Goal: Task Accomplishment & Management: Use online tool/utility

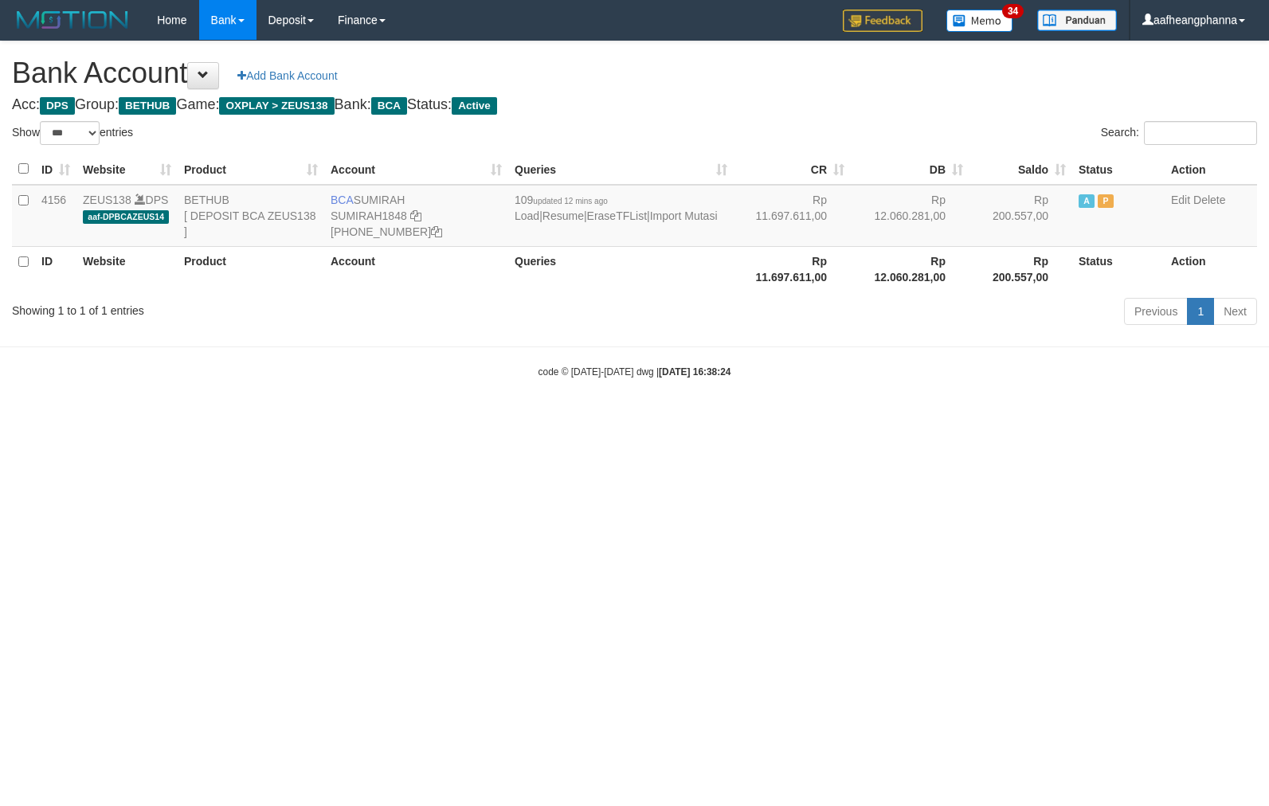
select select "***"
click at [712, 419] on html "Toggle navigation Home Bank Account List Load By Website Group [OXPLAY] ZEUS138…" at bounding box center [634, 209] width 1269 height 419
select select "***"
click at [373, 196] on td "BCA SUMIRAH SUMIRAH1848 869-245-8906" at bounding box center [416, 216] width 184 height 62
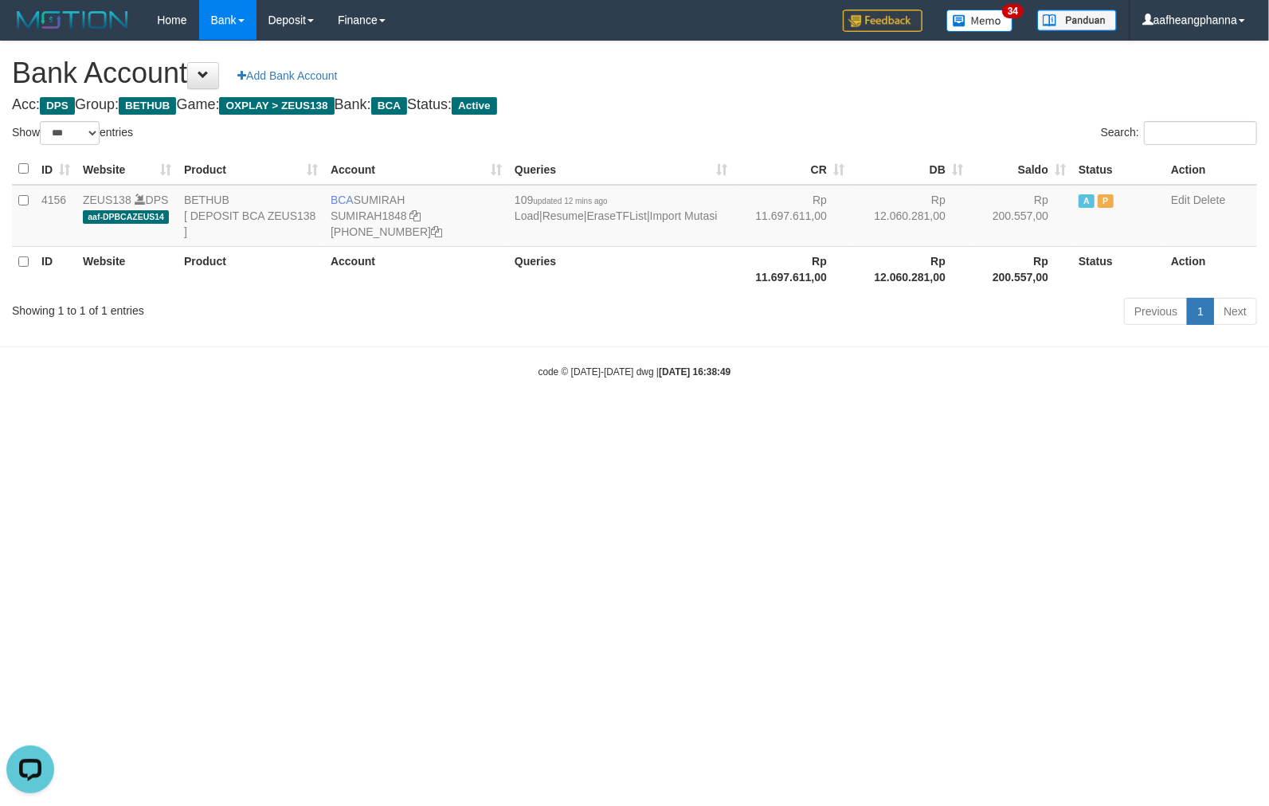
copy td "SUMIRAH"
click at [394, 202] on td "BCA SUMIRAH SUMIRAH1848 869-245-8906" at bounding box center [416, 216] width 184 height 62
click at [639, 379] on div "code © 2012-2018 dwg | 2025/08/31 16:38:49" at bounding box center [634, 371] width 1269 height 16
click at [629, 419] on html "Toggle navigation Home Bank Account List Load By Website Group [OXPLAY] ZEUS138…" at bounding box center [634, 209] width 1269 height 419
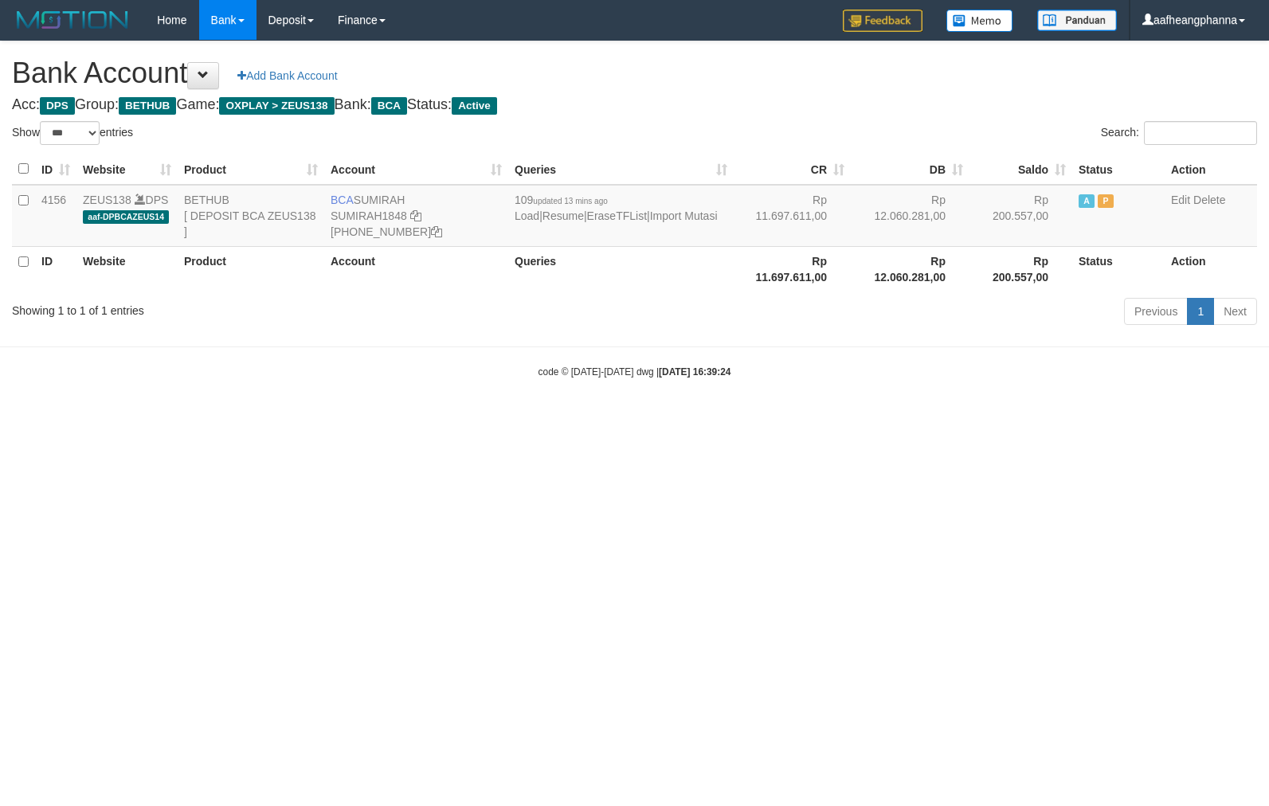
select select "***"
click at [638, 419] on html "Toggle navigation Home Bank Account List Load By Website Group [OXPLAY] ZEUS138…" at bounding box center [634, 209] width 1269 height 419
click at [625, 419] on html "Toggle navigation Home Bank Account List Load By Website Group [OXPLAY] ZEUS138…" at bounding box center [634, 209] width 1269 height 419
drag, startPoint x: 625, startPoint y: 520, endPoint x: 632, endPoint y: 545, distance: 25.7
click at [626, 419] on html "Toggle navigation Home Bank Account List Load By Website Group [OXPLAY] ZEUS138…" at bounding box center [634, 209] width 1269 height 419
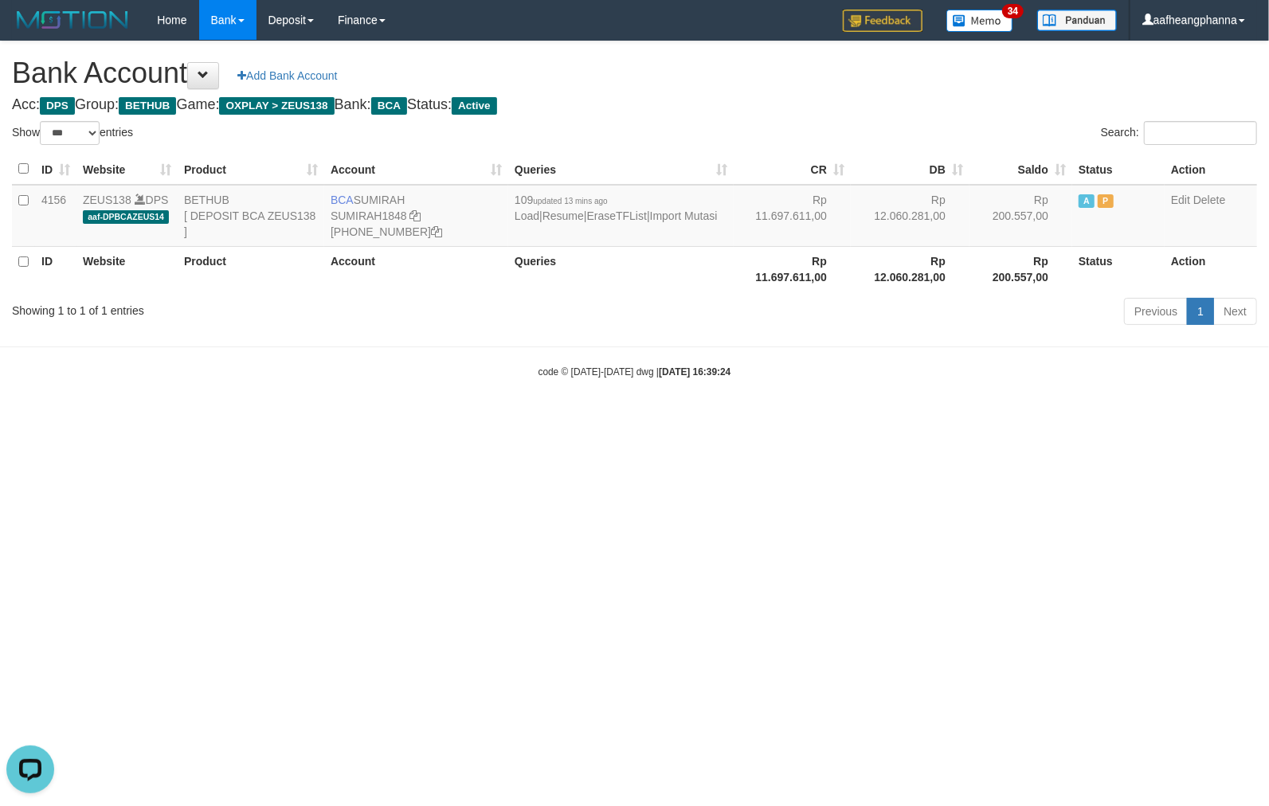
click at [657, 419] on html "Toggle navigation Home Bank Account List Load By Website Group [OXPLAY] ZEUS138…" at bounding box center [634, 209] width 1269 height 419
select select "***"
click at [749, 419] on html "Toggle navigation Home Bank Account List Load By Website Group [OXPLAY] ZEUS138…" at bounding box center [634, 209] width 1269 height 419
select select "***"
click at [660, 419] on html "Toggle navigation Home Bank Account List Load By Website Group [OXPLAY] ZEUS138…" at bounding box center [634, 209] width 1269 height 419
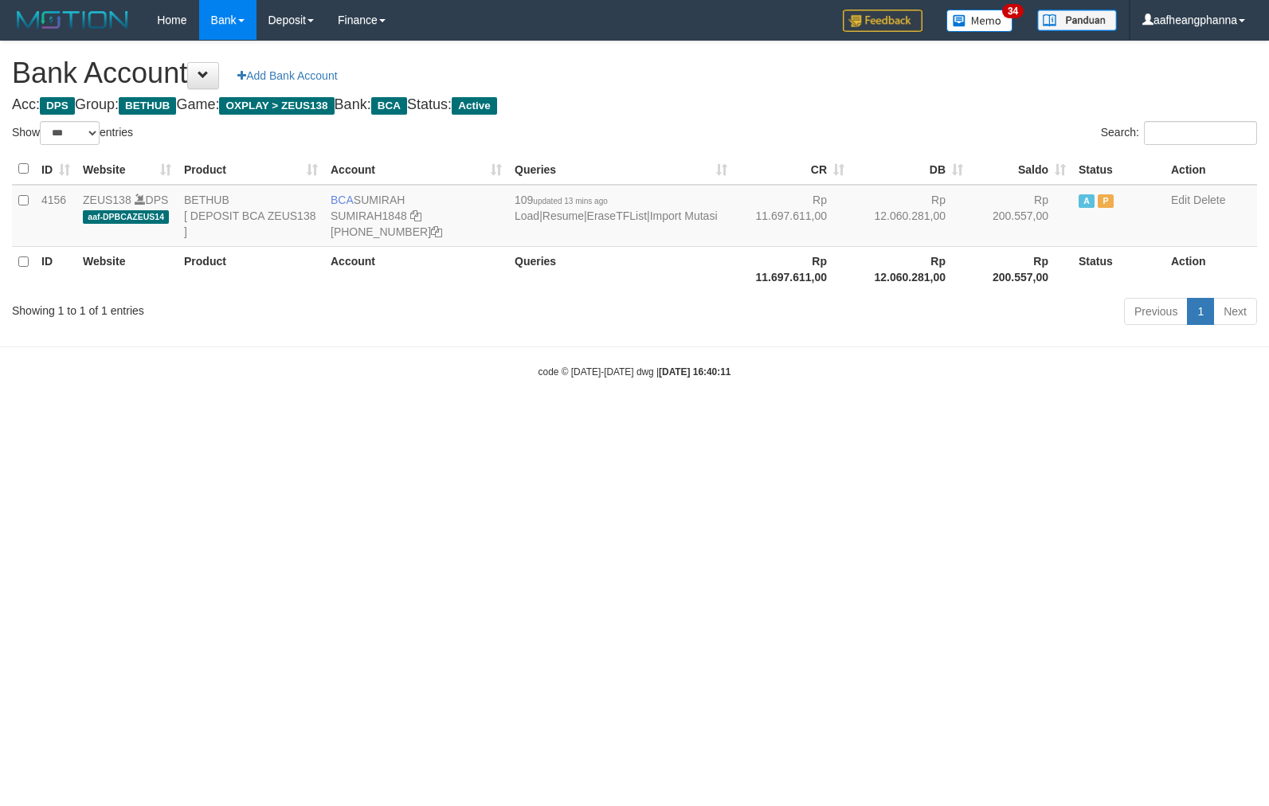
select select "***"
drag, startPoint x: 655, startPoint y: 429, endPoint x: 666, endPoint y: 422, distance: 12.8
click at [660, 419] on html "Toggle navigation Home Bank Account List Load By Website Group [OXPLAY] ZEUS138…" at bounding box center [634, 209] width 1269 height 419
select select "***"
drag, startPoint x: 717, startPoint y: 581, endPoint x: 719, endPoint y: 598, distance: 16.8
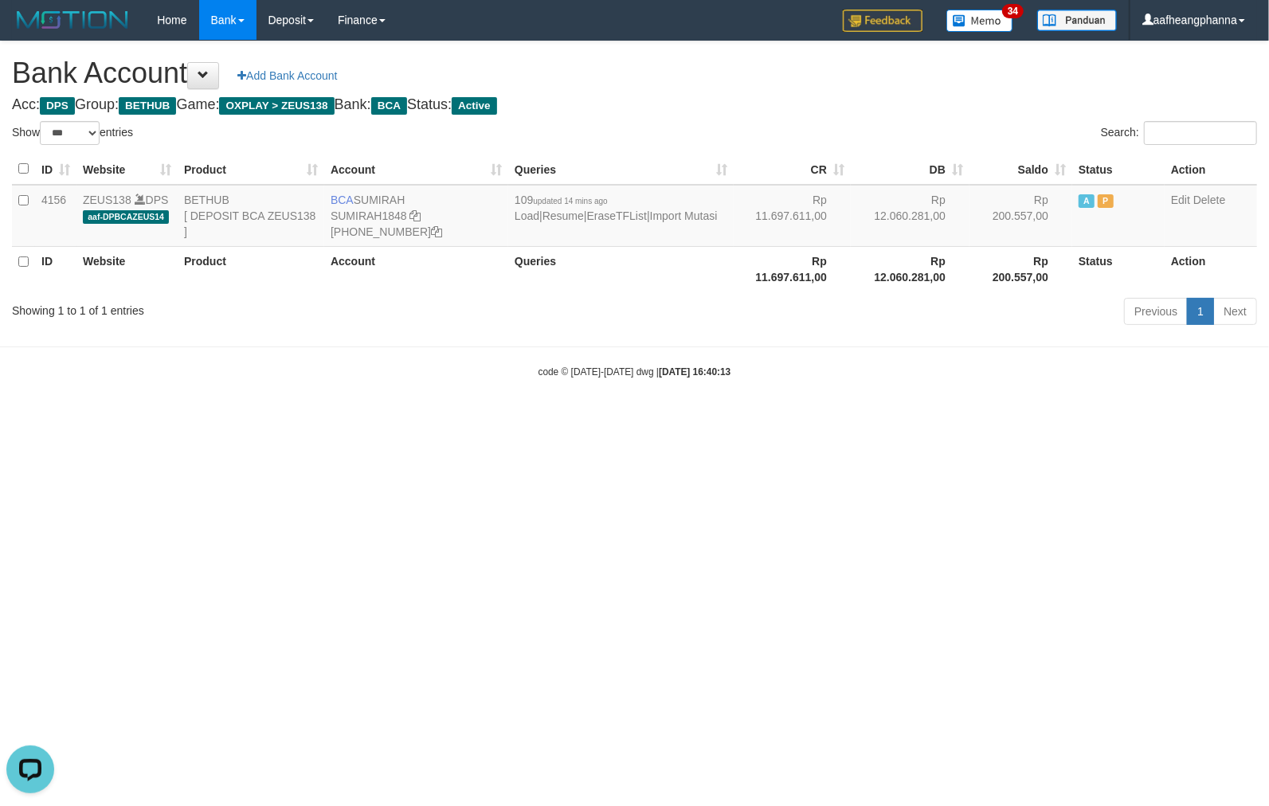
click at [715, 419] on html "Toggle navigation Home Bank Account List Load By Website Group [OXPLAY] ZEUS138…" at bounding box center [634, 209] width 1269 height 419
select select "***"
click at [610, 419] on html "Toggle navigation Home Bank Account List Load By Website Group [OXPLAY] ZEUS138…" at bounding box center [634, 209] width 1269 height 419
select select "***"
click at [665, 419] on html "Toggle navigation Home Bank Account List Load By Website Group [OXPLAY] ZEUS138…" at bounding box center [634, 209] width 1269 height 419
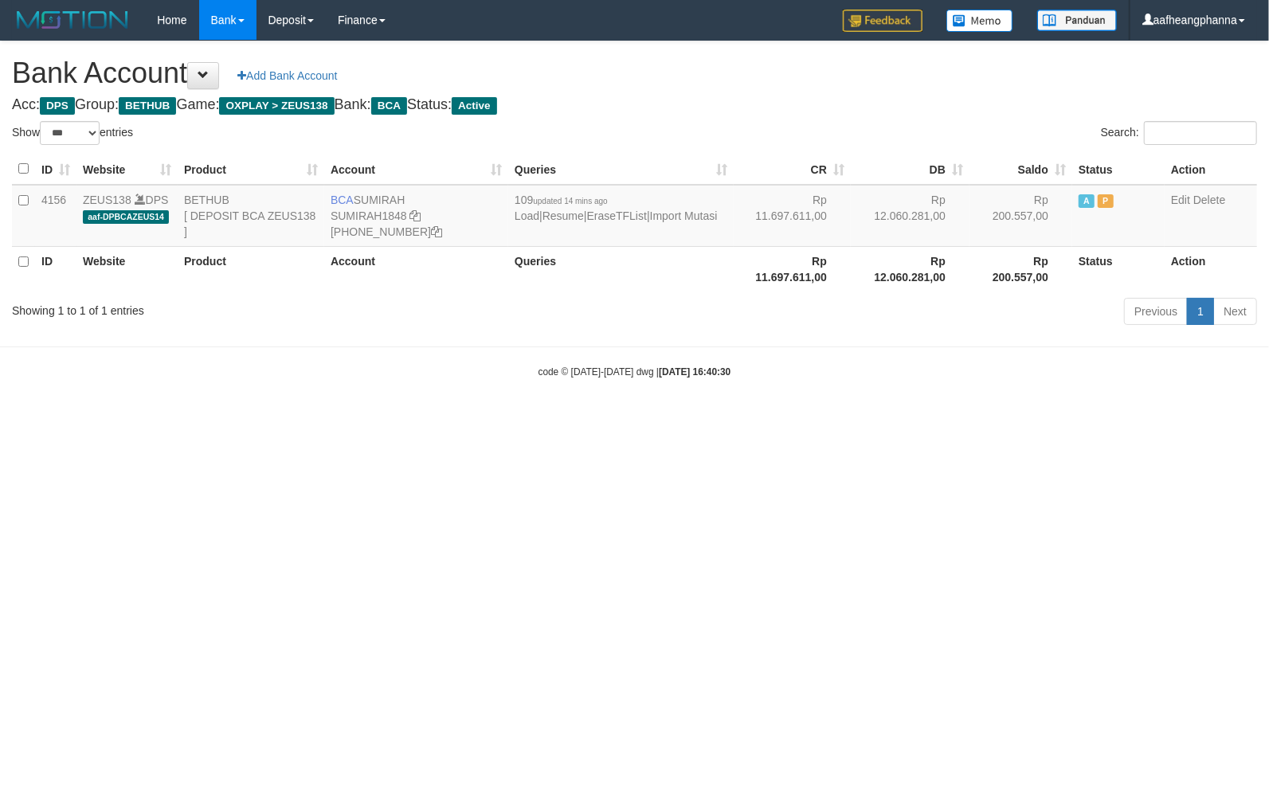
click at [657, 419] on html "Toggle navigation Home Bank Account List Load By Website Group [OXPLAY] ZEUS138…" at bounding box center [634, 209] width 1269 height 419
select select "***"
click at [370, 193] on td "BCA SUMIRAH SUMIRAH1848 869-245-8906" at bounding box center [416, 216] width 184 height 62
copy td "SUMIRAH"
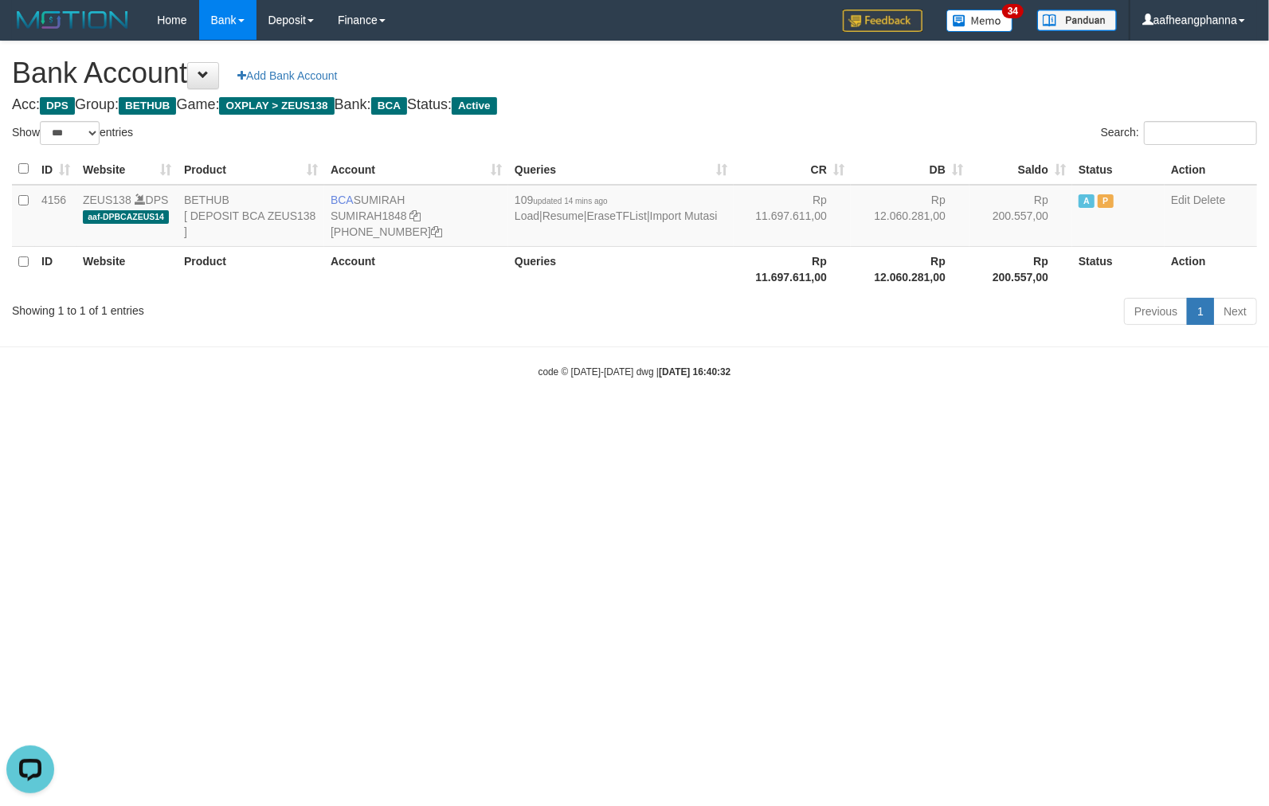
click at [797, 378] on div "code © 2012-2018 dwg | 2025/08/31 16:40:32" at bounding box center [634, 371] width 1269 height 16
select select "***"
drag, startPoint x: 829, startPoint y: 415, endPoint x: 821, endPoint y: 418, distance: 8.3
click at [821, 418] on body "Toggle navigation Home Bank Account List Load By Website Group [OXPLAY] ZEUS138…" at bounding box center [634, 209] width 1269 height 419
select select "***"
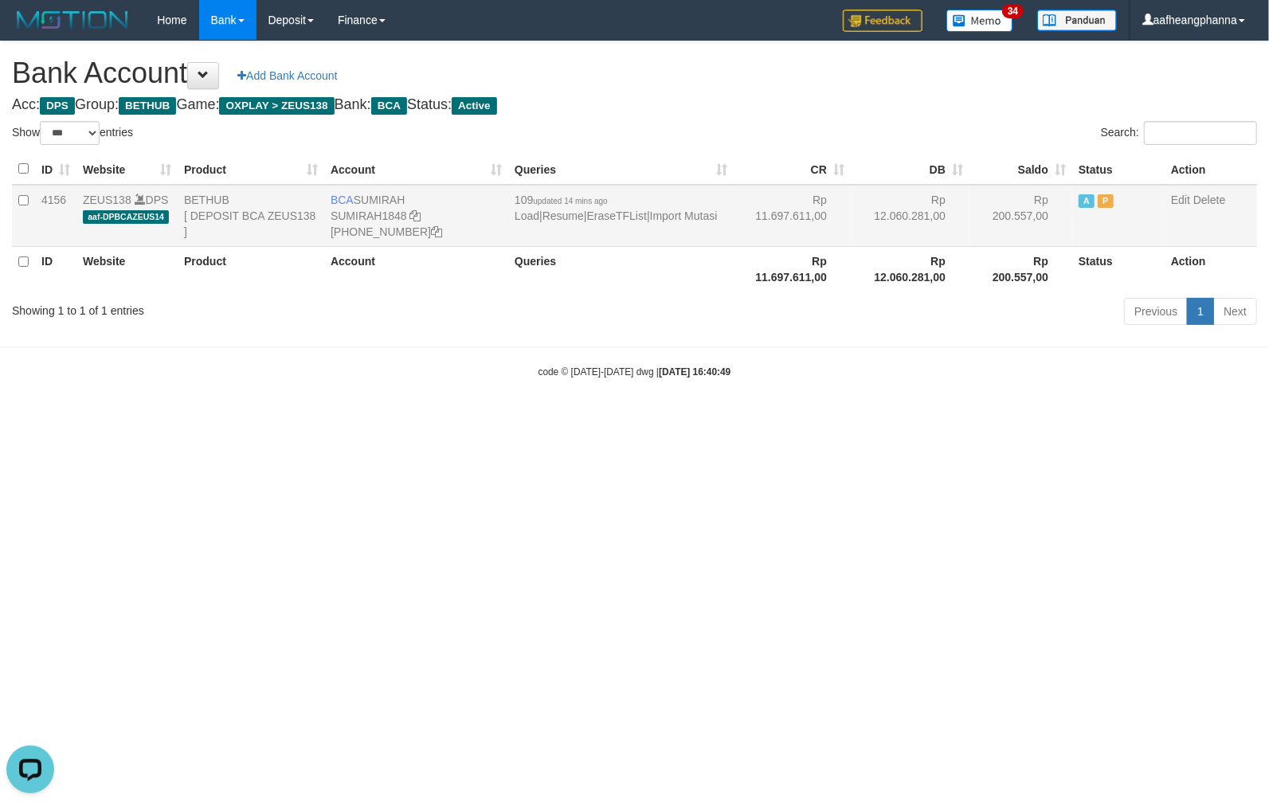
click at [418, 206] on td "BCA [GEOGRAPHIC_DATA] SUMIRAH1848 [PHONE_NUMBER]" at bounding box center [416, 216] width 184 height 62
click at [418, 214] on icon at bounding box center [415, 215] width 11 height 11
drag, startPoint x: 418, startPoint y: 214, endPoint x: 466, endPoint y: 196, distance: 51.7
click at [422, 211] on td "BCA SUMIRAH SUMIRAH1848 869-245-8906" at bounding box center [416, 216] width 184 height 62
click at [826, 419] on html "Toggle navigation Home Bank Account List Load By Website Group [OXPLAY] ZEUS138…" at bounding box center [634, 209] width 1269 height 419
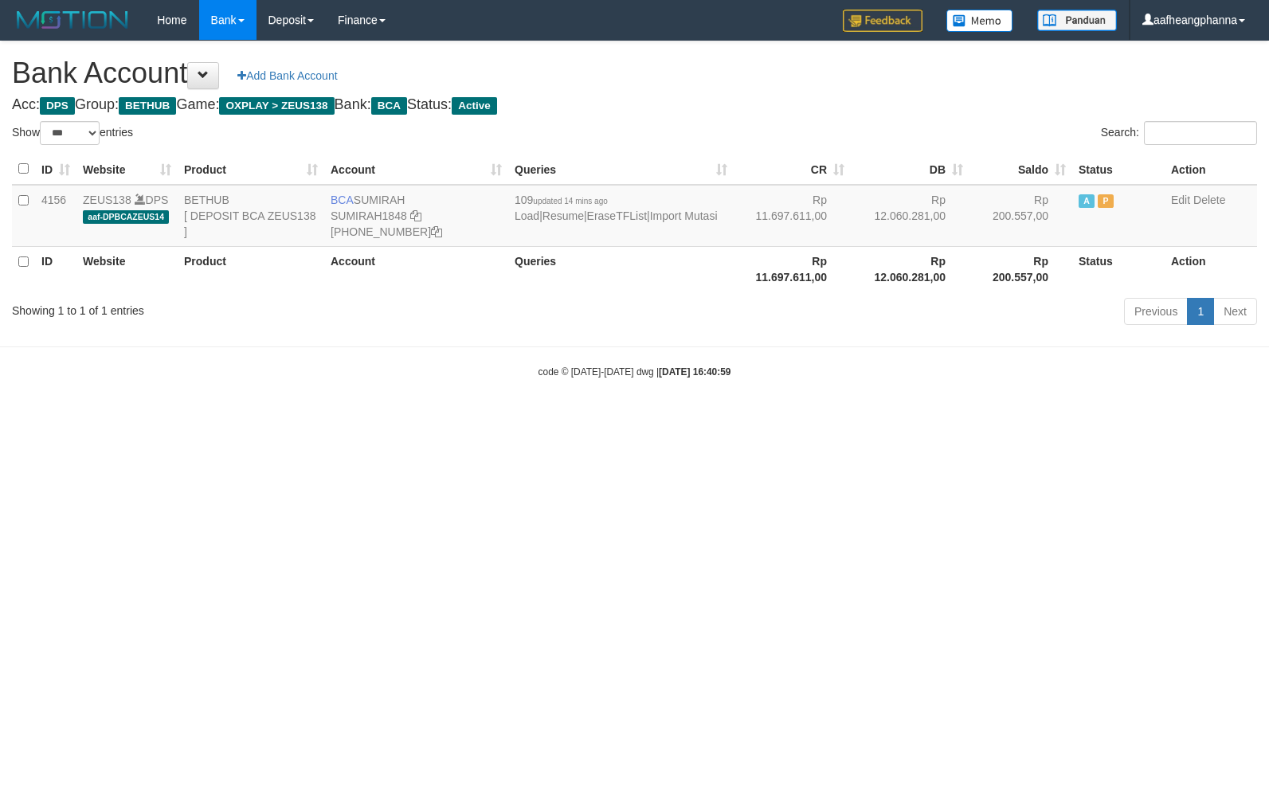
select select "***"
click at [843, 419] on html "Toggle navigation Home Bank Account List Load By Website Group [OXPLAY] ZEUS138…" at bounding box center [634, 209] width 1269 height 419
select select "***"
click at [858, 419] on html "Toggle navigation Home Bank Account List Load By Website Group [OXPLAY] ZEUS138…" at bounding box center [634, 209] width 1269 height 419
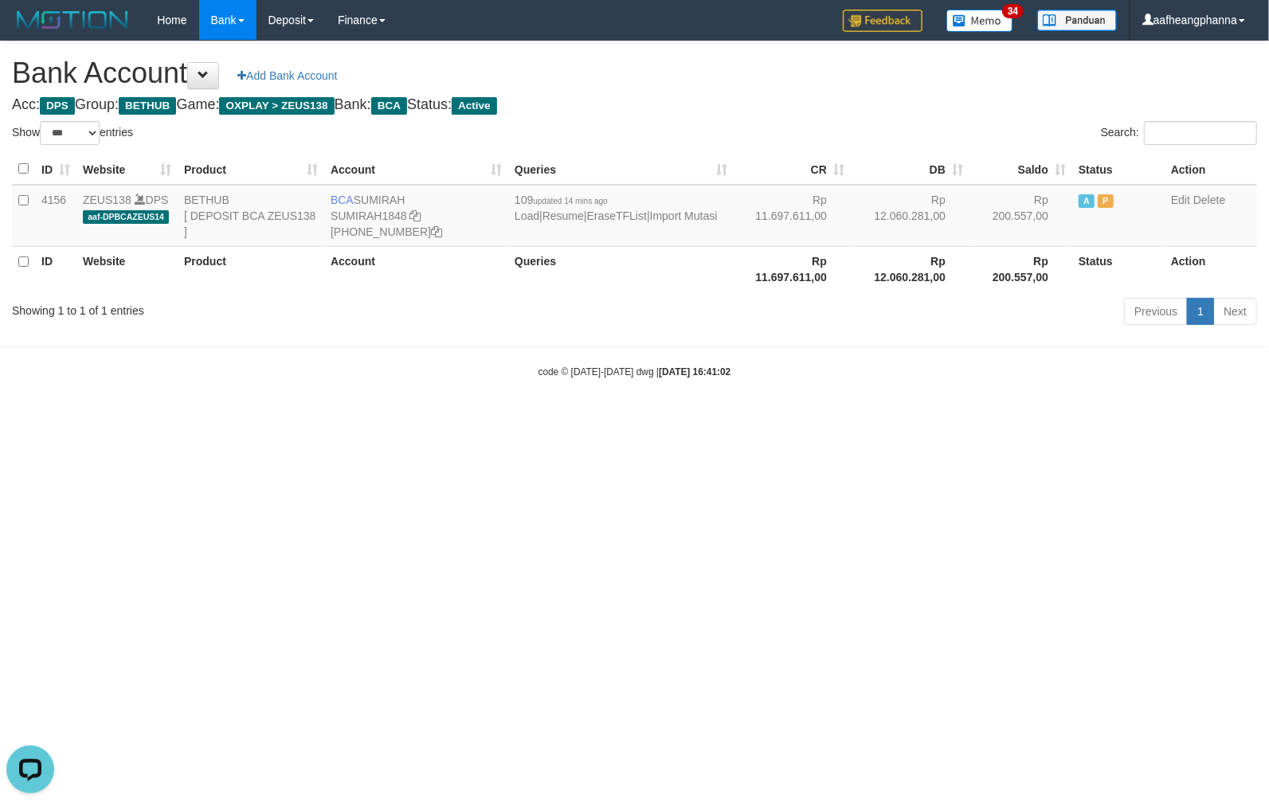
click at [848, 419] on html "Toggle navigation Home Bank Account List Load By Website Group [OXPLAY] ZEUS138…" at bounding box center [634, 209] width 1269 height 419
select select "***"
click at [374, 191] on td "BCA SUMIRAH SUMIRAH1848 869-245-8906" at bounding box center [416, 216] width 184 height 62
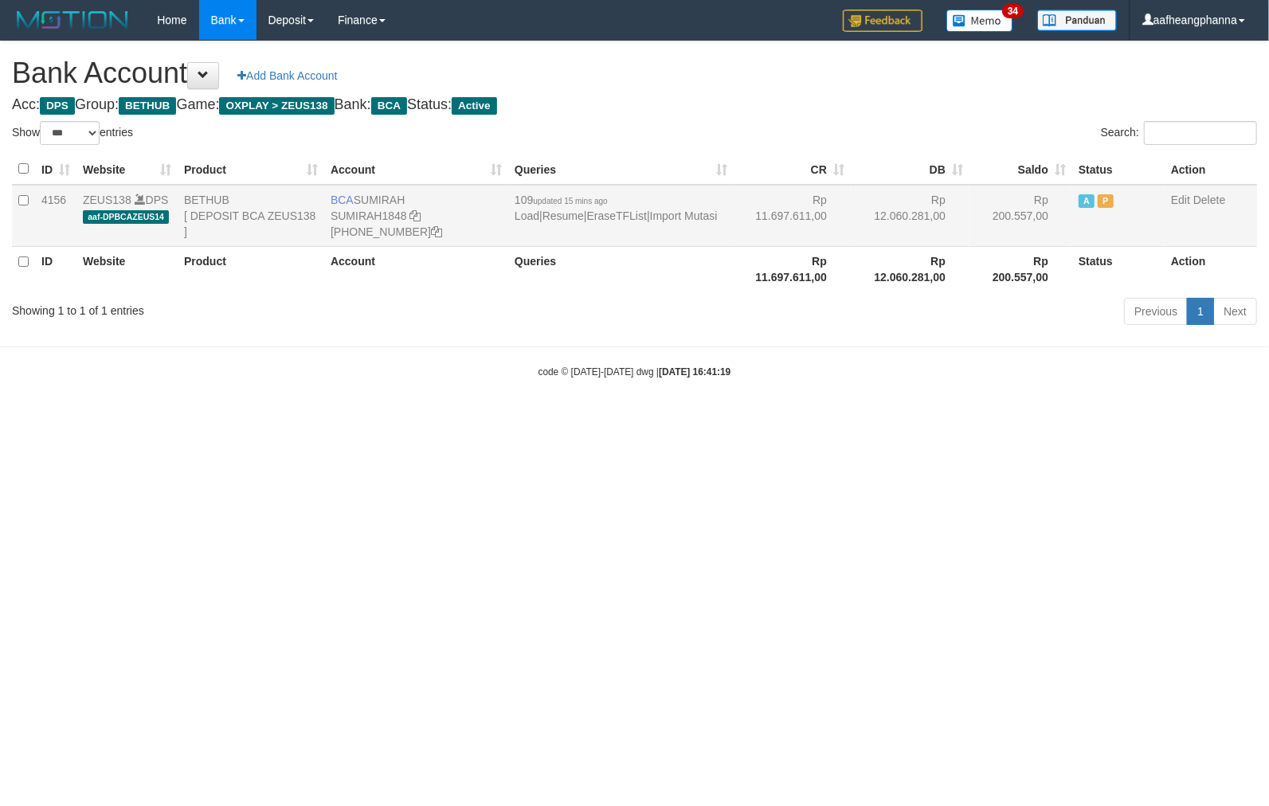
copy td "SUMIRAH"
click at [692, 419] on html "Toggle navigation Home Bank Account List Load By Website Group [OXPLAY] ZEUS138…" at bounding box center [634, 209] width 1269 height 419
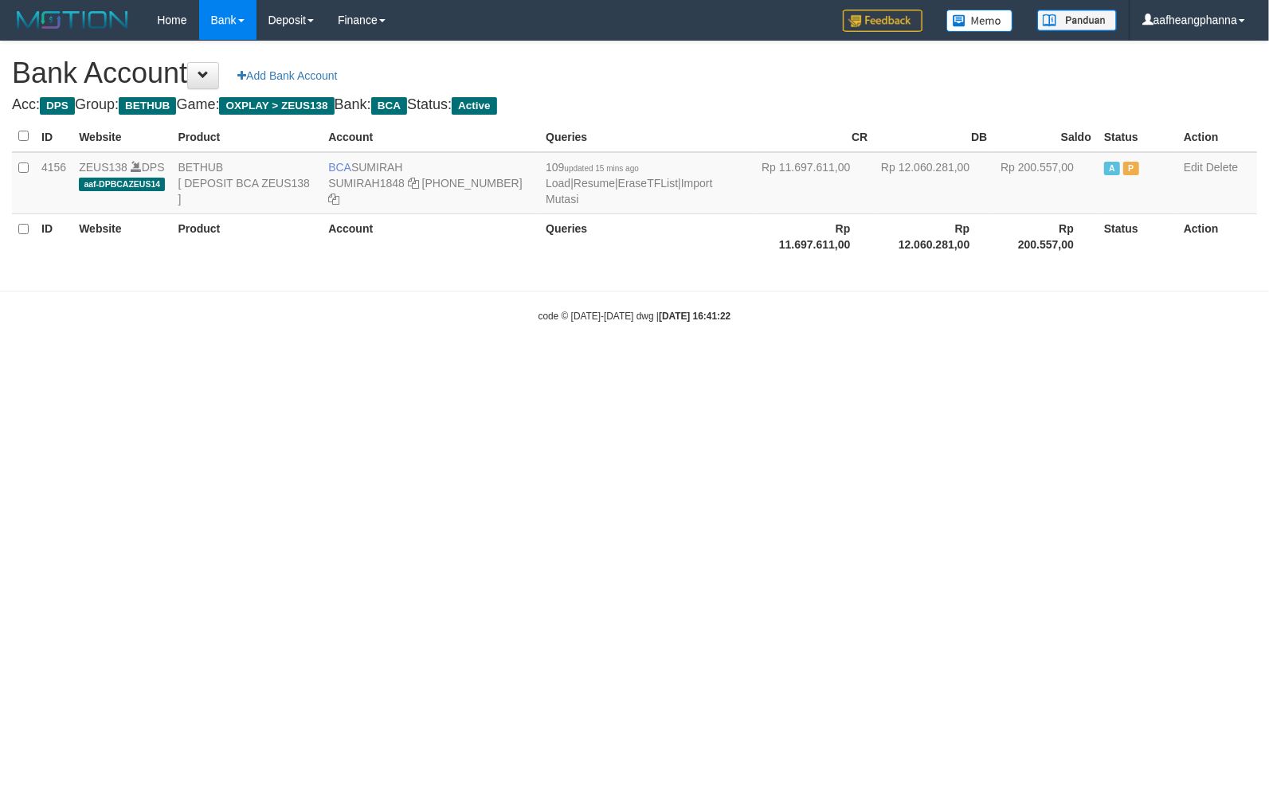
select select "***"
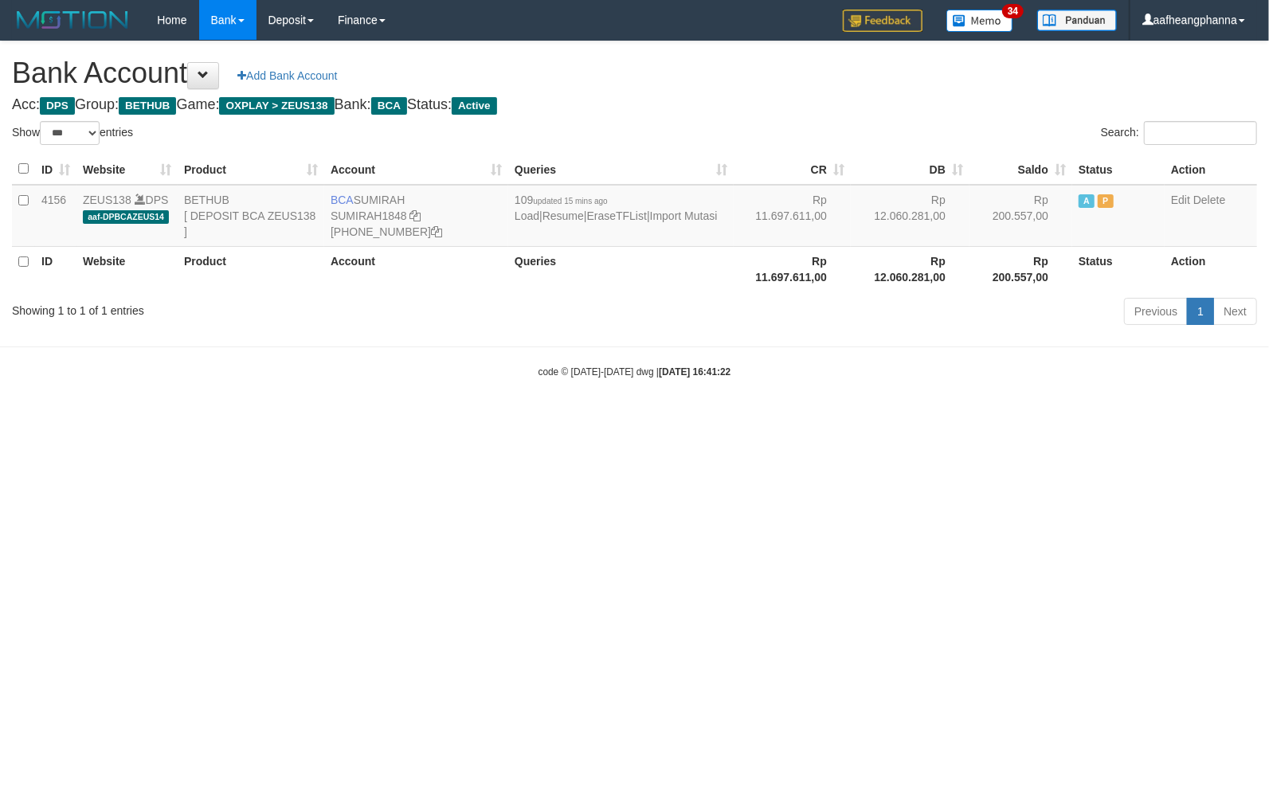
click at [910, 419] on html "Toggle navigation Home Bank Account List Load By Website Group [OXPLAY] ZEUS138…" at bounding box center [634, 209] width 1269 height 419
select select "***"
click at [705, 419] on html "Toggle navigation Home Bank Account List Load By Website Group [OXPLAY] ZEUS138…" at bounding box center [634, 209] width 1269 height 419
select select "***"
click at [667, 419] on html "Toggle navigation Home Bank Account List Load By Website Group [OXPLAY] ZEUS138…" at bounding box center [634, 209] width 1269 height 419
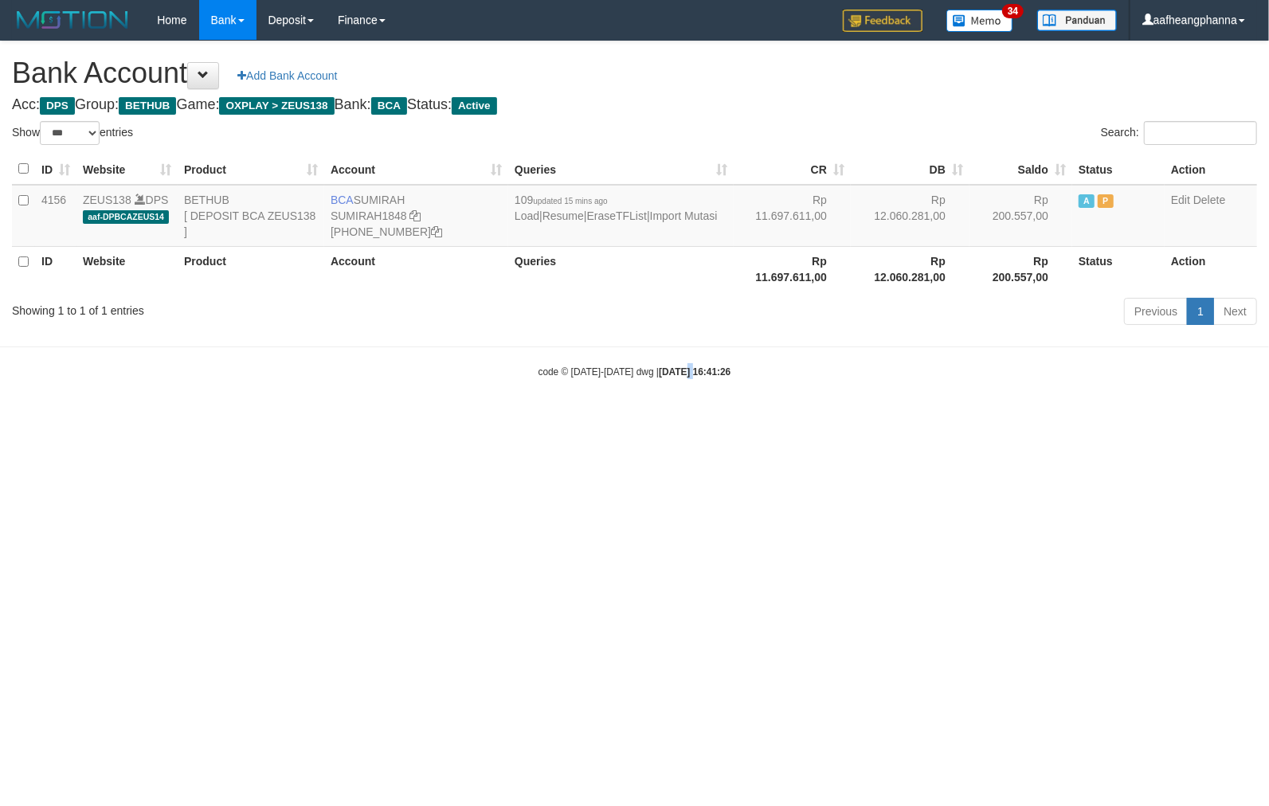
click at [667, 419] on html "Toggle navigation Home Bank Account List Load By Website Group [OXPLAY] ZEUS138…" at bounding box center [634, 209] width 1269 height 419
click at [689, 419] on html "Toggle navigation Home Bank Account List Load By Website Group [OXPLAY] ZEUS138…" at bounding box center [634, 209] width 1269 height 419
select select "***"
drag, startPoint x: 708, startPoint y: 534, endPoint x: 750, endPoint y: 579, distance: 61.4
click at [738, 419] on html "Toggle navigation Home Bank Account List Load By Website Group [OXPLAY] ZEUS138…" at bounding box center [634, 209] width 1269 height 419
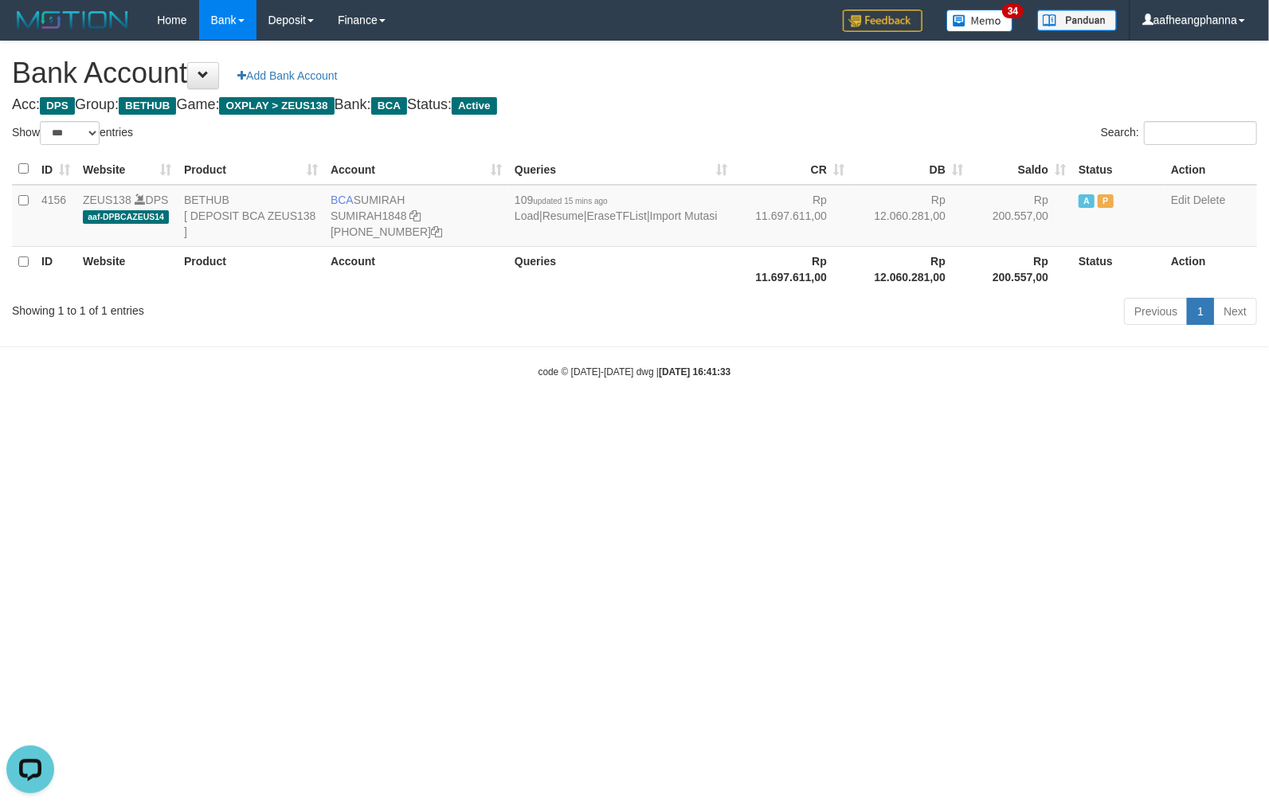
click at [822, 419] on html "Toggle navigation Home Bank Account List Load By Website Group [OXPLAY] ZEUS138…" at bounding box center [634, 209] width 1269 height 419
select select "***"
click at [650, 222] on link "Import Mutasi" at bounding box center [684, 216] width 68 height 13
select select "***"
click at [650, 222] on link "Import Mutasi" at bounding box center [684, 216] width 68 height 13
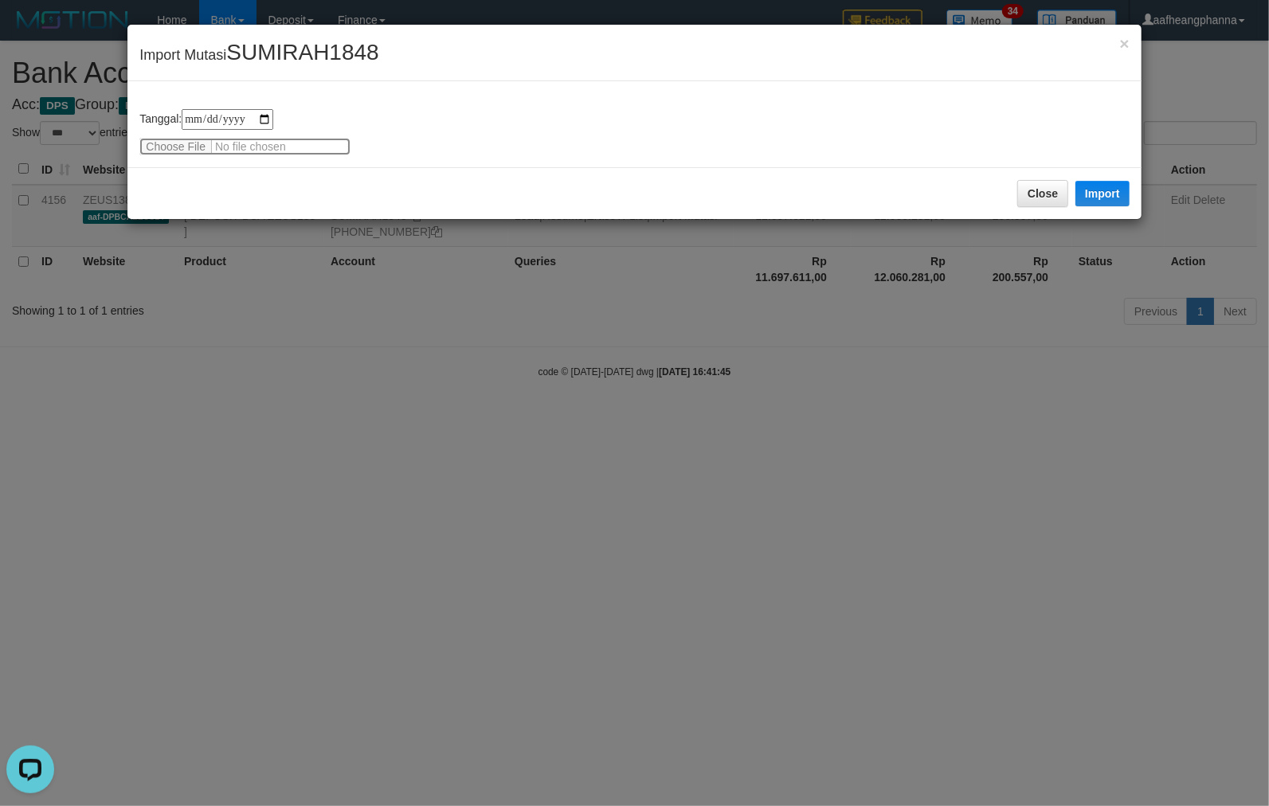
click at [176, 147] on input "file" at bounding box center [244, 147] width 211 height 18
type input "**********"
click at [1108, 190] on button "Import" at bounding box center [1103, 194] width 54 height 26
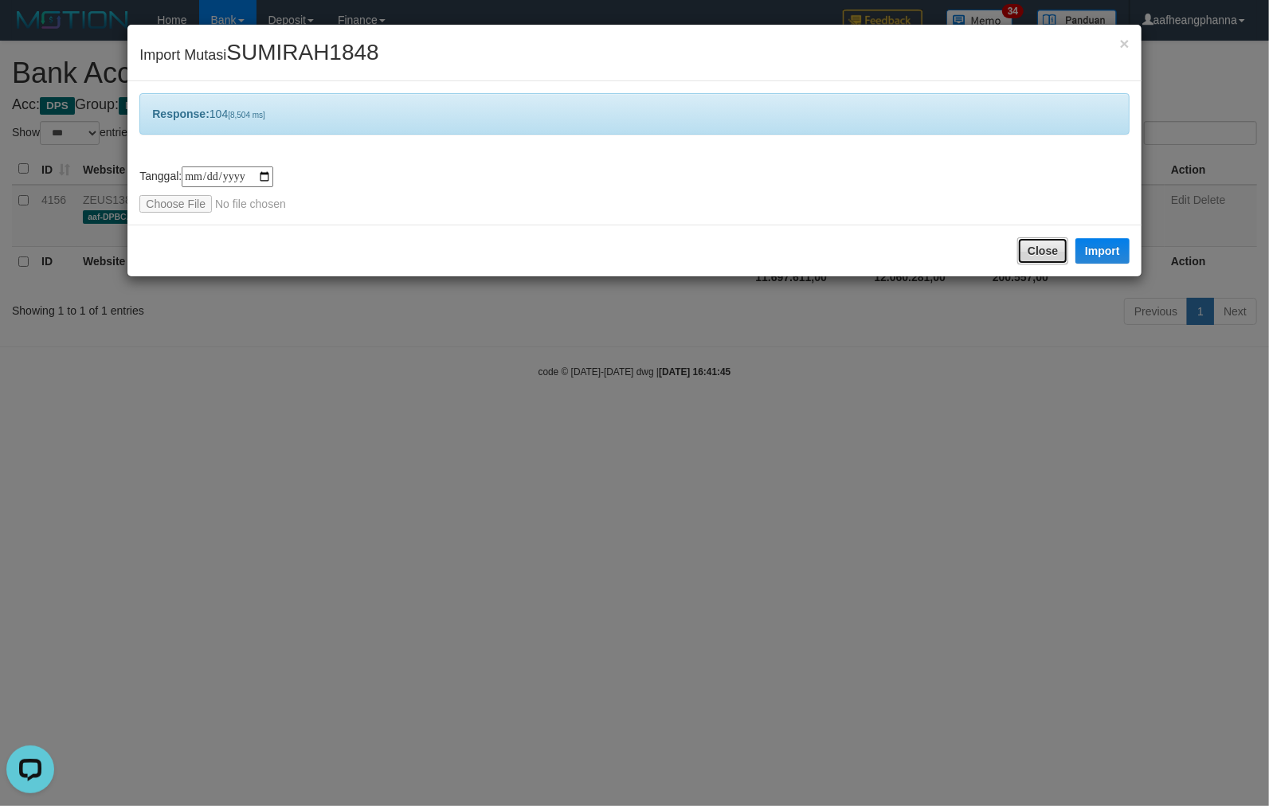
click at [1039, 257] on button "Close" at bounding box center [1043, 250] width 51 height 27
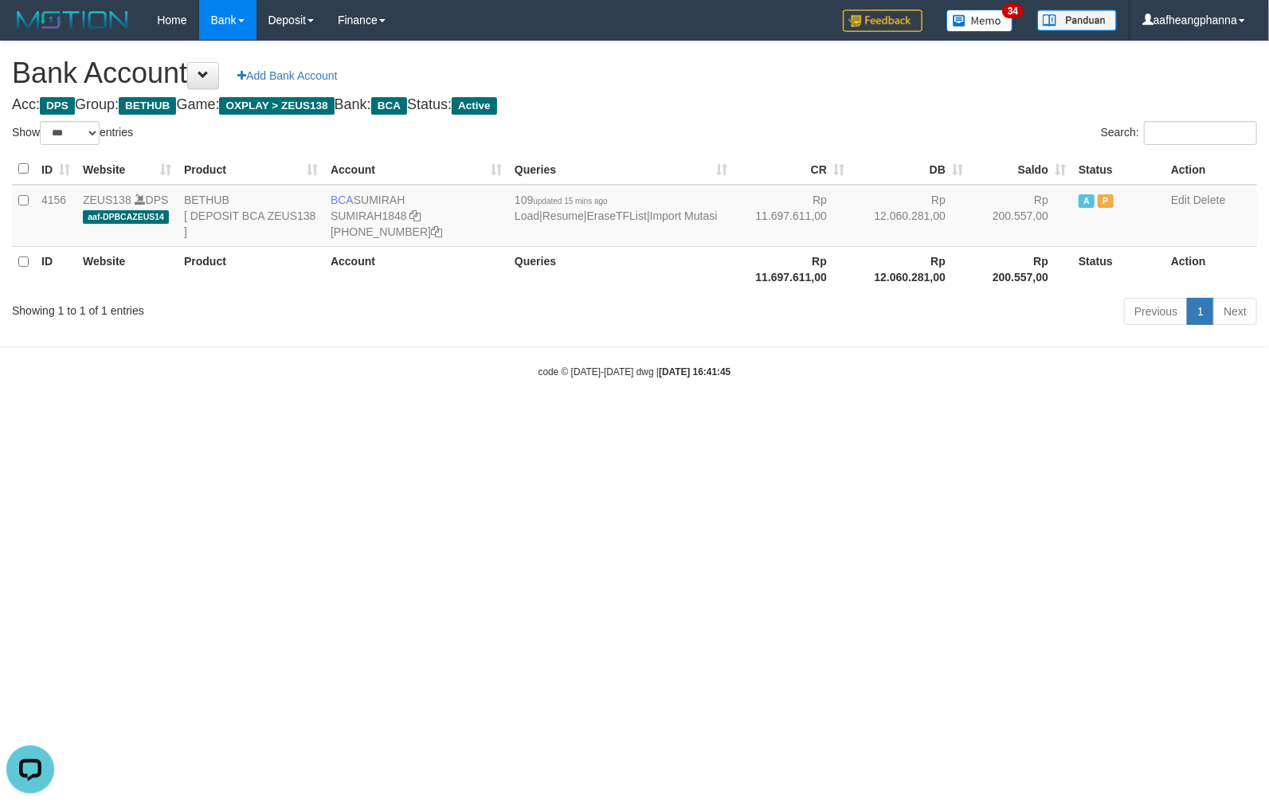
drag, startPoint x: 857, startPoint y: 438, endPoint x: 1219, endPoint y: 317, distance: 381.5
click at [867, 419] on html "Toggle navigation Home Bank Account List Load By Website Group [OXPLAY] ZEUS138…" at bounding box center [634, 209] width 1269 height 419
drag, startPoint x: 731, startPoint y: 497, endPoint x: 692, endPoint y: 596, distance: 106.2
click at [727, 419] on html "Toggle navigation Home Bank Account List Load By Website Group [OXPLAY] ZEUS138…" at bounding box center [634, 209] width 1269 height 419
click at [638, 419] on html "Toggle navigation Home Bank Account List Load By Website Group [OXPLAY] ZEUS138…" at bounding box center [634, 209] width 1269 height 419
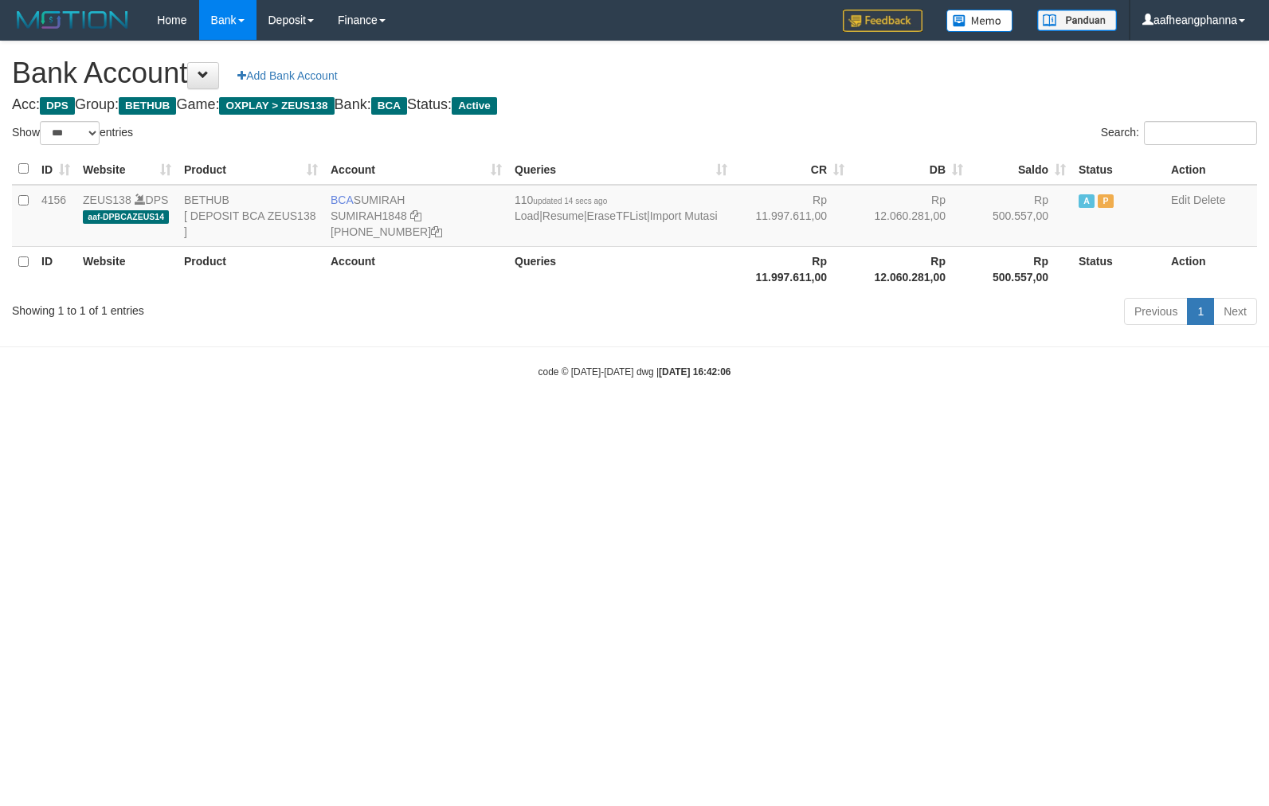
select select "***"
click at [740, 419] on html "Toggle navigation Home Bank Account List Load By Website Group [OXPLAY] ZEUS138…" at bounding box center [634, 209] width 1269 height 419
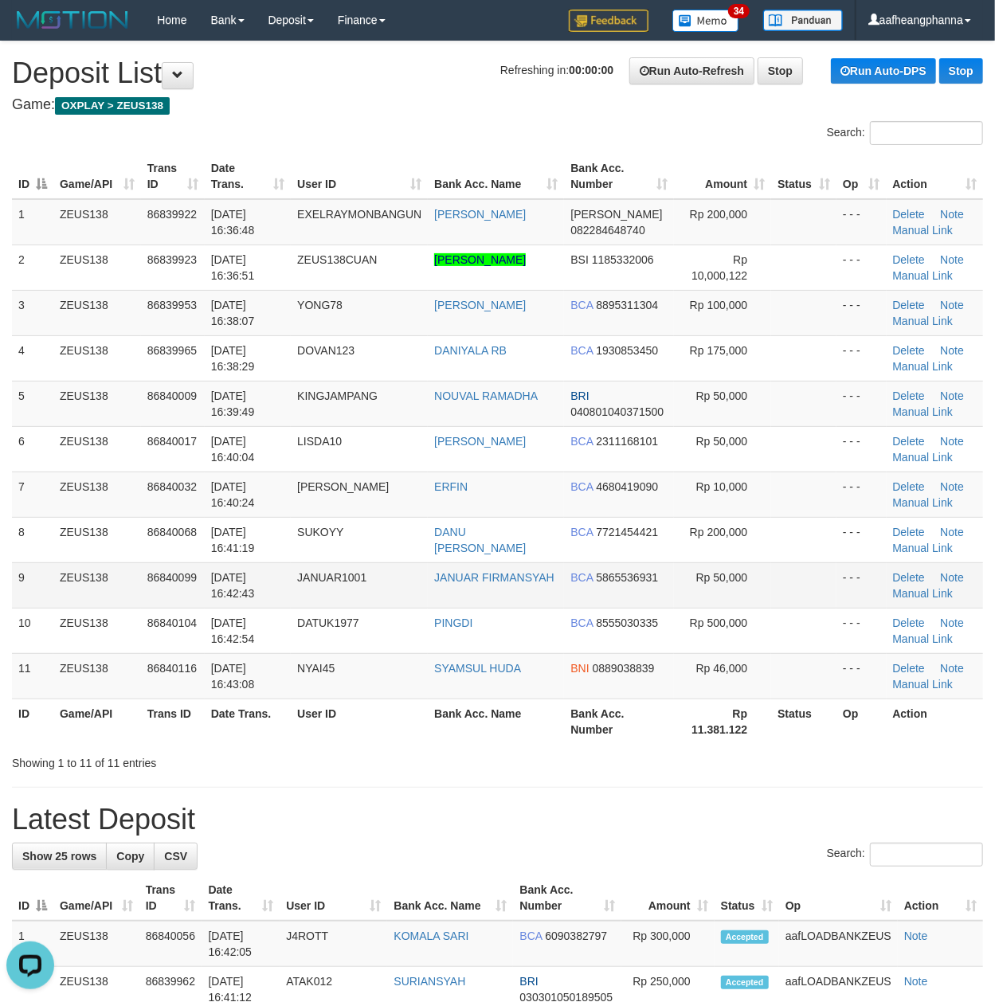
drag, startPoint x: 514, startPoint y: 604, endPoint x: 532, endPoint y: 594, distance: 20.7
click at [514, 604] on td "JANUAR FIRMANSYAH" at bounding box center [496, 585] width 136 height 45
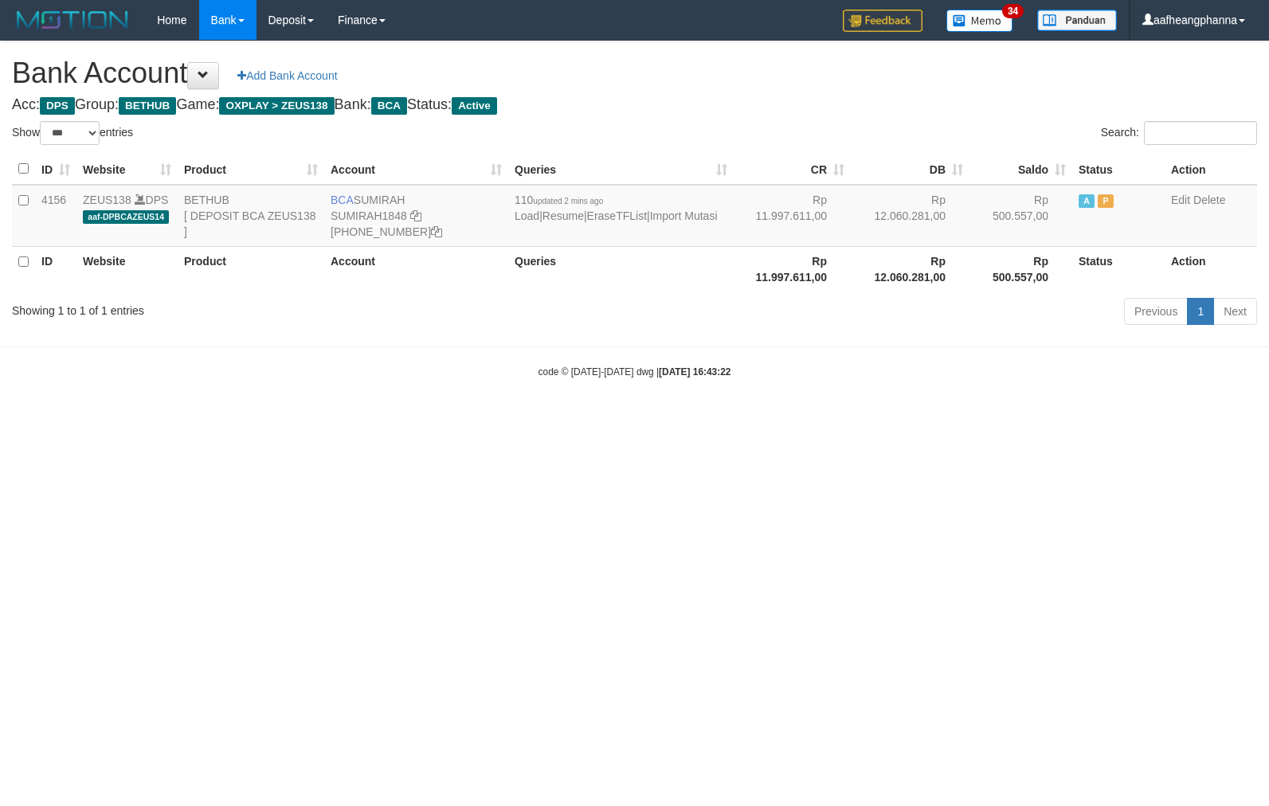
select select "***"
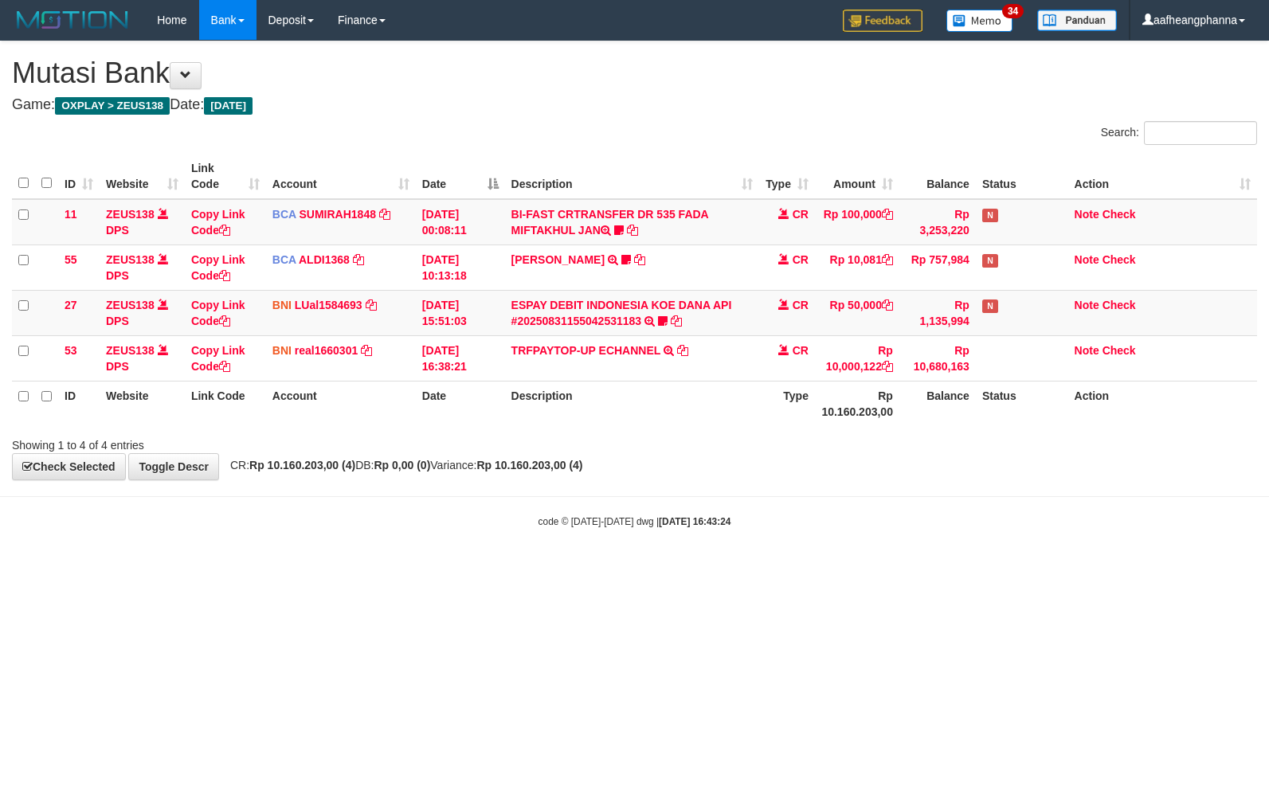
click at [760, 569] on html "Toggle navigation Home Bank Account List Load By Website Group [OXPLAY] ZEUS138…" at bounding box center [634, 284] width 1269 height 569
click at [763, 569] on html "Toggle navigation Home Bank Account List Load By Website Group [OXPLAY] ZEUS138…" at bounding box center [634, 284] width 1269 height 569
click at [562, 320] on link "ESPAY DEBIT INDONESIA KOE DANA API #20250831155042531183" at bounding box center [622, 313] width 221 height 29
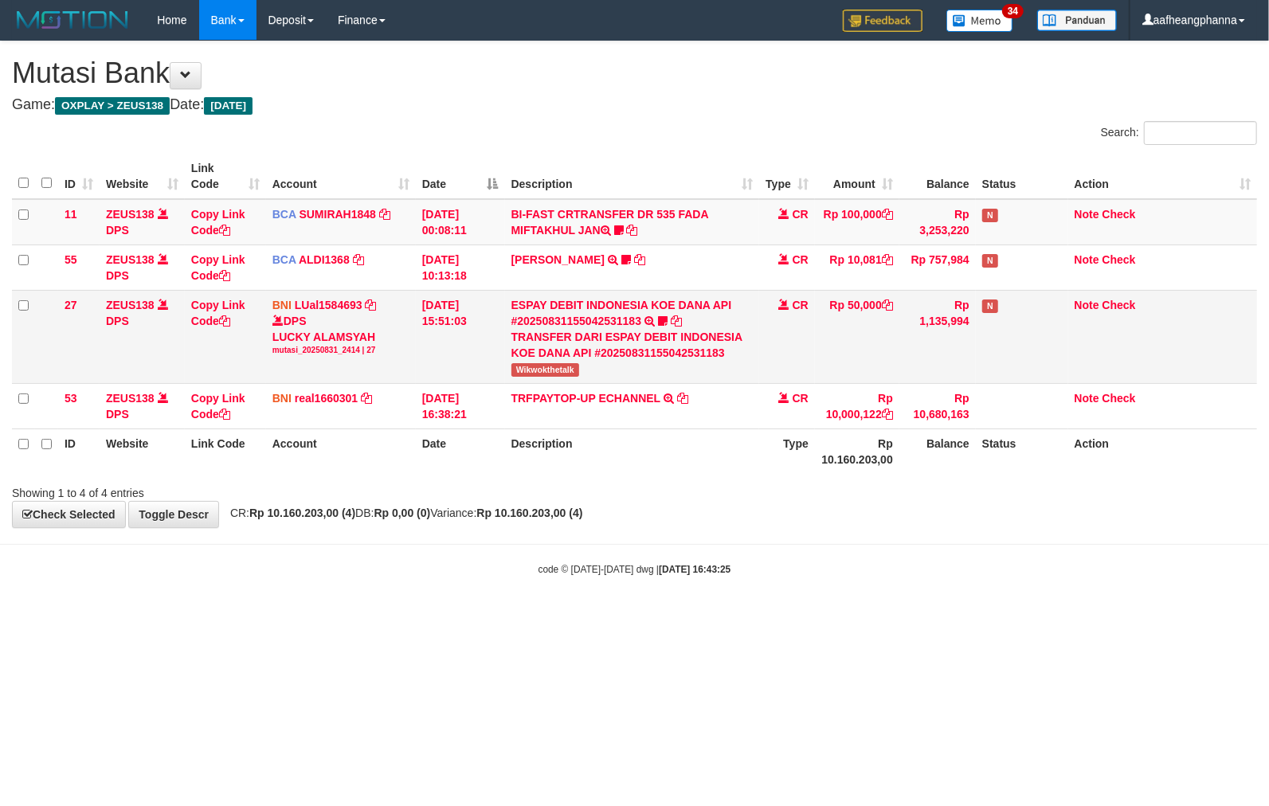
click at [539, 367] on span "Wikwokthetalk" at bounding box center [546, 370] width 68 height 14
drag, startPoint x: 539, startPoint y: 367, endPoint x: 574, endPoint y: 383, distance: 38.5
click at [539, 367] on span "Wikwokthetalk" at bounding box center [546, 370] width 68 height 14
copy span "Wikwokthetalk"
drag, startPoint x: 502, startPoint y: 663, endPoint x: 512, endPoint y: 667, distance: 10.4
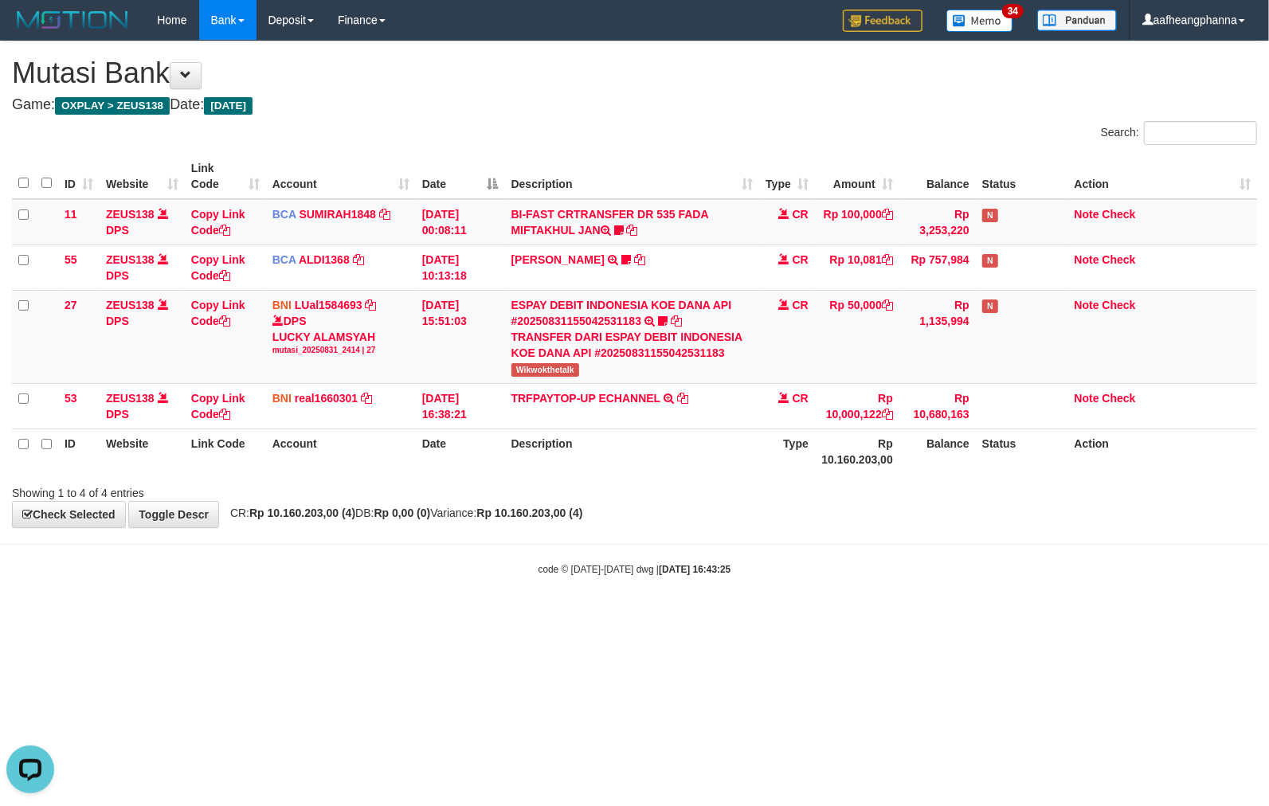
click at [512, 617] on html "Toggle navigation Home Bank Account List Load By Website Group [OXPLAY] ZEUS138…" at bounding box center [634, 308] width 1269 height 617
click at [651, 617] on html "Toggle navigation Home Bank Account List Load By Website Group [OXPLAY] ZEUS138…" at bounding box center [634, 308] width 1269 height 617
click at [654, 617] on html "Toggle navigation Home Bank Account List Load By Website Group [OXPLAY] ZEUS138…" at bounding box center [634, 308] width 1269 height 617
click at [837, 617] on html "Toggle navigation Home Bank Account List Load By Website Group [OXPLAY] ZEUS138…" at bounding box center [634, 308] width 1269 height 617
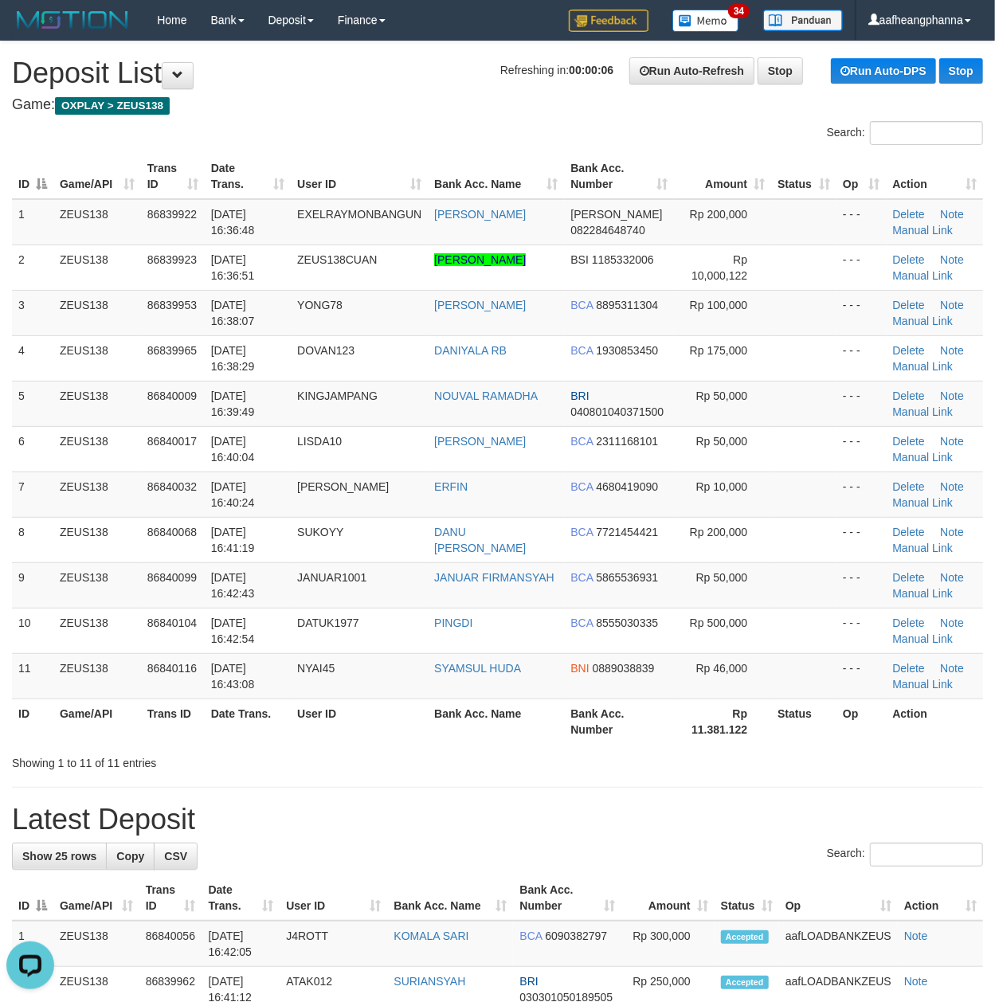
click at [432, 62] on h1 "Refreshing in: 00:00:06 Run Auto-Refresh Stop Run Auto-DPS Stop Deposit List" at bounding box center [497, 73] width 971 height 32
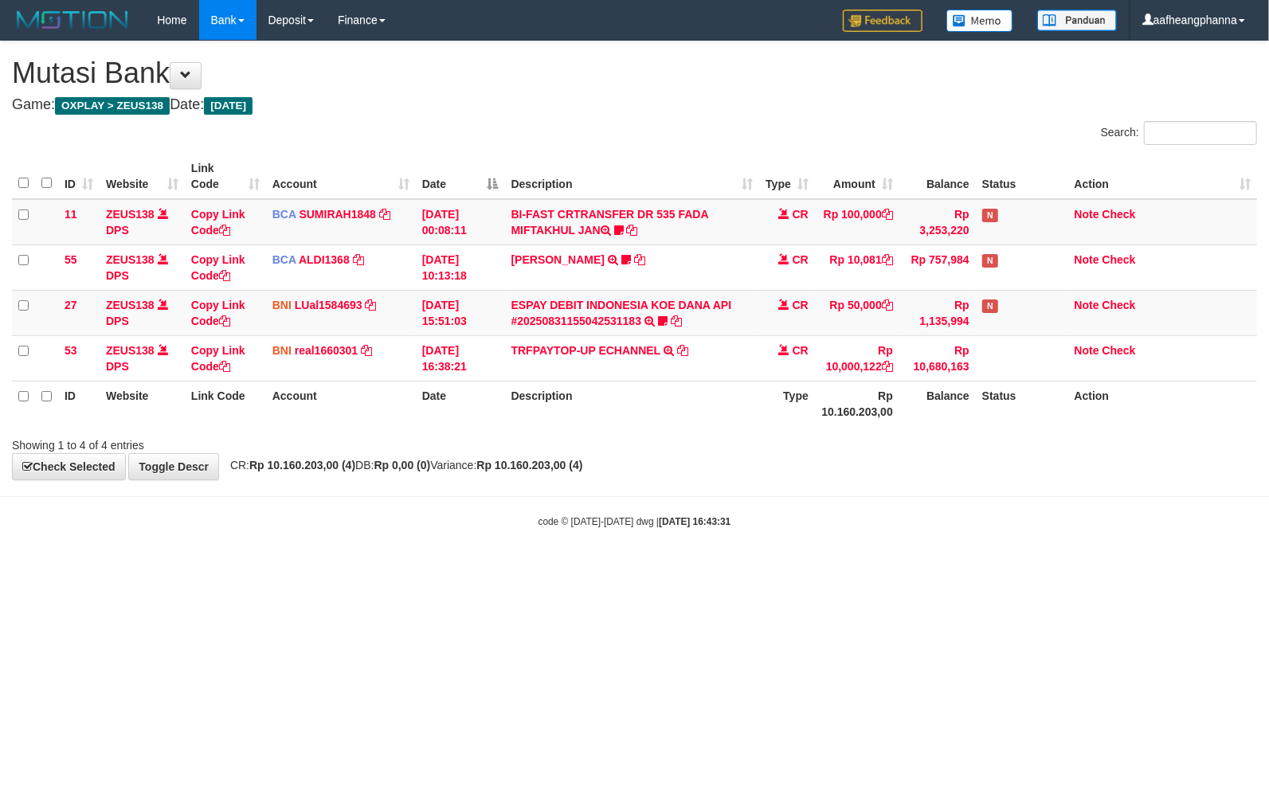
click at [671, 569] on html "Toggle navigation Home Bank Account List Load By Website Group [OXPLAY] ZEUS138…" at bounding box center [634, 284] width 1269 height 569
click at [687, 569] on html "Toggle navigation Home Bank Account List Load By Website Group [OXPLAY] ZEUS138…" at bounding box center [634, 284] width 1269 height 569
drag, startPoint x: 677, startPoint y: 599, endPoint x: 680, endPoint y: 588, distance: 11.4
click at [684, 569] on html "Toggle navigation Home Bank Account List Load By Website Group [OXPLAY] ZEUS138…" at bounding box center [634, 284] width 1269 height 569
click at [618, 327] on td "ESPAY DEBIT INDONESIA KOE DANA API #20250831155042531183 TRANSFER DARI ESPAY DE…" at bounding box center [632, 312] width 254 height 45
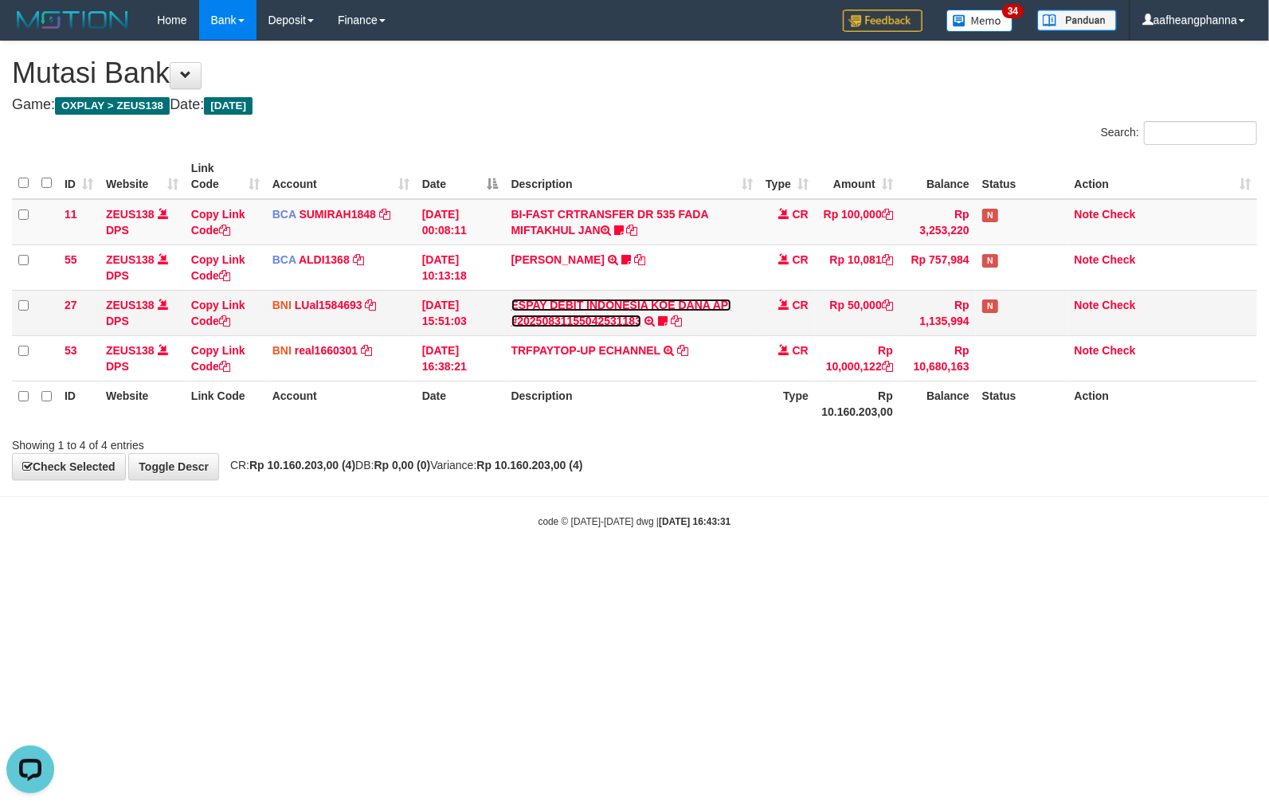
click at [613, 319] on link "ESPAY DEBIT INDONESIA KOE DANA API #20250831155042531183" at bounding box center [622, 313] width 221 height 29
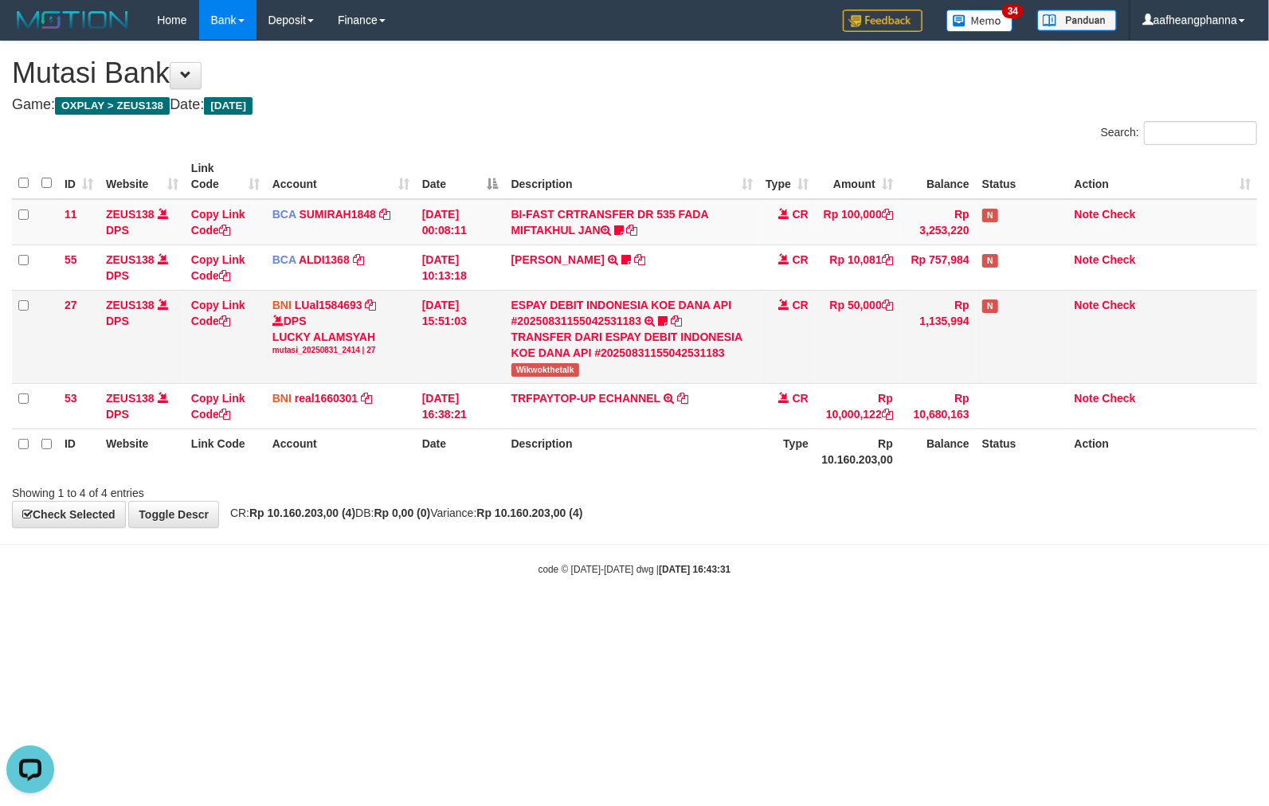
click at [530, 368] on span "Wikwokthetalk" at bounding box center [546, 370] width 68 height 14
click at [531, 367] on span "Wikwokthetalk" at bounding box center [546, 370] width 68 height 14
copy span "Wikwokthetalk"
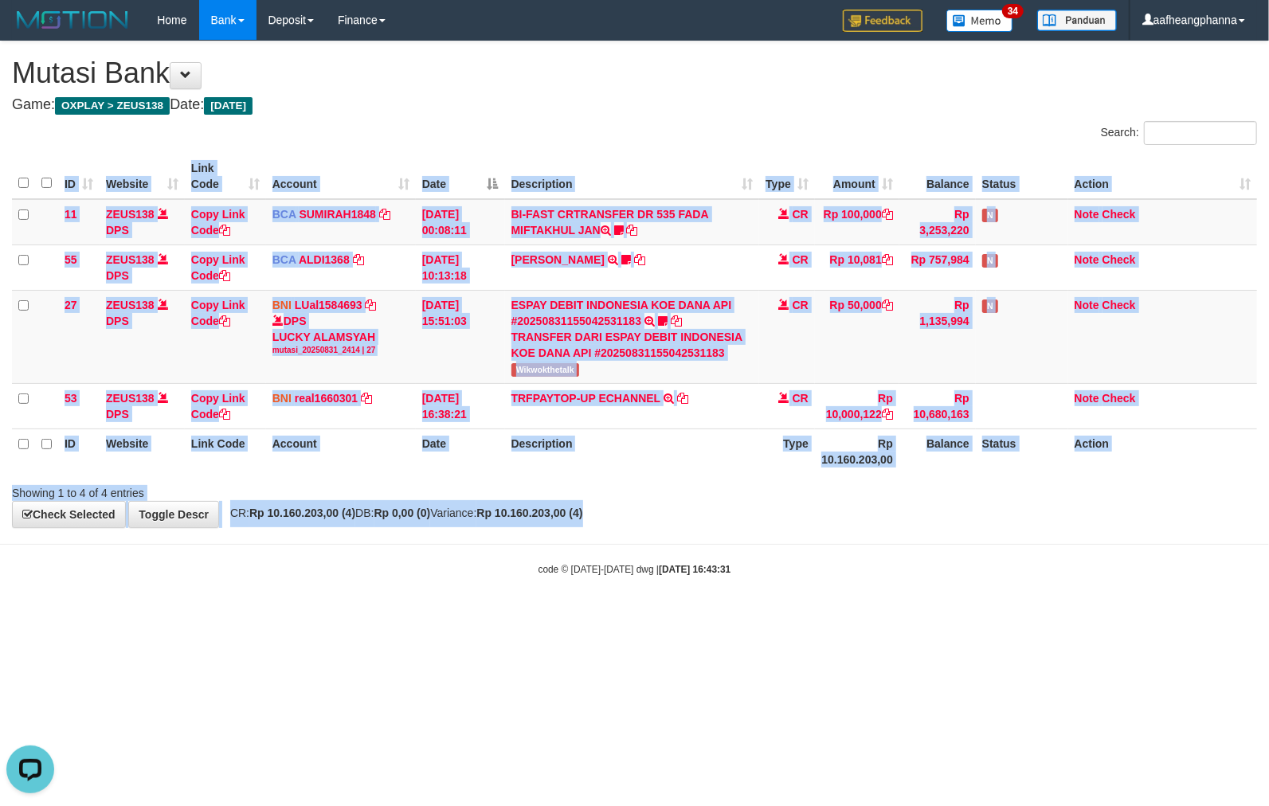
drag, startPoint x: 696, startPoint y: 501, endPoint x: 670, endPoint y: 571, distance: 74.6
click at [677, 536] on body "Toggle navigation Home Bank Account List Load By Website Group [OXPLAY] ZEUS138…" at bounding box center [634, 308] width 1269 height 617
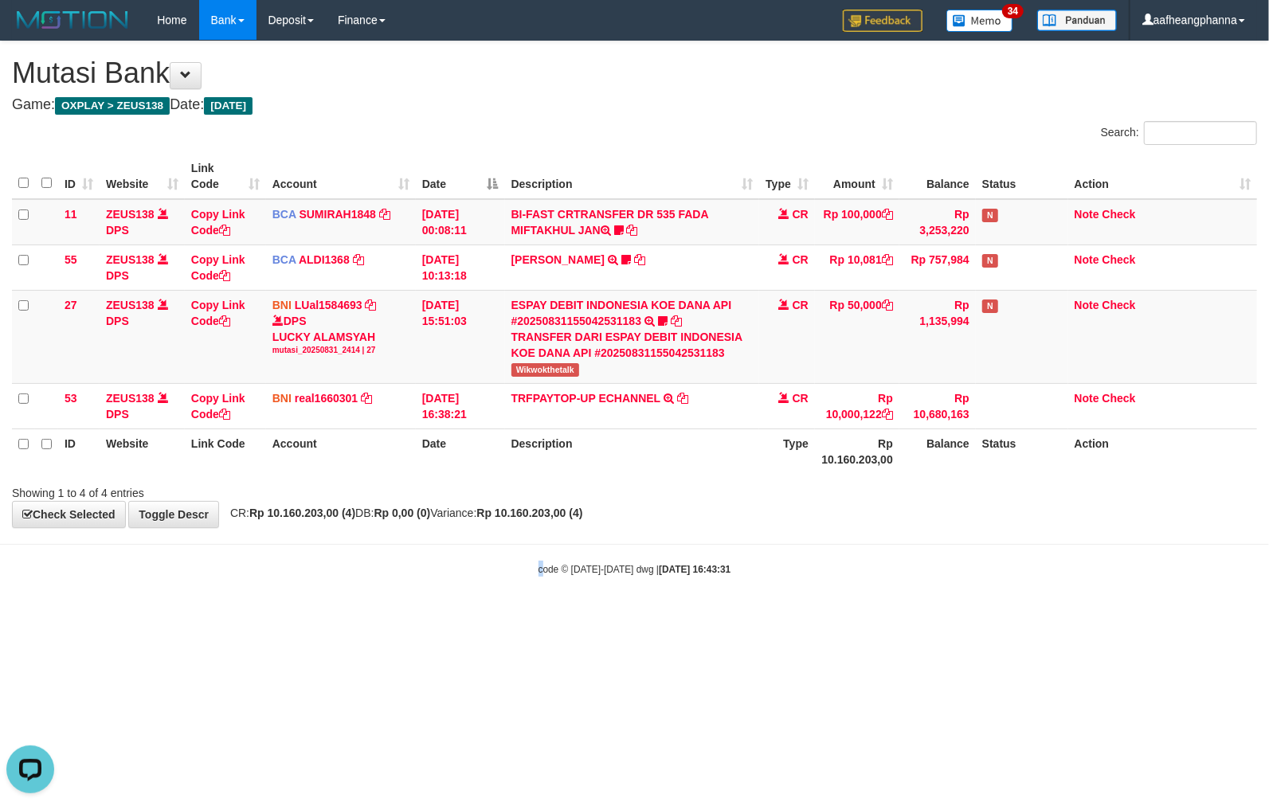
drag, startPoint x: 536, startPoint y: 620, endPoint x: 607, endPoint y: 629, distance: 71.5
click at [537, 617] on html "Toggle navigation Home Bank Account List Load By Website Group [OXPLAY] ZEUS138…" at bounding box center [634, 308] width 1269 height 617
click at [804, 617] on html "Toggle navigation Home Bank Account List Load By Website Group [OXPLAY] ZEUS138…" at bounding box center [634, 308] width 1269 height 617
click at [779, 564] on div "code © 2012-2018 dwg | 2025/08/31 16:43:31" at bounding box center [634, 569] width 1269 height 16
click at [701, 559] on body "Toggle navigation Home Bank Account List Load By Website Group [OXPLAY] ZEUS138…" at bounding box center [634, 308] width 1269 height 617
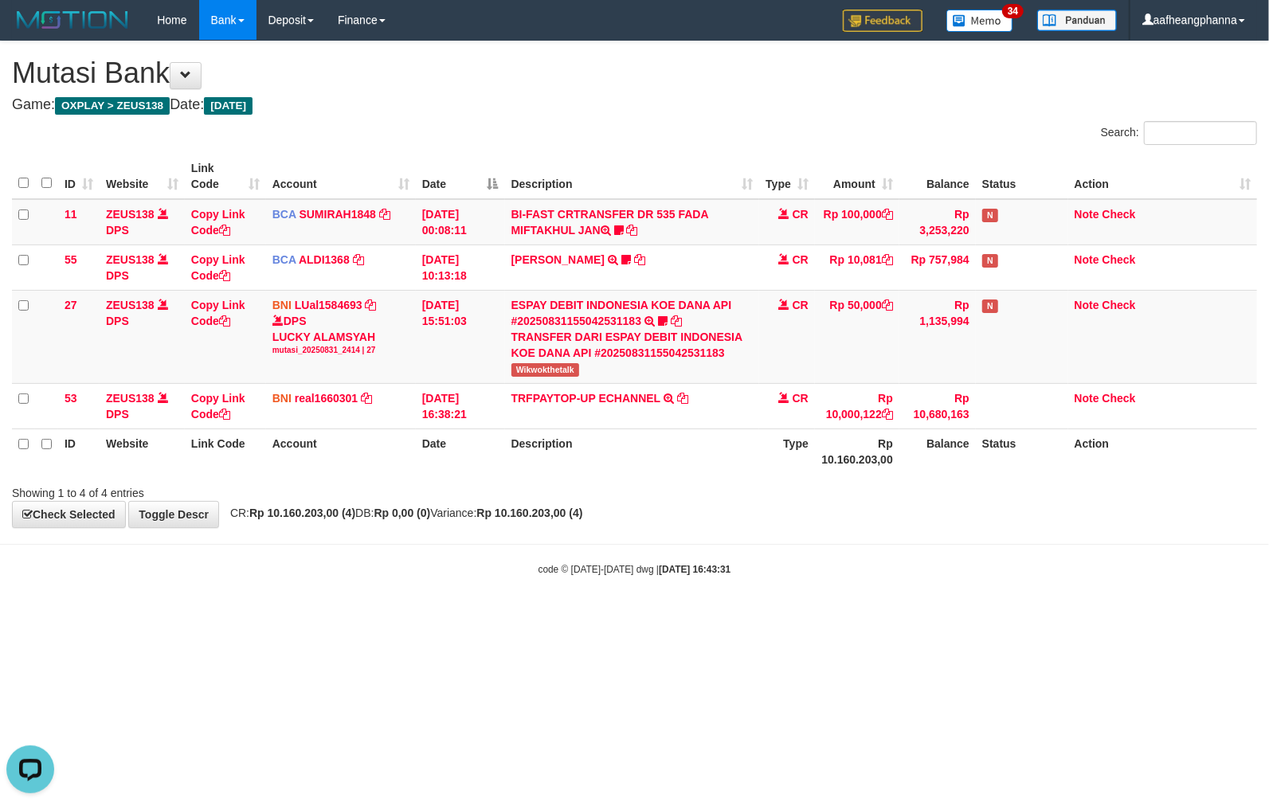
drag, startPoint x: 779, startPoint y: 457, endPoint x: 788, endPoint y: 441, distance: 18.9
click at [788, 441] on th "Type" at bounding box center [787, 451] width 56 height 45
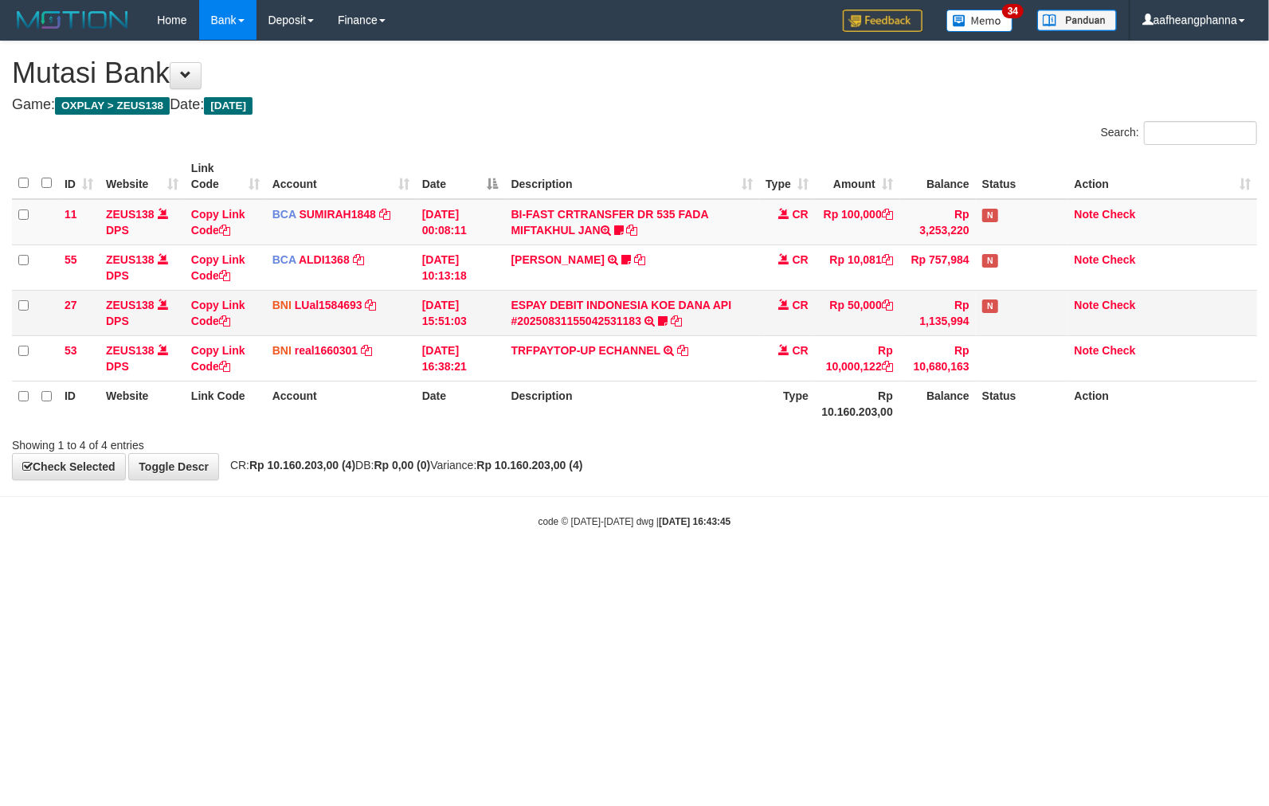
click at [540, 333] on td "ESPAY DEBIT INDONESIA KOE DANA API #20250831155042531183 TRANSFER DARI ESPAY DE…" at bounding box center [632, 312] width 254 height 45
click at [539, 320] on link "ESPAY DEBIT INDONESIA KOE DANA API #20250831155042531183" at bounding box center [622, 313] width 221 height 29
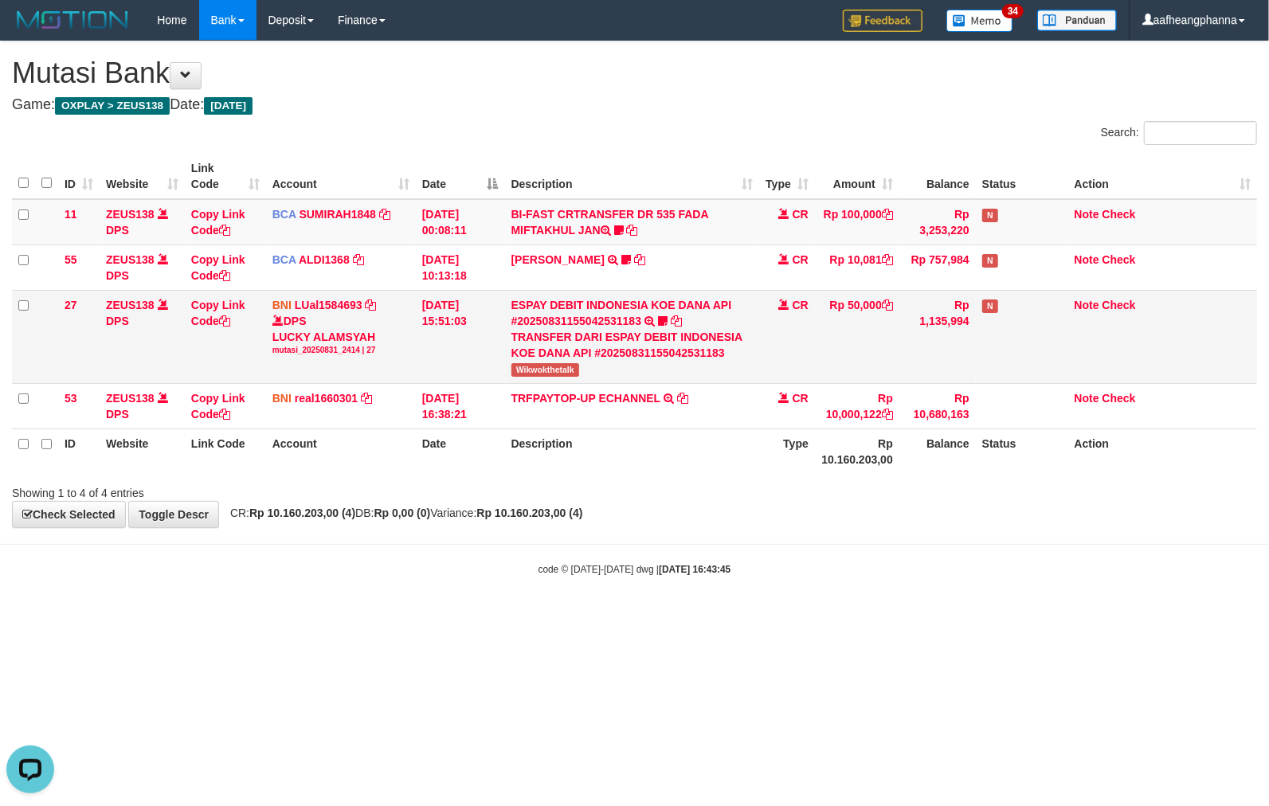
click at [537, 376] on span "Wikwokthetalk" at bounding box center [546, 370] width 68 height 14
drag, startPoint x: 537, startPoint y: 376, endPoint x: 858, endPoint y: 371, distance: 321.2
click at [539, 376] on span "Wikwokthetalk" at bounding box center [546, 370] width 68 height 14
copy span "Wikwokthetalk"
click at [571, 617] on html "Toggle navigation Home Bank Account List Load By Website Group [OXPLAY] ZEUS138…" at bounding box center [634, 308] width 1269 height 617
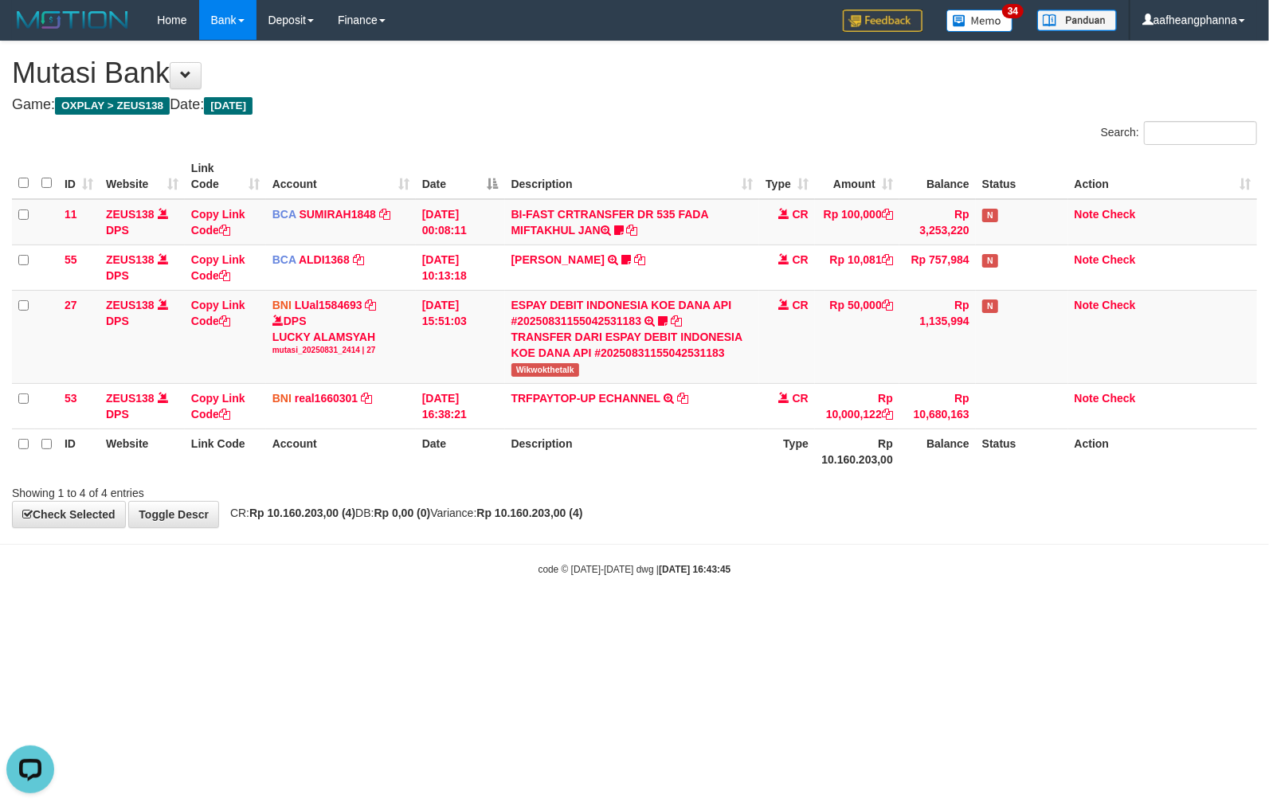
click at [569, 617] on html "Toggle navigation Home Bank Account List Load By Website Group [OXPLAY] ZEUS138…" at bounding box center [634, 308] width 1269 height 617
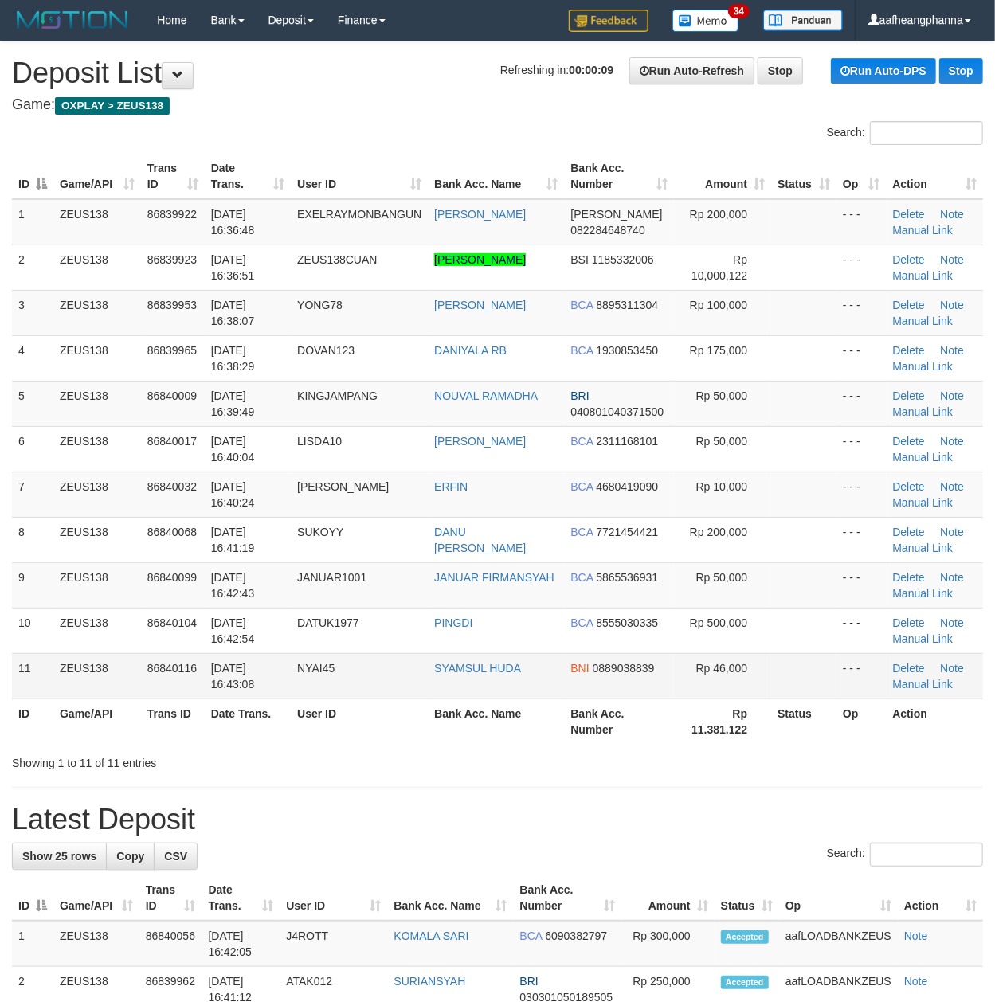
click at [367, 671] on td "NYAI45" at bounding box center [359, 675] width 137 height 45
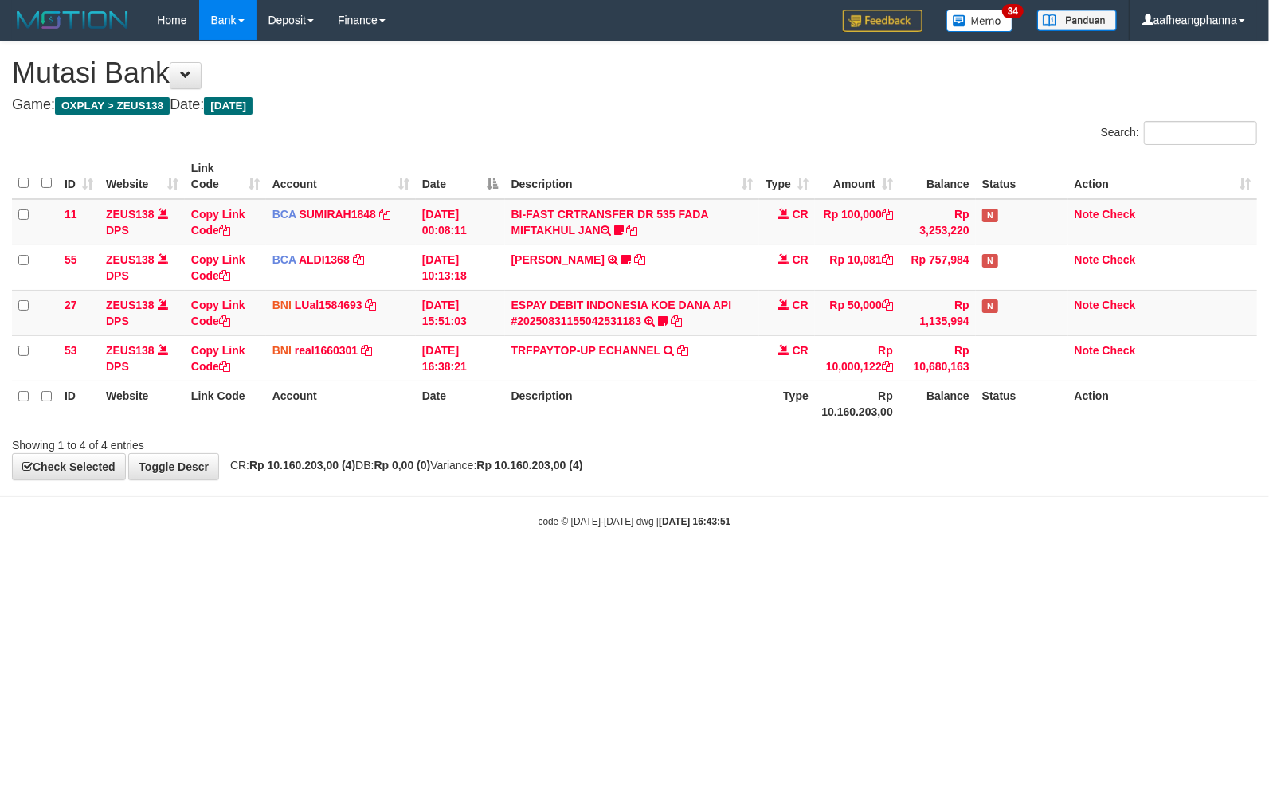
drag, startPoint x: 0, startPoint y: 0, endPoint x: 585, endPoint y: 616, distance: 849.4
click at [575, 569] on html "Toggle navigation Home Bank Account List Load By Website Group [OXPLAY] ZEUS138…" at bounding box center [634, 284] width 1269 height 569
drag, startPoint x: 706, startPoint y: 529, endPoint x: 719, endPoint y: 516, distance: 18.0
click at [719, 516] on div "code © [DATE]-[DATE] dwg | [DATE] 16:43:52" at bounding box center [634, 521] width 1269 height 16
click at [721, 516] on div "code © [DATE]-[DATE] dwg | [DATE] 16:43:52" at bounding box center [634, 521] width 1269 height 16
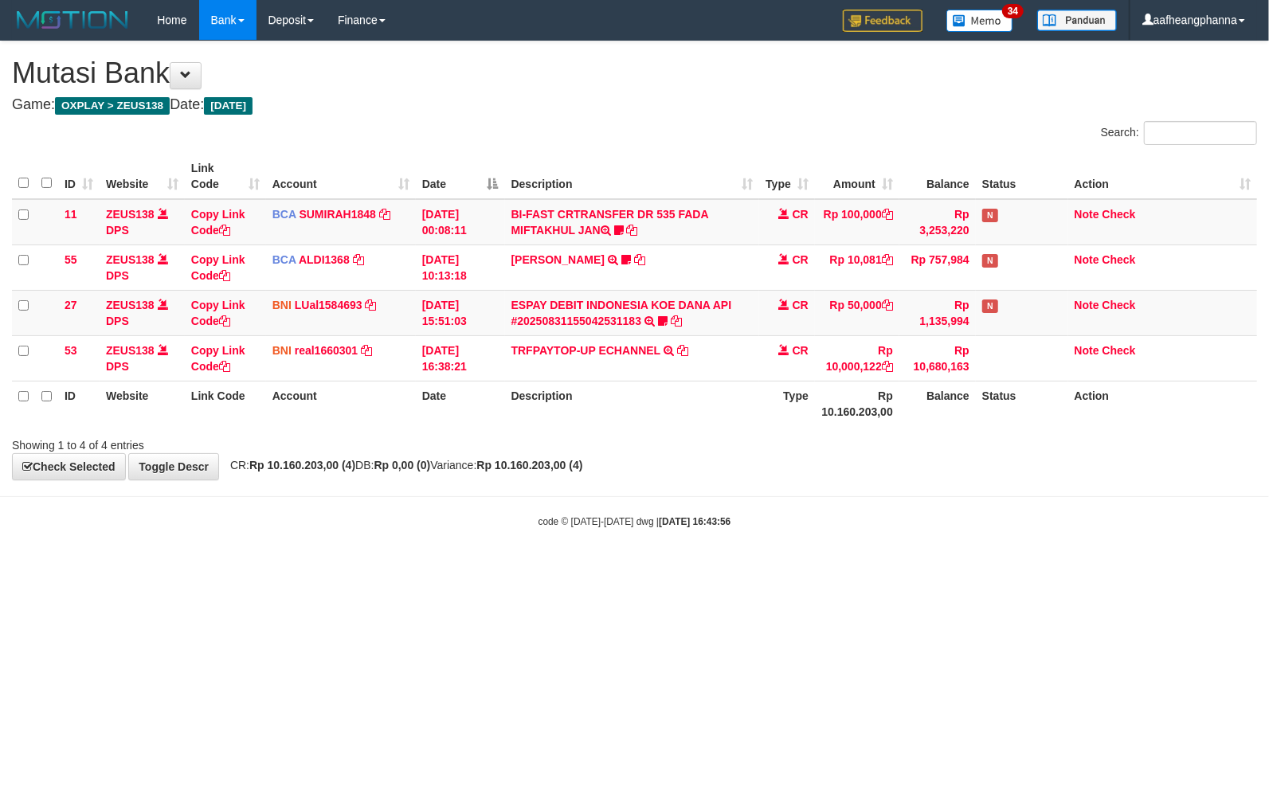
click at [768, 543] on body "Toggle navigation Home Bank Account List Load By Website Group [OXPLAY] ZEUS138…" at bounding box center [634, 284] width 1269 height 569
drag, startPoint x: 0, startPoint y: 0, endPoint x: 579, endPoint y: 310, distance: 656.3
click at [579, 310] on link "ESPAY DEBIT INDONESIA KOE DANA API #20250831155042531183" at bounding box center [622, 313] width 221 height 29
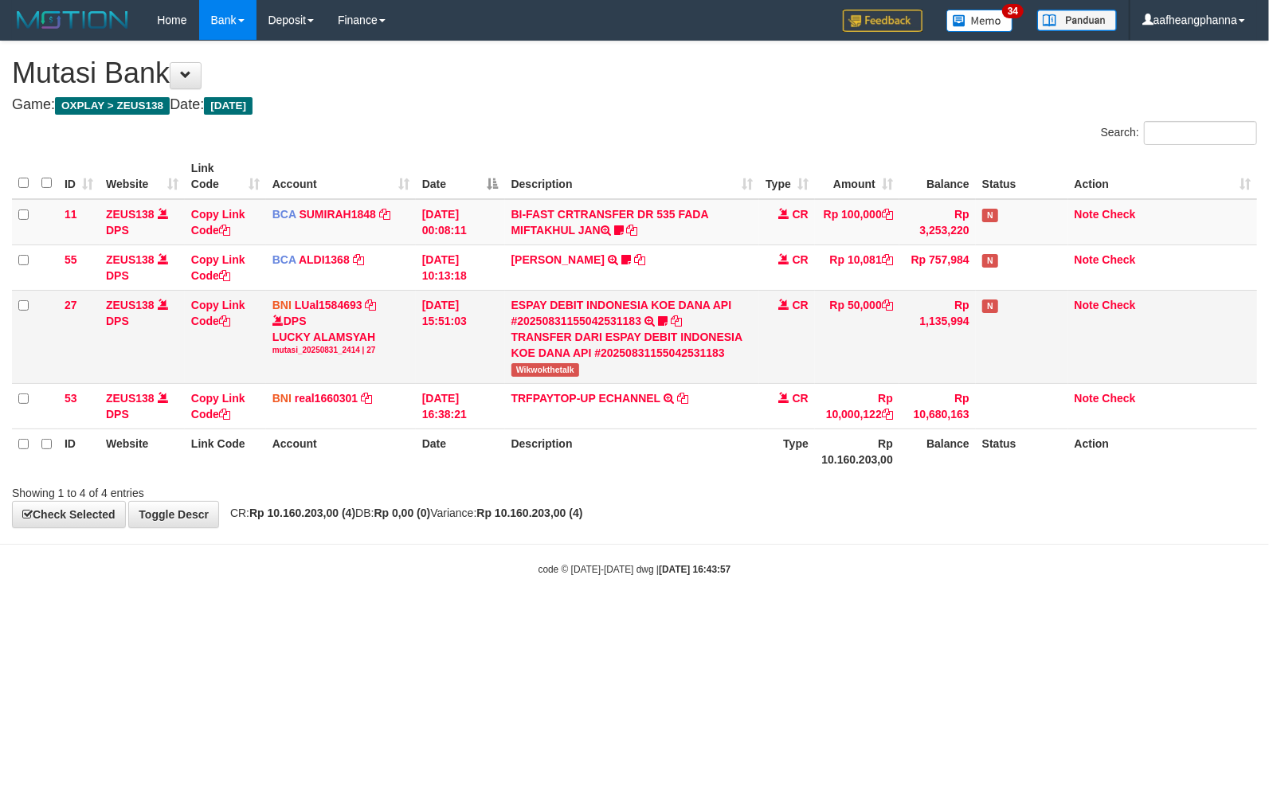
click at [549, 378] on td "ESPAY DEBIT INDONESIA KOE DANA API #20250831155042531183 TRANSFER DARI ESPAY DE…" at bounding box center [632, 336] width 254 height 93
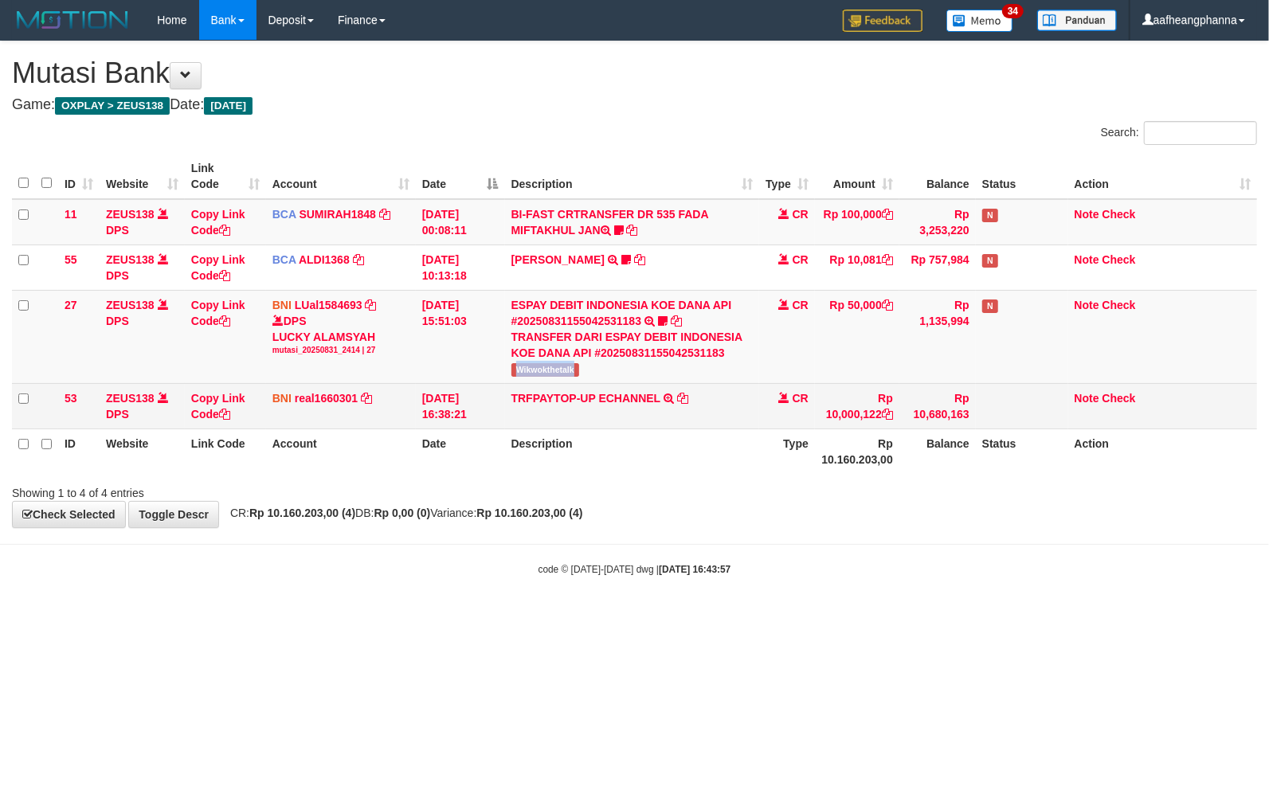
drag, startPoint x: 549, startPoint y: 378, endPoint x: 730, endPoint y: 383, distance: 181.0
click at [549, 378] on td "ESPAY DEBIT INDONESIA KOE DANA API #20250831155042531183 TRANSFER DARI ESPAY DE…" at bounding box center [632, 336] width 254 height 93
copy span "Wikwokthetalk"
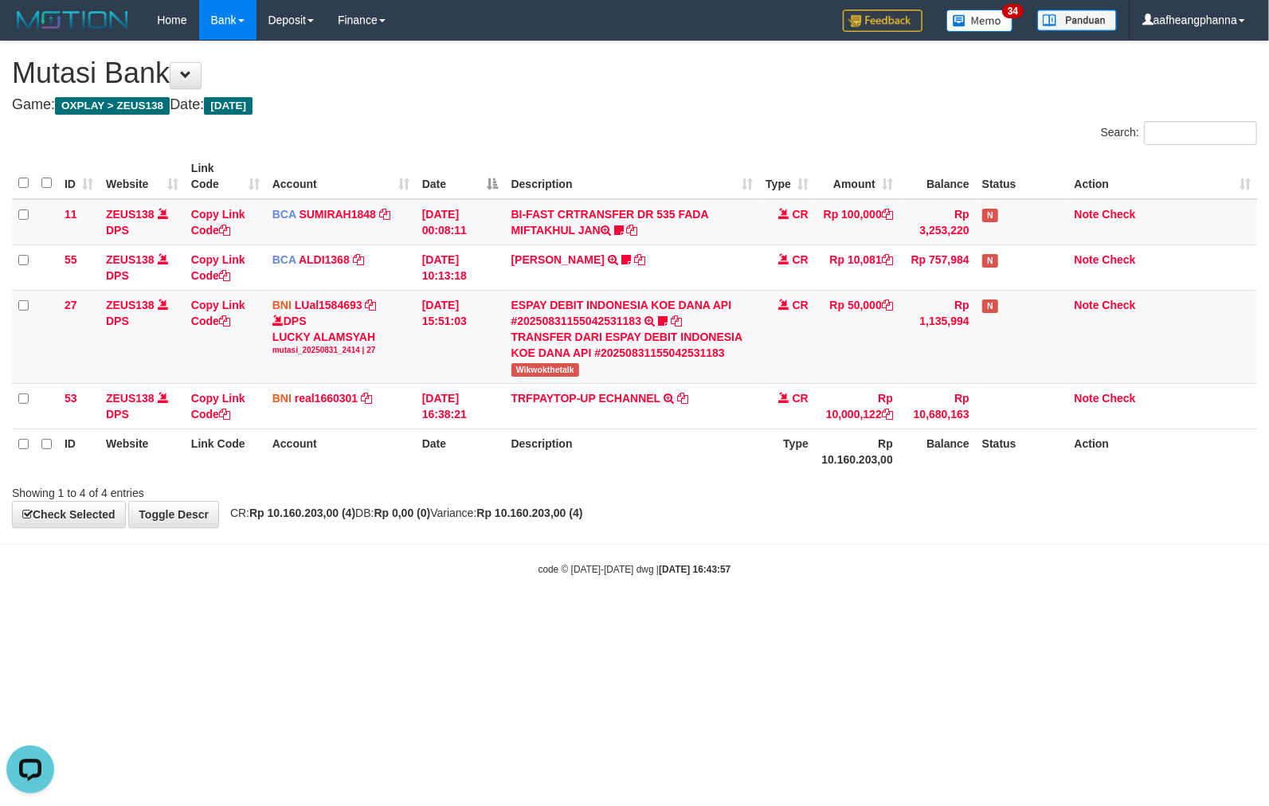
click at [728, 540] on body "Toggle navigation Home Bank Account List Load By Website Group [OXPLAY] ZEUS138…" at bounding box center [634, 308] width 1269 height 617
click at [719, 571] on strong "2025/08/31 16:43:57" at bounding box center [695, 569] width 72 height 11
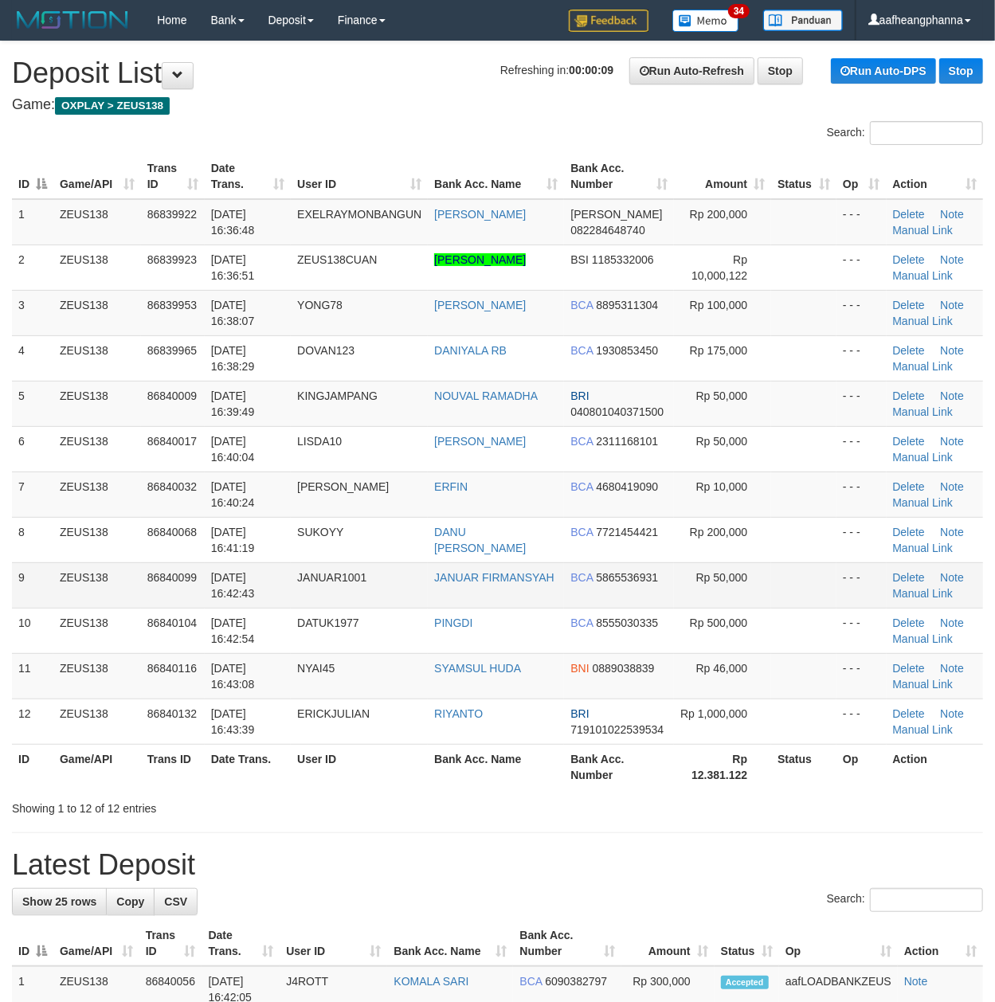
click at [307, 590] on td "JANUAR1001" at bounding box center [359, 585] width 137 height 45
click at [354, 163] on th "User ID" at bounding box center [359, 176] width 137 height 45
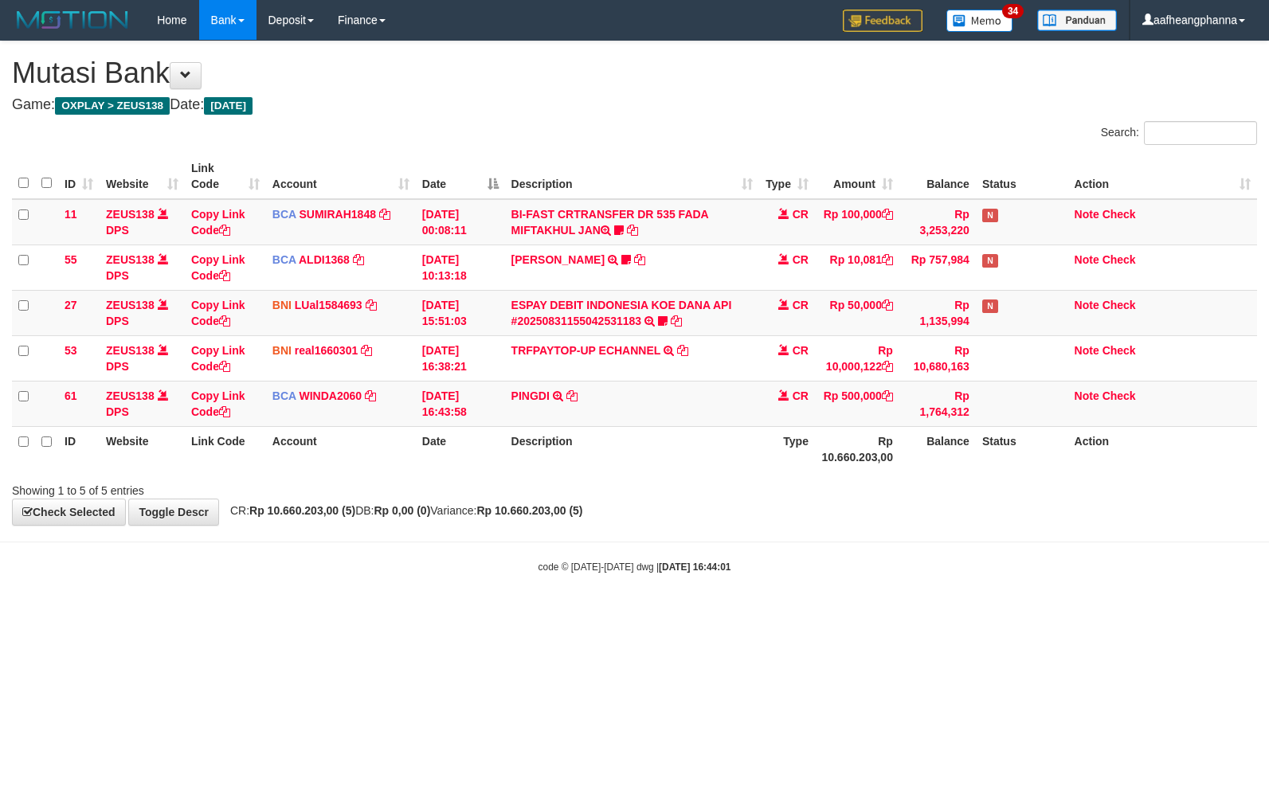
click at [715, 585] on body "Toggle navigation Home Bank Account List Load By Website Group [OXPLAY] ZEUS138…" at bounding box center [634, 307] width 1269 height 614
click at [676, 604] on body "Toggle navigation Home Bank Account List Load By Website Group [OXPLAY] ZEUS138…" at bounding box center [634, 307] width 1269 height 614
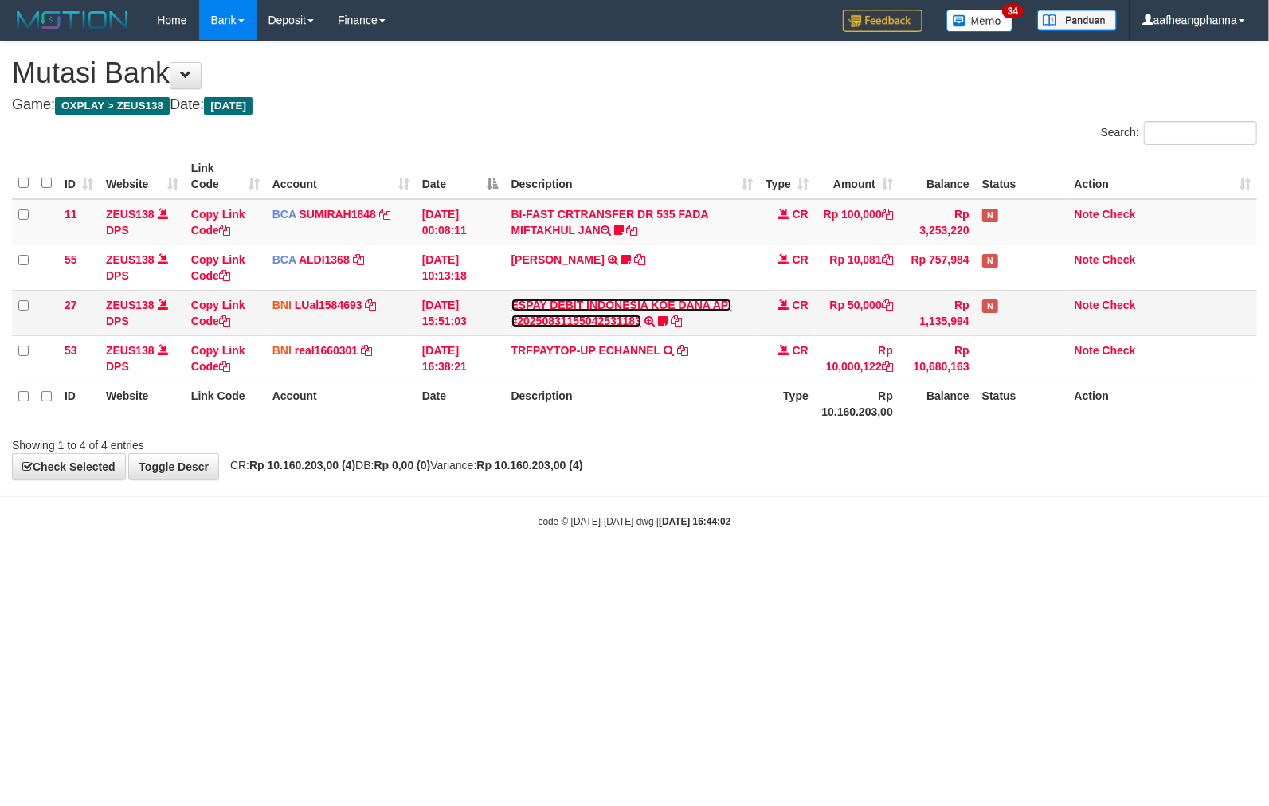
click at [580, 313] on link "ESPAY DEBIT INDONESIA KOE DANA API #20250831155042531183" at bounding box center [622, 313] width 221 height 29
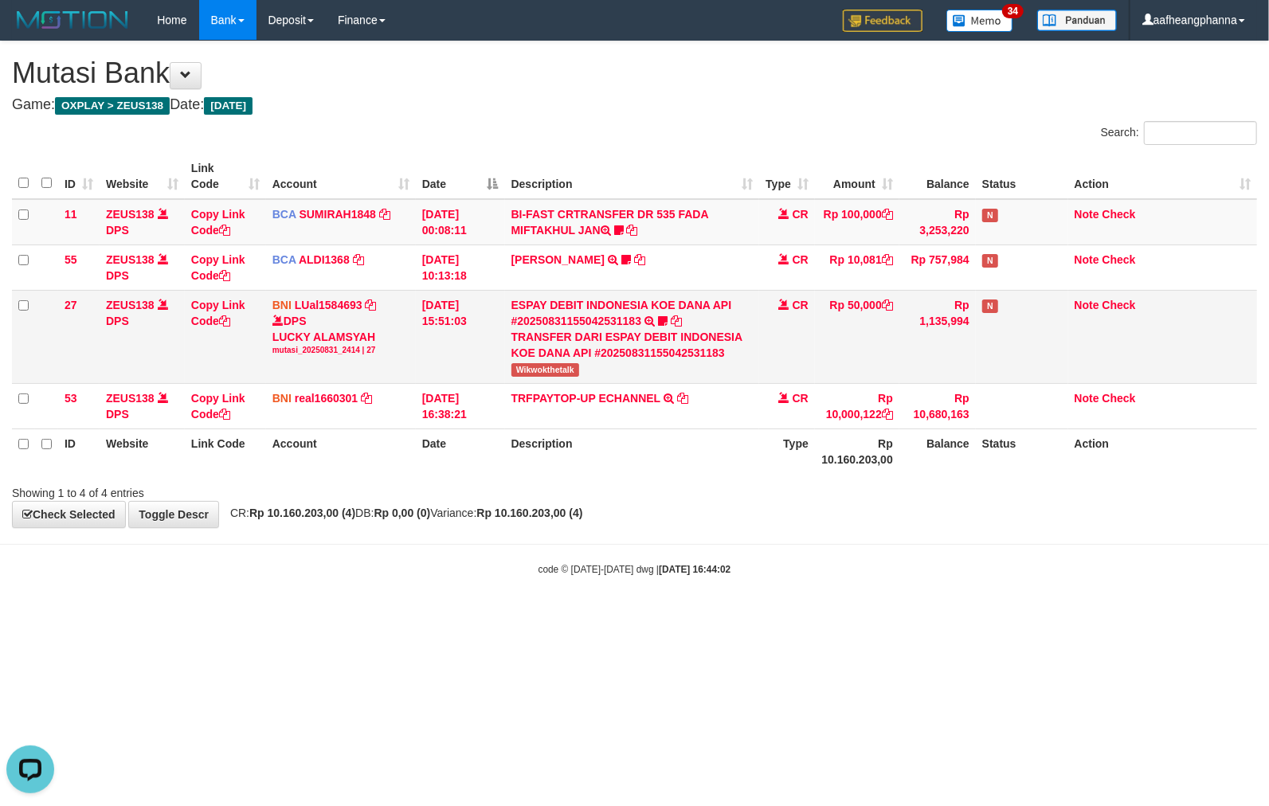
click at [539, 367] on span "Wikwokthetalk" at bounding box center [546, 370] width 68 height 14
copy span "Wikwokthetalk"
click at [609, 617] on html "Toggle navigation Home Bank Account List Load By Website Group [OXPLAY] ZEUS138…" at bounding box center [634, 308] width 1269 height 617
click at [602, 617] on html "Toggle navigation Home Bank Account List Load By Website Group [OXPLAY] ZEUS138…" at bounding box center [634, 308] width 1269 height 617
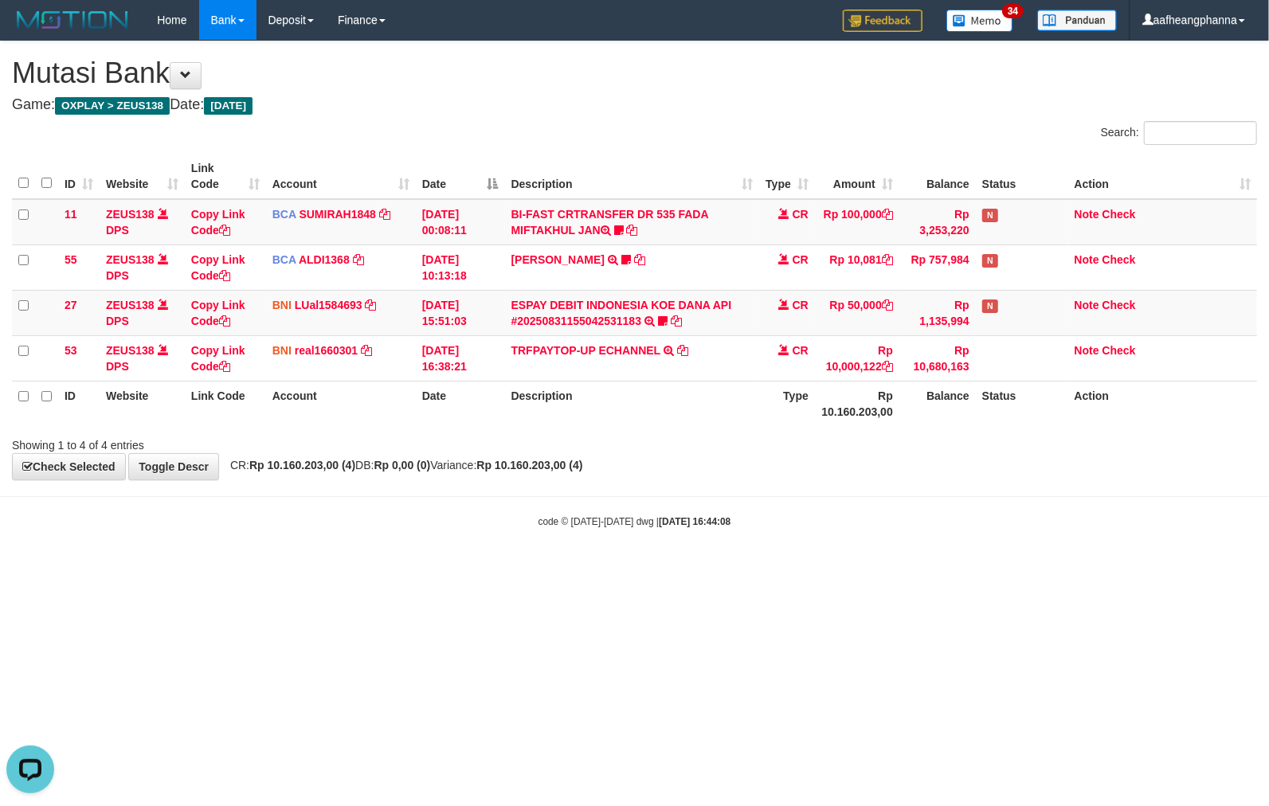
click at [588, 569] on html "Toggle navigation Home Bank Account List Load By Website Group [OXPLAY] ZEUS138…" at bounding box center [634, 284] width 1269 height 569
click at [641, 569] on html "Toggle navigation Home Bank Account List Load By Website Group [OXPLAY] ZEUS138…" at bounding box center [634, 284] width 1269 height 569
drag, startPoint x: 724, startPoint y: 667, endPoint x: 735, endPoint y: 661, distance: 11.8
click at [734, 569] on html "Toggle navigation Home Bank Account List Load By Website Group [OXPLAY] ZEUS138…" at bounding box center [634, 284] width 1269 height 569
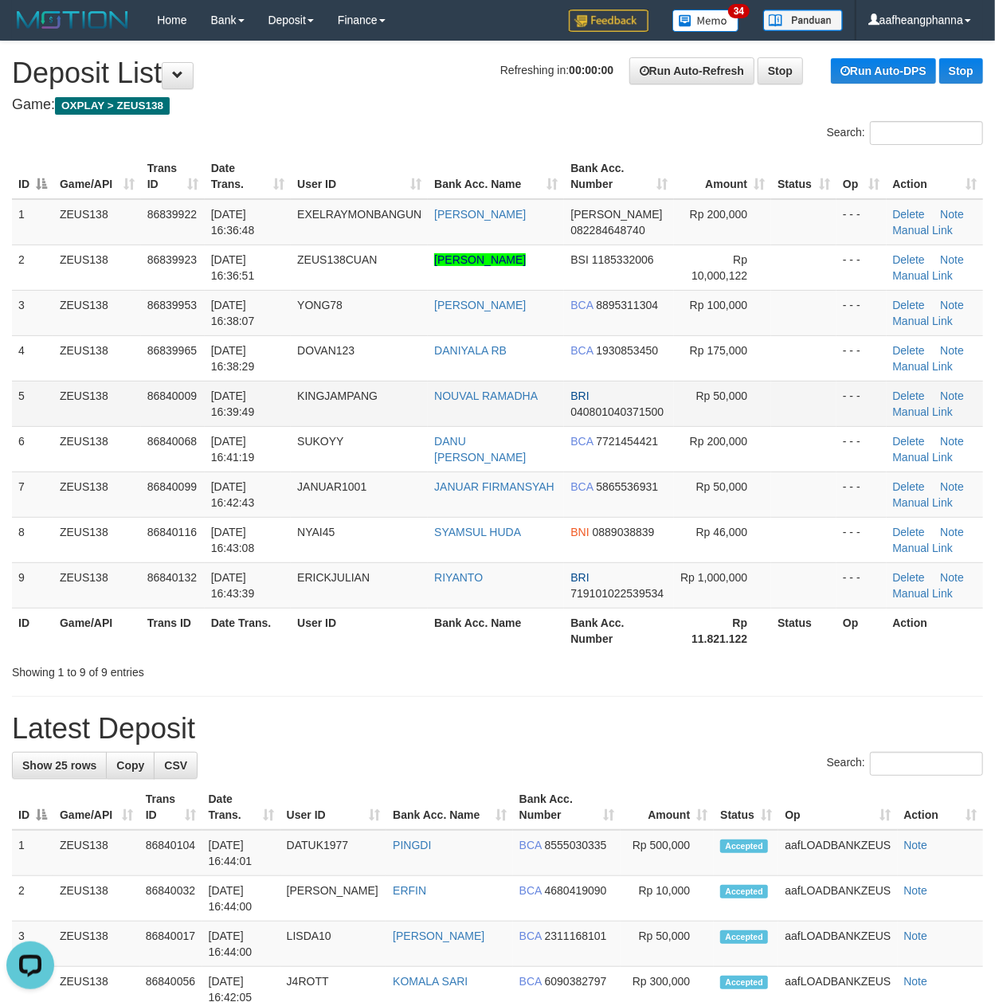
click at [415, 406] on td "KINGJAMPANG" at bounding box center [359, 403] width 137 height 45
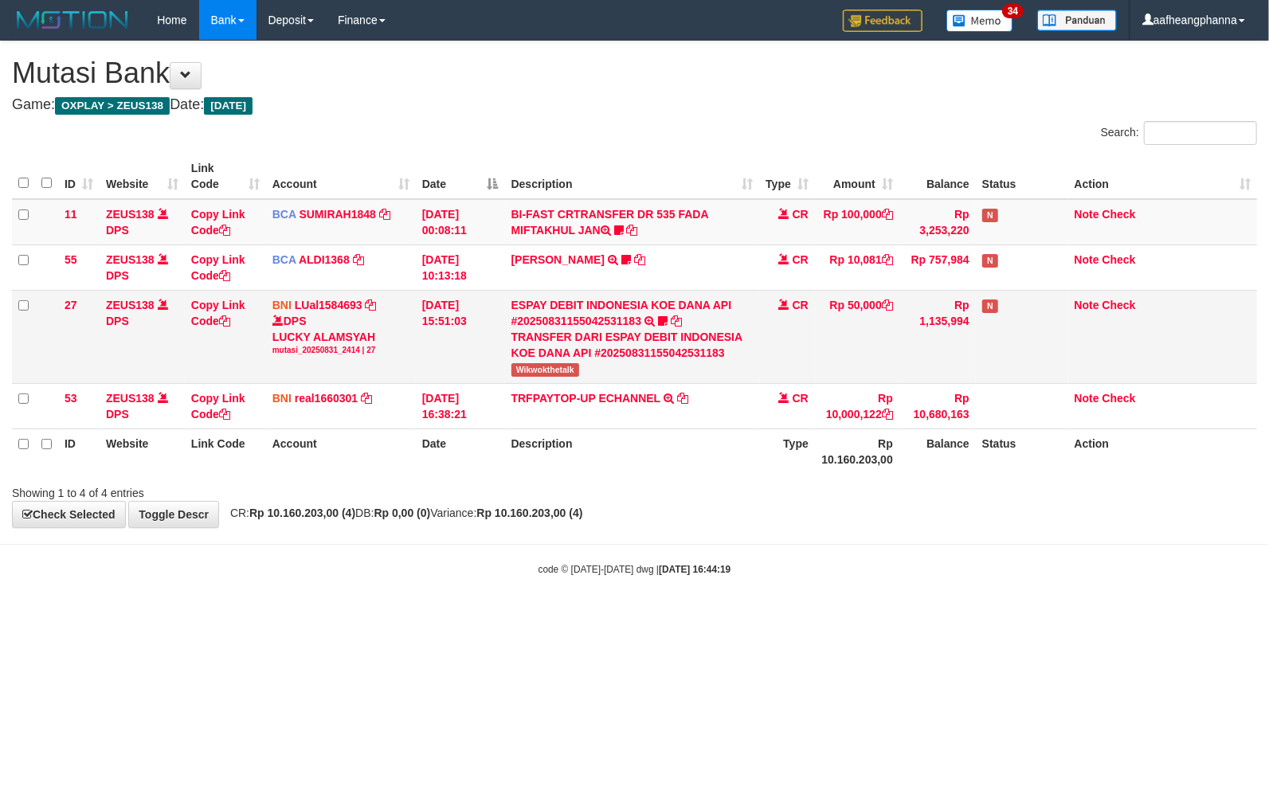
click at [545, 371] on span "Wikwokthetalk" at bounding box center [546, 370] width 68 height 14
drag, startPoint x: 545, startPoint y: 371, endPoint x: 561, endPoint y: 374, distance: 16.1
click at [546, 371] on span "Wikwokthetalk" at bounding box center [546, 370] width 68 height 14
copy span "Wikwokthetalk"
drag, startPoint x: 536, startPoint y: 590, endPoint x: 548, endPoint y: 593, distance: 12.2
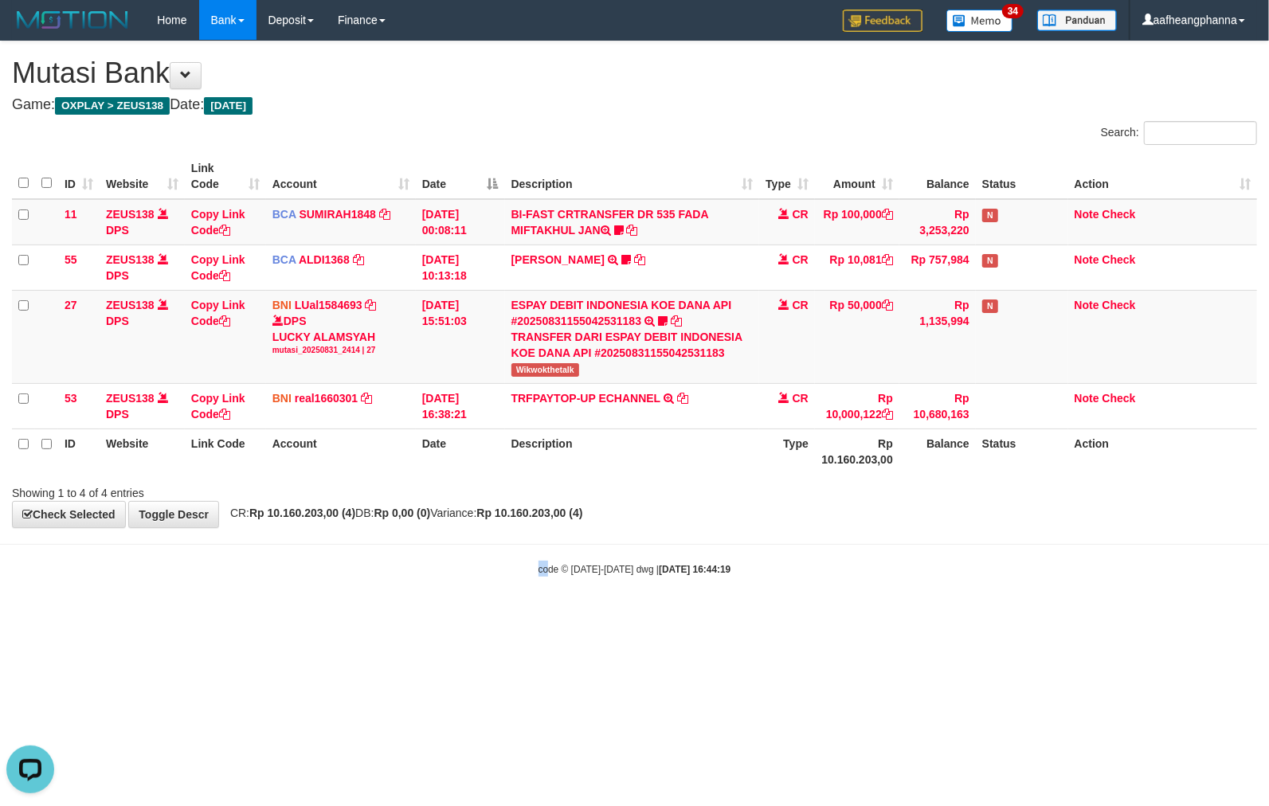
click at [547, 593] on body "Toggle navigation Home Bank Account List Load By Website Group [OXPLAY] ZEUS138…" at bounding box center [634, 308] width 1269 height 617
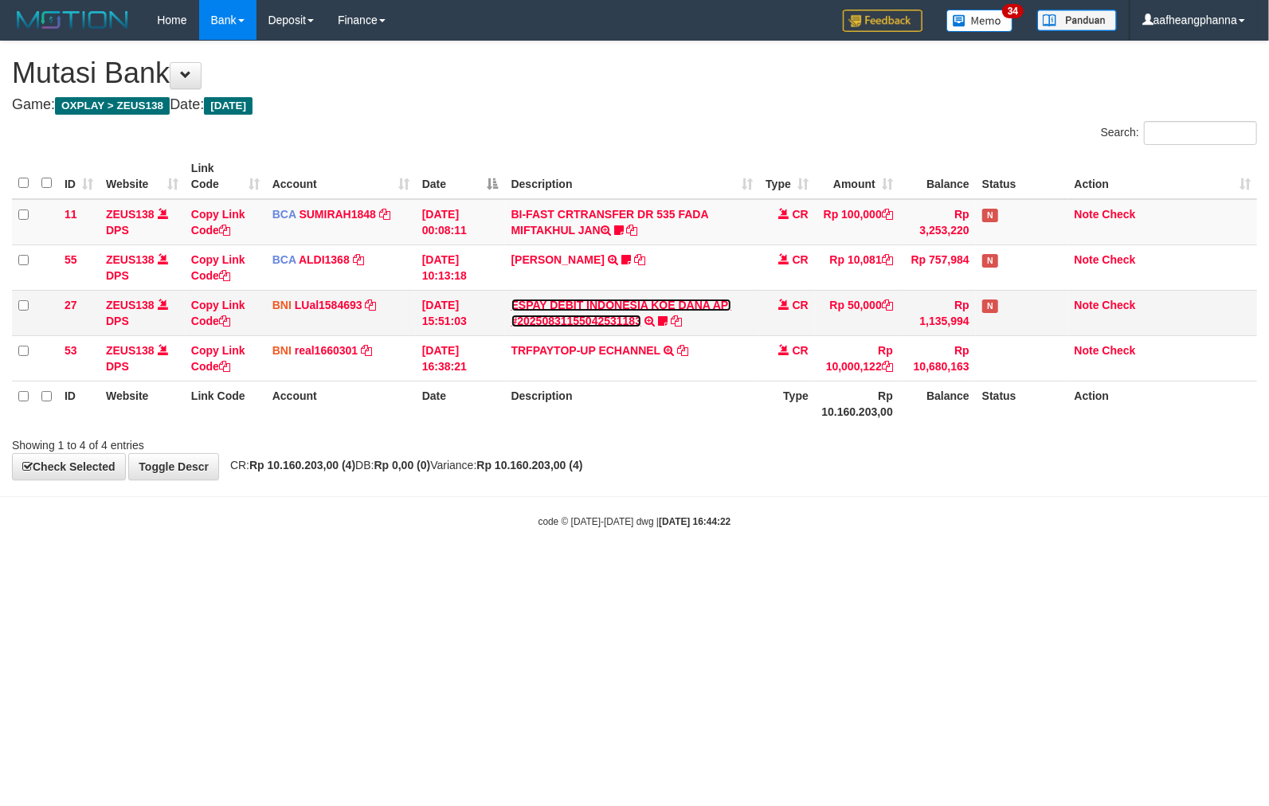
click at [562, 301] on link "ESPAY DEBIT INDONESIA KOE DANA API #20250831155042531183" at bounding box center [622, 313] width 221 height 29
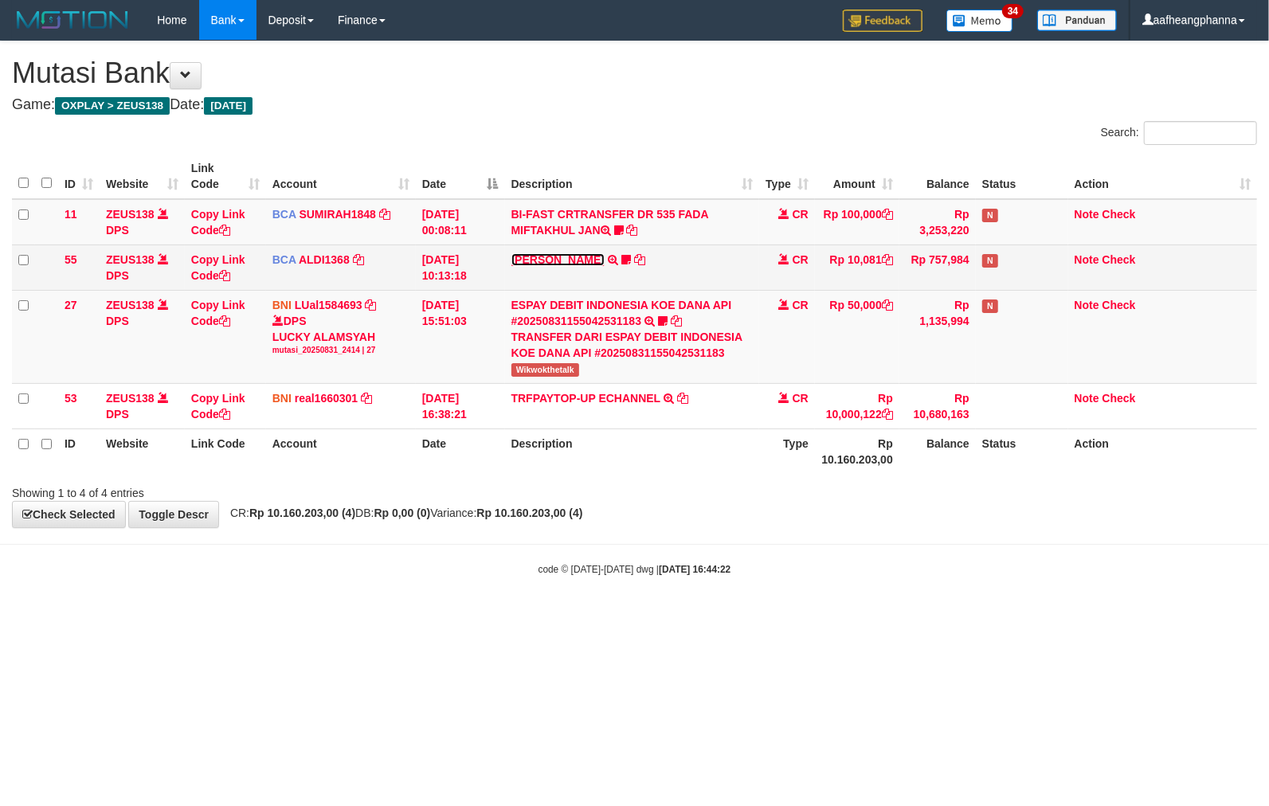
click at [563, 257] on link "[PERSON_NAME]" at bounding box center [558, 259] width 93 height 13
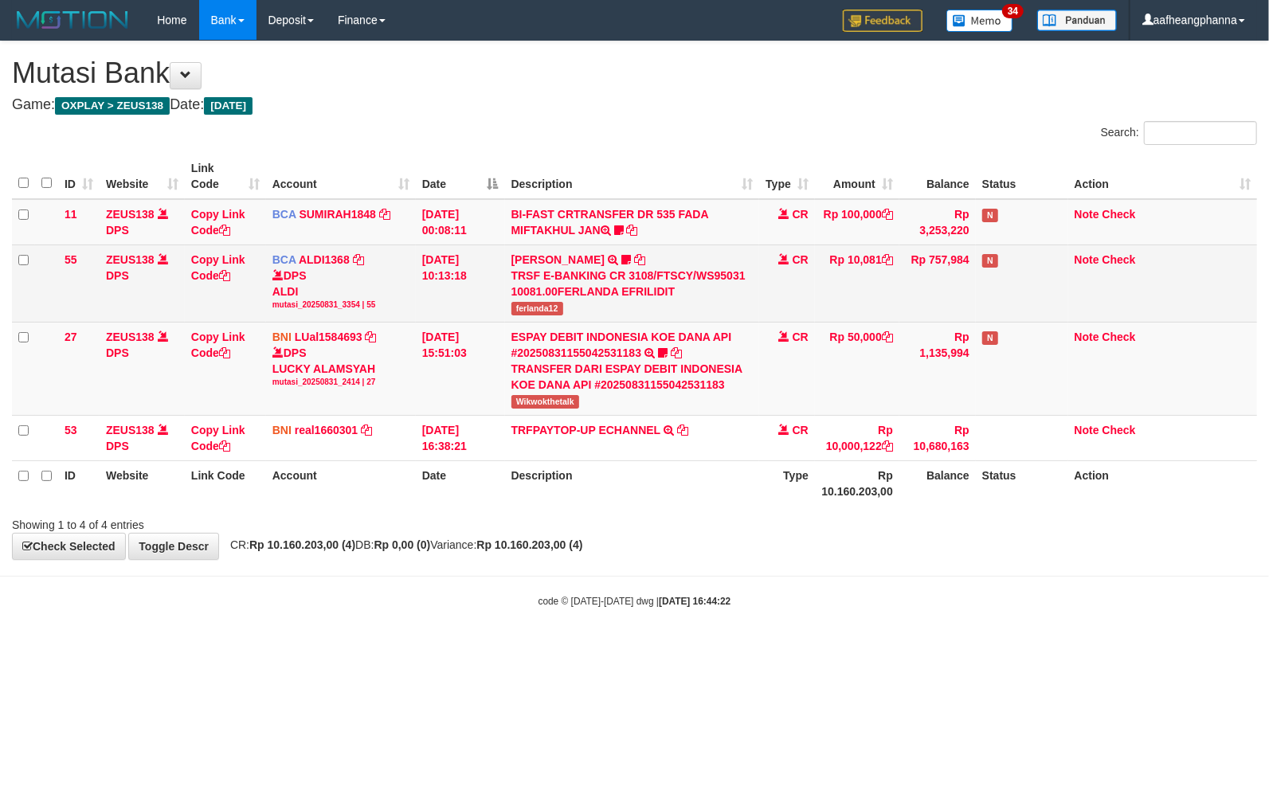
click at [540, 311] on span "ferlanda12" at bounding box center [538, 309] width 52 height 14
drag, startPoint x: 540, startPoint y: 311, endPoint x: 539, endPoint y: 301, distance: 9.7
click at [542, 311] on span "ferlanda12" at bounding box center [538, 309] width 52 height 14
copy span "ferlanda12"
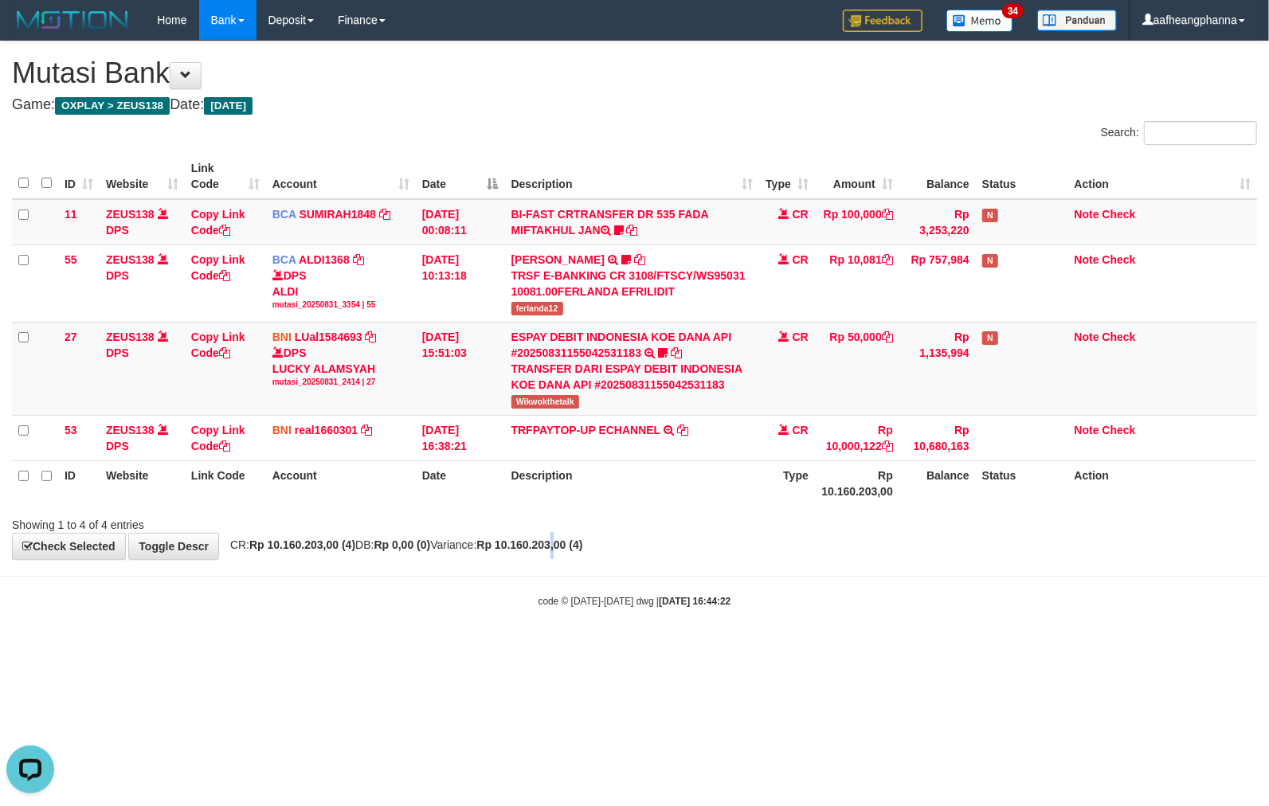
drag, startPoint x: 596, startPoint y: 547, endPoint x: 609, endPoint y: 558, distance: 16.9
click at [604, 555] on div "**********" at bounding box center [634, 300] width 1269 height 518
click at [630, 571] on body "Toggle navigation Home Bank Account List Load By Website Group [OXPLAY] ZEUS138…" at bounding box center [634, 324] width 1269 height 649
click at [849, 609] on div "code © 2012-2018 dwg | 2025/08/31 16:44:22" at bounding box center [634, 601] width 1269 height 16
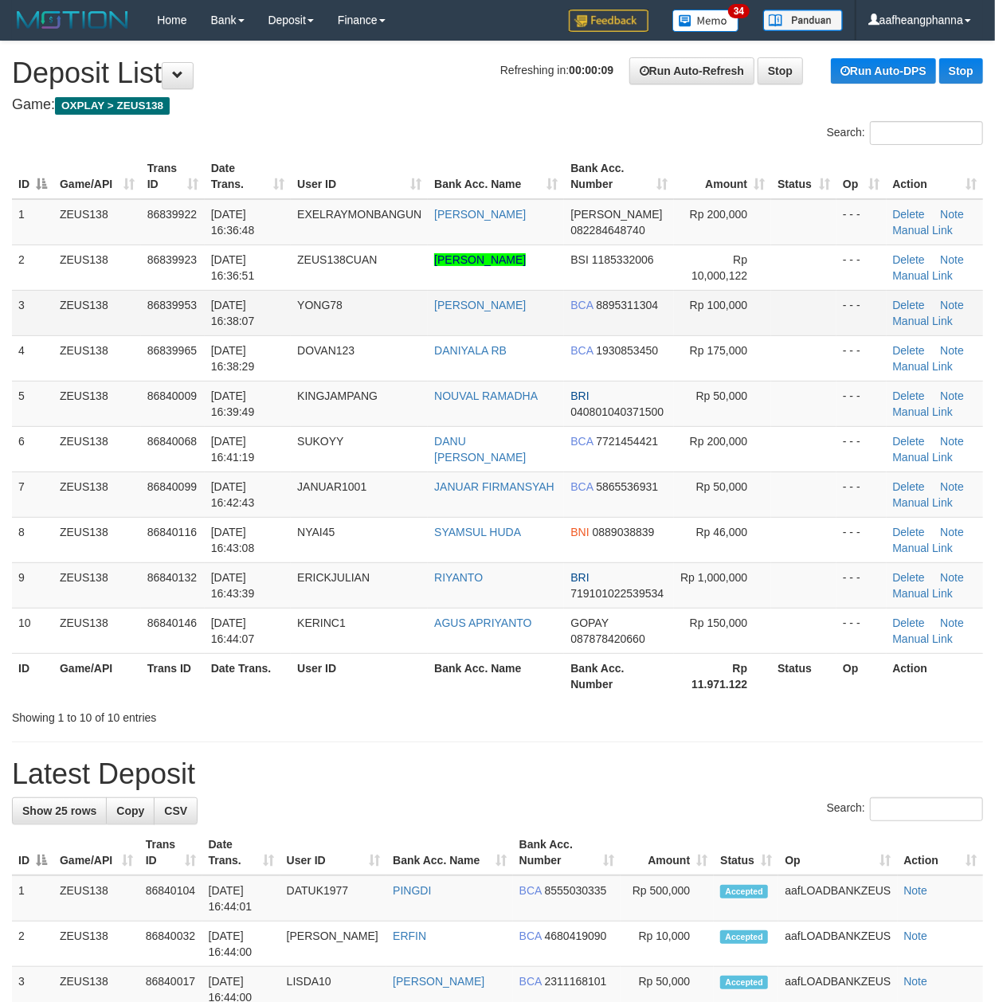
click at [245, 306] on span "31/08/2025 16:38:07" at bounding box center [233, 313] width 44 height 29
click at [381, 581] on td "ERICKJULIAN" at bounding box center [359, 585] width 137 height 45
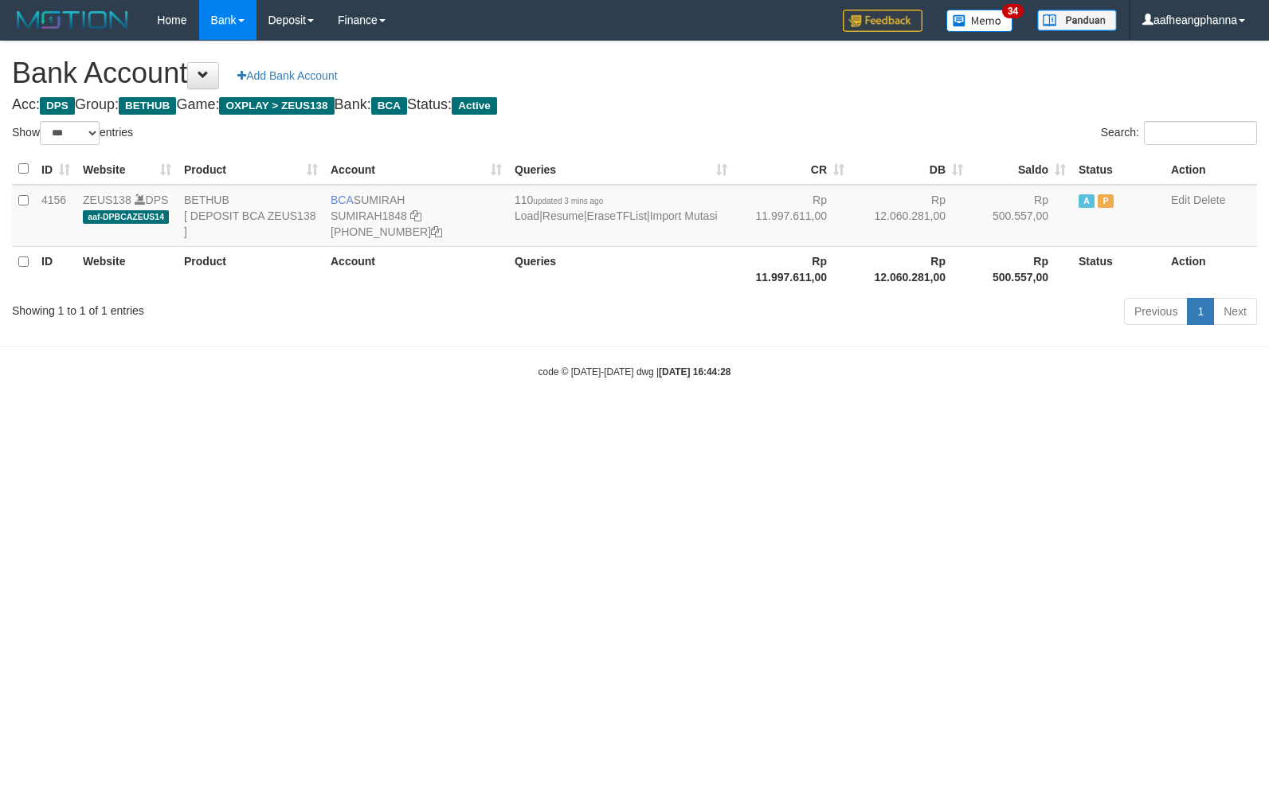
select select "***"
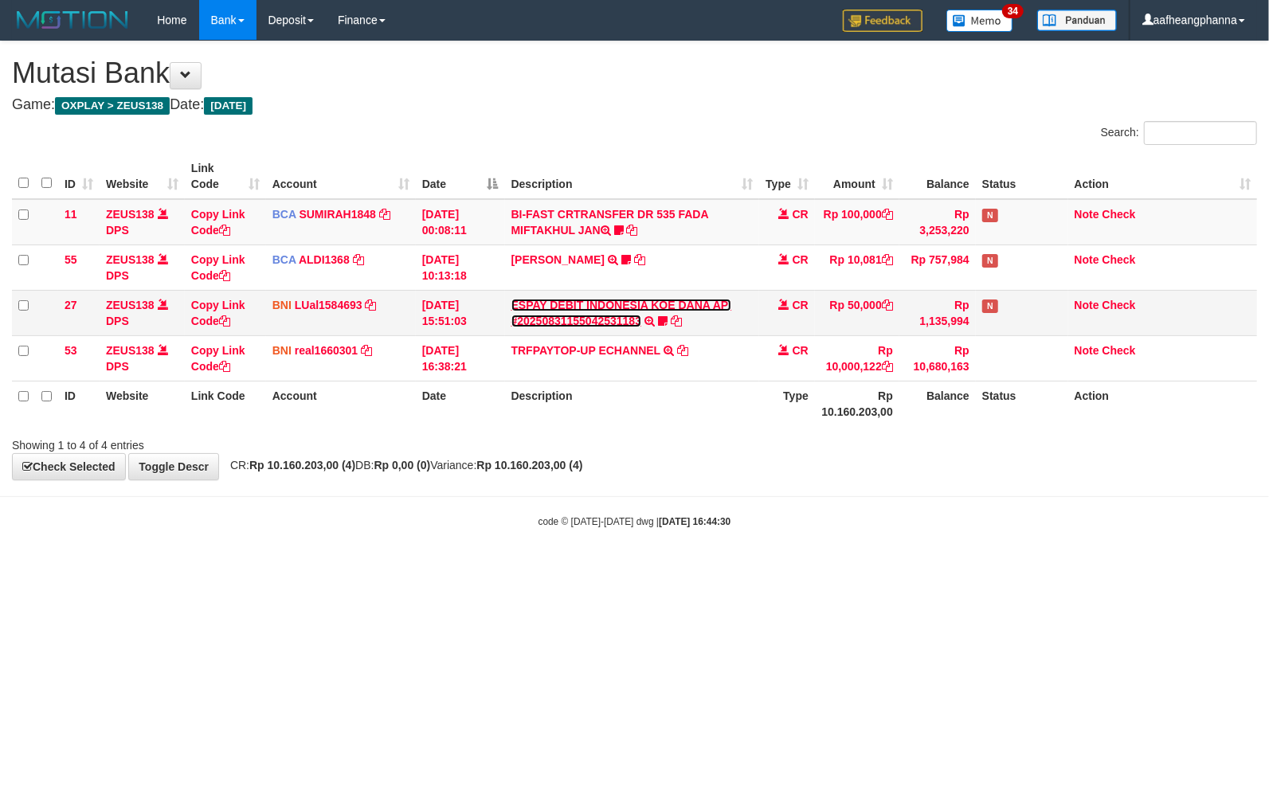
click at [567, 309] on link "ESPAY DEBIT INDONESIA KOE DANA API #20250831155042531183" at bounding box center [622, 313] width 221 height 29
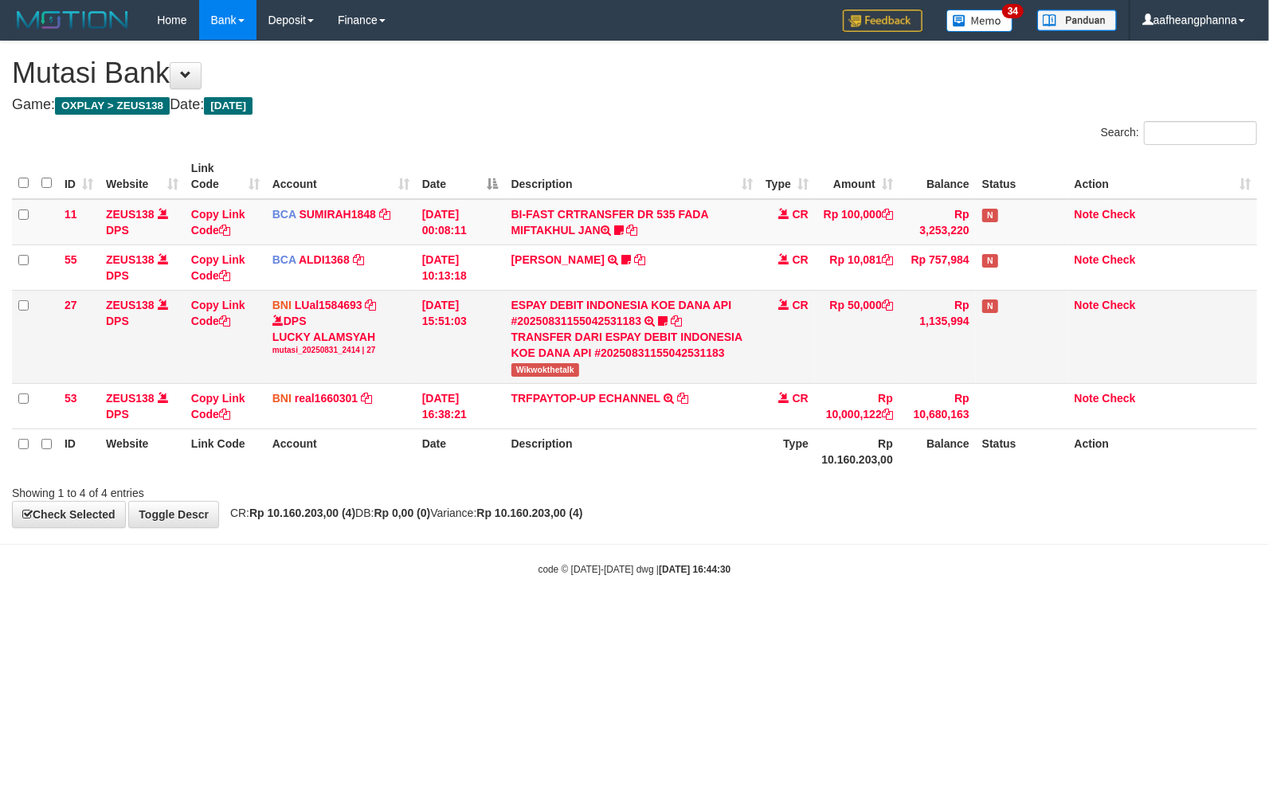
click at [518, 374] on span "Wikwokthetalk" at bounding box center [546, 370] width 68 height 14
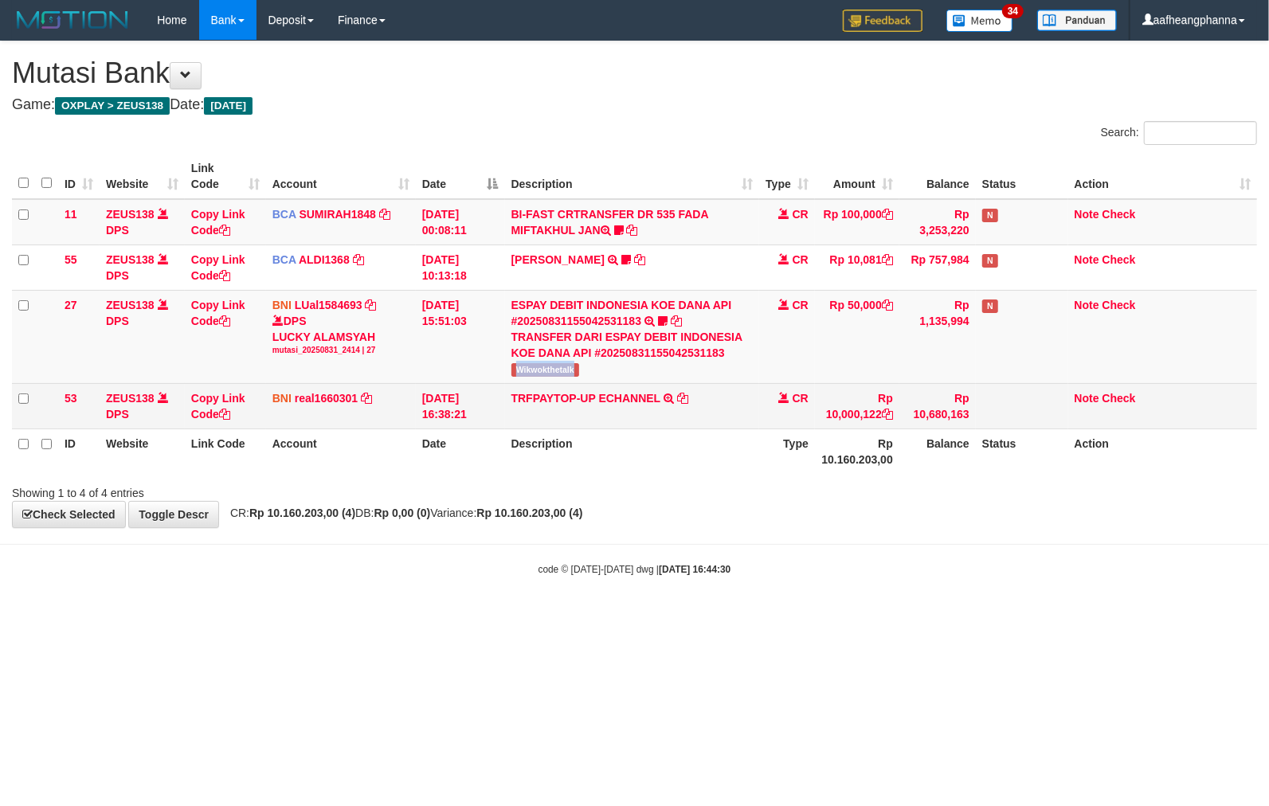
drag, startPoint x: 518, startPoint y: 374, endPoint x: 904, endPoint y: 390, distance: 386.0
click at [518, 374] on span "Wikwokthetalk" at bounding box center [546, 370] width 68 height 14
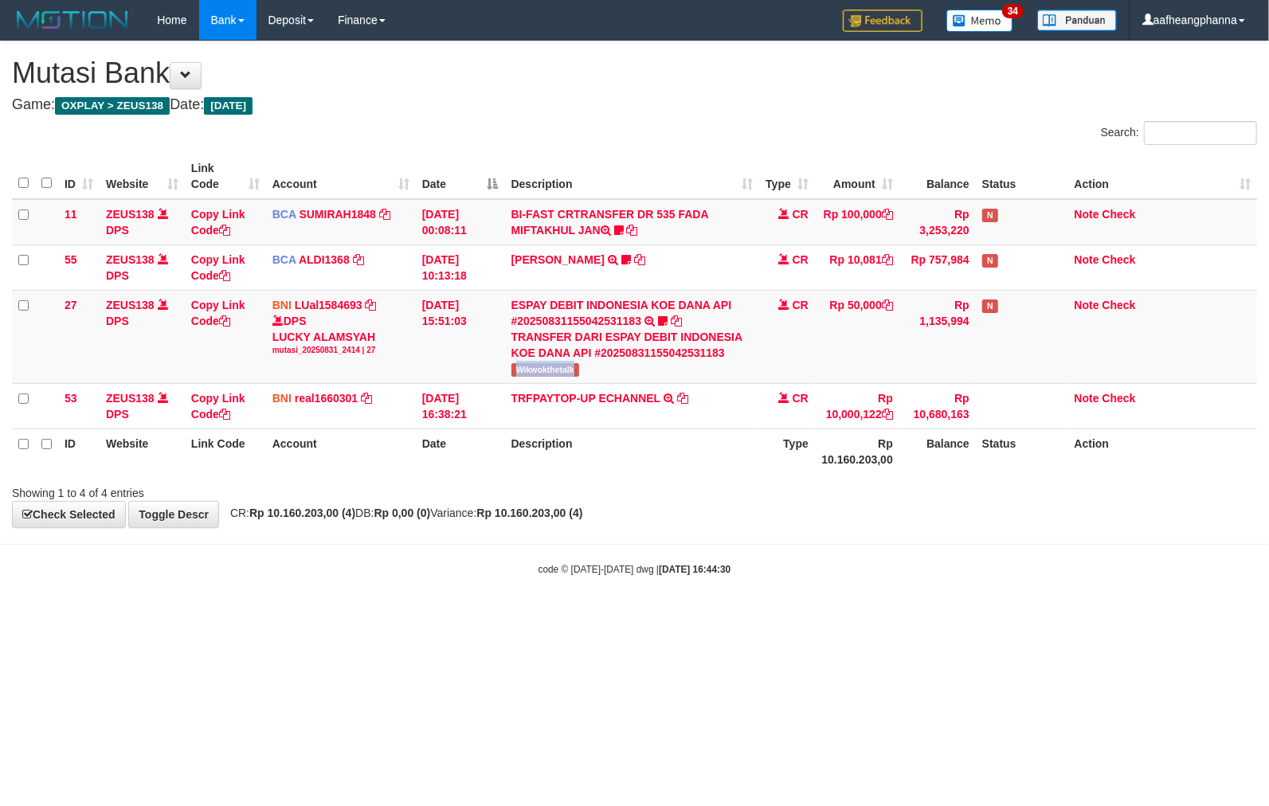
copy span "Wikwokthetalk"
click at [692, 594] on body "Toggle navigation Home Bank Account List Load By Website Group [OXPLAY] ZEUS138…" at bounding box center [634, 308] width 1269 height 617
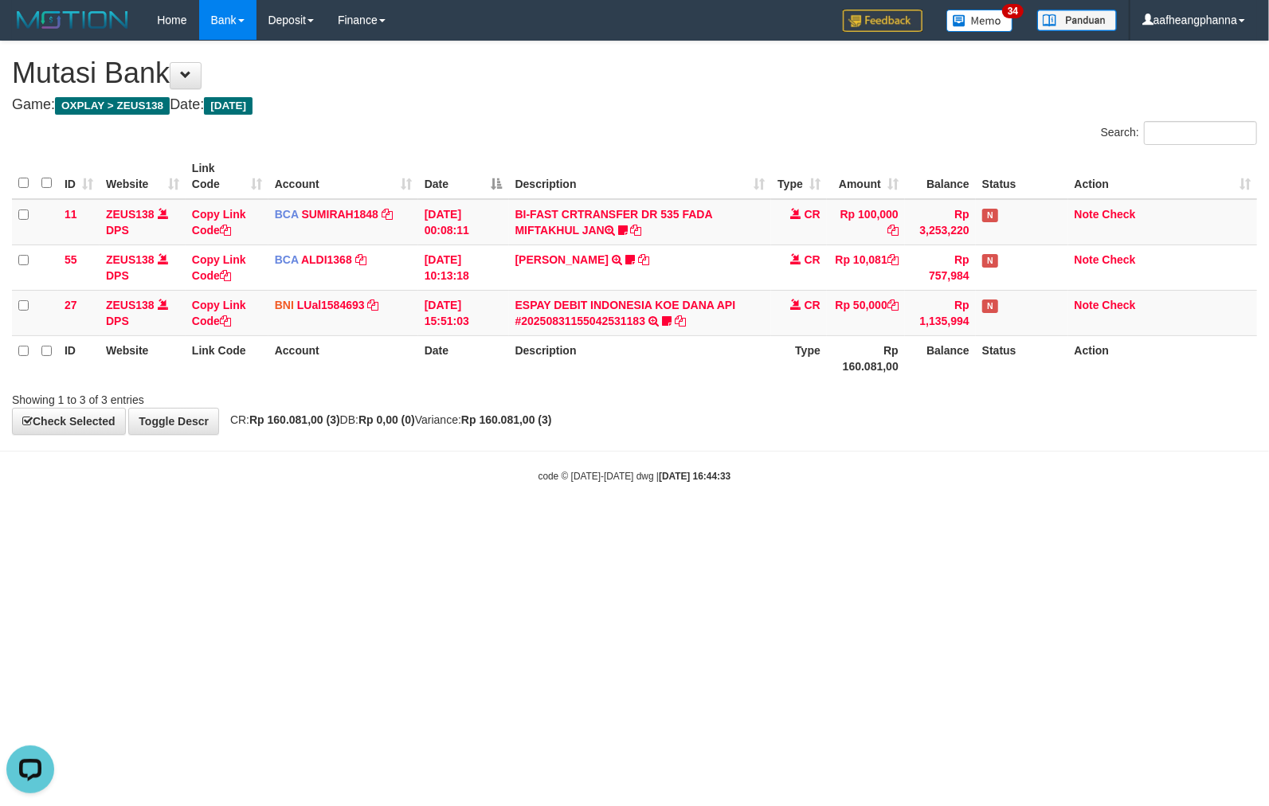
click at [602, 524] on html "Toggle navigation Home Bank Account List Load By Website Group [OXPLAY] ZEUS138…" at bounding box center [634, 262] width 1269 height 524
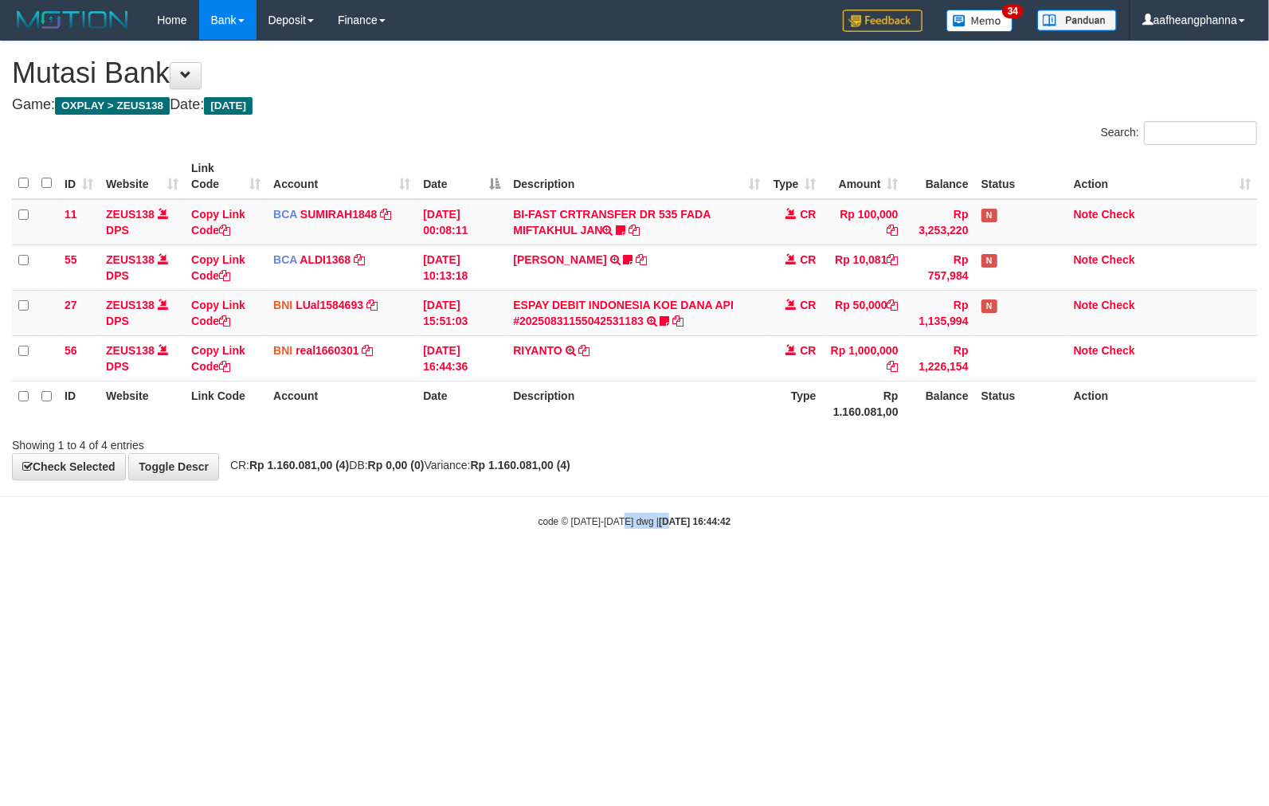
click at [652, 569] on html "Toggle navigation Home Bank Account List Load By Website Group [OXPLAY] ZEUS138…" at bounding box center [634, 284] width 1269 height 569
click at [689, 569] on html "Toggle navigation Home Bank Account List Load By Website Group [OXPLAY] ZEUS138…" at bounding box center [634, 284] width 1269 height 569
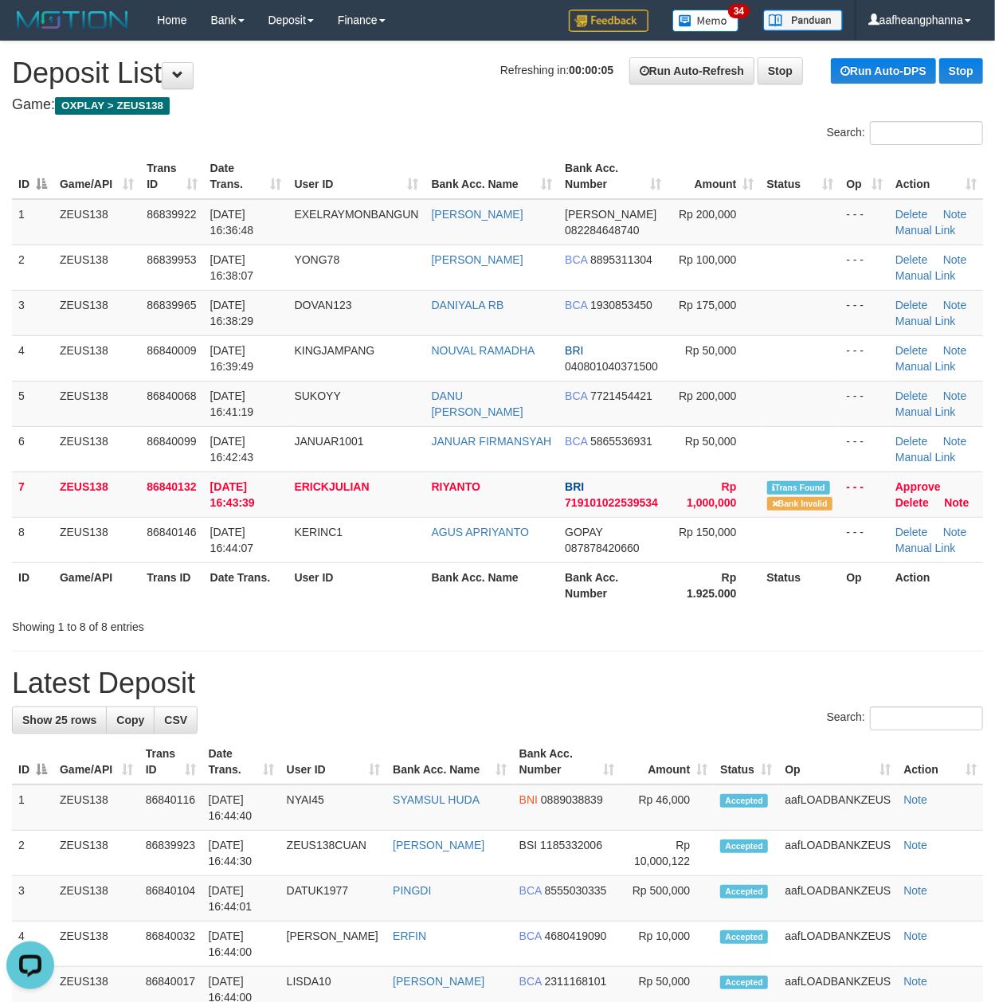
click at [365, 581] on th "User ID" at bounding box center [356, 585] width 137 height 45
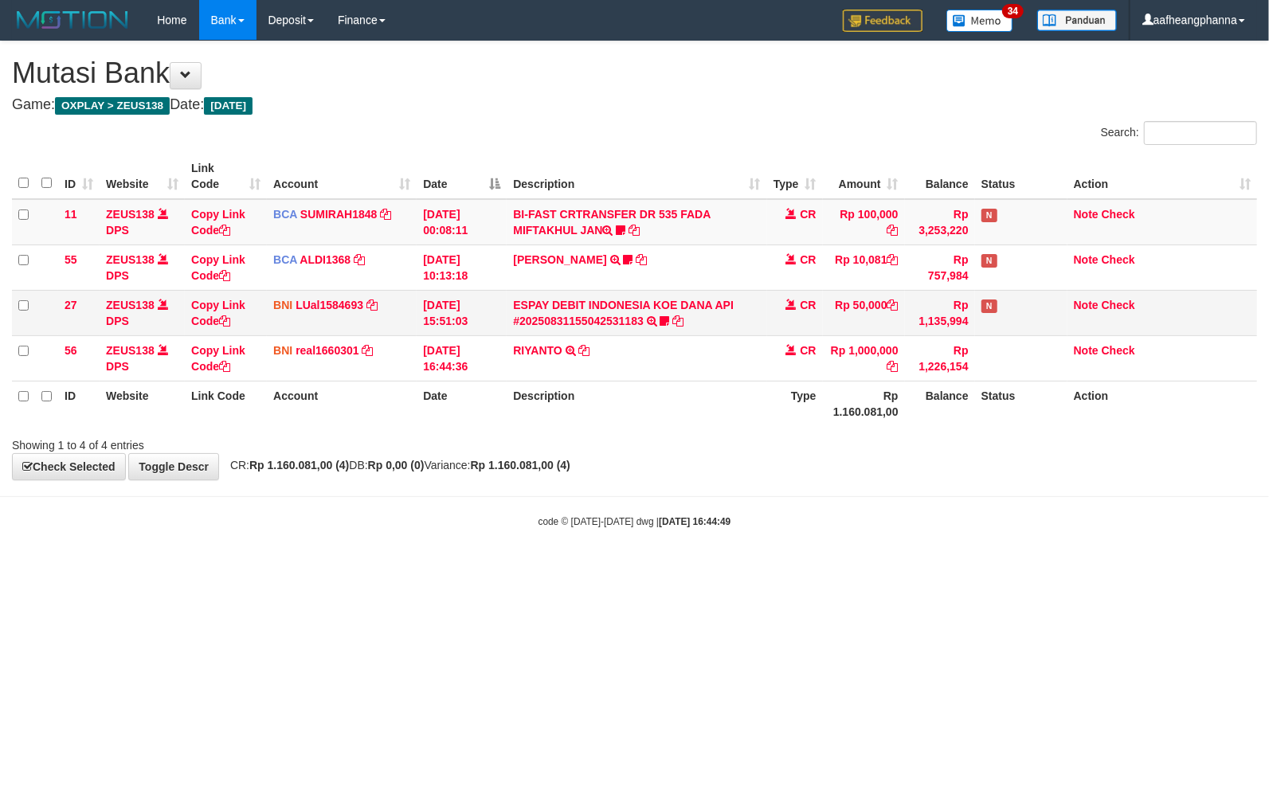
click at [571, 332] on td "ESPAY DEBIT INDONESIA KOE DANA API #20250831155042531183 TRANSFER DARI ESPAY DE…" at bounding box center [637, 312] width 260 height 45
click at [578, 317] on link "ESPAY DEBIT INDONESIA KOE DANA API #20250831155042531183" at bounding box center [623, 313] width 221 height 29
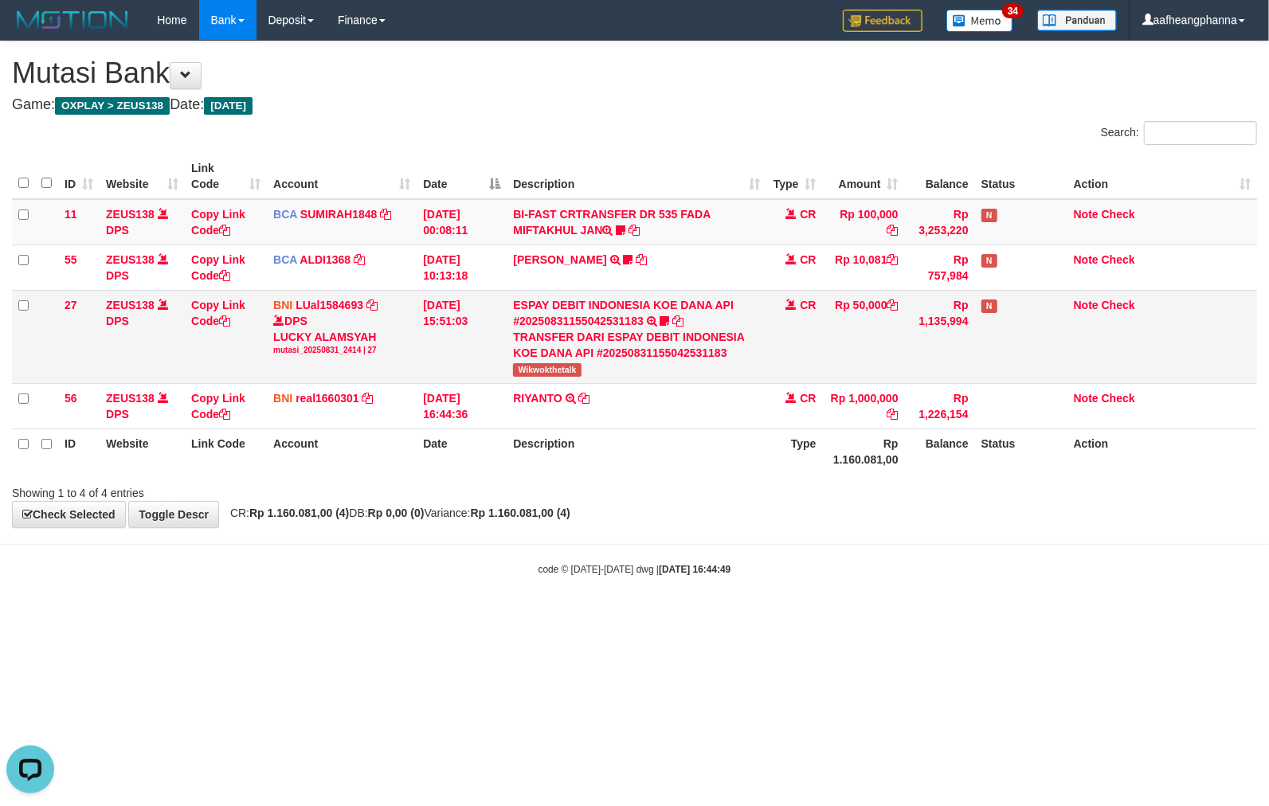
click at [543, 383] on td "ESPAY DEBIT INDONESIA KOE DANA API #20250831155042531183 TRANSFER DARI ESPAY DE…" at bounding box center [637, 336] width 260 height 93
copy span "Wikwokthetalk"
click at [633, 491] on div "Showing 1 to 4 of 4 entries" at bounding box center [634, 490] width 1269 height 22
click at [657, 479] on div "Search: ID Website Link Code Account Date Description Type Amount Balance Statu…" at bounding box center [635, 311] width 1246 height 380
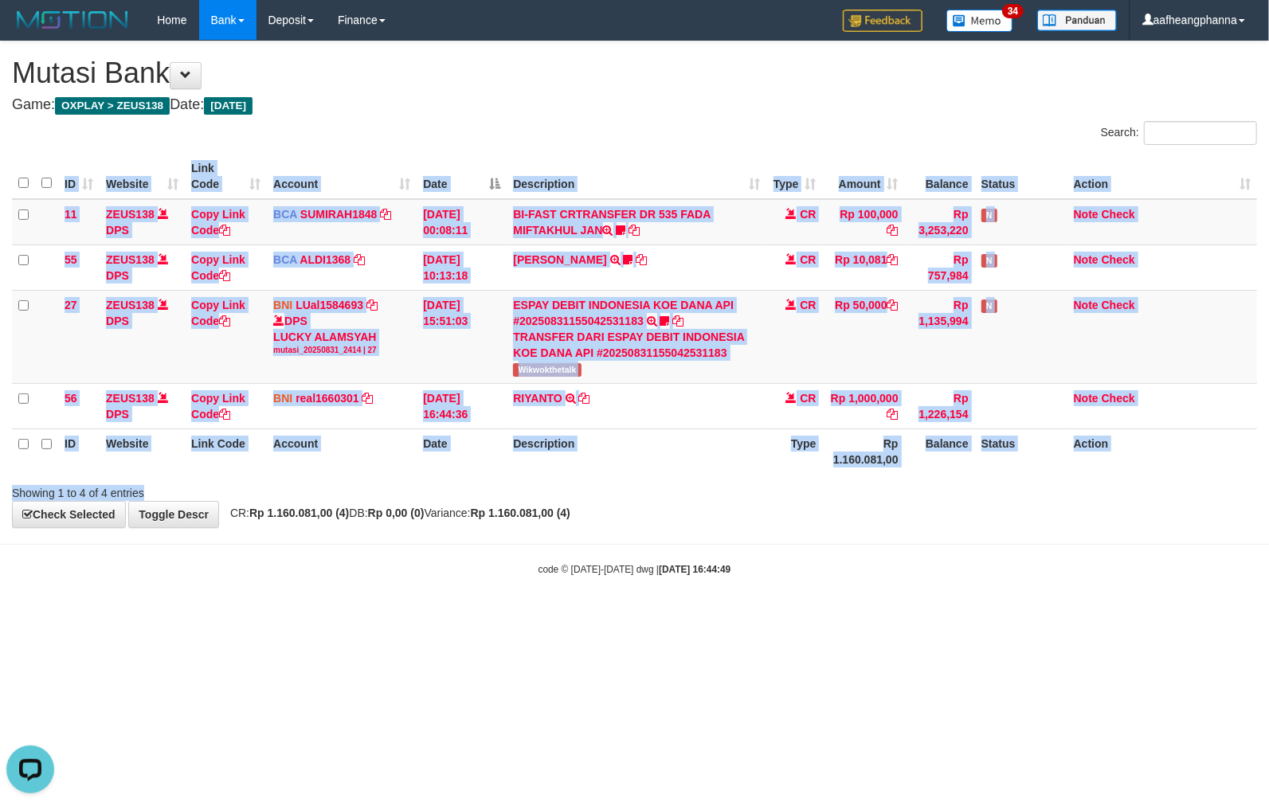
click at [657, 479] on div at bounding box center [899, 479] width 740 height 1
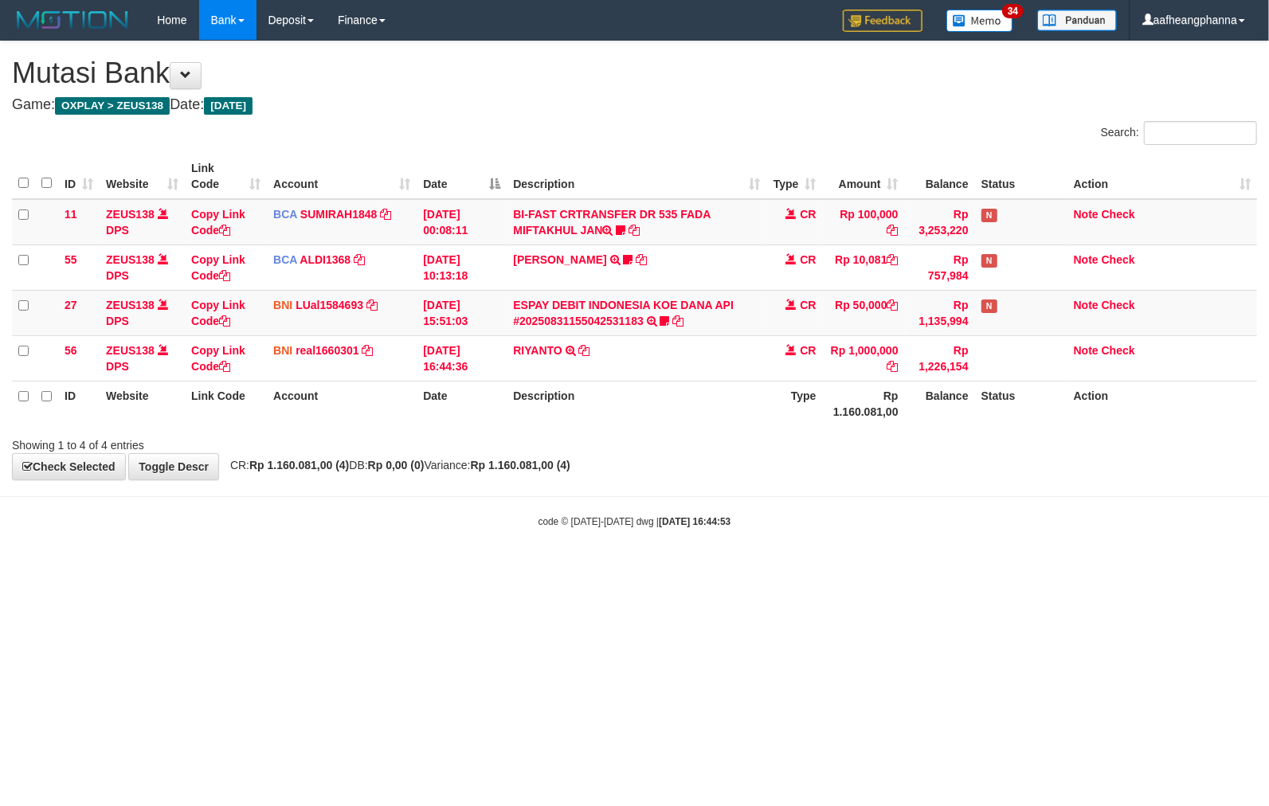
click at [700, 524] on strong "[DATE] 16:44:53" at bounding box center [695, 521] width 72 height 11
drag, startPoint x: 0, startPoint y: 0, endPoint x: 706, endPoint y: 530, distance: 882.8
click at [711, 528] on strong "[DATE] 16:44:53" at bounding box center [695, 521] width 72 height 11
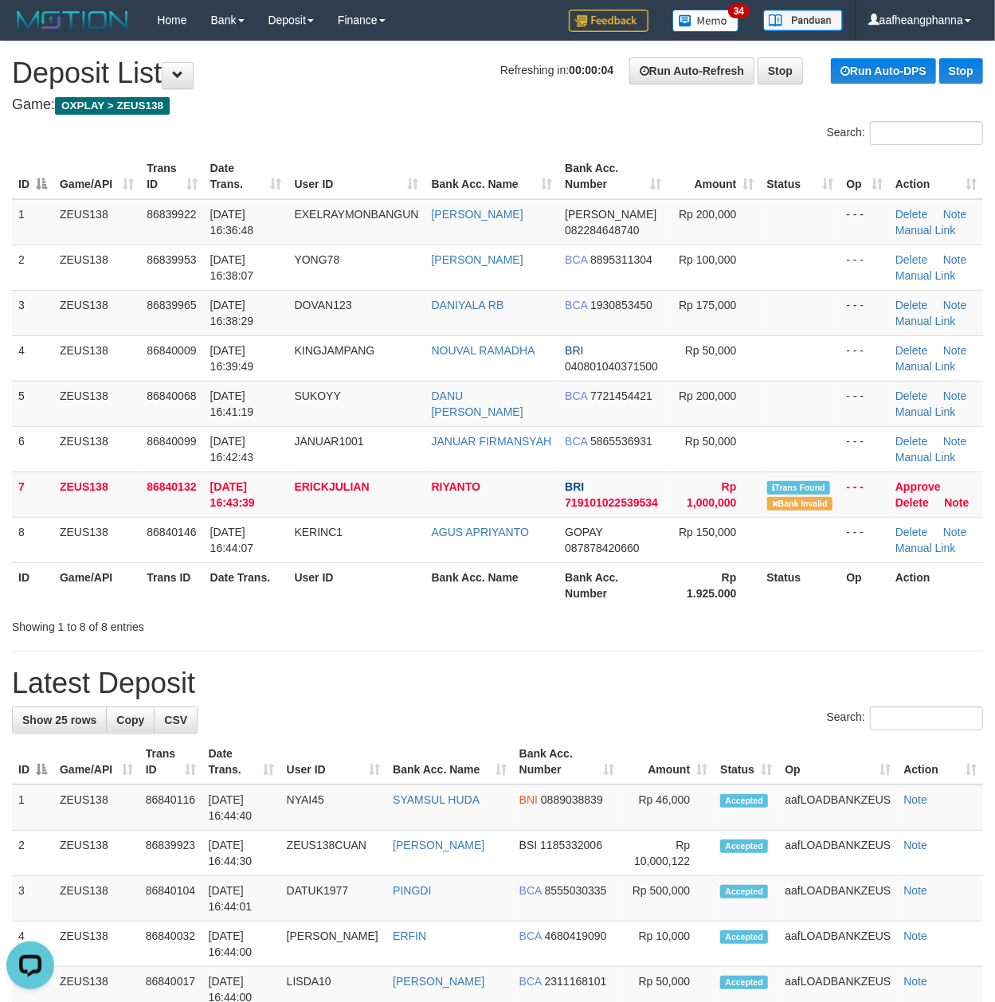
click at [268, 140] on div "Search:" at bounding box center [497, 135] width 995 height 28
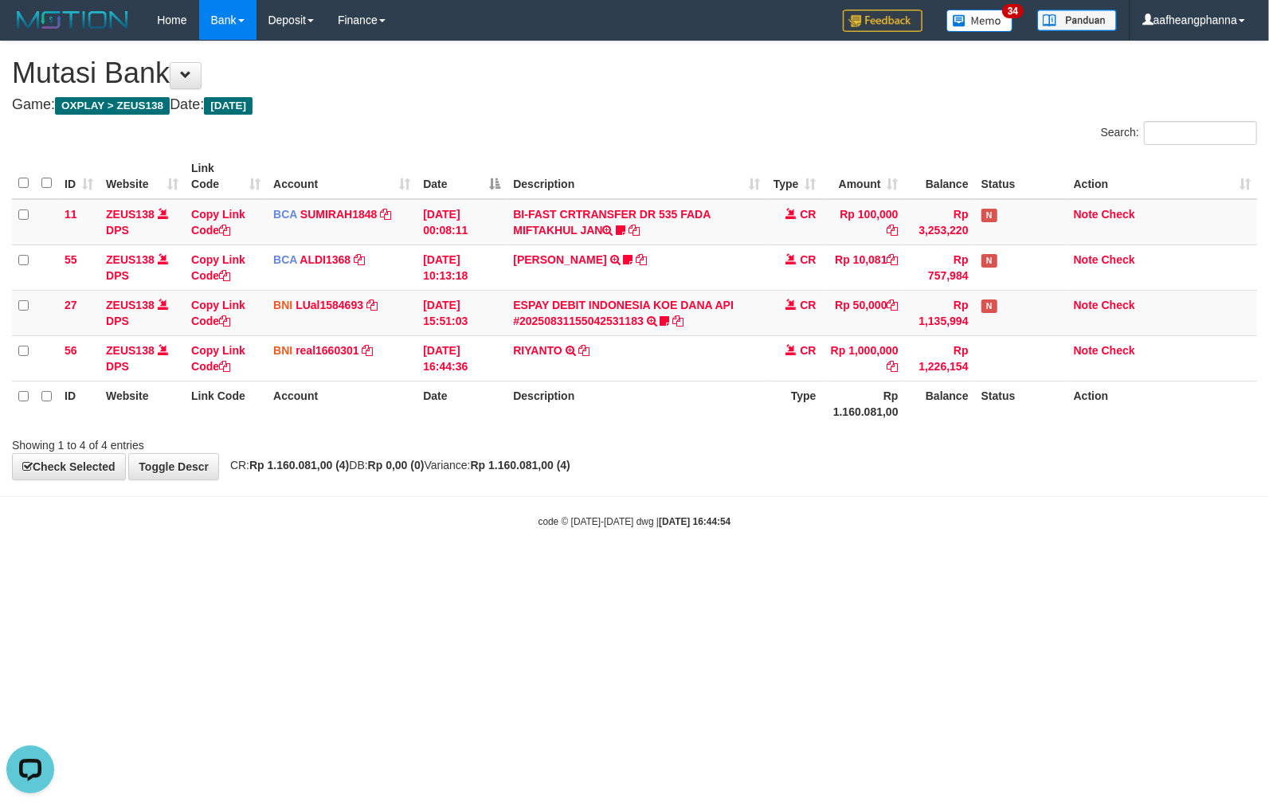
drag, startPoint x: 650, startPoint y: 531, endPoint x: 670, endPoint y: 500, distance: 36.2
click at [657, 520] on body "Toggle navigation Home Bank Account List Load By Website Group [OXPLAY] ZEUS138…" at bounding box center [634, 284] width 1269 height 569
click at [597, 335] on td "ESPAY DEBIT INDONESIA KOE DANA API #20250831155042531183 TRANSFER DARI ESPAY DE…" at bounding box center [637, 312] width 260 height 45
click at [588, 310] on link "ESPAY DEBIT INDONESIA KOE DANA API #20250831155042531183" at bounding box center [623, 313] width 221 height 29
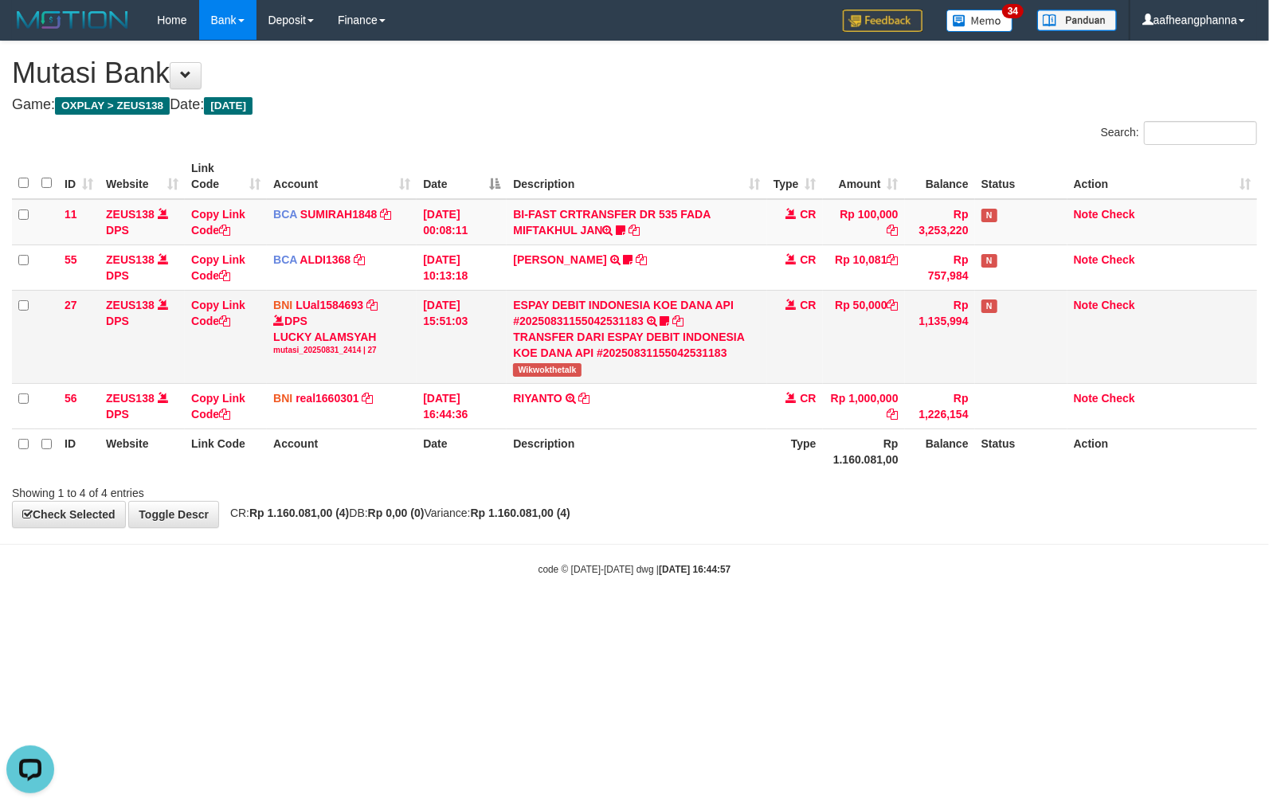
click at [542, 374] on span "Wikwokthetalk" at bounding box center [547, 370] width 68 height 14
drag, startPoint x: 542, startPoint y: 374, endPoint x: 769, endPoint y: 377, distance: 227.1
click at [542, 374] on span "Wikwokthetalk" at bounding box center [547, 370] width 68 height 14
copy span "Wikwokthetalk"
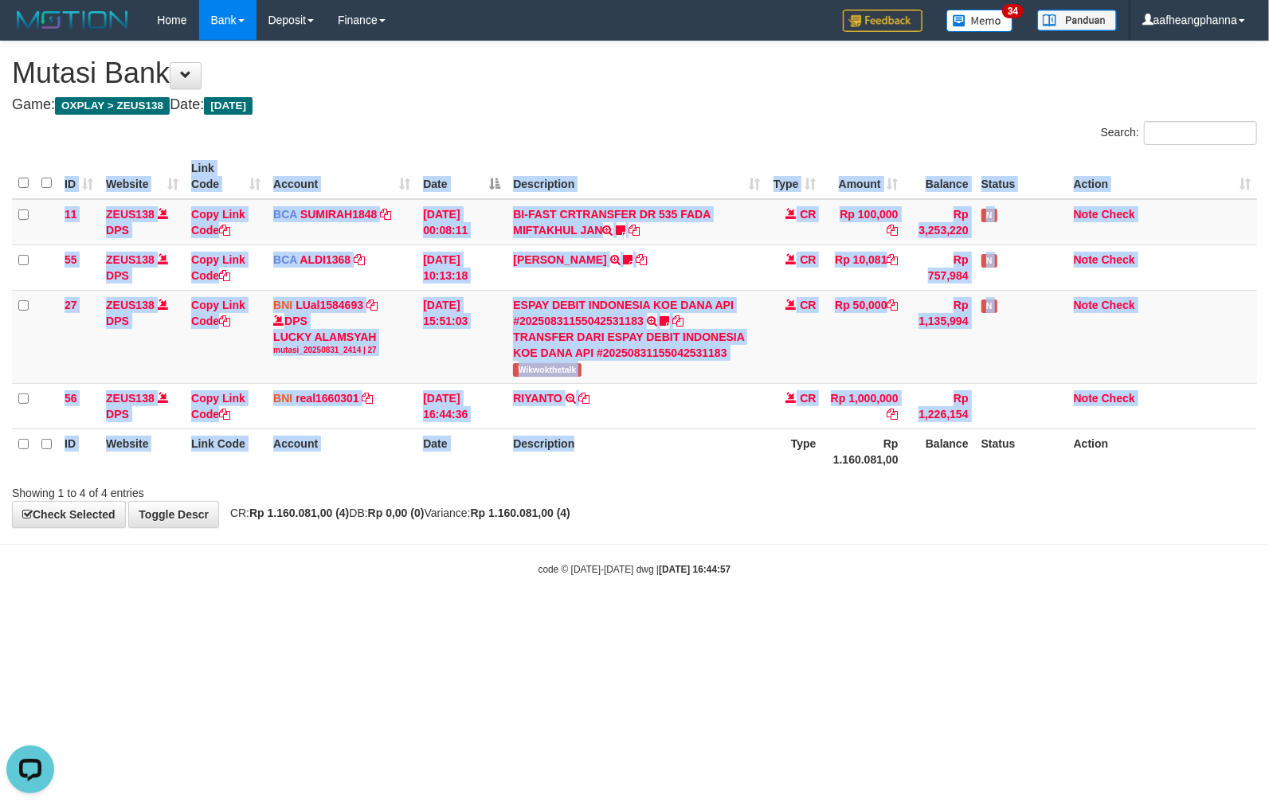
click at [728, 475] on div "ID Website Link Code Account Date Description Type Amount Balance Status Action…" at bounding box center [634, 314] width 1269 height 330
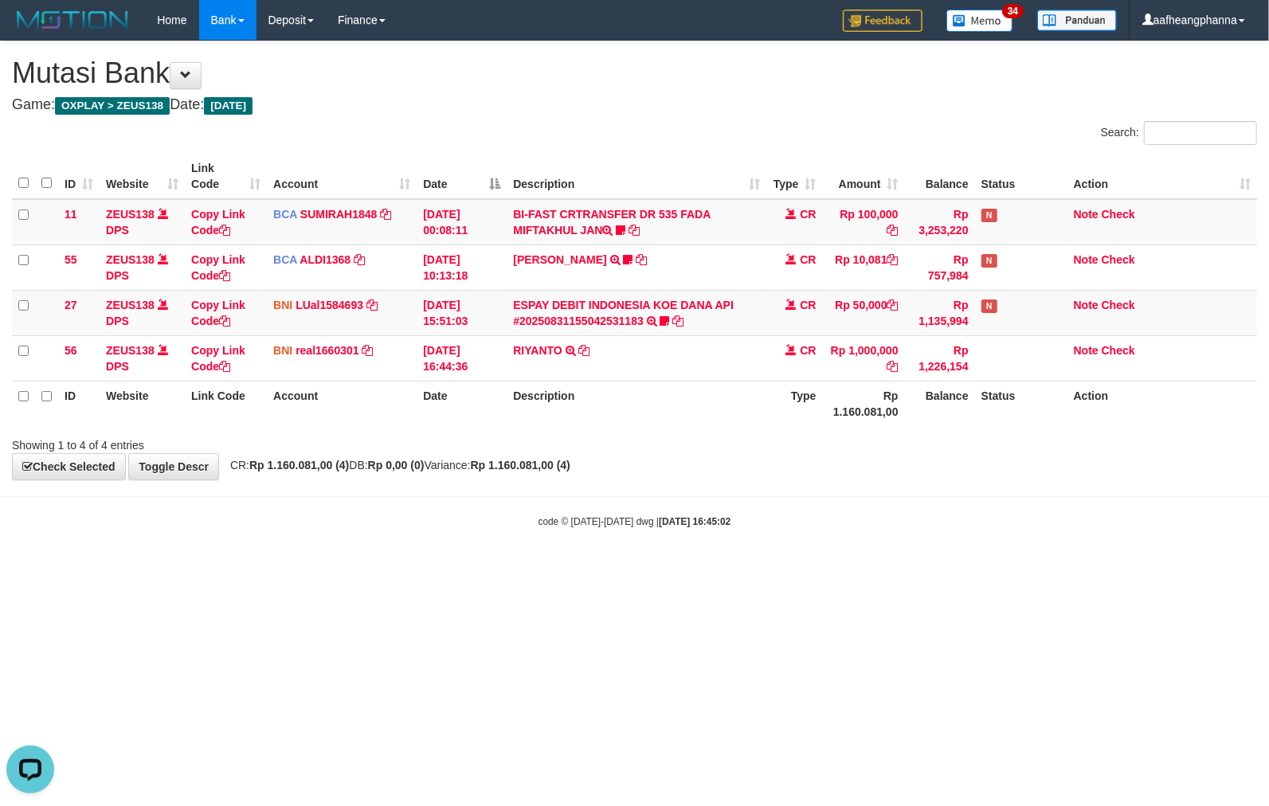
click at [794, 496] on body "Toggle navigation Home Bank Account List Load By Website Group [OXPLAY] ZEUS138…" at bounding box center [634, 284] width 1269 height 569
click at [791, 514] on div "code © 2012-2018 dwg | 2025/08/31 16:45:02" at bounding box center [634, 521] width 1269 height 16
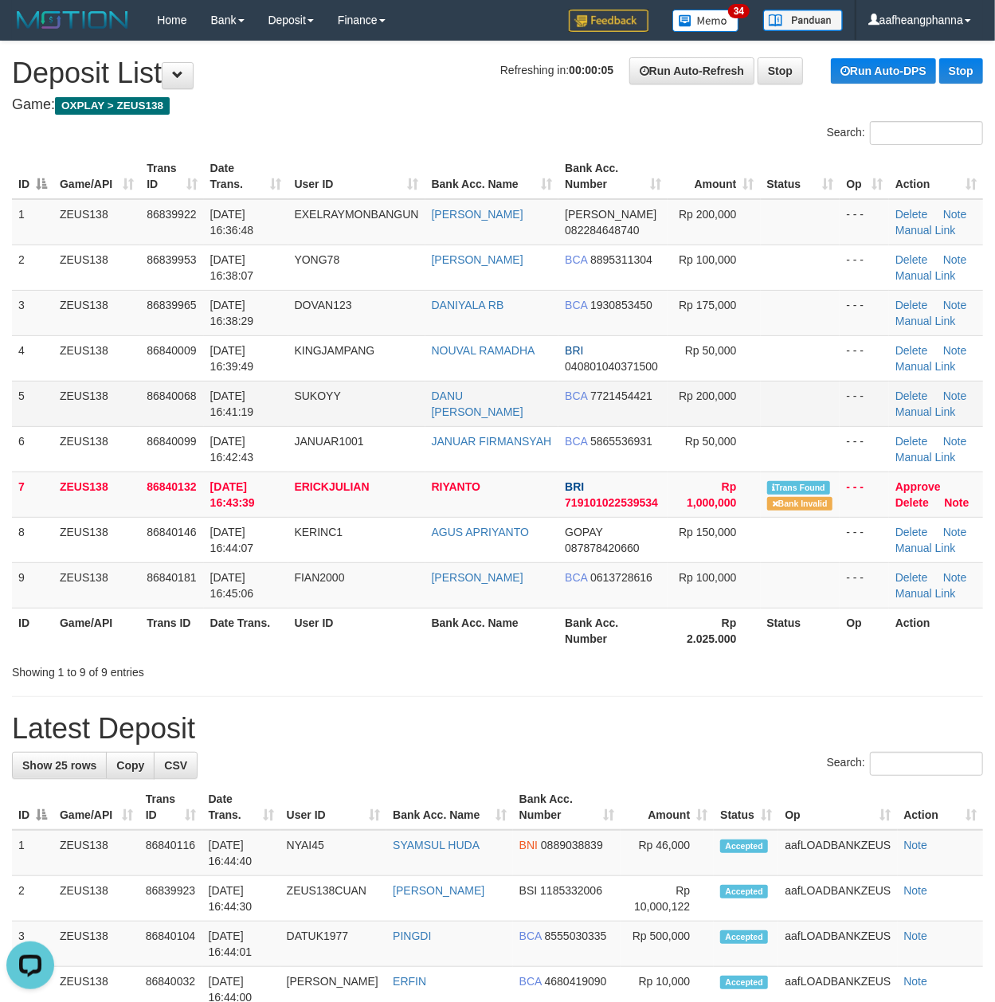
click at [300, 405] on td "SUKOYY" at bounding box center [356, 403] width 137 height 45
drag, startPoint x: 414, startPoint y: 677, endPoint x: 432, endPoint y: 670, distance: 18.7
click at [422, 673] on div "Showing 1 to 9 of 9 entries" at bounding box center [497, 669] width 995 height 22
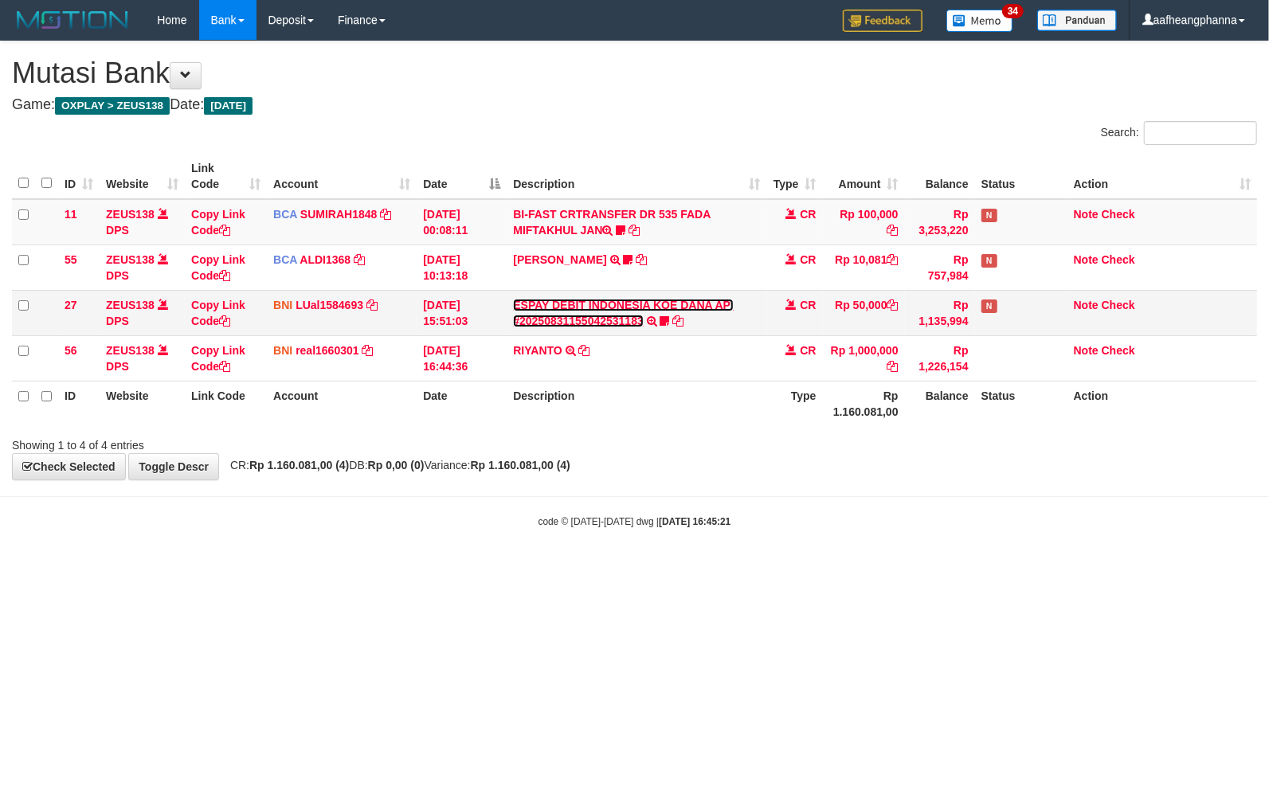
click at [636, 314] on link "ESPAY DEBIT INDONESIA KOE DANA API #20250831155042531183" at bounding box center [623, 313] width 221 height 29
click at [559, 307] on link "ESPAY DEBIT INDONESIA KOE DANA API #20250831155042531183" at bounding box center [623, 313] width 221 height 29
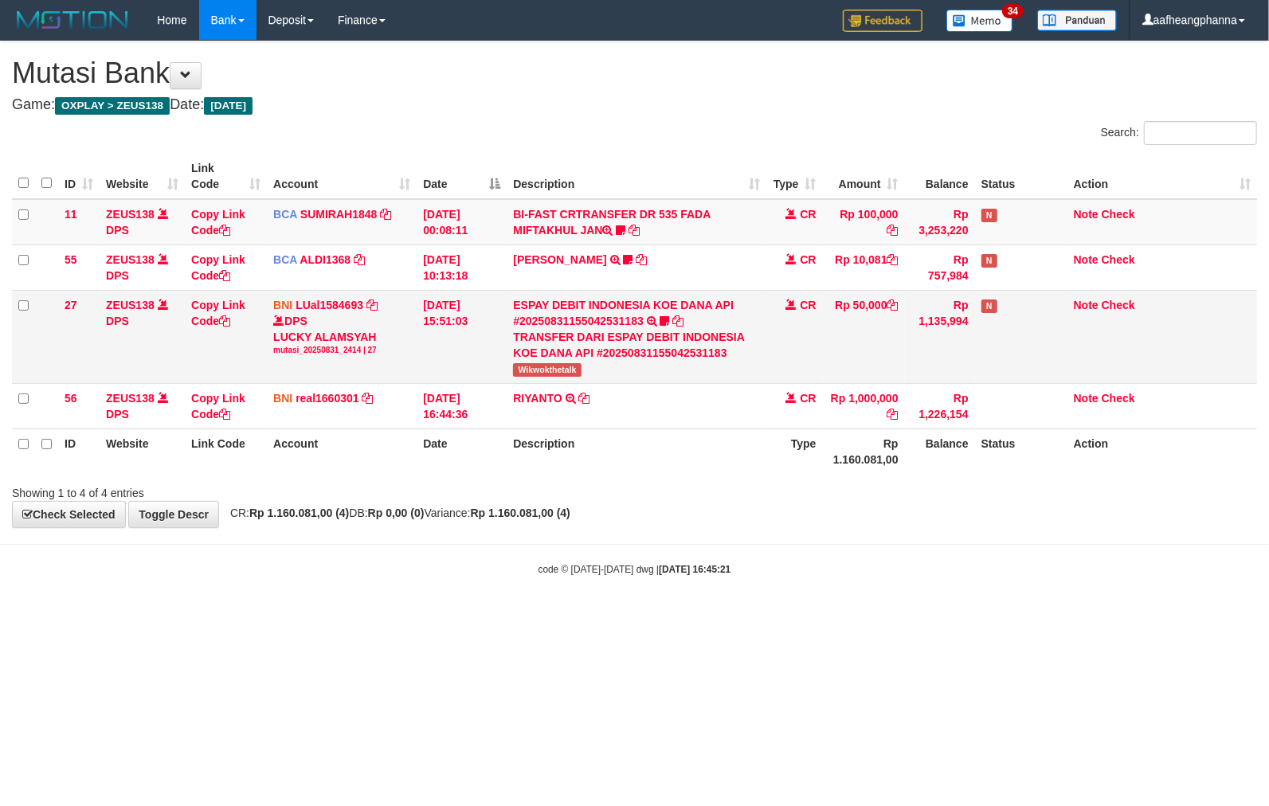
click at [537, 373] on span "Wikwokthetalk" at bounding box center [547, 370] width 68 height 14
drag, startPoint x: 537, startPoint y: 373, endPoint x: 1267, endPoint y: 421, distance: 731.5
click at [540, 373] on span "Wikwokthetalk" at bounding box center [547, 370] width 68 height 14
copy span "Wikwokthetalk"
drag, startPoint x: 698, startPoint y: 564, endPoint x: 690, endPoint y: 579, distance: 16.4
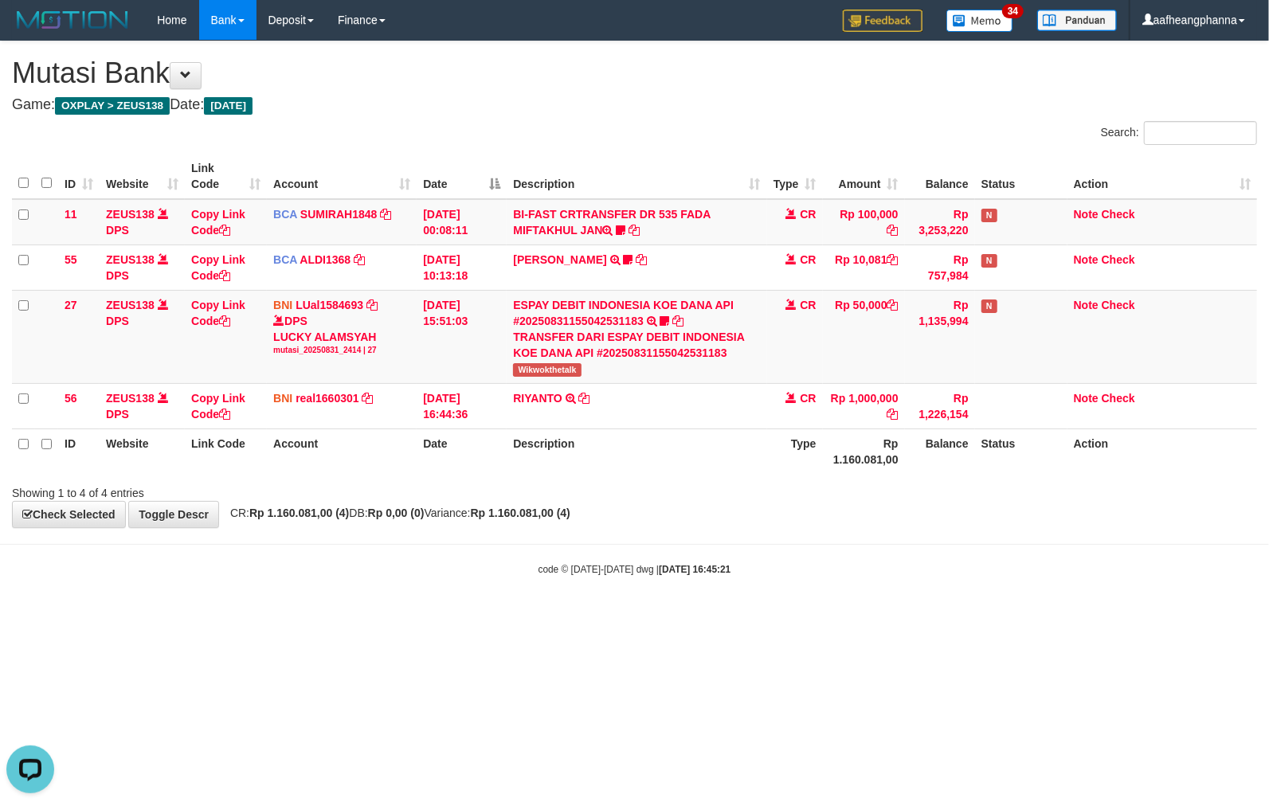
click at [690, 571] on div "code © 2012-2018 dwg | 2025/08/31 16:45:21" at bounding box center [634, 569] width 1269 height 16
drag, startPoint x: 680, startPoint y: 583, endPoint x: 696, endPoint y: 607, distance: 29.2
click at [680, 590] on body "Toggle navigation Home Bank Account List Load By Website Group [OXPLAY] ZEUS138…" at bounding box center [634, 308] width 1269 height 617
click at [696, 617] on html "Toggle navigation Home Bank Account List Load By Website Group [OXPLAY] ZEUS138…" at bounding box center [634, 308] width 1269 height 617
click at [695, 617] on html "Toggle navigation Home Bank Account List Load By Website Group [OXPLAY] ZEUS138…" at bounding box center [634, 308] width 1269 height 617
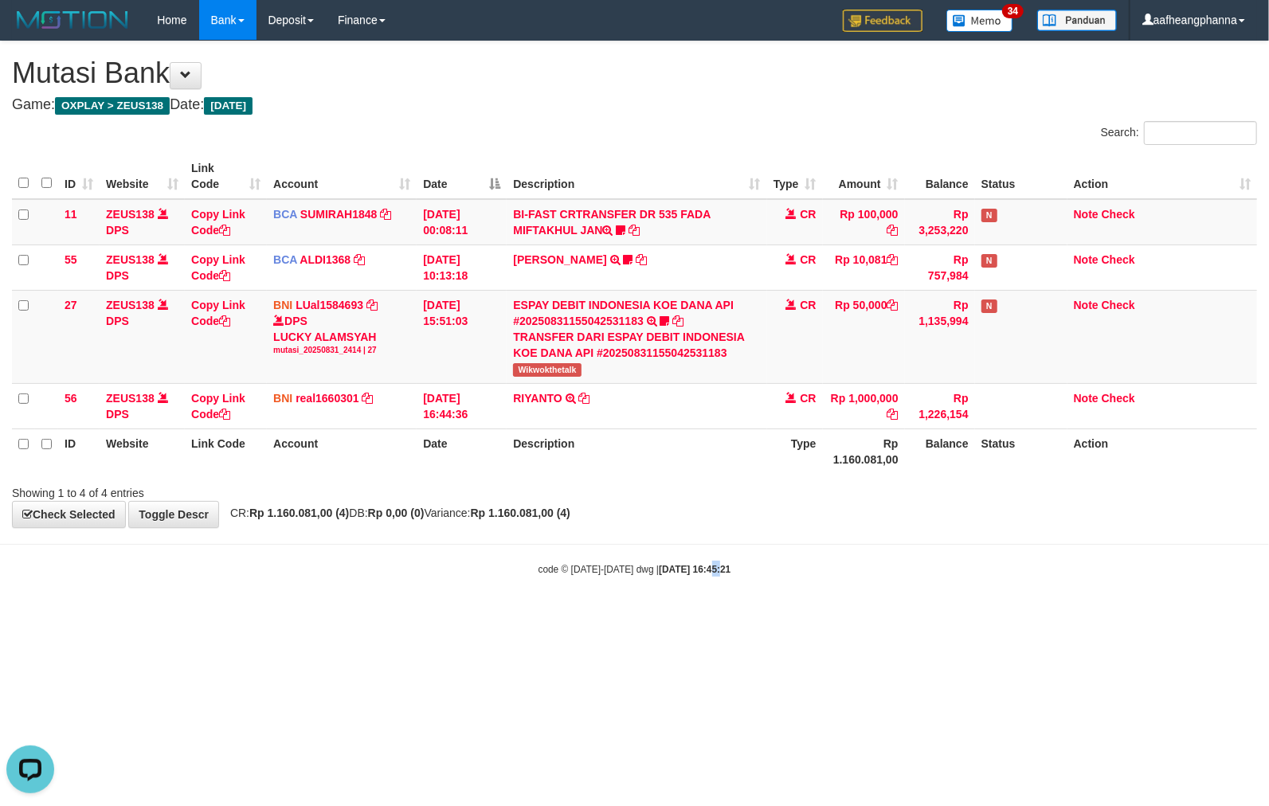
click at [696, 617] on html "Toggle navigation Home Bank Account List Load By Website Group [OXPLAY] ZEUS138…" at bounding box center [634, 308] width 1269 height 617
click at [708, 617] on html "Toggle navigation Home Bank Account List Load By Website Group [OXPLAY] ZEUS138…" at bounding box center [634, 308] width 1269 height 617
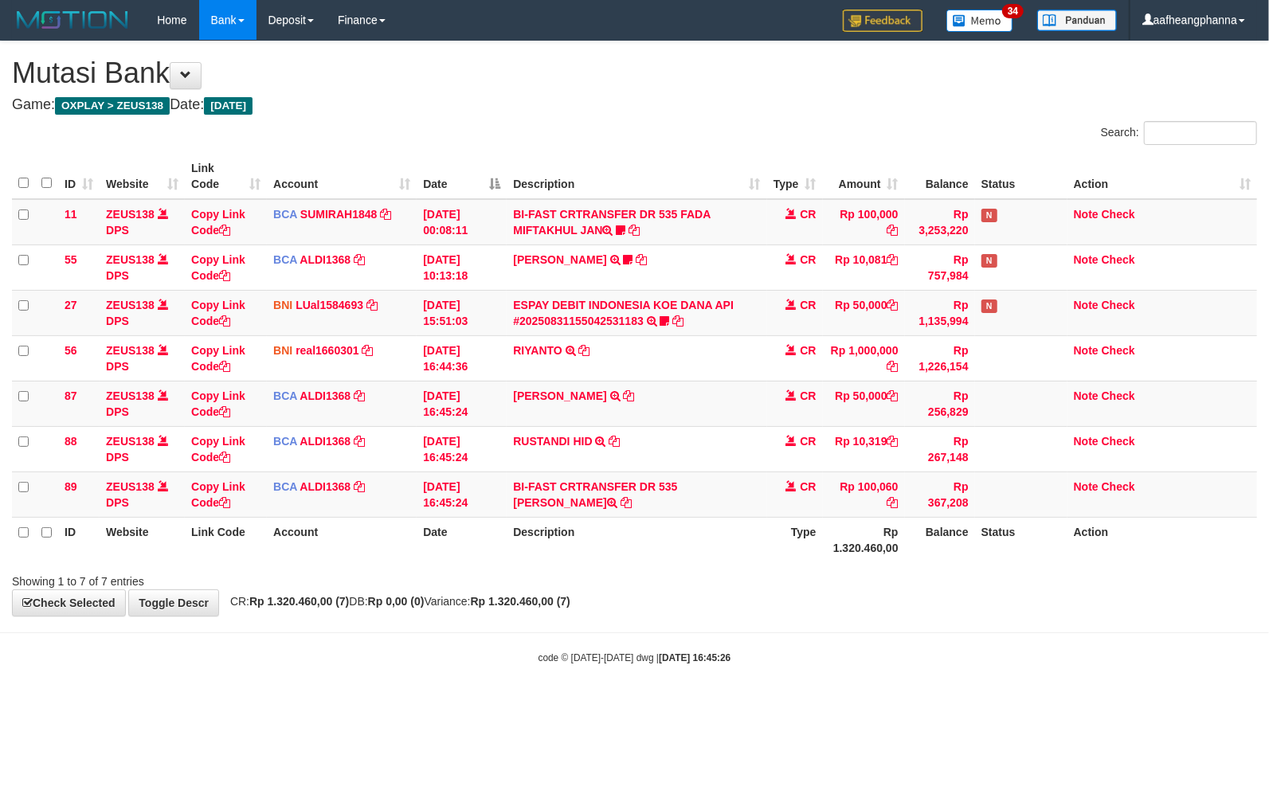
click at [555, 578] on div "Showing 1 to 7 of 7 entries" at bounding box center [634, 578] width 1269 height 22
drag, startPoint x: 682, startPoint y: 489, endPoint x: 685, endPoint y: 511, distance: 21.8
click at [685, 511] on td "BI-FAST CRTRANSFER DR 535 DANI MAULANA" at bounding box center [637, 494] width 260 height 45
copy td "DANI MAULANA"
drag, startPoint x: 935, startPoint y: 549, endPoint x: 928, endPoint y: 558, distance: 10.8
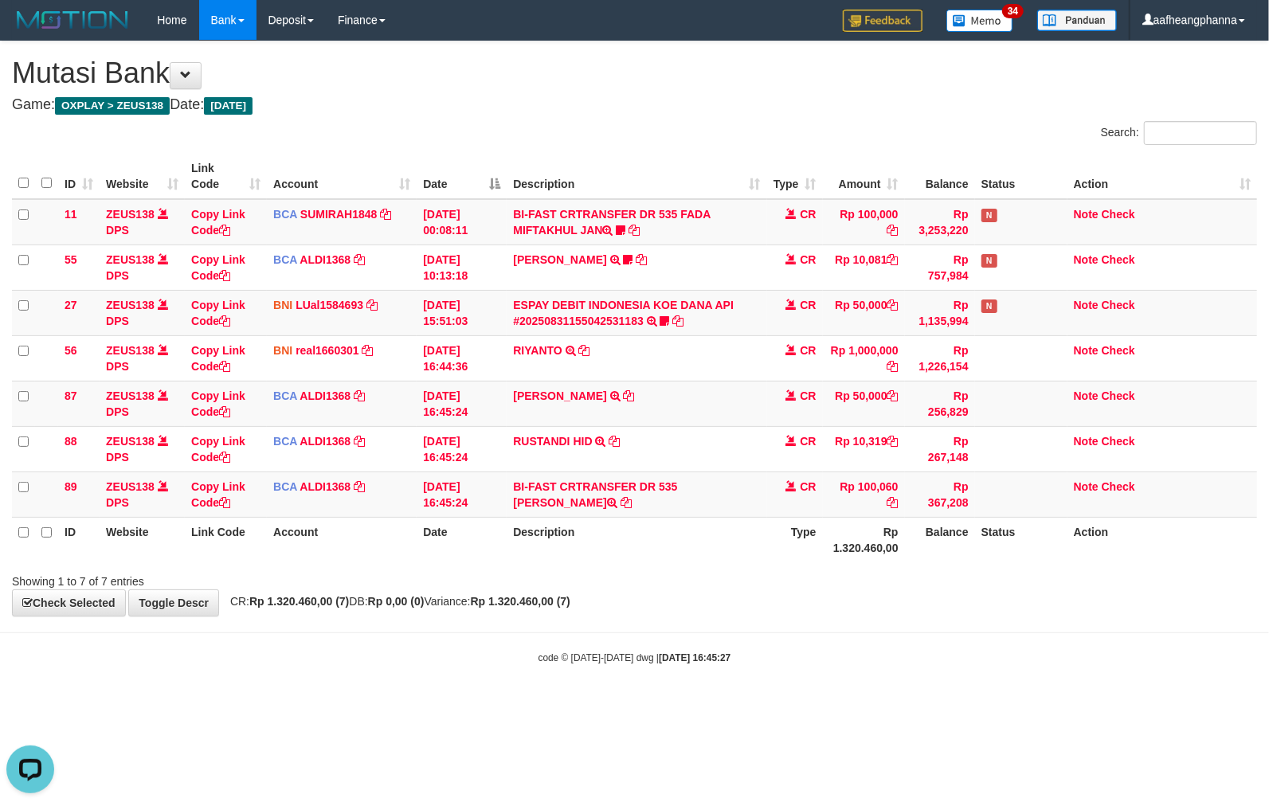
click at [932, 552] on th "Balance" at bounding box center [940, 539] width 70 height 45
click at [822, 654] on div "code © 2012-2018 dwg | 2025/08/31 16:45:27" at bounding box center [634, 657] width 1269 height 16
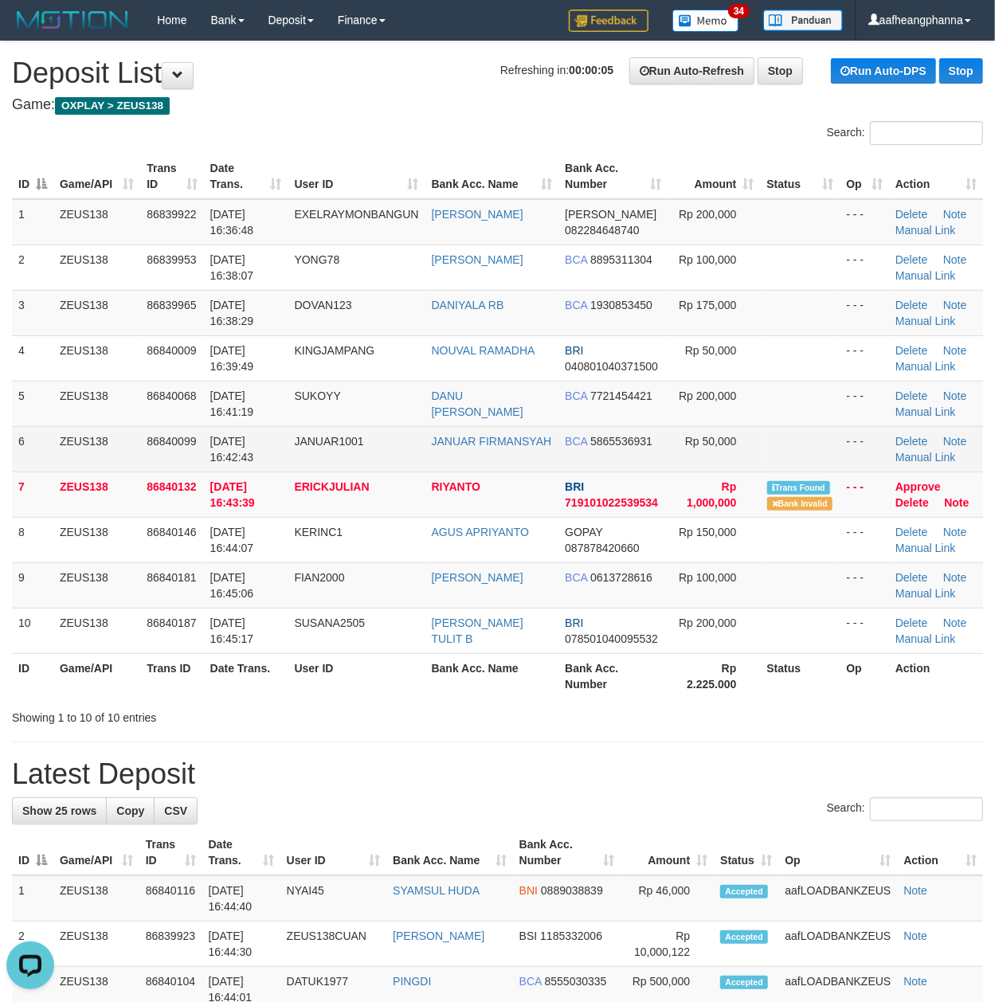
click at [298, 460] on td "JANUAR1001" at bounding box center [356, 448] width 137 height 45
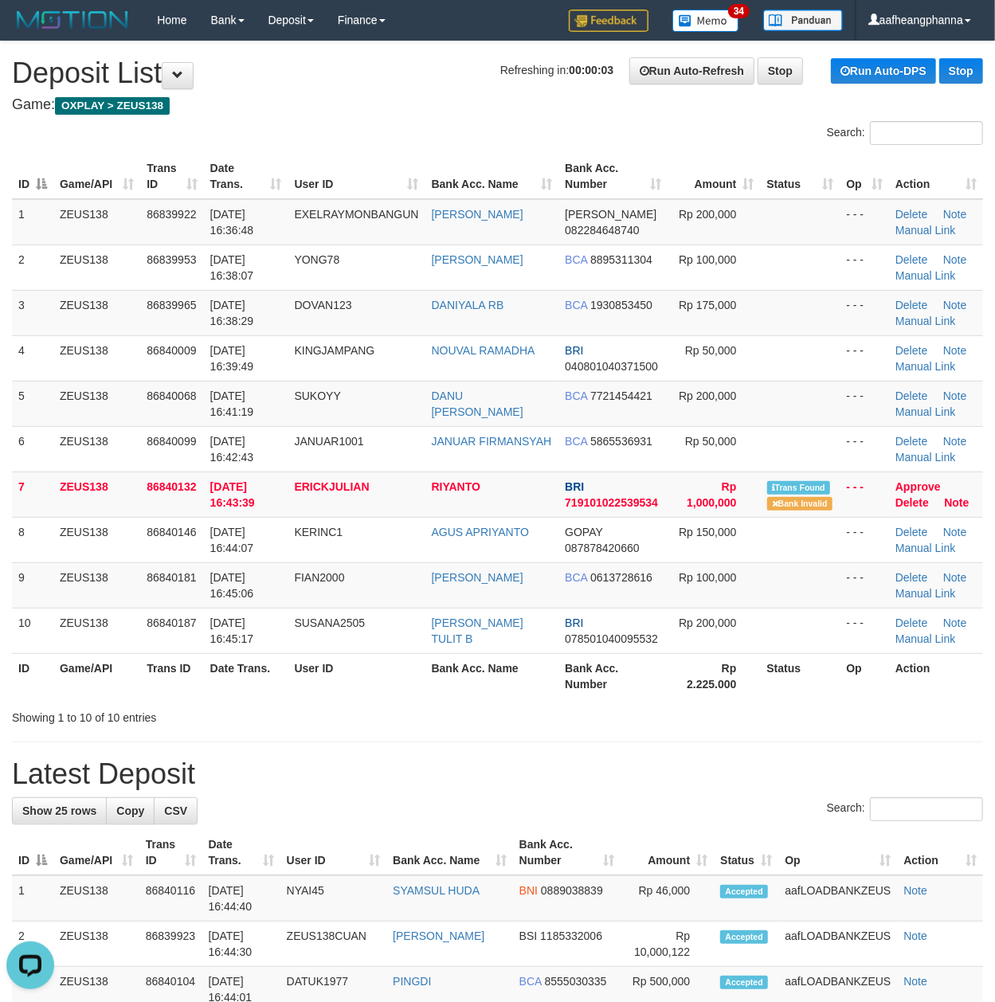
click at [447, 765] on h1 "Latest Deposit" at bounding box center [497, 775] width 971 height 32
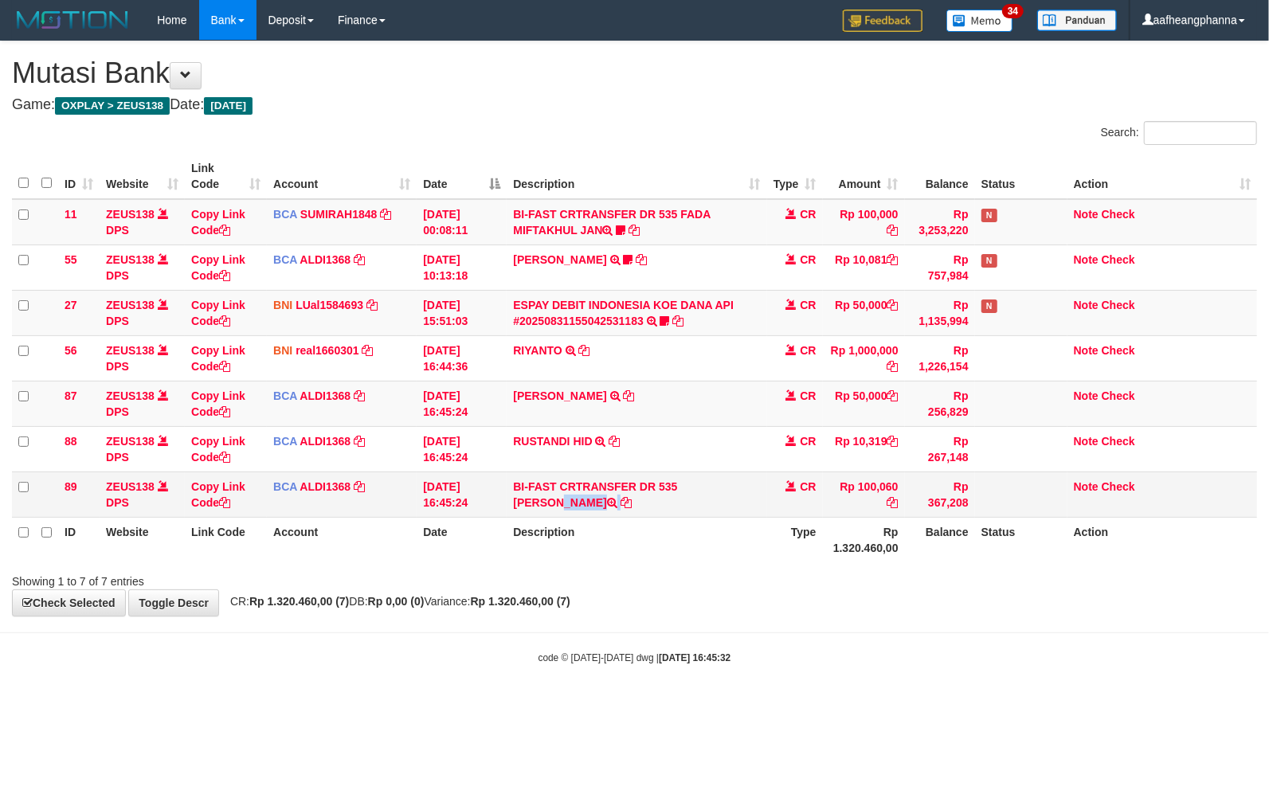
drag, startPoint x: 692, startPoint y: 499, endPoint x: 693, endPoint y: 516, distance: 17.5
click at [693, 516] on td "BI-FAST CRTRANSFER DR 535 DANI MAULANA" at bounding box center [637, 494] width 260 height 45
drag, startPoint x: 682, startPoint y: 495, endPoint x: 689, endPoint y: 508, distance: 15.3
click at [689, 508] on td "BI-FAST CRTRANSFER DR 535 [PERSON_NAME]" at bounding box center [637, 494] width 260 height 45
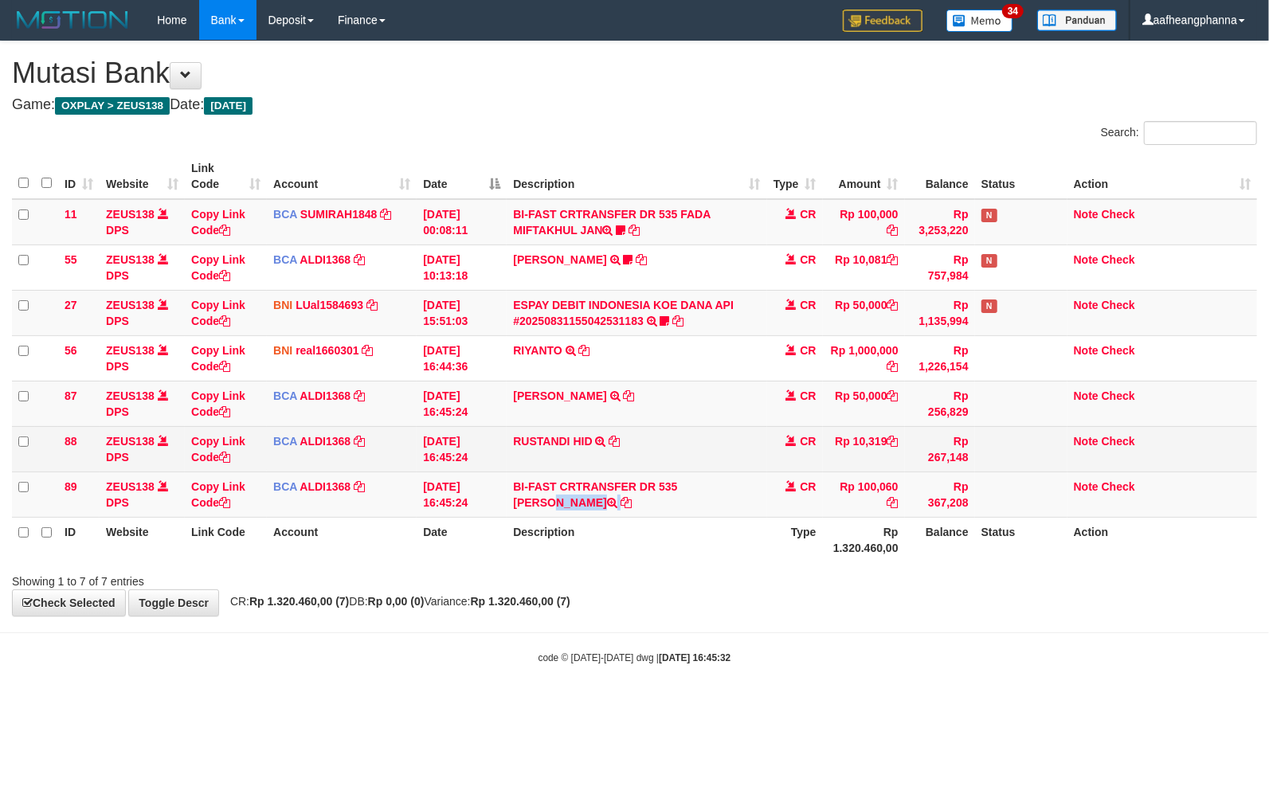
copy td "DANI MAULANA"
click at [615, 441] on icon at bounding box center [614, 441] width 11 height 11
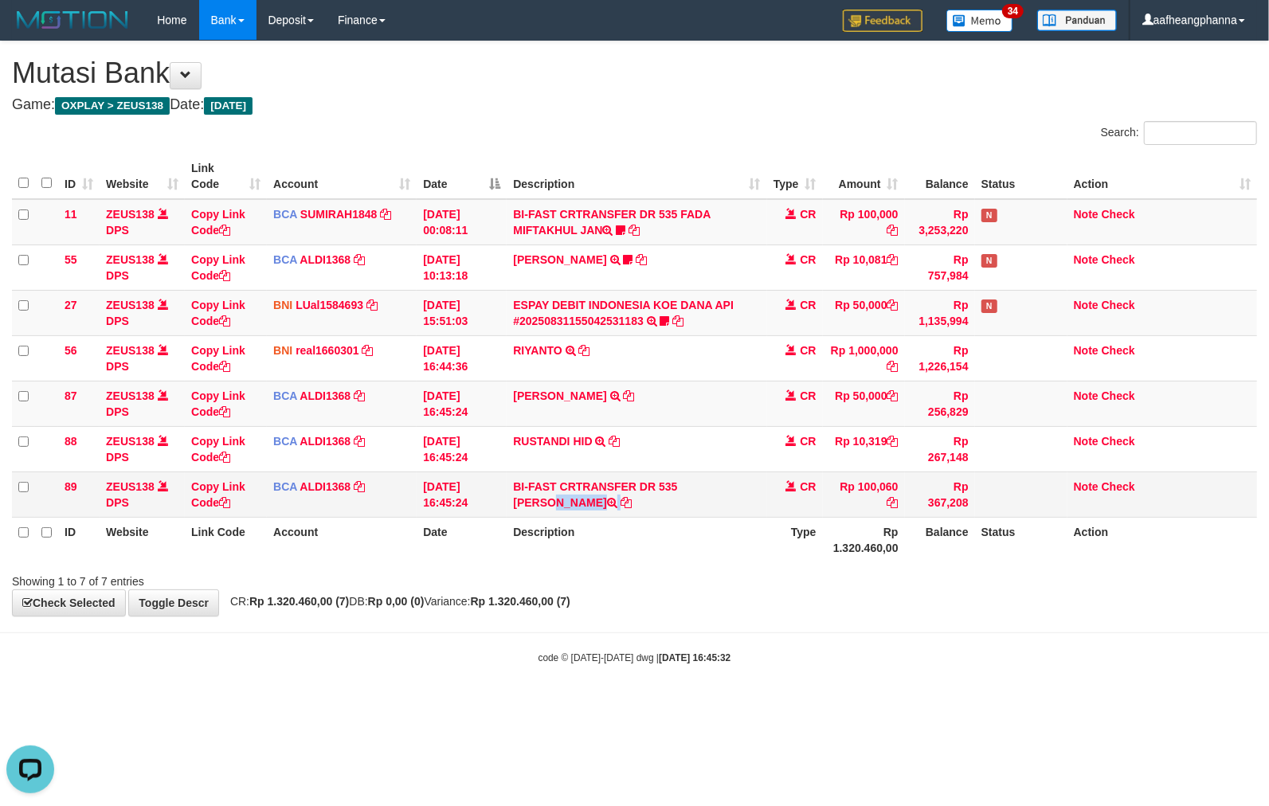
drag, startPoint x: 682, startPoint y: 485, endPoint x: 696, endPoint y: 504, distance: 22.8
click at [696, 504] on td "BI-FAST CRTRANSFER DR 535 [PERSON_NAME]" at bounding box center [637, 494] width 260 height 45
copy td "DANI MAULANA"
drag, startPoint x: 751, startPoint y: 602, endPoint x: 877, endPoint y: 590, distance: 126.6
click at [821, 606] on div "**********" at bounding box center [634, 328] width 1269 height 575
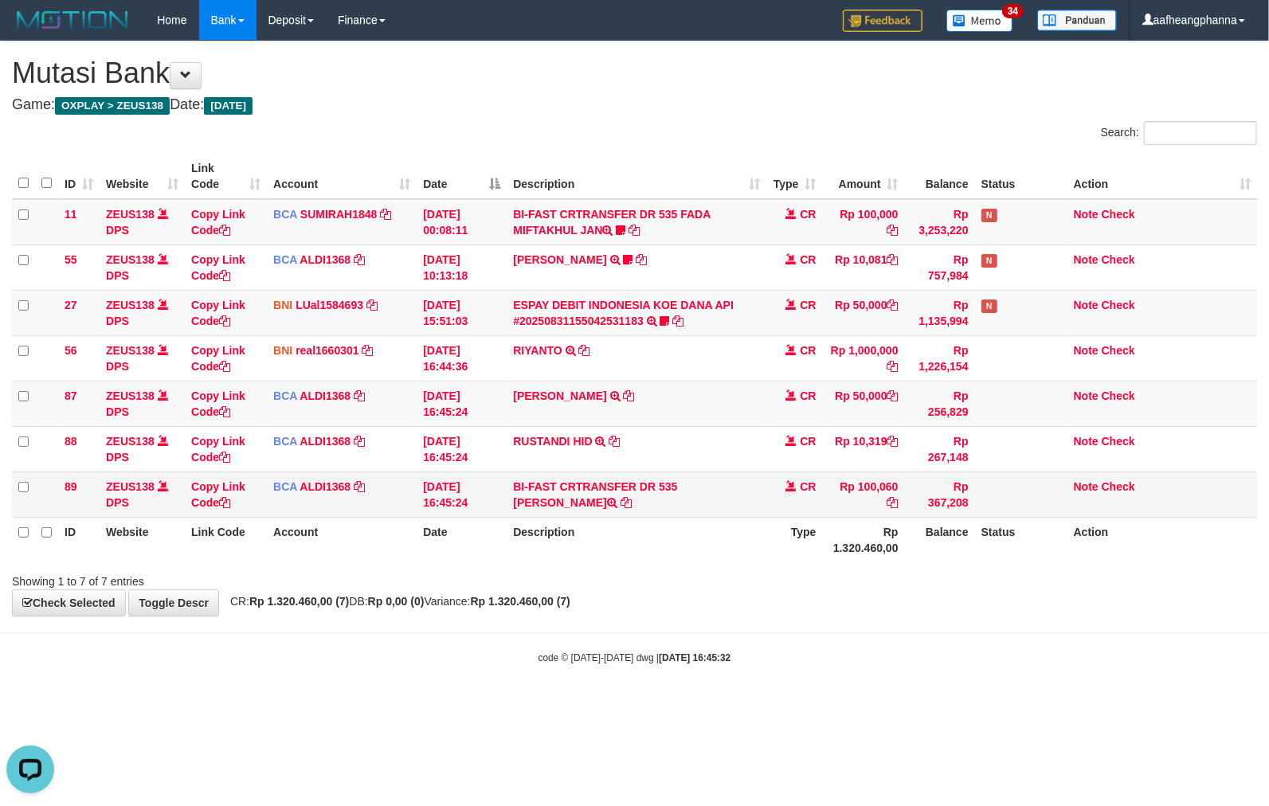
click at [877, 483] on td "Rp 100,060" at bounding box center [864, 494] width 82 height 45
click at [873, 488] on td "Rp 100,060" at bounding box center [864, 494] width 82 height 45
copy td "100,060"
drag, startPoint x: 759, startPoint y: 549, endPoint x: 740, endPoint y: 555, distance: 19.4
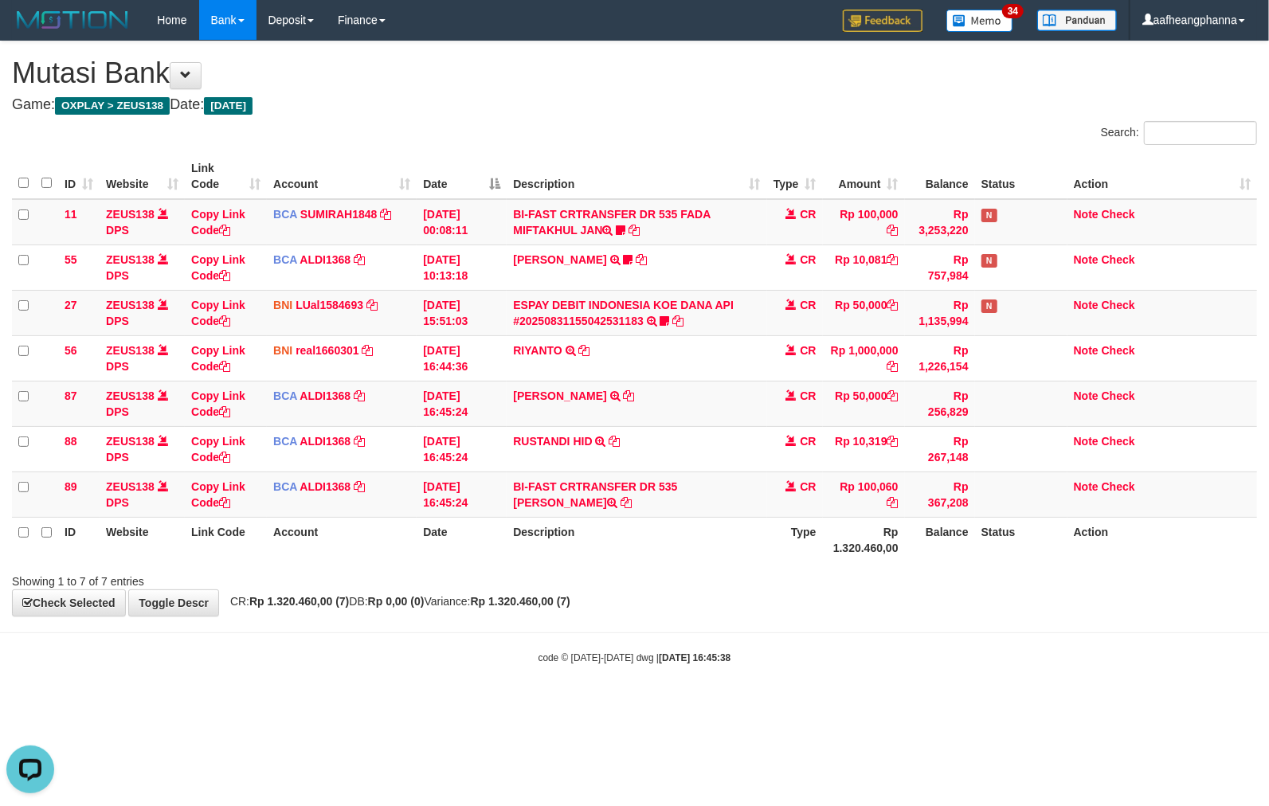
click at [753, 551] on th "Description" at bounding box center [637, 539] width 260 height 45
click at [737, 602] on div "**********" at bounding box center [634, 328] width 1269 height 575
click at [740, 612] on div "**********" at bounding box center [634, 328] width 1269 height 575
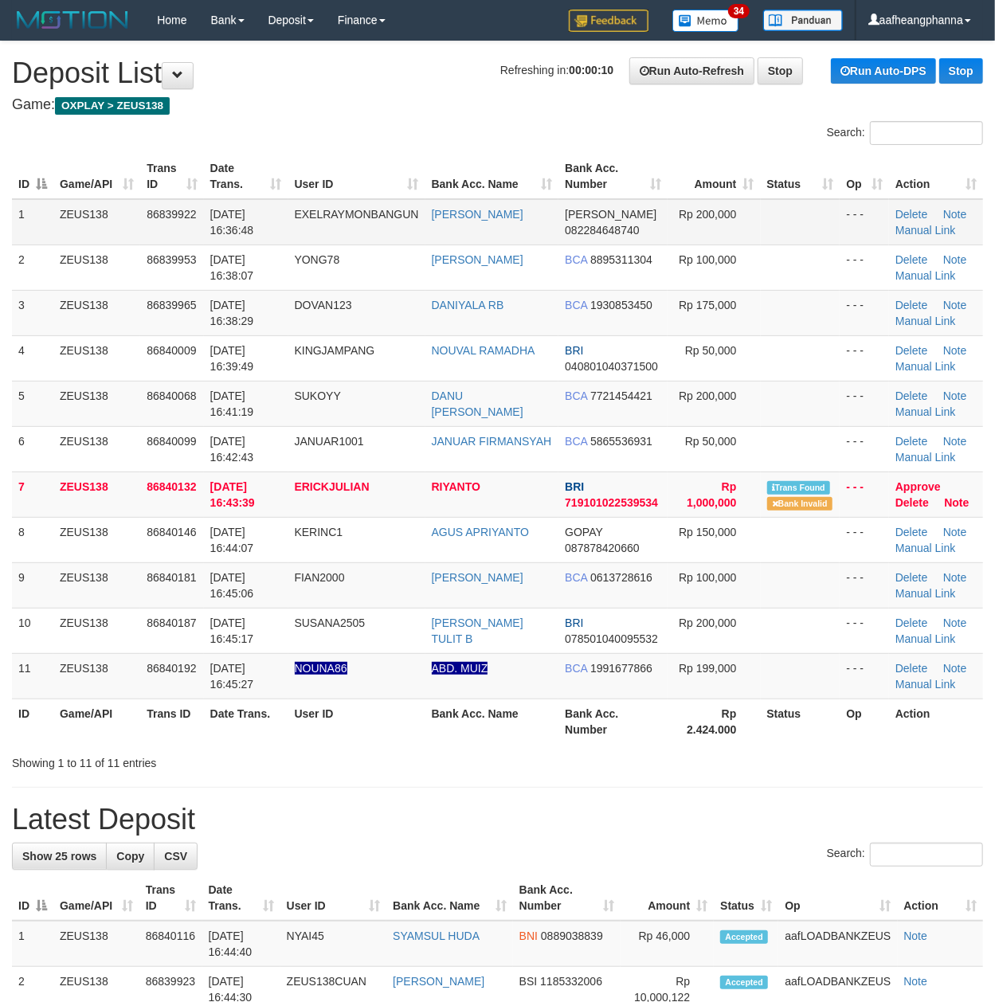
click at [469, 237] on td "[PERSON_NAME]" at bounding box center [493, 222] width 134 height 46
click at [378, 154] on th "User ID" at bounding box center [356, 176] width 137 height 45
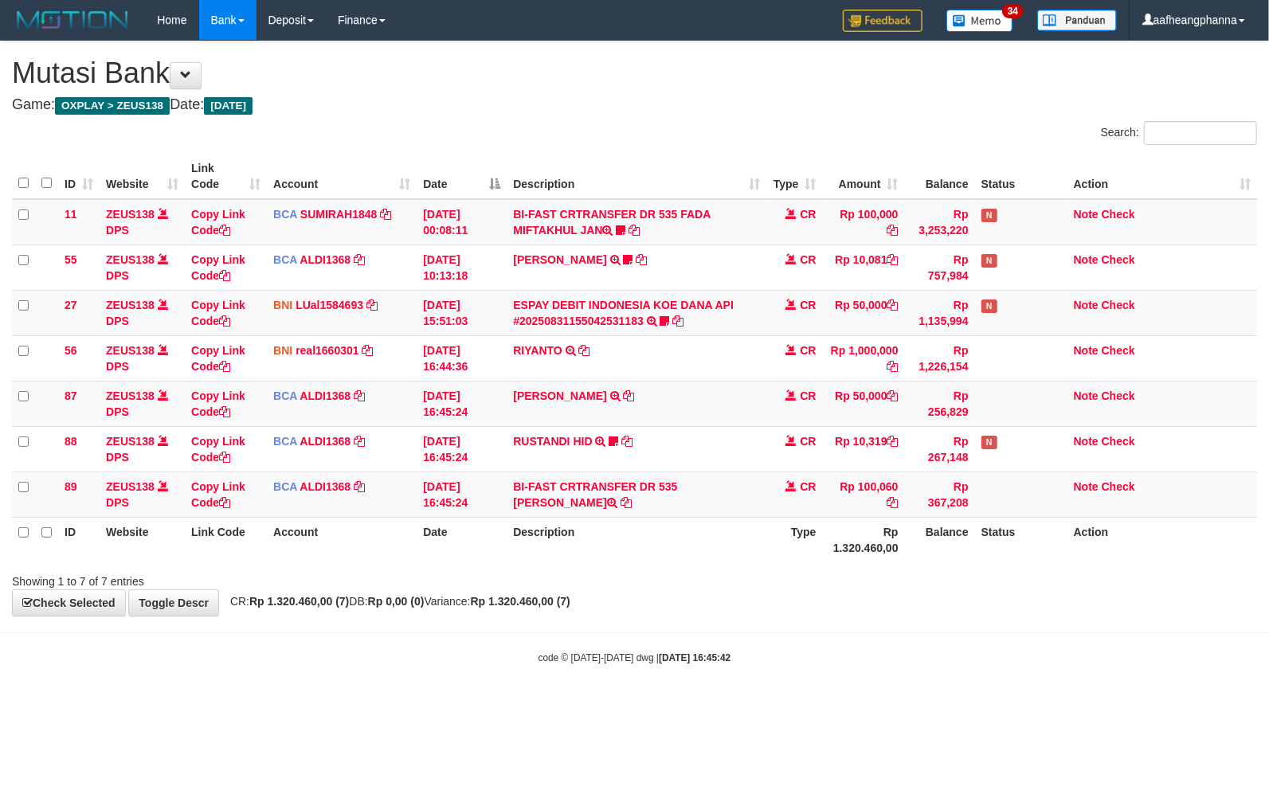
click at [749, 654] on div "code © [DATE]-[DATE] dwg | [DATE] 16:45:42" at bounding box center [634, 657] width 1269 height 16
click at [574, 308] on link "ESPAY DEBIT INDONESIA KOE DANA API #20250831155042531183" at bounding box center [623, 313] width 221 height 29
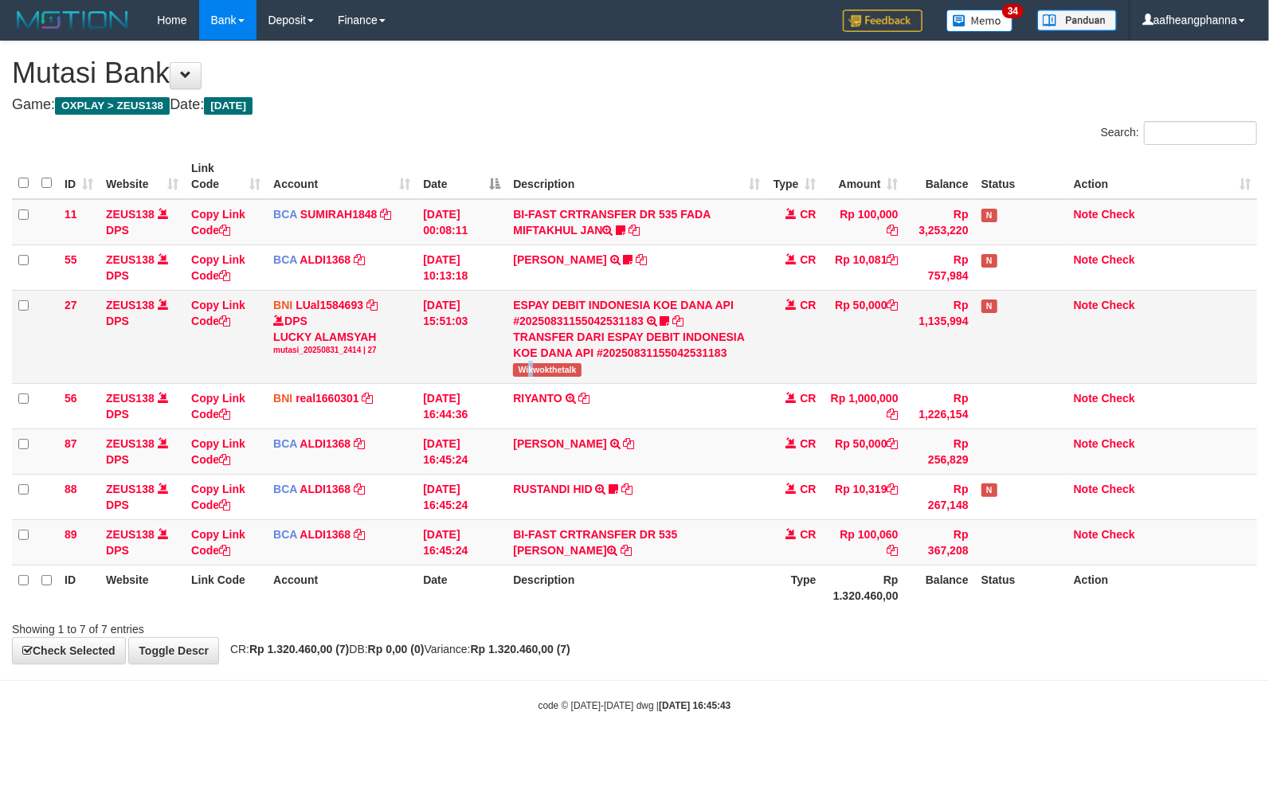
click at [529, 367] on span "Wikwokthetalk" at bounding box center [547, 370] width 68 height 14
click at [555, 371] on span "Wikwokthetalk" at bounding box center [547, 370] width 68 height 14
drag, startPoint x: 555, startPoint y: 371, endPoint x: 910, endPoint y: 381, distance: 354.7
click at [556, 371] on span "Wikwokthetalk" at bounding box center [547, 370] width 68 height 14
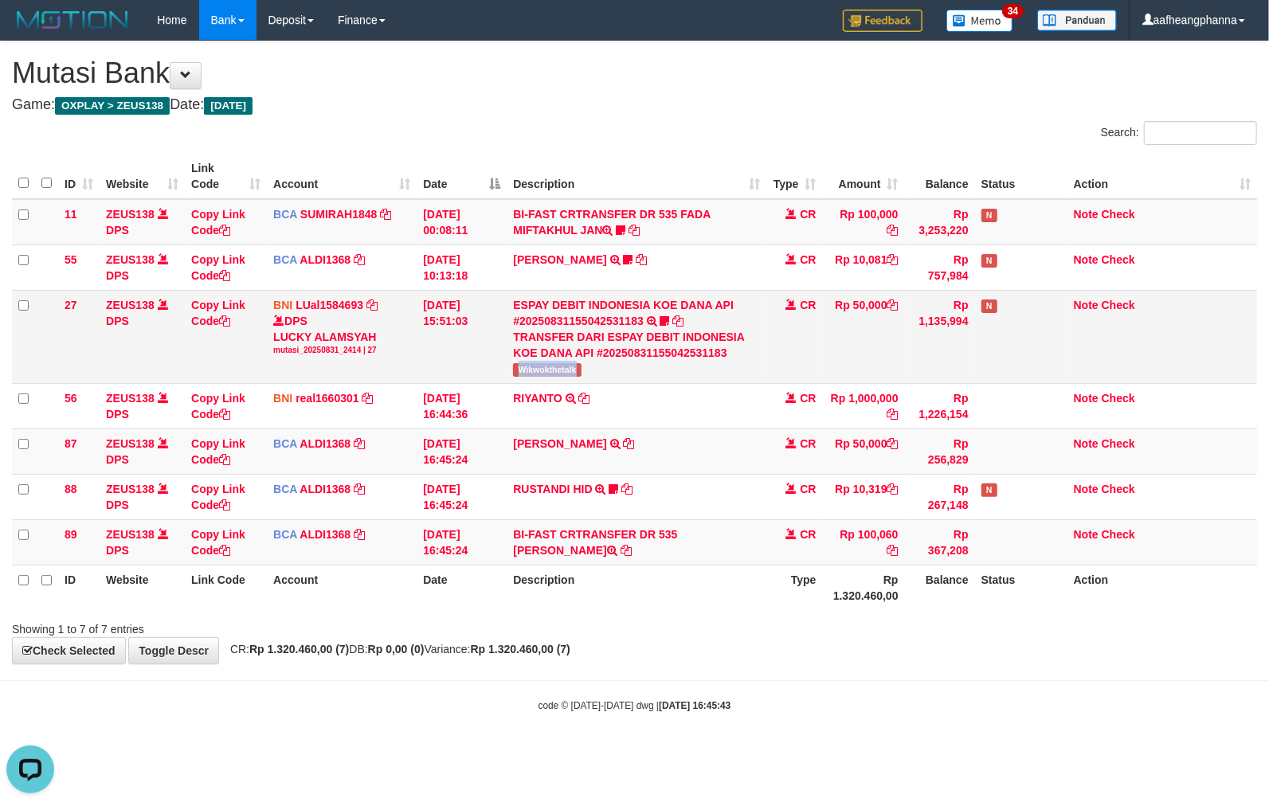
copy span "Wikwokthetalk"
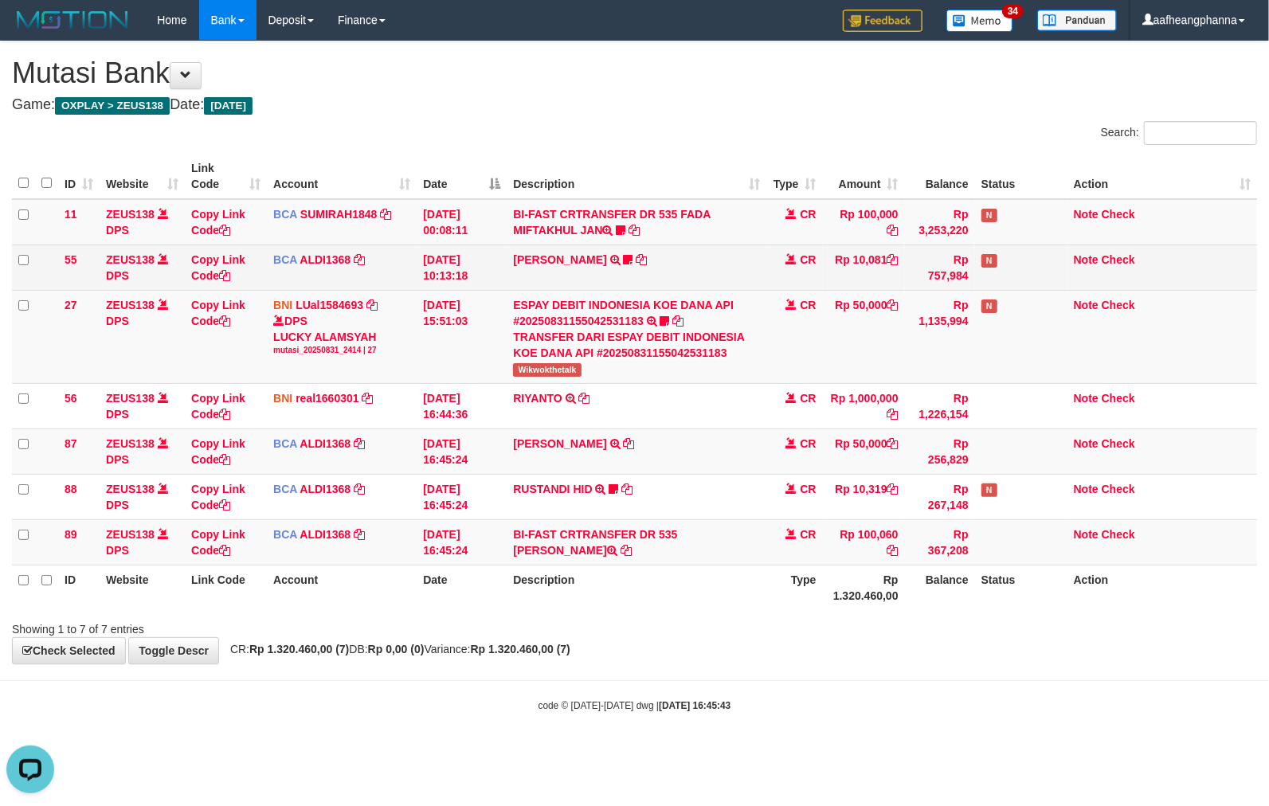
click at [730, 256] on td "FERLANDA EFRILIDIT TRSF E-BANKING CR 3108/FTSCY/WS95031 10081.00FERLANDA EFRILI…" at bounding box center [637, 267] width 260 height 45
drag, startPoint x: 743, startPoint y: 265, endPoint x: 736, endPoint y: 277, distance: 14.6
click at [736, 275] on td "FERLANDA EFRILIDIT TRSF E-BANKING CR 3108/FTSCY/WS95031 10081.00FERLANDA EFRILI…" at bounding box center [637, 267] width 260 height 45
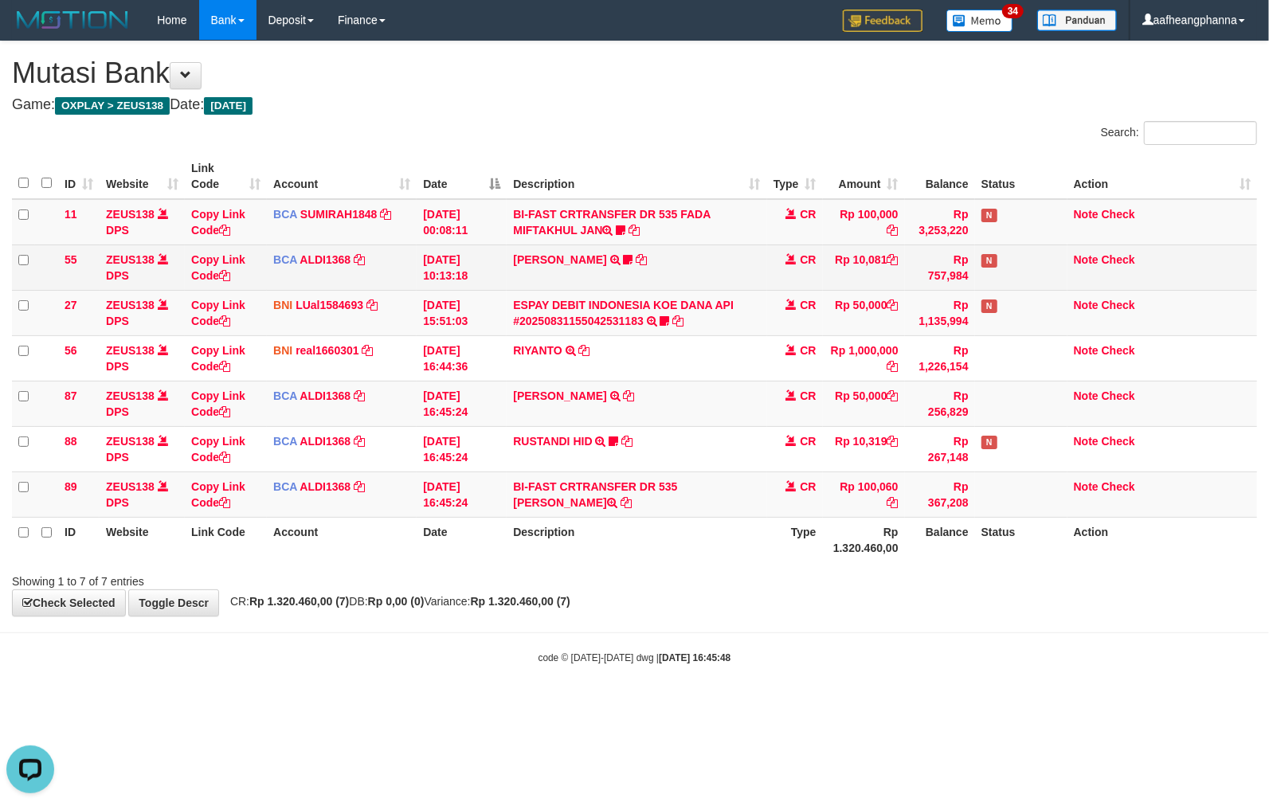
click at [677, 292] on tbody "11 ZEUS138 DPS Copy Link Code BCA SUMIRAH1848 DPS SUMIRAH mutasi_20250831_4156 …" at bounding box center [635, 358] width 1246 height 319
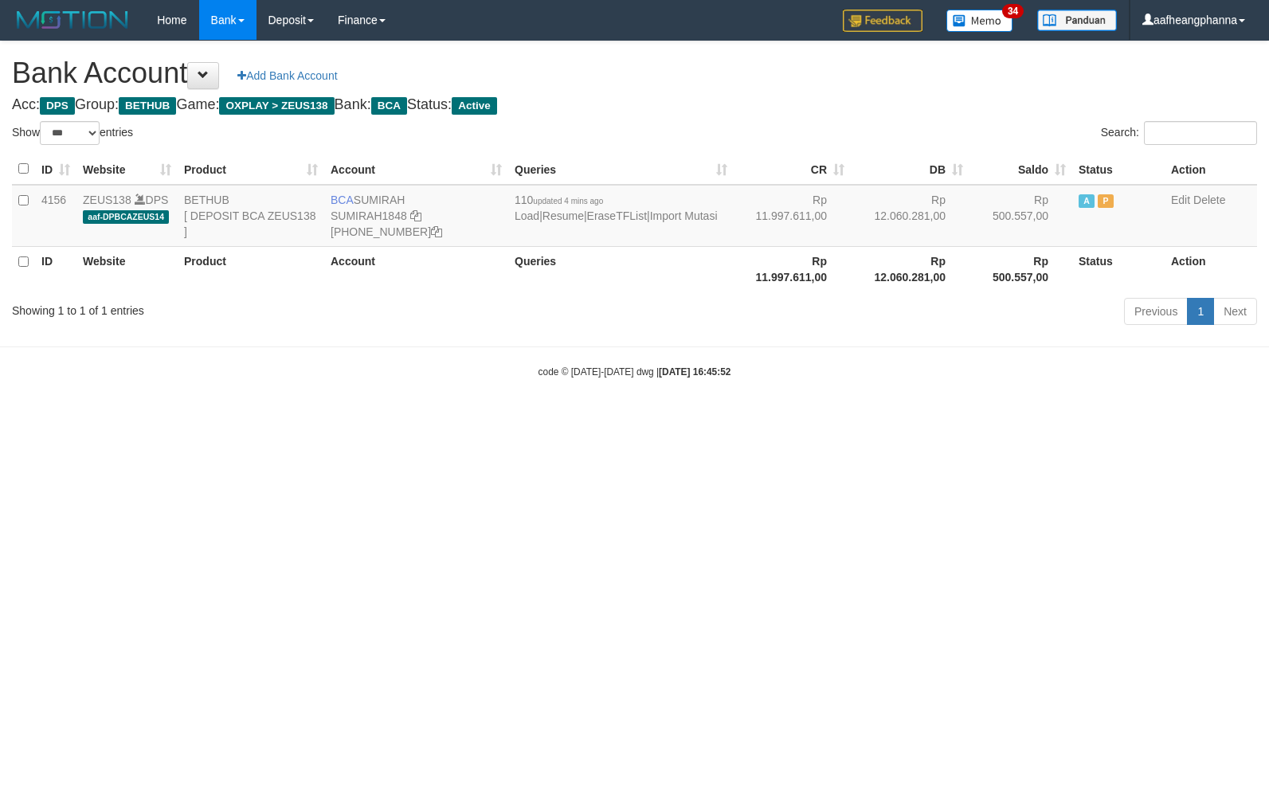
select select "***"
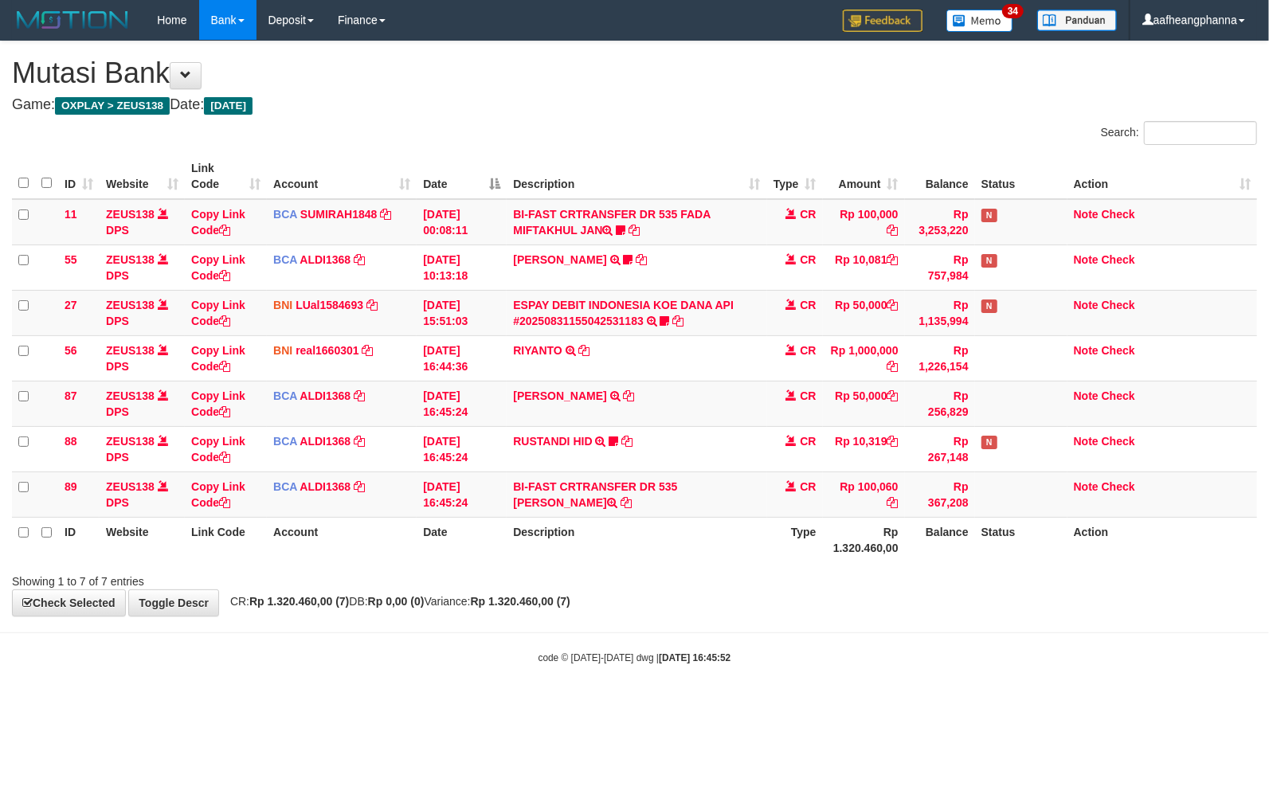
click at [700, 614] on div "**********" at bounding box center [634, 328] width 1269 height 575
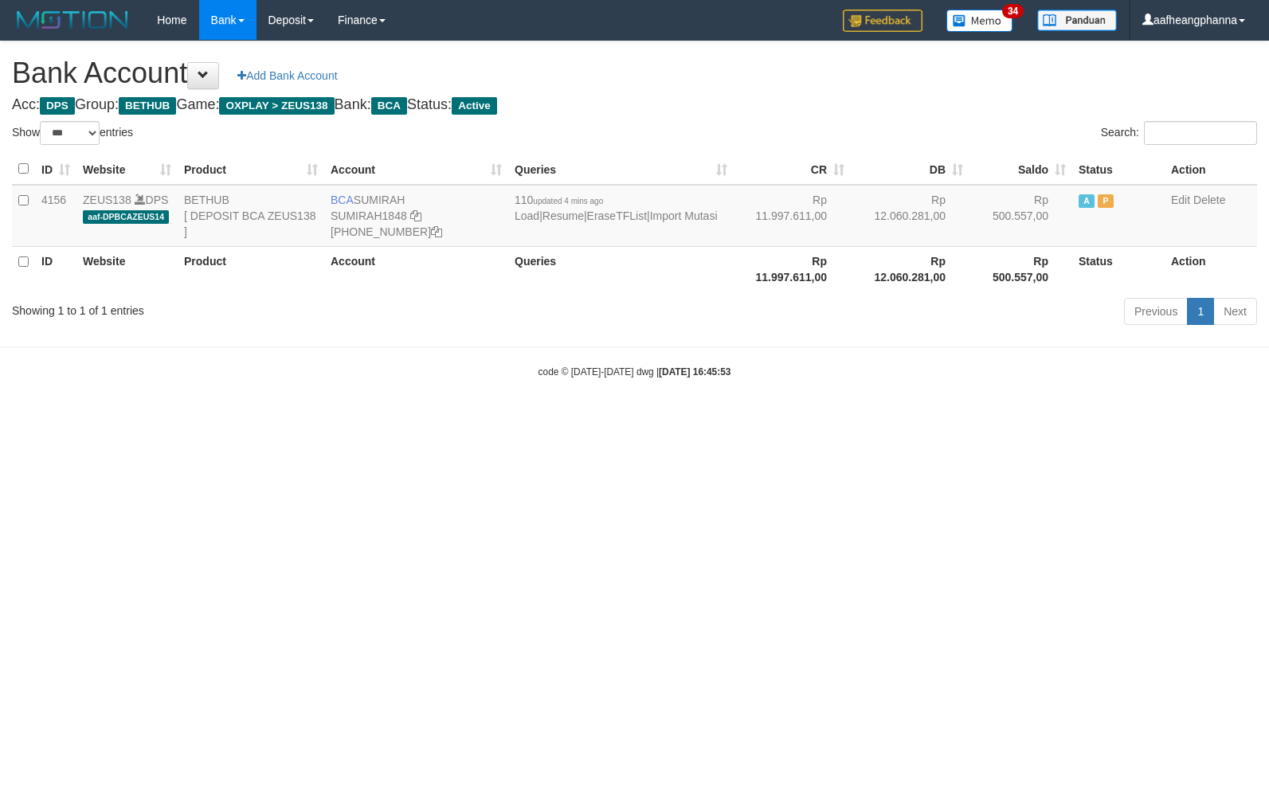
select select "***"
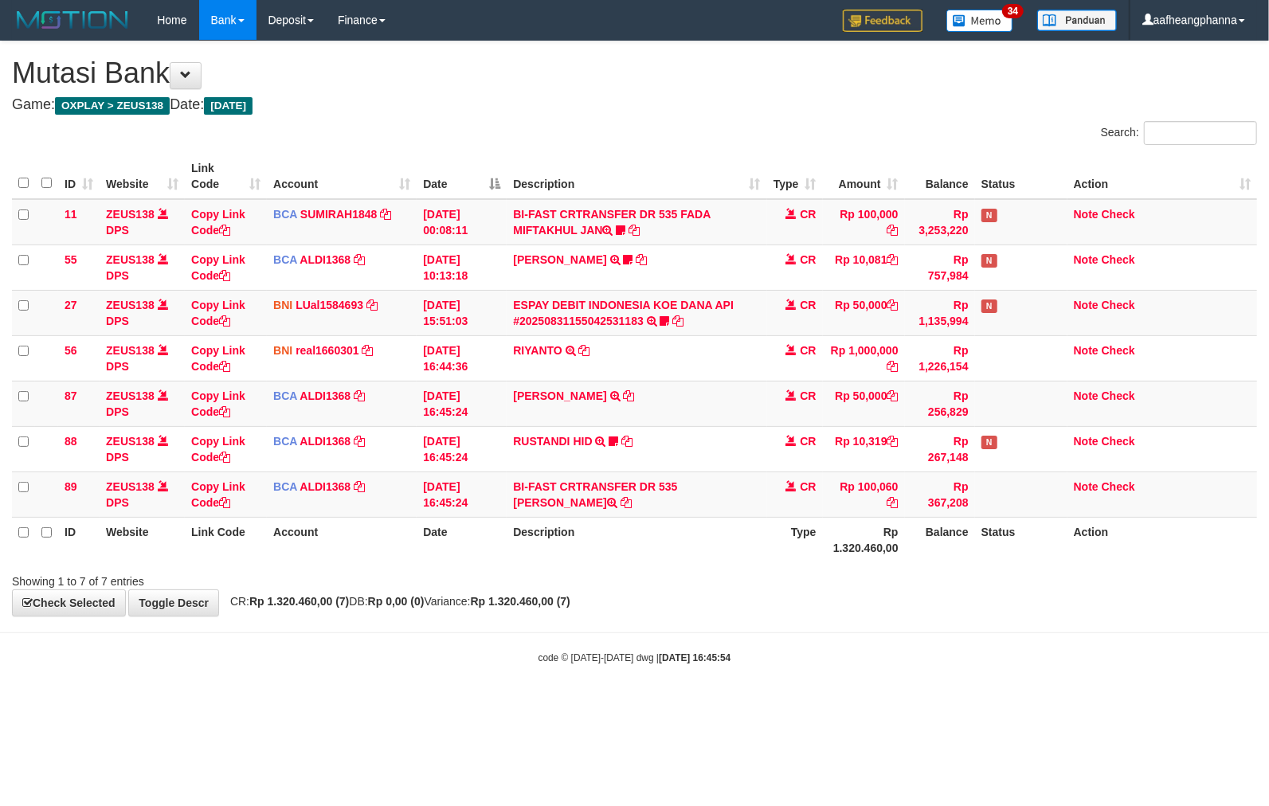
click at [708, 651] on div "code © 2012-2018 dwg | 2025/08/31 16:45:54" at bounding box center [634, 657] width 1269 height 16
click at [652, 705] on html "Toggle navigation Home Bank Account List Load By Website Group [OXPLAY] ZEUS138…" at bounding box center [634, 352] width 1269 height 705
click at [689, 495] on td "BI-FAST CRTRANSFER DR 535 [PERSON_NAME]" at bounding box center [637, 494] width 260 height 45
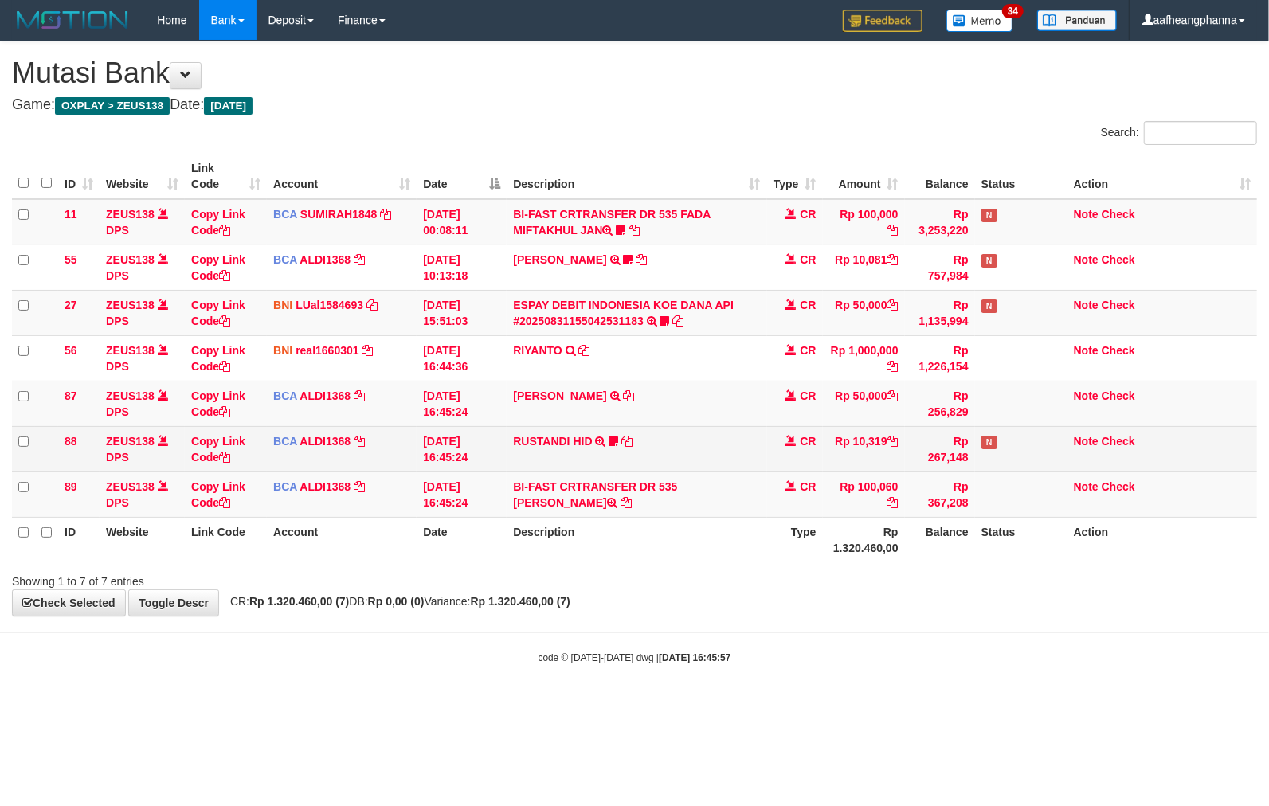
drag, startPoint x: 548, startPoint y: 454, endPoint x: 696, endPoint y: 419, distance: 152.3
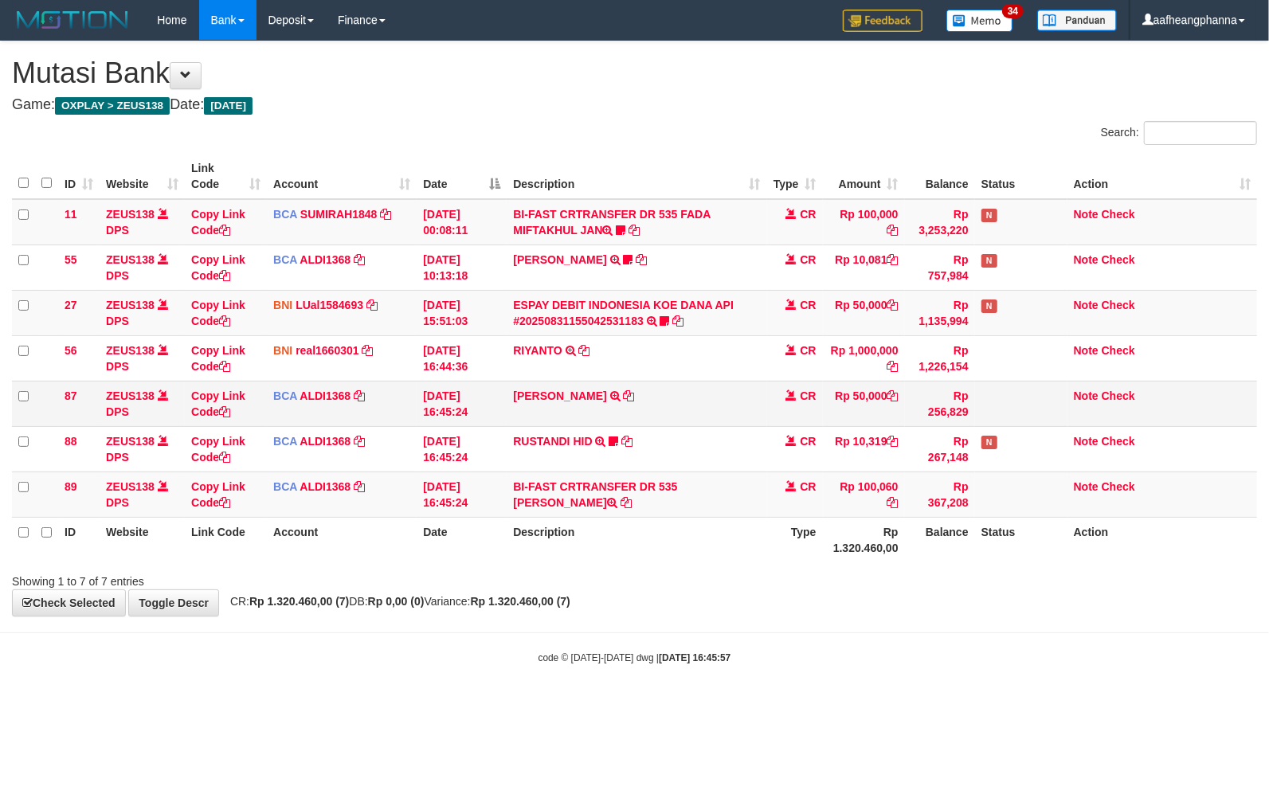
click at [549, 454] on td "RUSTANDI HID TRSF E-BANKING CR 3108/FTSCY/WS95051 10319.002025083136067805 TRFD…" at bounding box center [637, 448] width 260 height 45
drag, startPoint x: 718, startPoint y: 408, endPoint x: 712, endPoint y: 425, distance: 17.6
click at [718, 411] on td "NOUVAL RAMADHAN TRSF E-BANKING CR 3108/FTSCY/WS95271 50000.00NOUVAL RAMADHAN" at bounding box center [637, 403] width 260 height 45
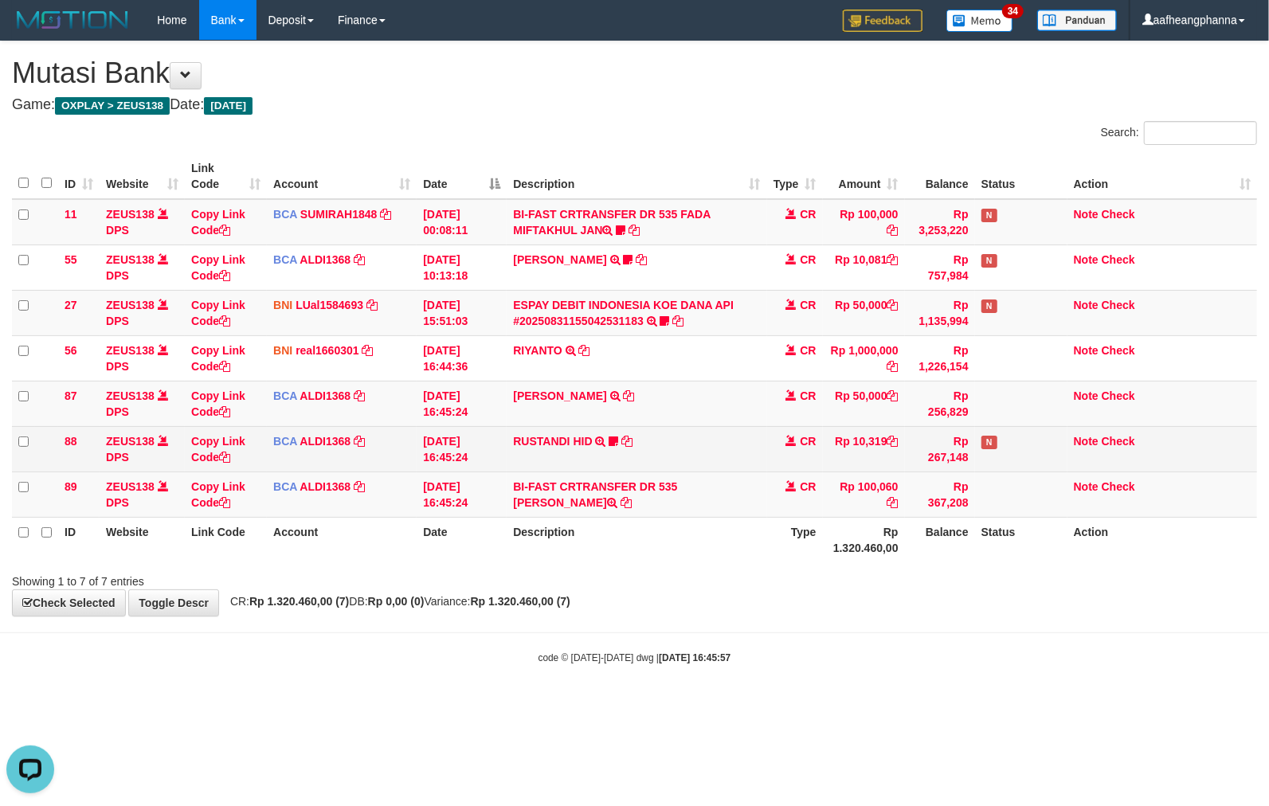
click at [712, 434] on td "RUSTANDI HID TRSF E-BANKING CR 3108/FTSCY/WS95051 10319.002025083136067805 TRFD…" at bounding box center [637, 448] width 260 height 45
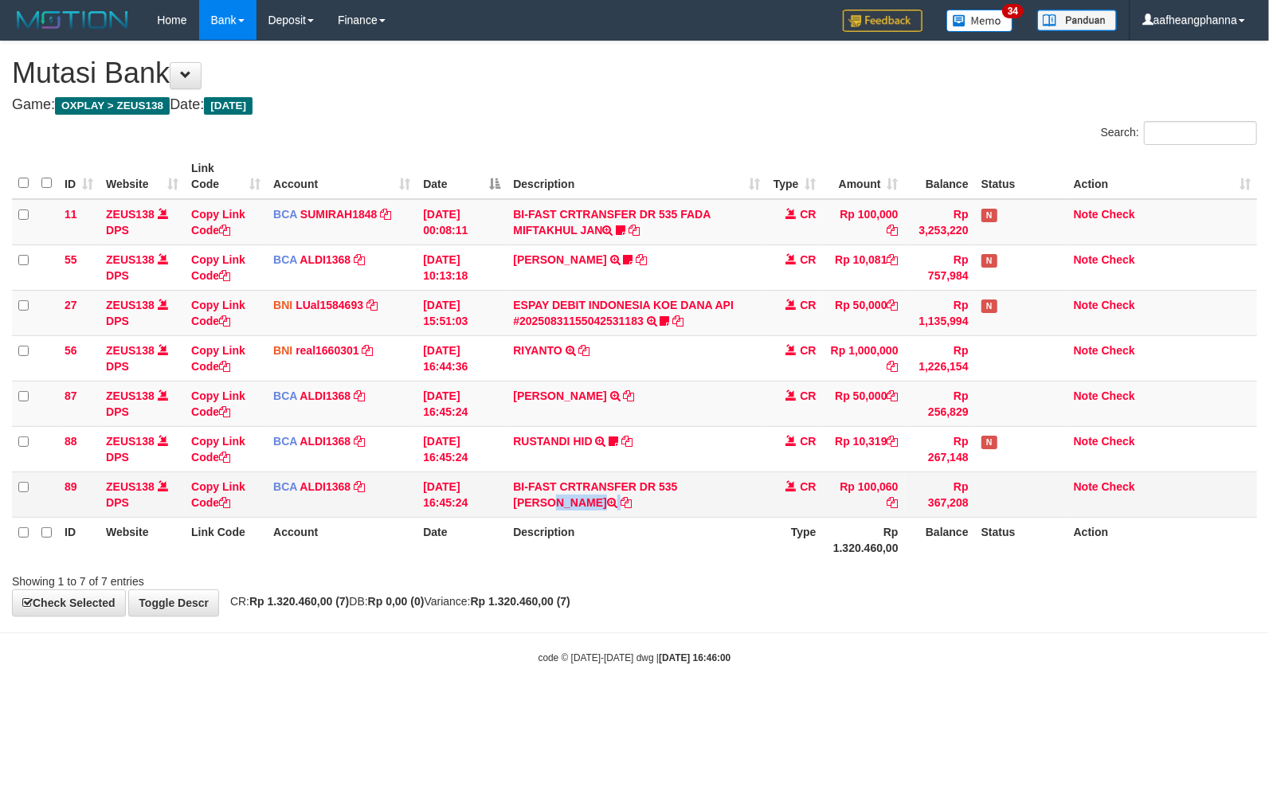
drag, startPoint x: 690, startPoint y: 492, endPoint x: 696, endPoint y: 504, distance: 14.3
click at [696, 504] on td "BI-FAST CRTRANSFER DR 535 [PERSON_NAME]" at bounding box center [637, 494] width 260 height 45
copy td "DANI MAULANA"
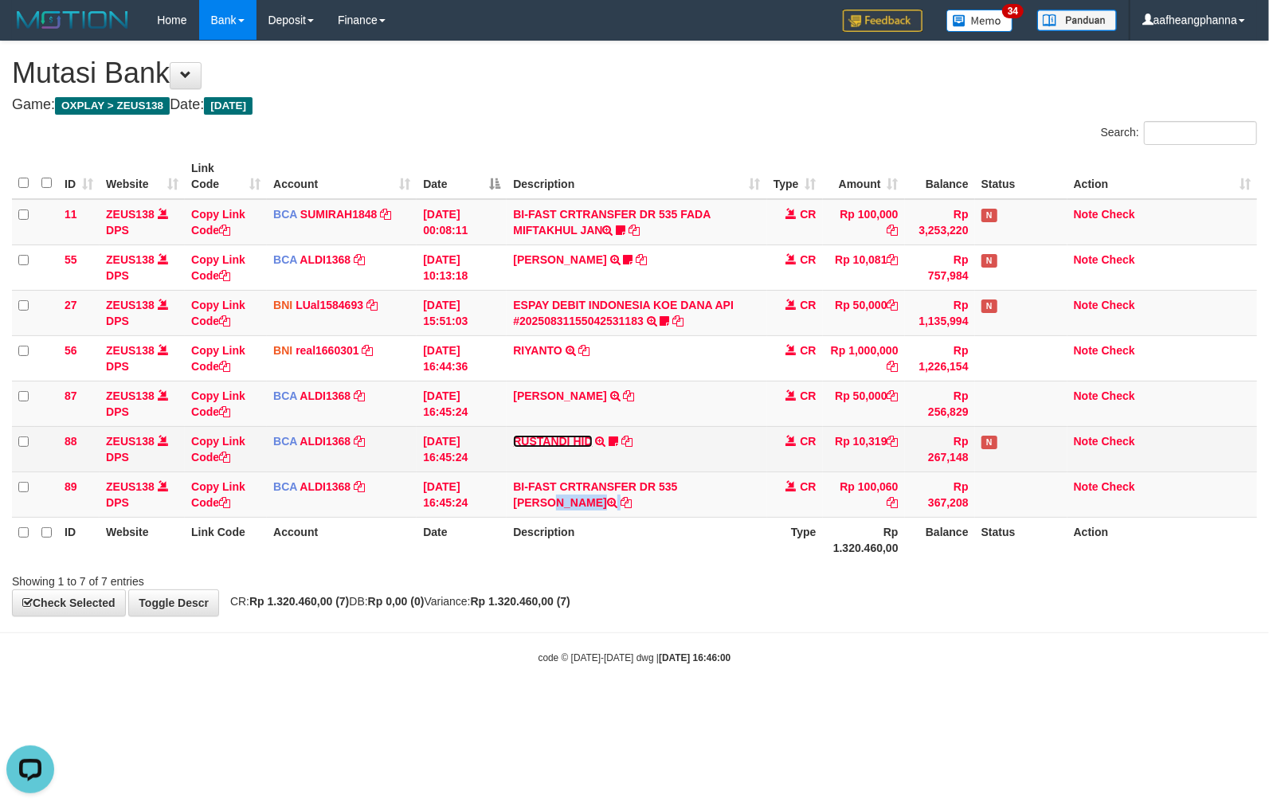
click at [543, 440] on link "RUSTANDI HID" at bounding box center [552, 441] width 79 height 13
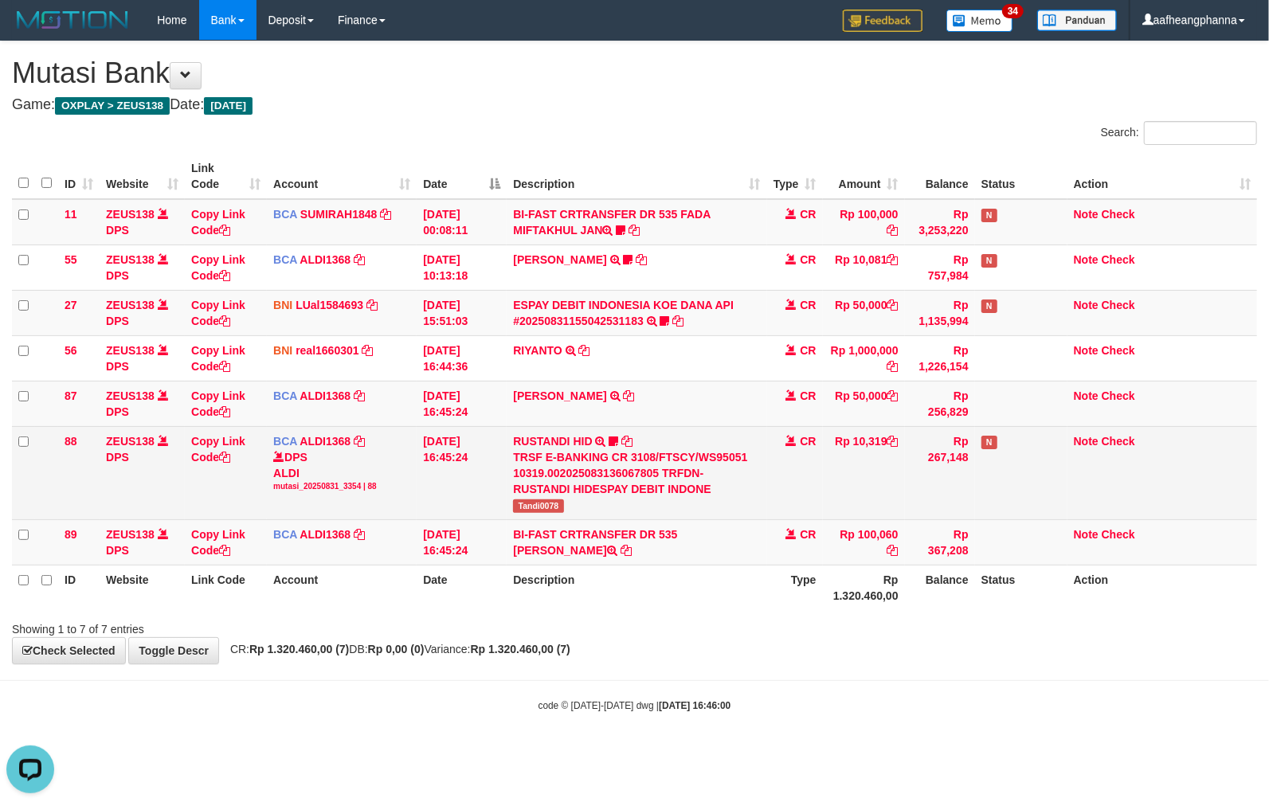
click at [524, 498] on td "RUSTANDI HID TRSF E-BANKING CR 3108/FTSCY/WS95051 10319.002025083136067805 TRFD…" at bounding box center [637, 472] width 260 height 93
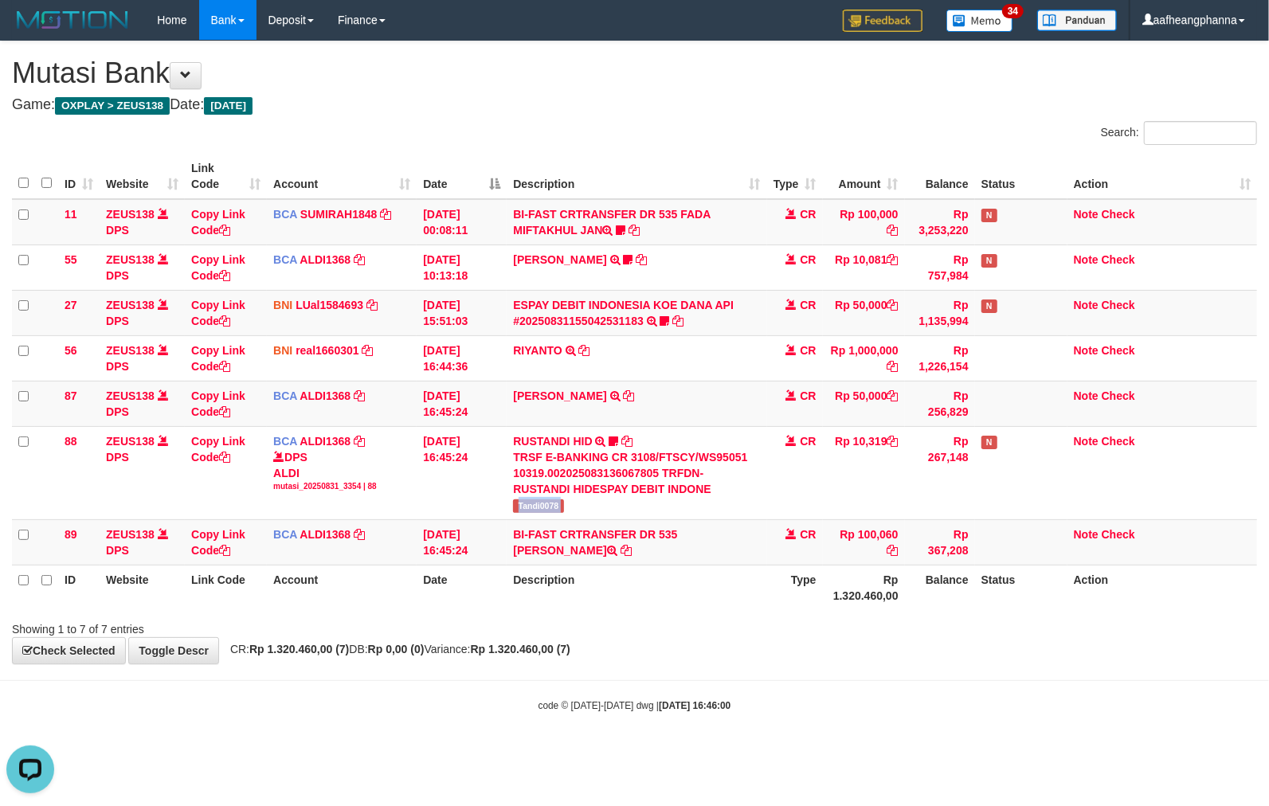
copy tr "Tandi0078"
click at [620, 316] on link "ESPAY DEBIT INDONESIA KOE DANA API #20250831155042531183" at bounding box center [623, 313] width 221 height 29
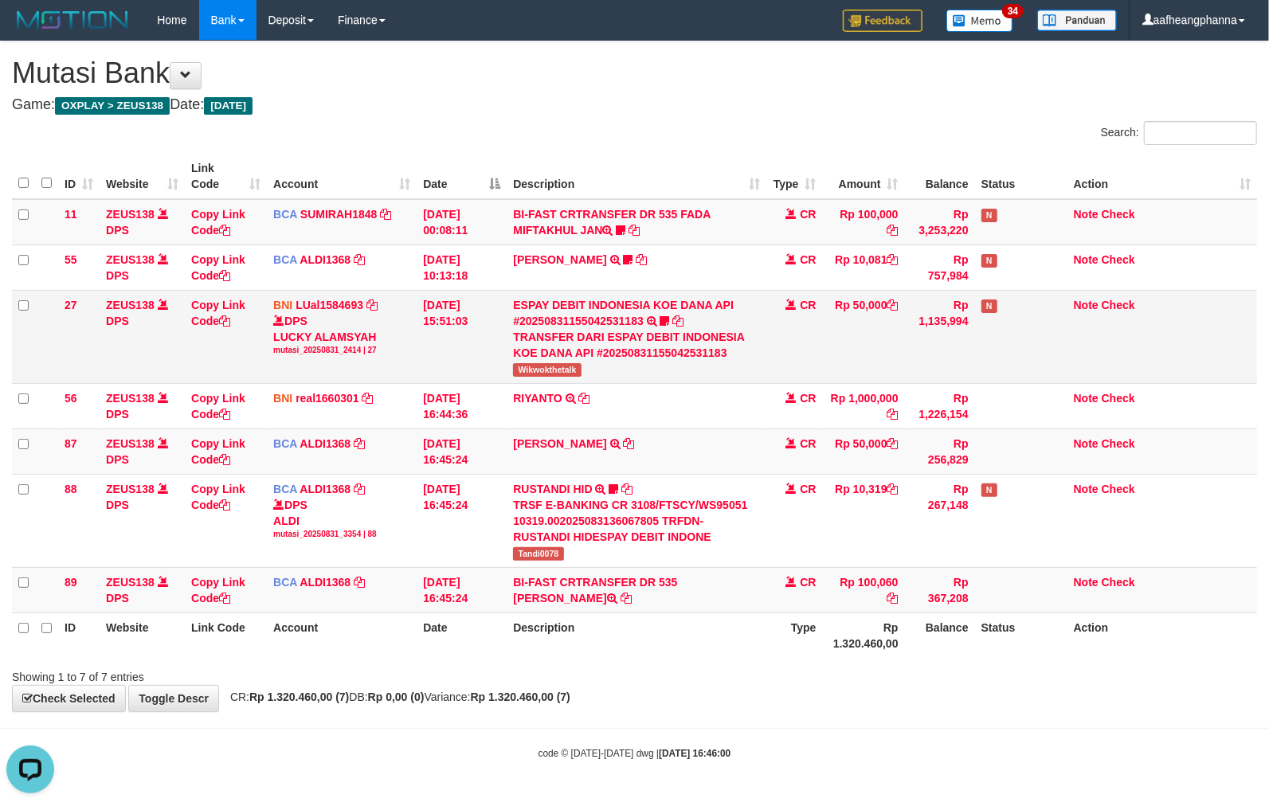
click at [530, 371] on span "Wikwokthetalk" at bounding box center [547, 370] width 68 height 14
copy span "Wikwokthetalk"
drag, startPoint x: 779, startPoint y: 322, endPoint x: 778, endPoint y: 332, distance: 10.5
click at [776, 328] on td "CR" at bounding box center [795, 336] width 56 height 93
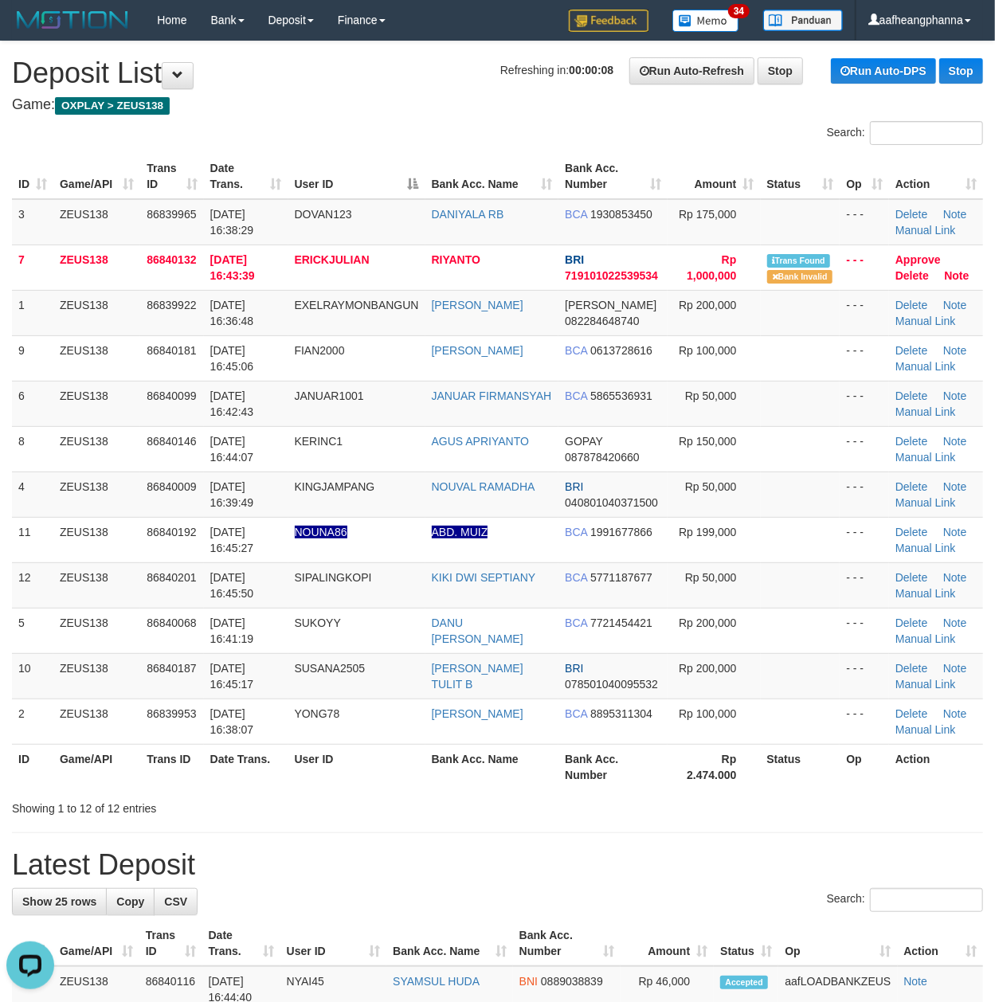
click at [276, 182] on th "Date Trans." at bounding box center [246, 176] width 84 height 45
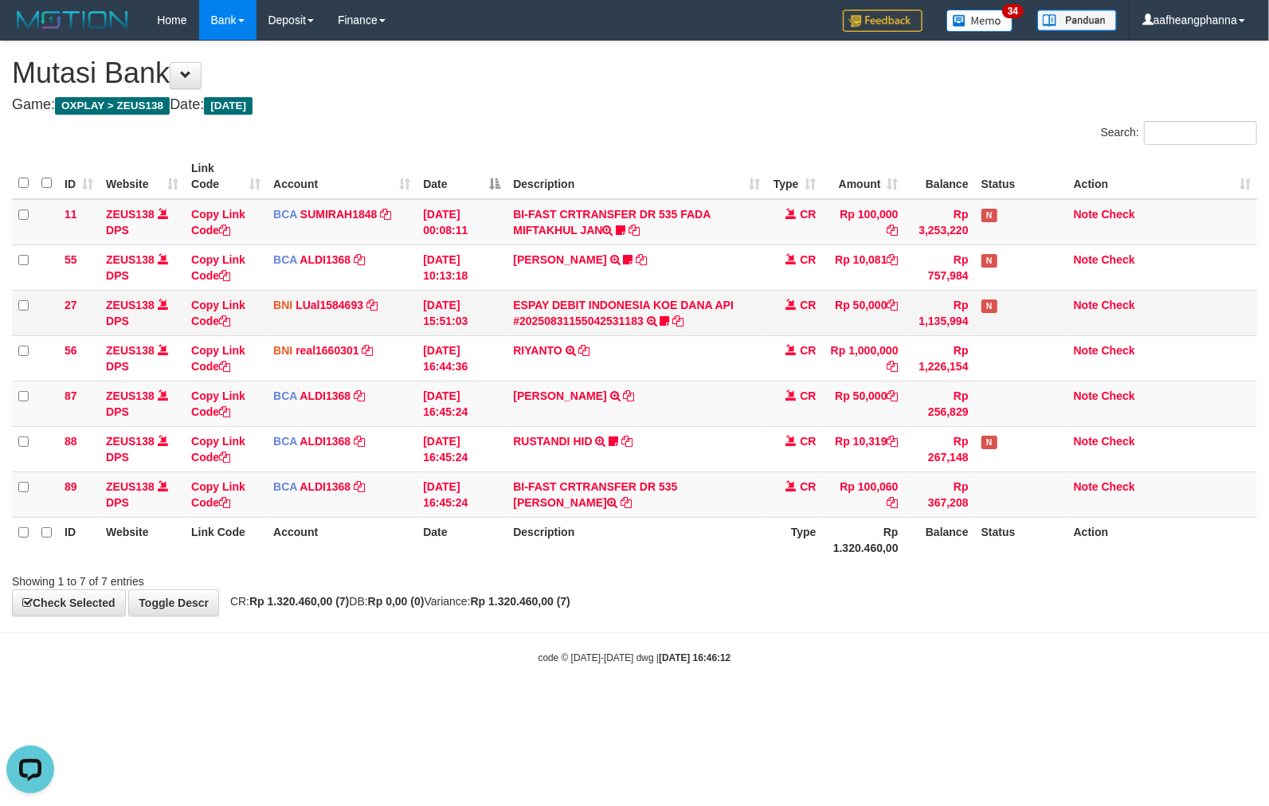
drag, startPoint x: 871, startPoint y: 297, endPoint x: 842, endPoint y: 317, distance: 34.9
click at [848, 313] on td "Rp 50,000" at bounding box center [864, 312] width 82 height 45
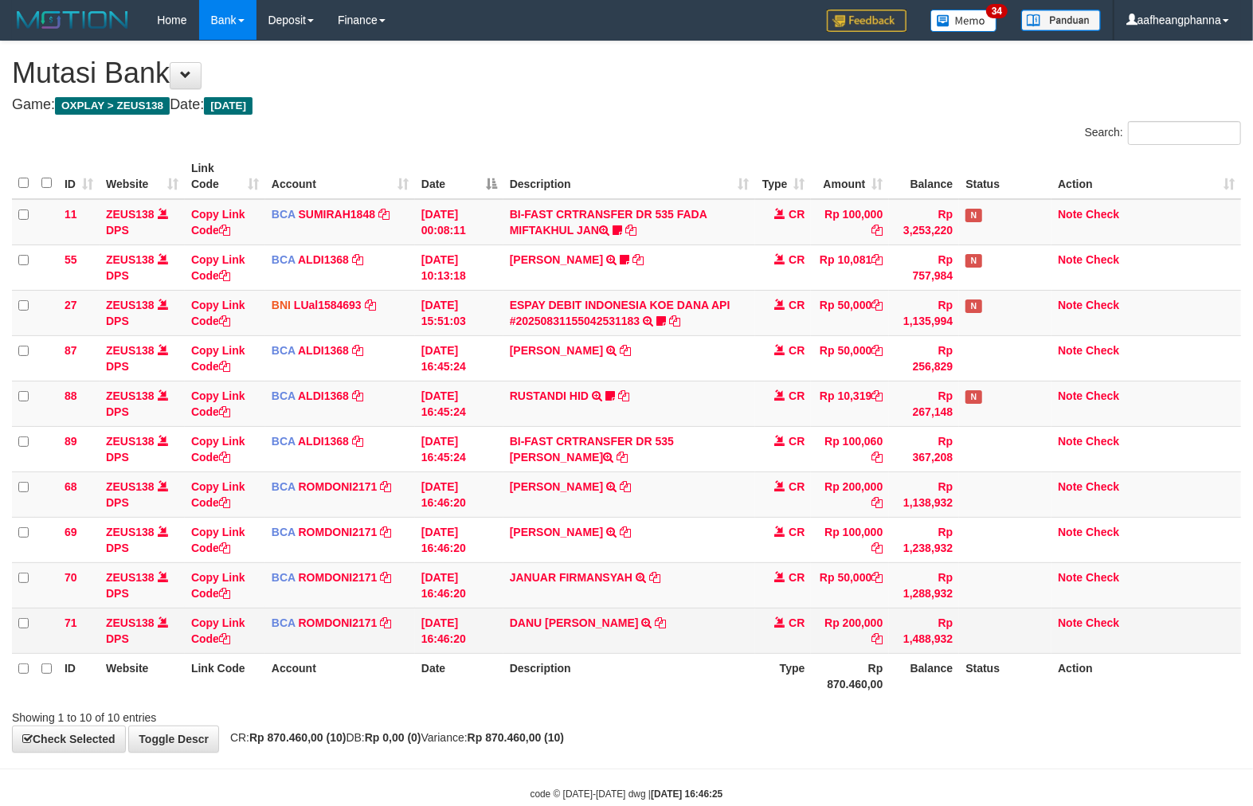
click at [597, 639] on td "DANU ARI NUGRAHA TRSF E-BANKING CR 3108/FTSCY/WS95031 200000.00DANU ARI NUGRAHA" at bounding box center [630, 630] width 253 height 45
click at [555, 620] on link "DANU ARI NUGRAHA" at bounding box center [574, 623] width 129 height 13
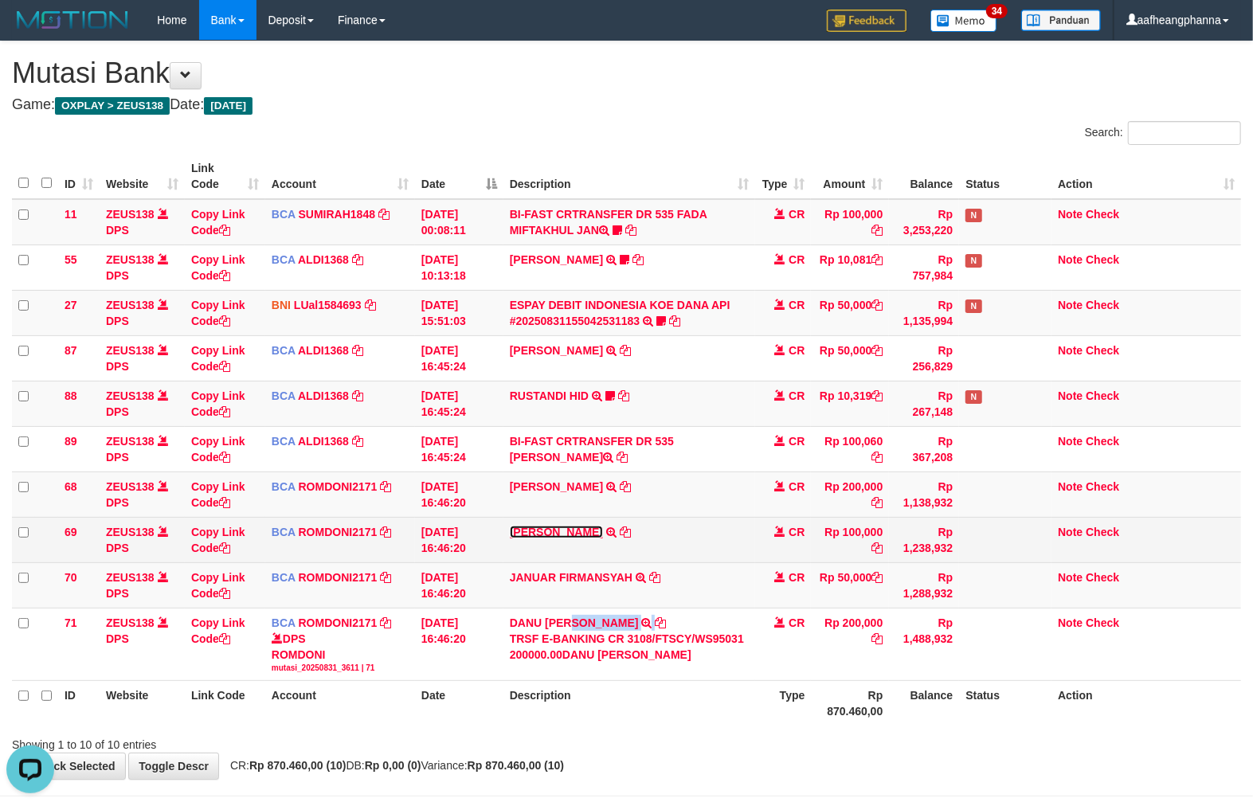
click at [551, 526] on link "RINI KUSNIATI" at bounding box center [556, 532] width 93 height 13
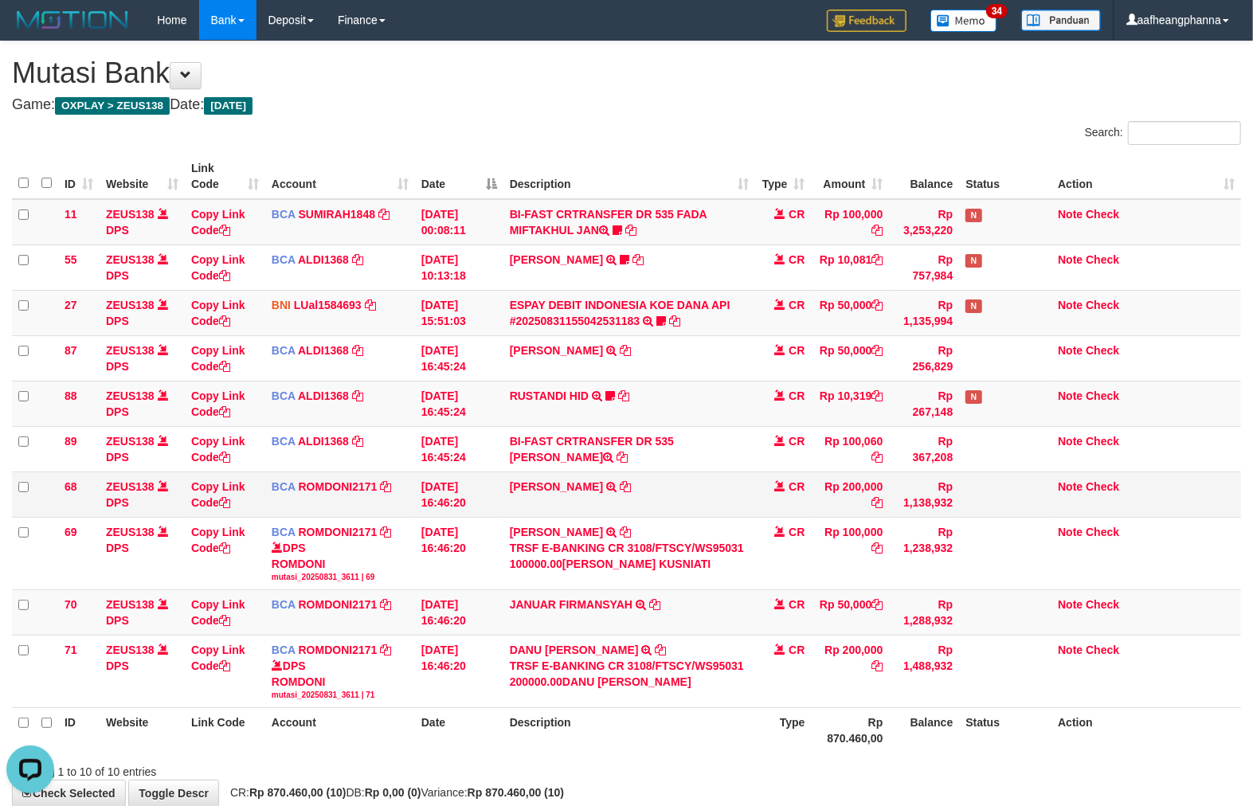
click at [556, 495] on td "EXEL RAYMON TRSF E-BANKING CR 3108/FTSCY/WS95051 200000.002025083105644375 TRFD…" at bounding box center [630, 494] width 253 height 45
click at [556, 489] on link "EXEL RAYMON" at bounding box center [556, 487] width 93 height 13
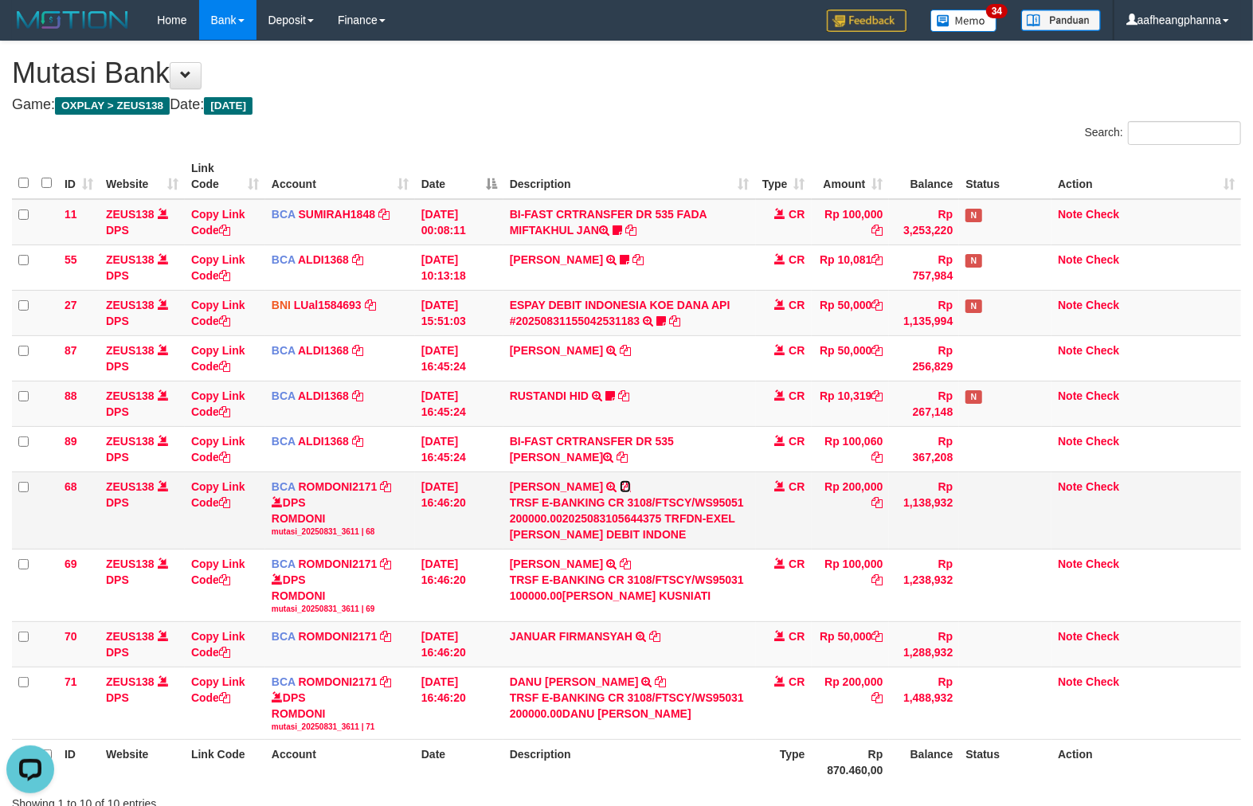
click at [620, 485] on icon at bounding box center [625, 486] width 11 height 11
click at [618, 485] on td "EXEL RAYMON TRSF E-BANKING CR 3108/FTSCY/WS95051 200000.002025083105644375 TRFD…" at bounding box center [630, 510] width 253 height 77
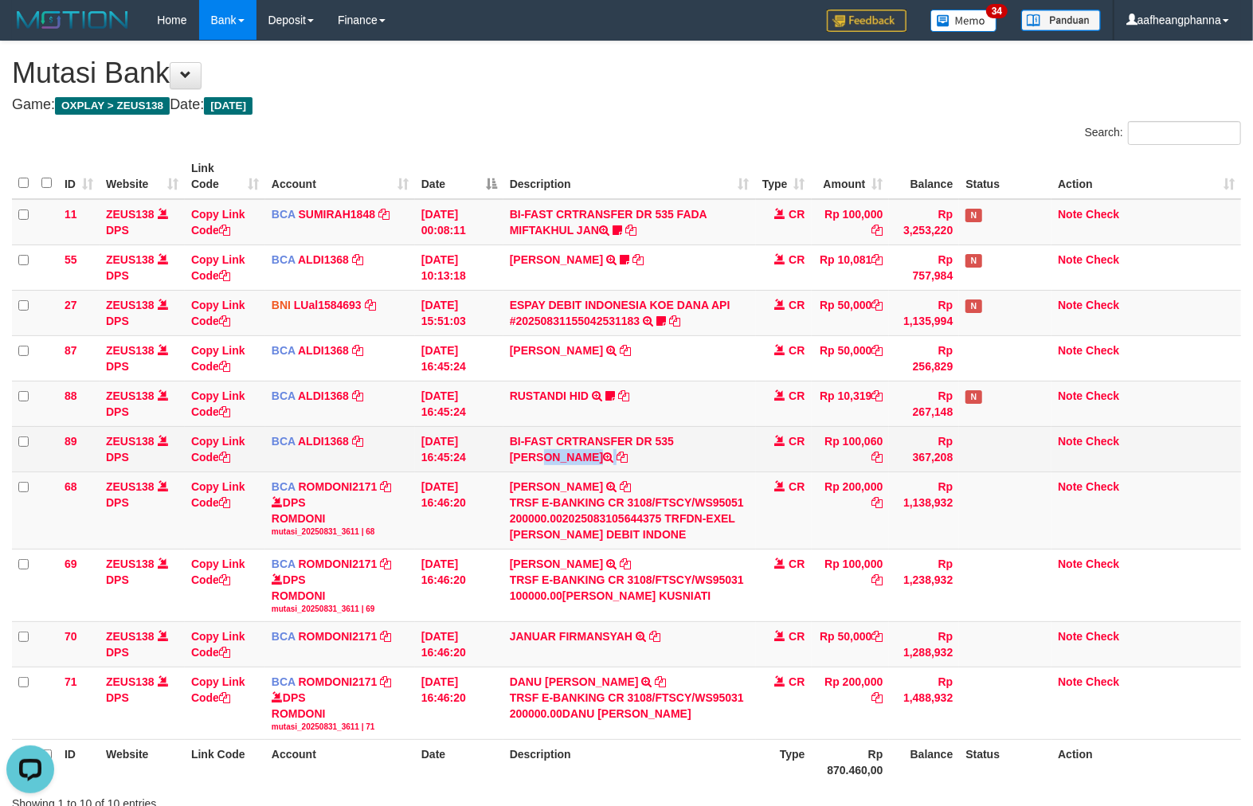
drag, startPoint x: 674, startPoint y: 444, endPoint x: 674, endPoint y: 461, distance: 16.7
click at [674, 461] on td "BI-FAST CRTRANSFER DR 535 [PERSON_NAME]" at bounding box center [630, 448] width 253 height 45
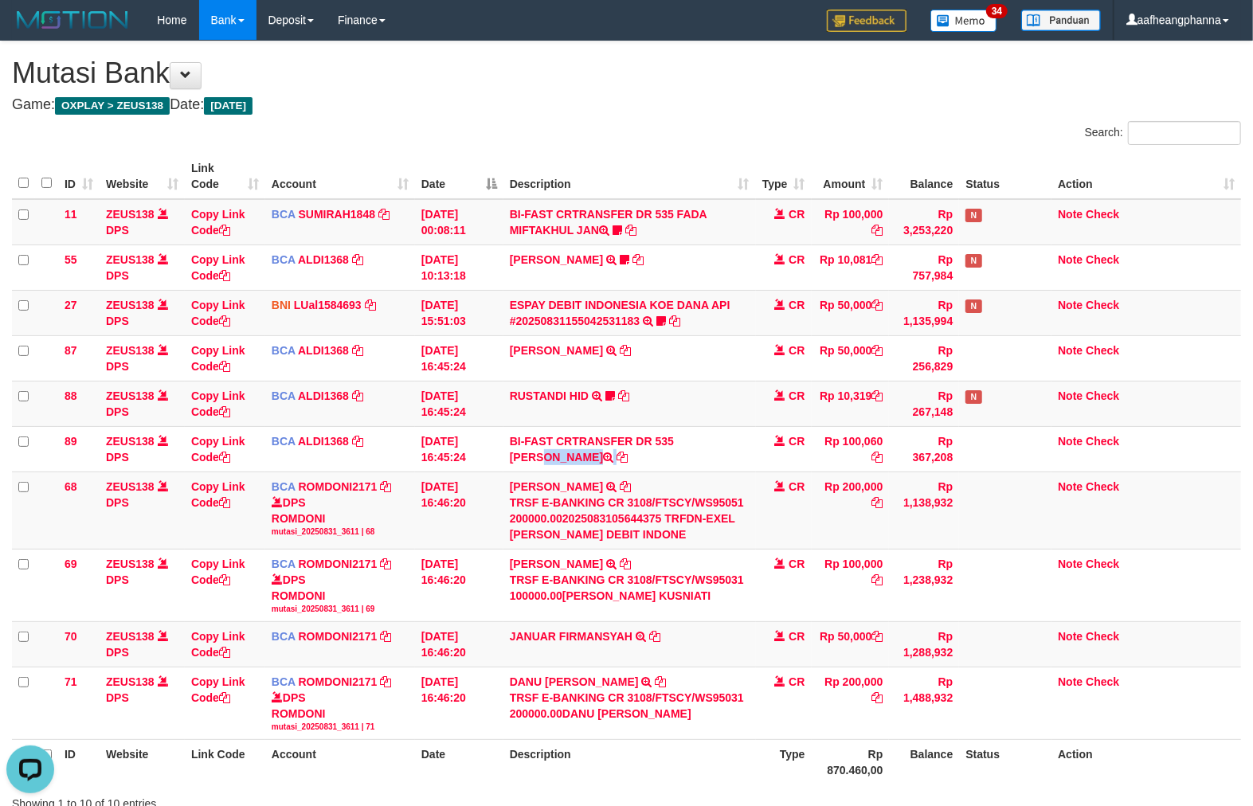
copy td "DANI MAULANA"
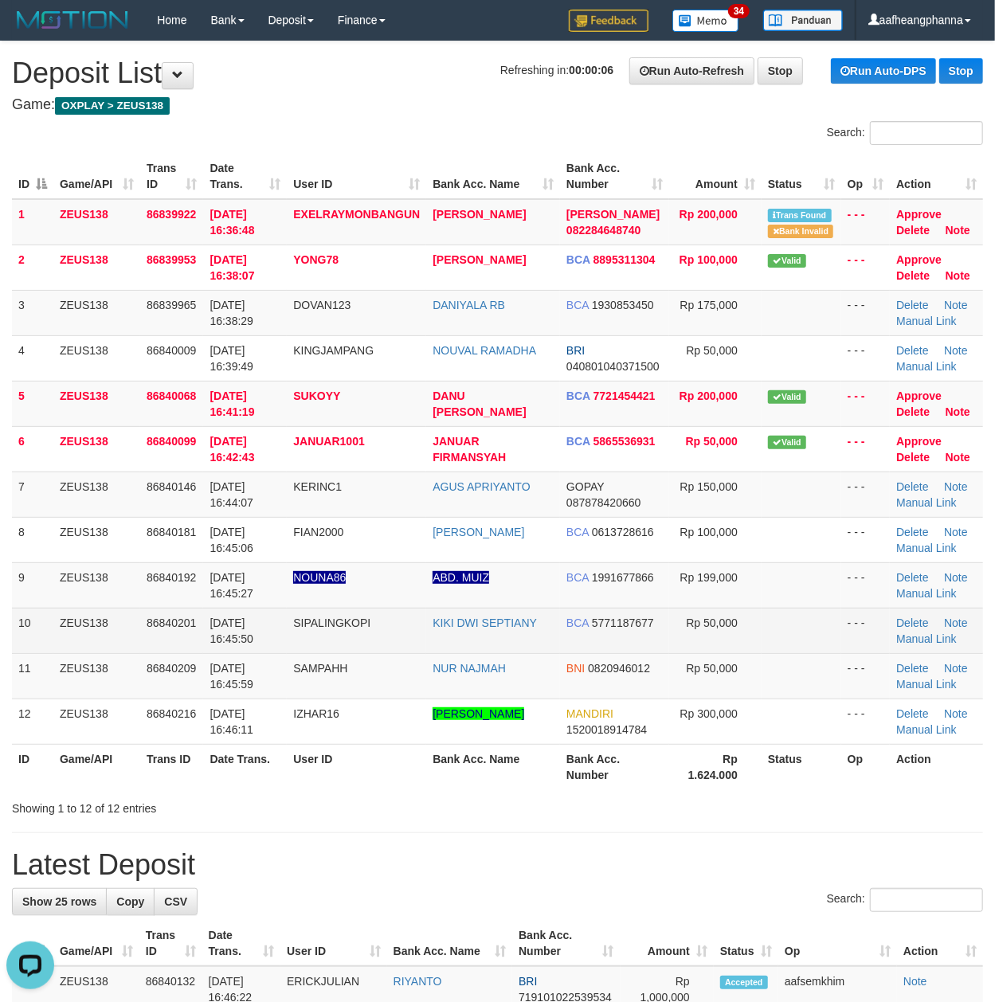
click at [257, 631] on td "31/08/2025 16:45:50" at bounding box center [245, 630] width 84 height 45
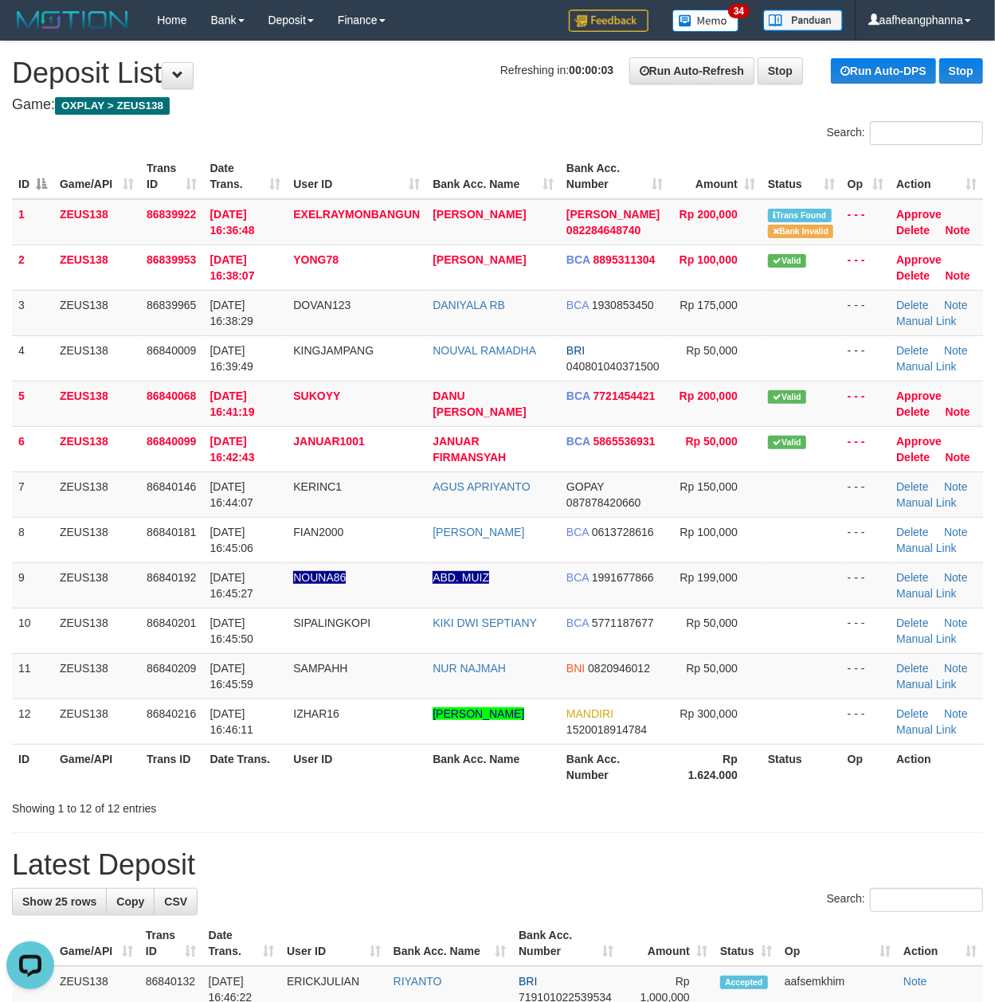
click at [284, 158] on th "Date Trans." at bounding box center [245, 176] width 84 height 45
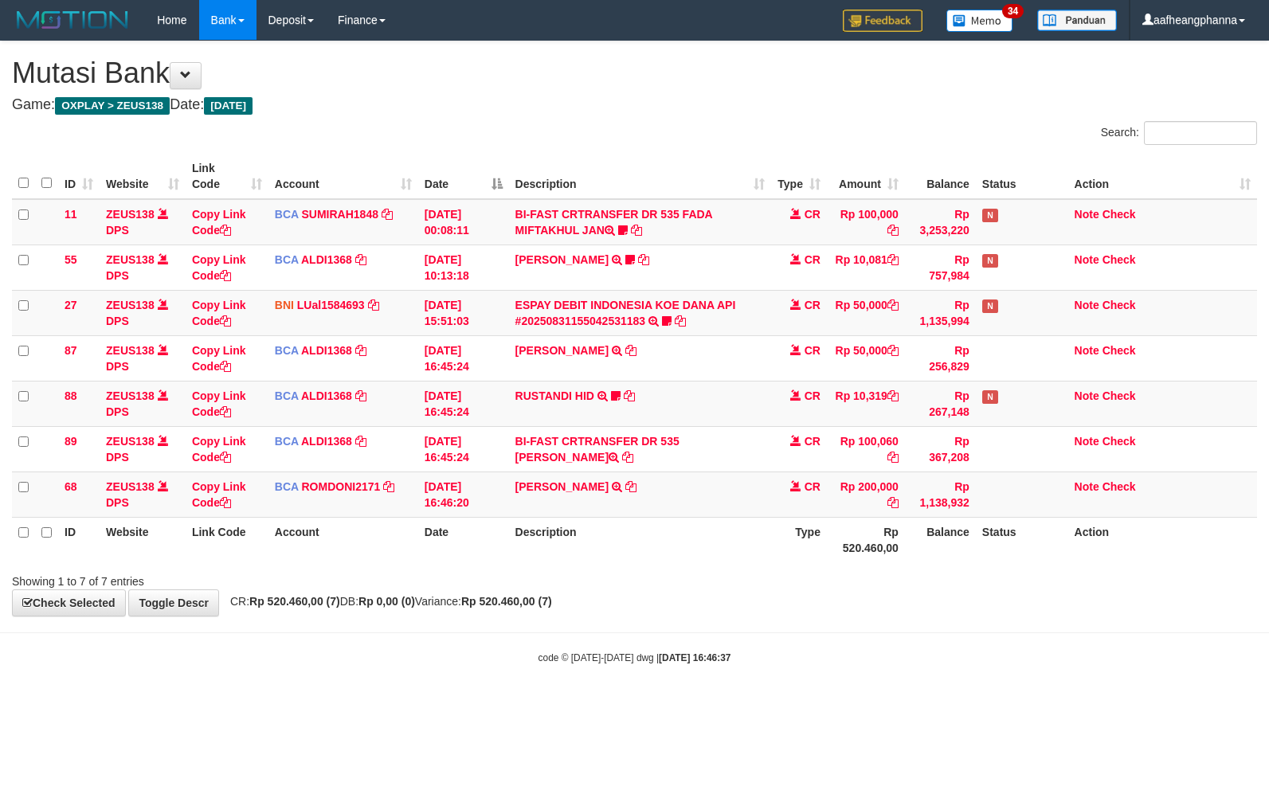
click at [578, 473] on td "[PERSON_NAME] TRSF E-BANKING CR 3108/FTSCY/WS95051 200000.002025083105644375 TR…" at bounding box center [640, 494] width 262 height 45
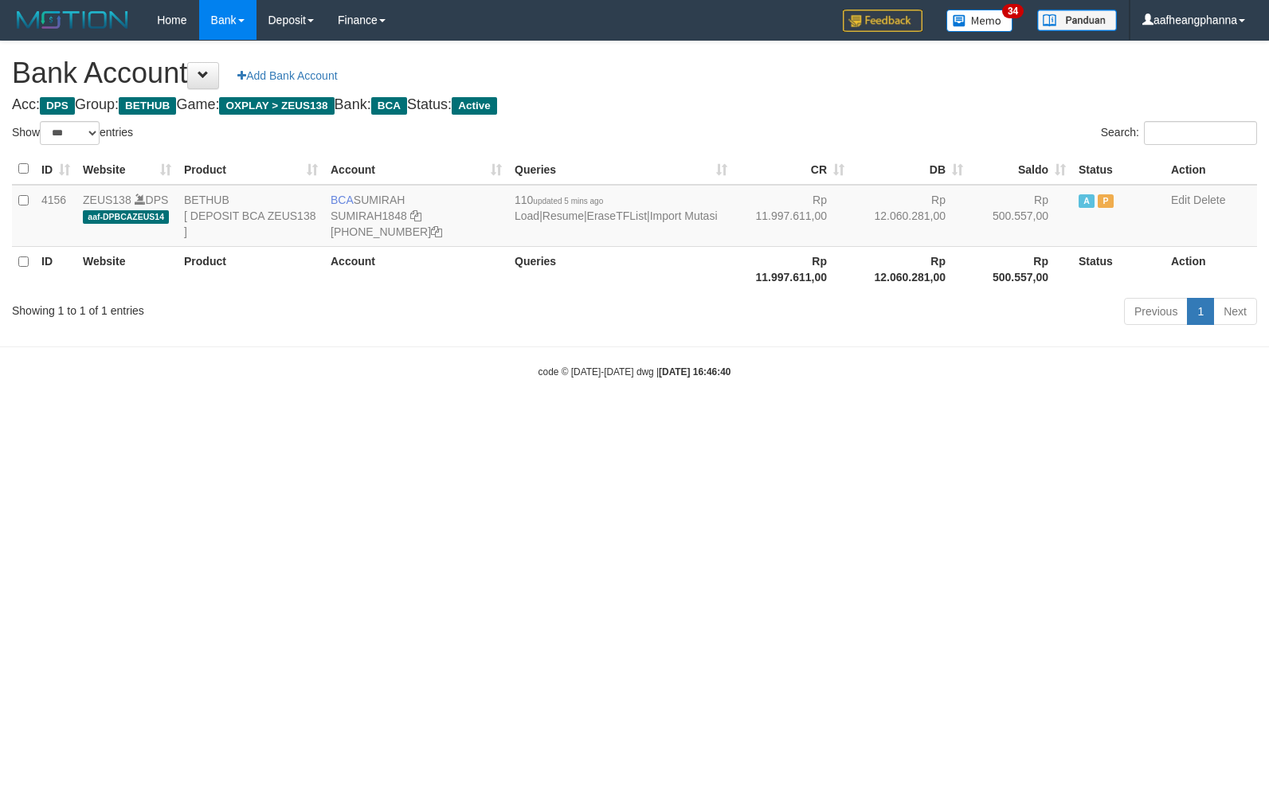
select select "***"
click at [685, 215] on link "Import Mutasi" at bounding box center [684, 216] width 68 height 13
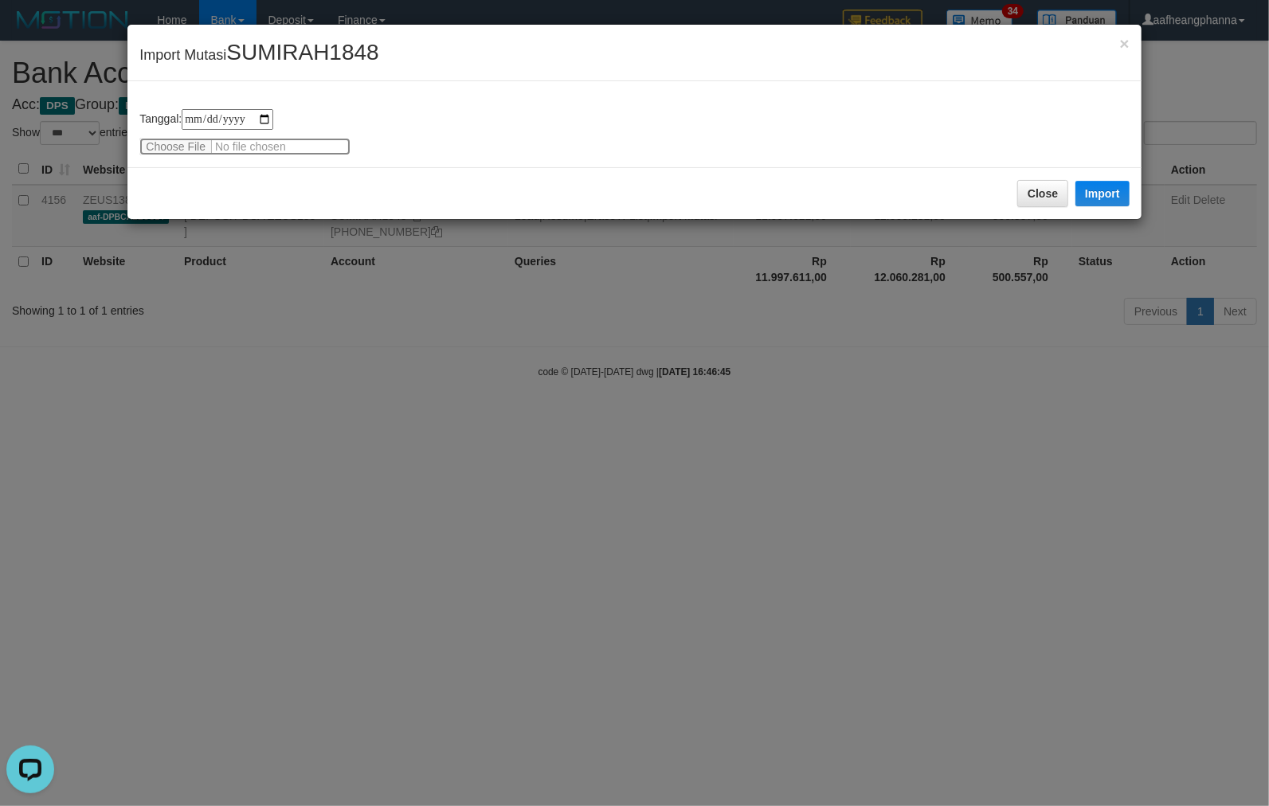
click at [171, 144] on input "file" at bounding box center [244, 147] width 211 height 18
type input "**********"
drag, startPoint x: 1107, startPoint y: 193, endPoint x: 1033, endPoint y: 244, distance: 90.0
click at [1106, 194] on button "Import" at bounding box center [1103, 194] width 54 height 26
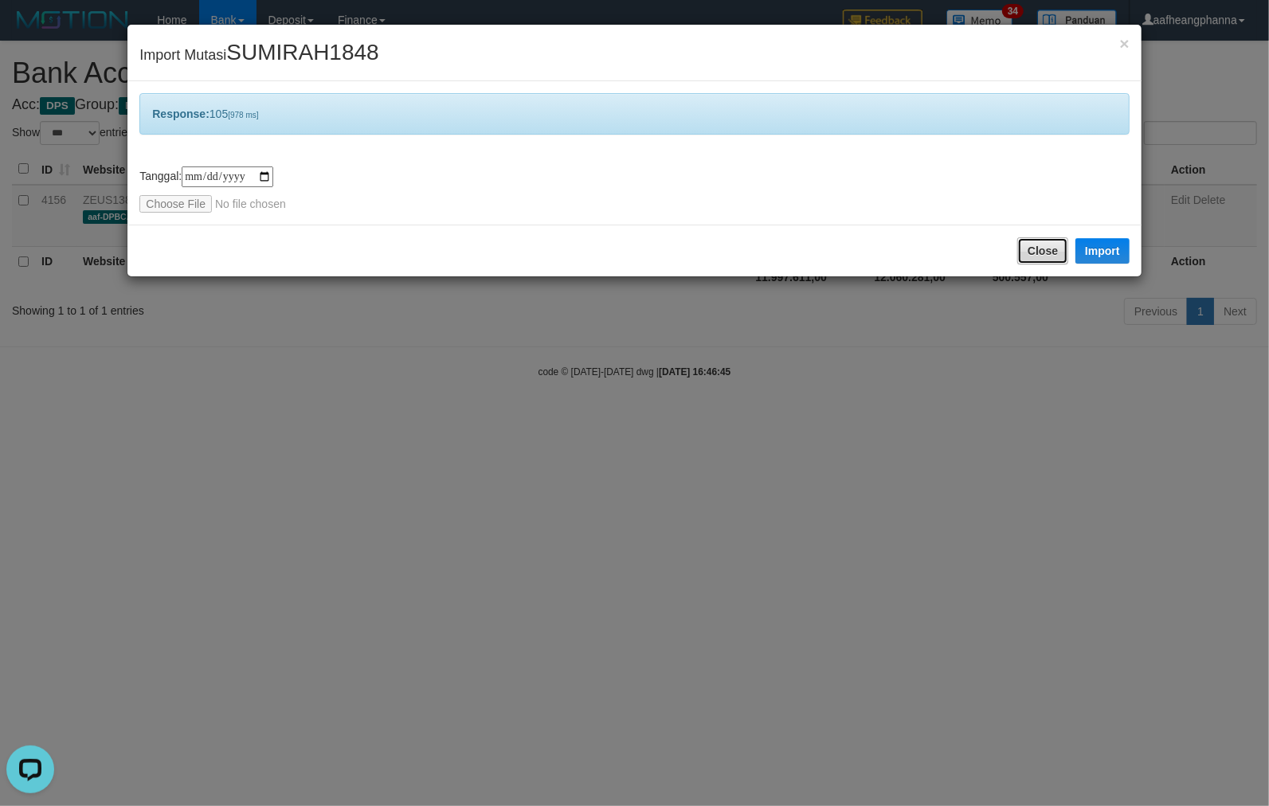
click at [1026, 244] on button "Close" at bounding box center [1043, 250] width 51 height 27
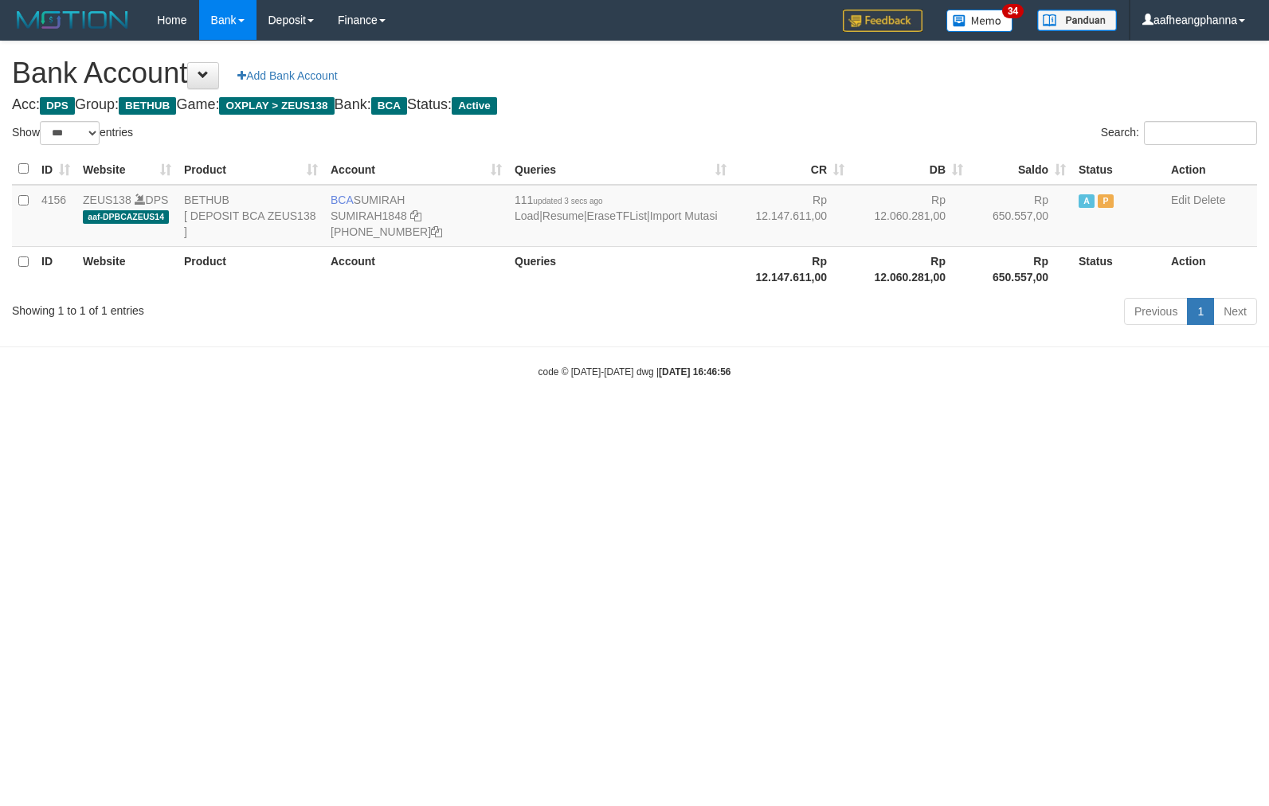
select select "***"
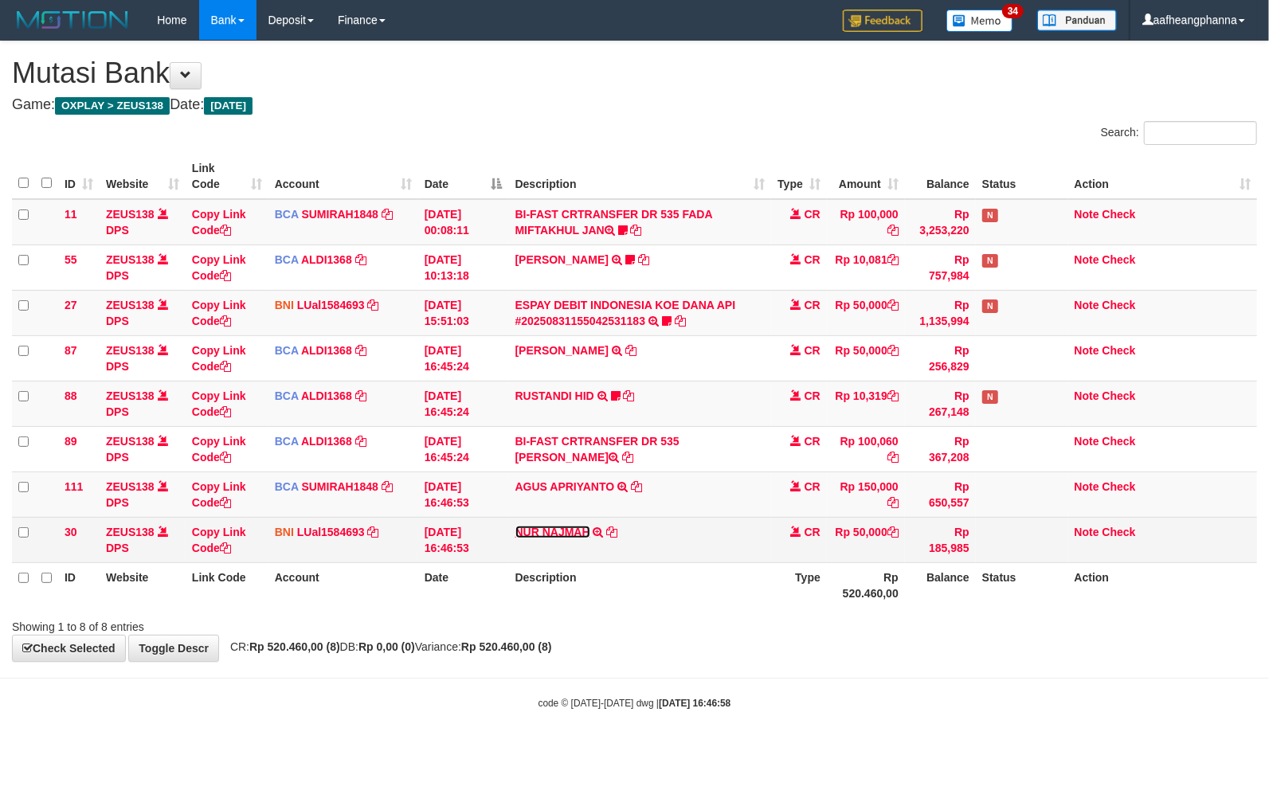
click at [551, 530] on link "NUR NAJMAH" at bounding box center [553, 532] width 75 height 13
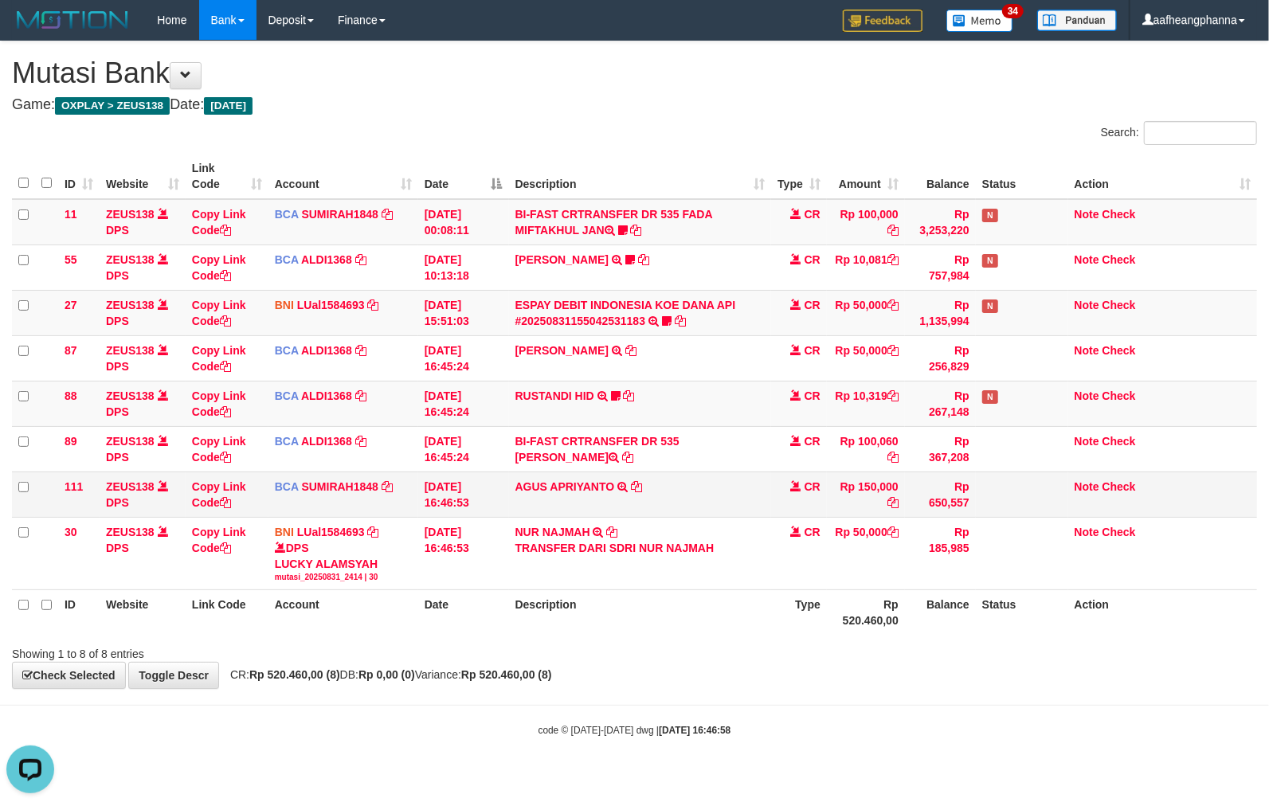
click at [709, 498] on td "AGUS APRIYANTO TRSF E-BANKING CR 3108/FTSCY/WS95031 150000.00AGUS APRIYANTO" at bounding box center [640, 494] width 262 height 45
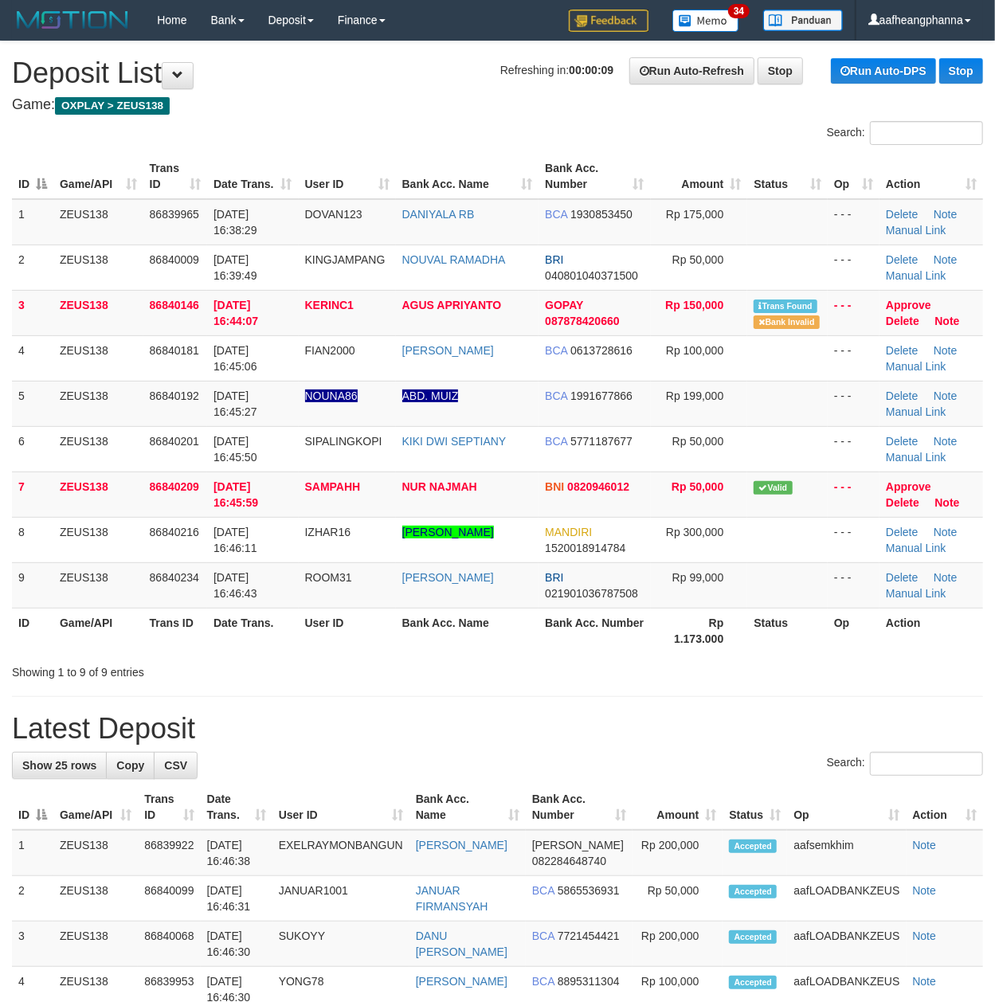
click at [339, 658] on div "Showing 1 to 9 of 9 entries" at bounding box center [207, 669] width 390 height 22
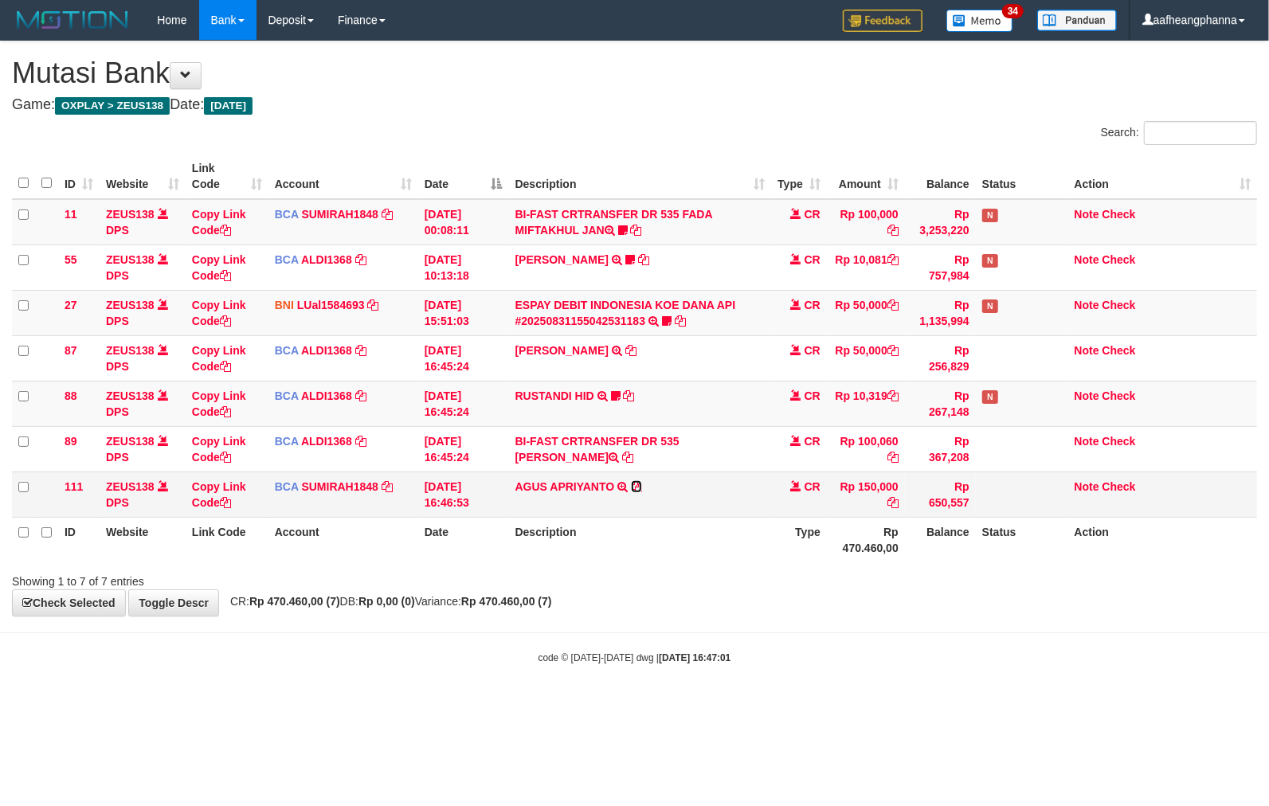
click at [641, 488] on icon at bounding box center [636, 486] width 11 height 11
click at [900, 402] on td "Rp 10,319" at bounding box center [866, 403] width 78 height 45
click at [692, 626] on body "Toggle navigation Home Bank Account List Load By Website Group [OXPLAY] ZEUS138…" at bounding box center [634, 352] width 1269 height 705
drag, startPoint x: 671, startPoint y: 625, endPoint x: 692, endPoint y: 638, distance: 24.8
click at [677, 638] on body "Toggle navigation Home Bank Account List Load By Website Group [OXPLAY] ZEUS138…" at bounding box center [634, 352] width 1269 height 705
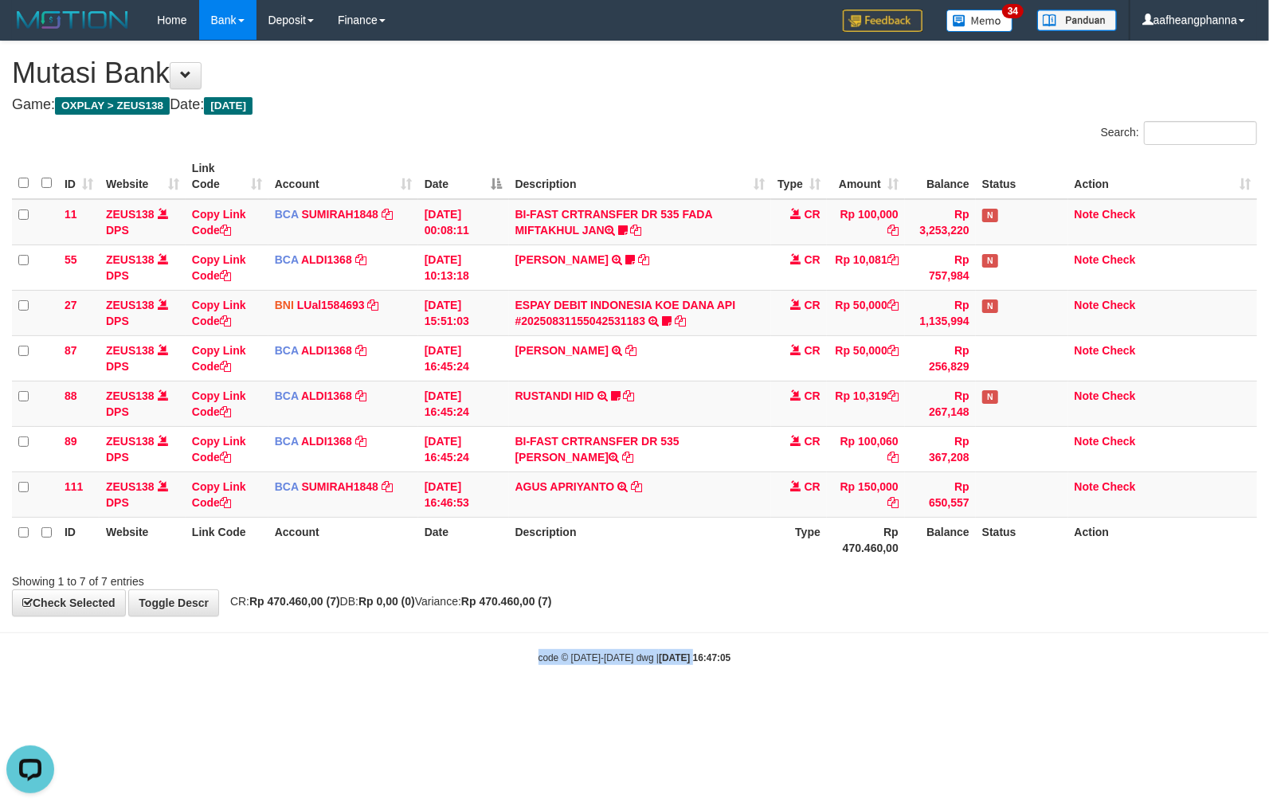
click at [700, 622] on body "Toggle navigation Home Bank Account List Load By Website Group [OXPLAY] ZEUS138…" at bounding box center [634, 352] width 1269 height 705
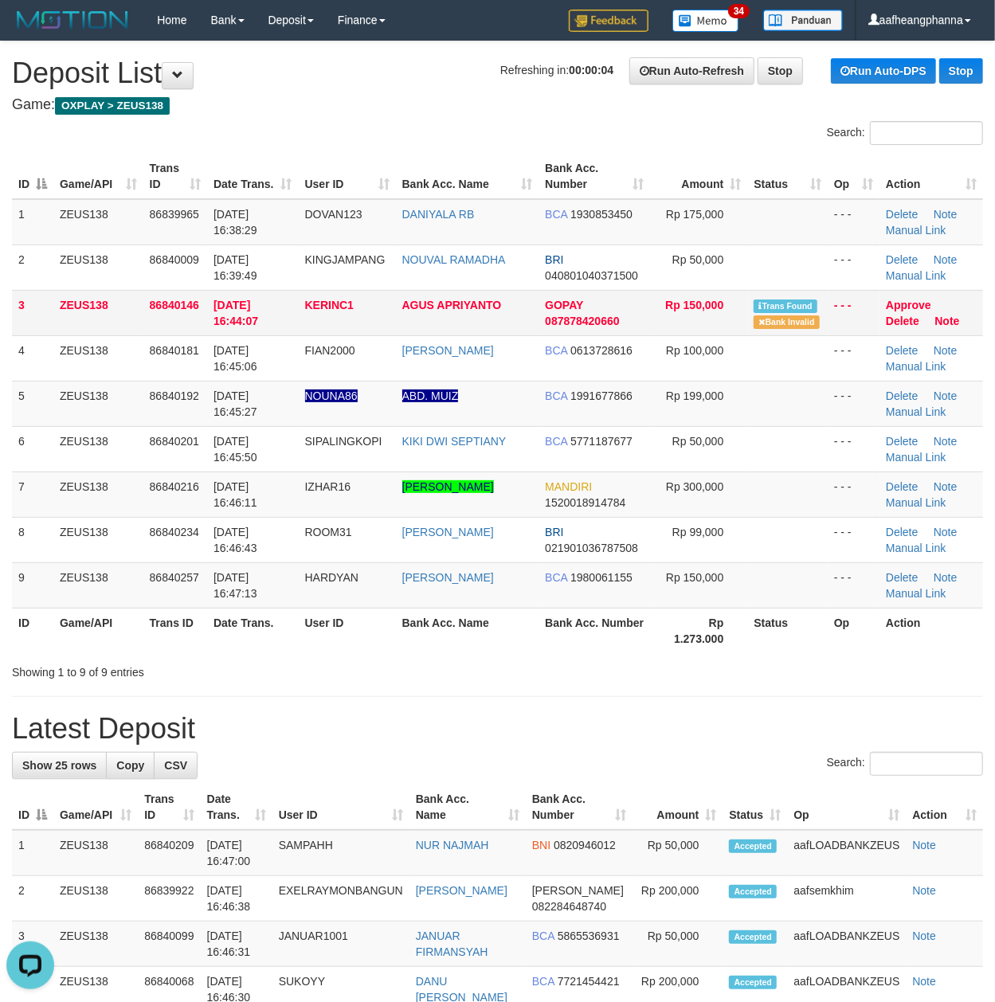
click at [396, 326] on td "KERINC1" at bounding box center [347, 312] width 97 height 45
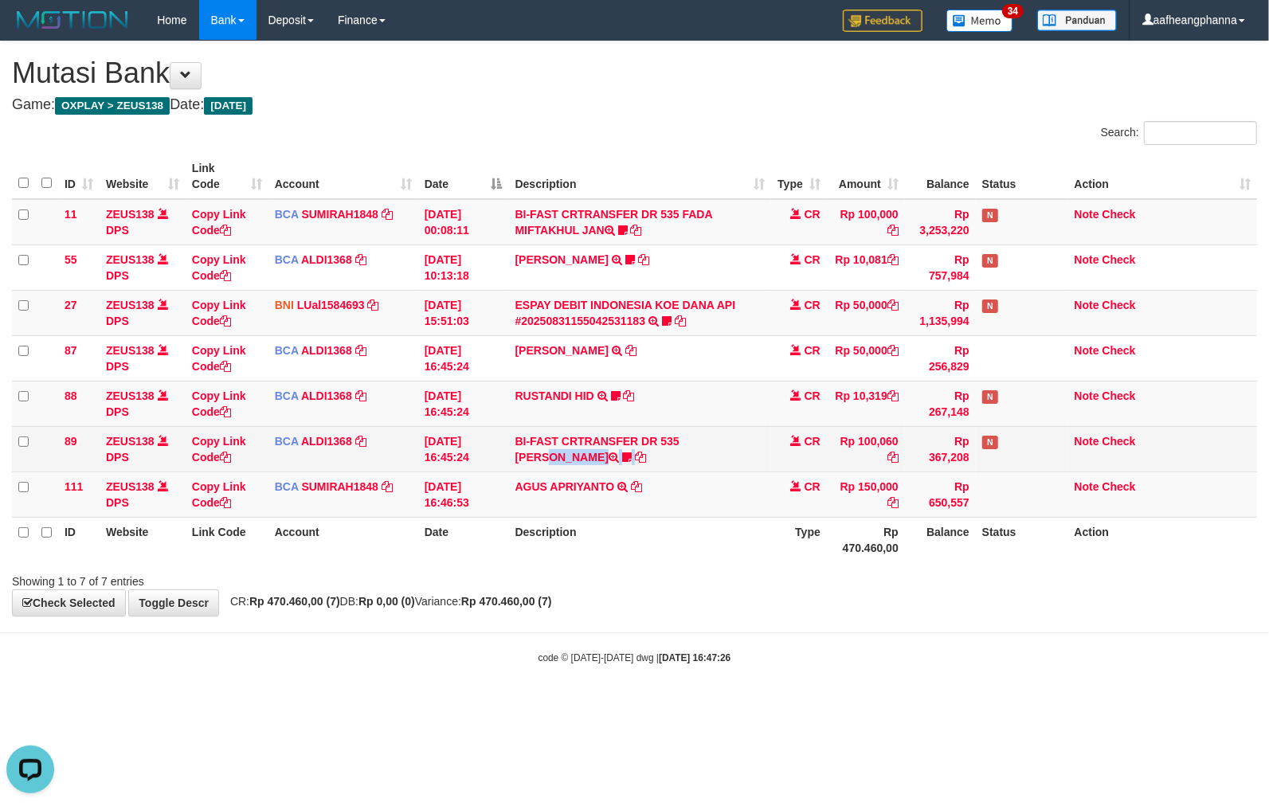
drag, startPoint x: 677, startPoint y: 441, endPoint x: 687, endPoint y: 463, distance: 23.9
click at [687, 463] on td "BI-FAST CRTRANSFER DR 535 DANI MAULANA hokagata93" at bounding box center [640, 448] width 262 height 45
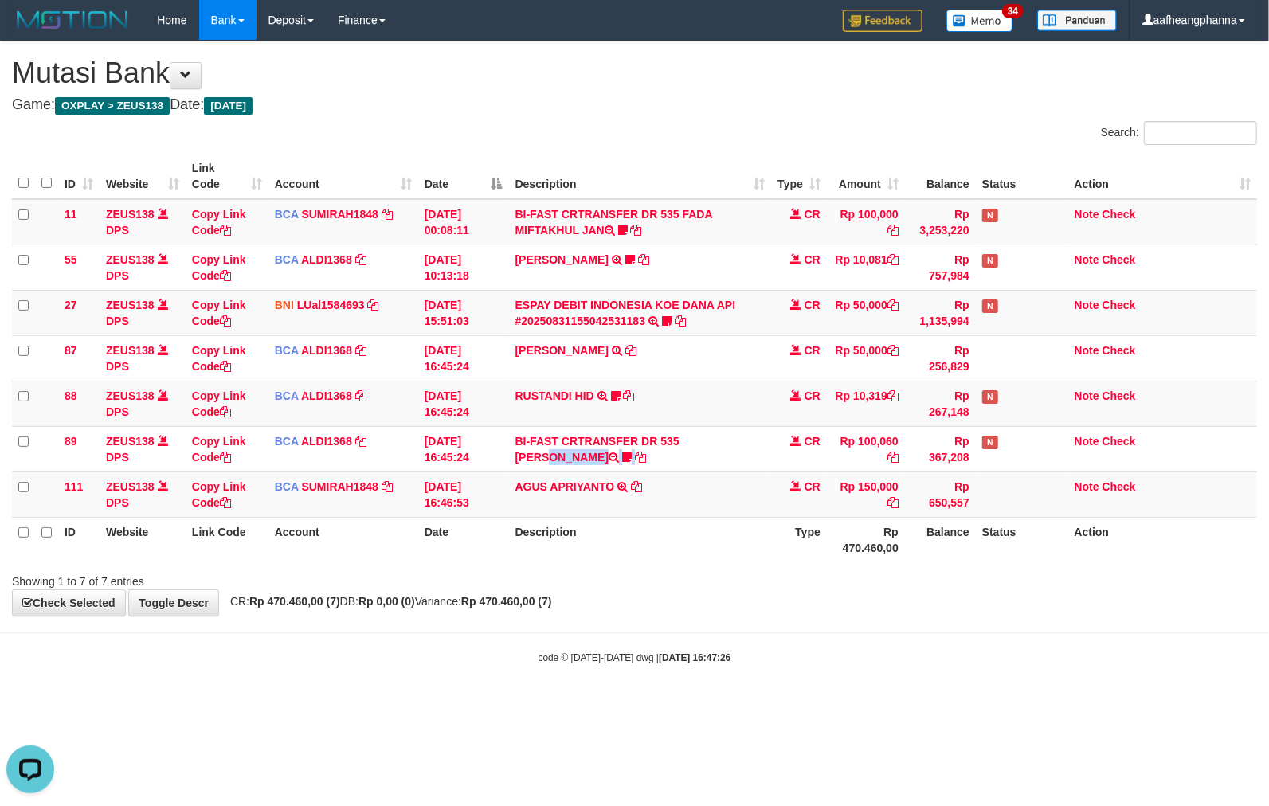
copy td "DANI MAULANA"
click at [757, 495] on td "AGUS APRIYANTO TRSF E-BANKING CR 3108/FTSCY/WS95031 150000.00AGUS APRIYANTO" at bounding box center [640, 494] width 262 height 45
drag, startPoint x: 779, startPoint y: 504, endPoint x: 788, endPoint y: 507, distance: 9.3
click at [784, 508] on td "CR" at bounding box center [799, 494] width 56 height 45
drag, startPoint x: 762, startPoint y: 604, endPoint x: 760, endPoint y: 622, distance: 18.4
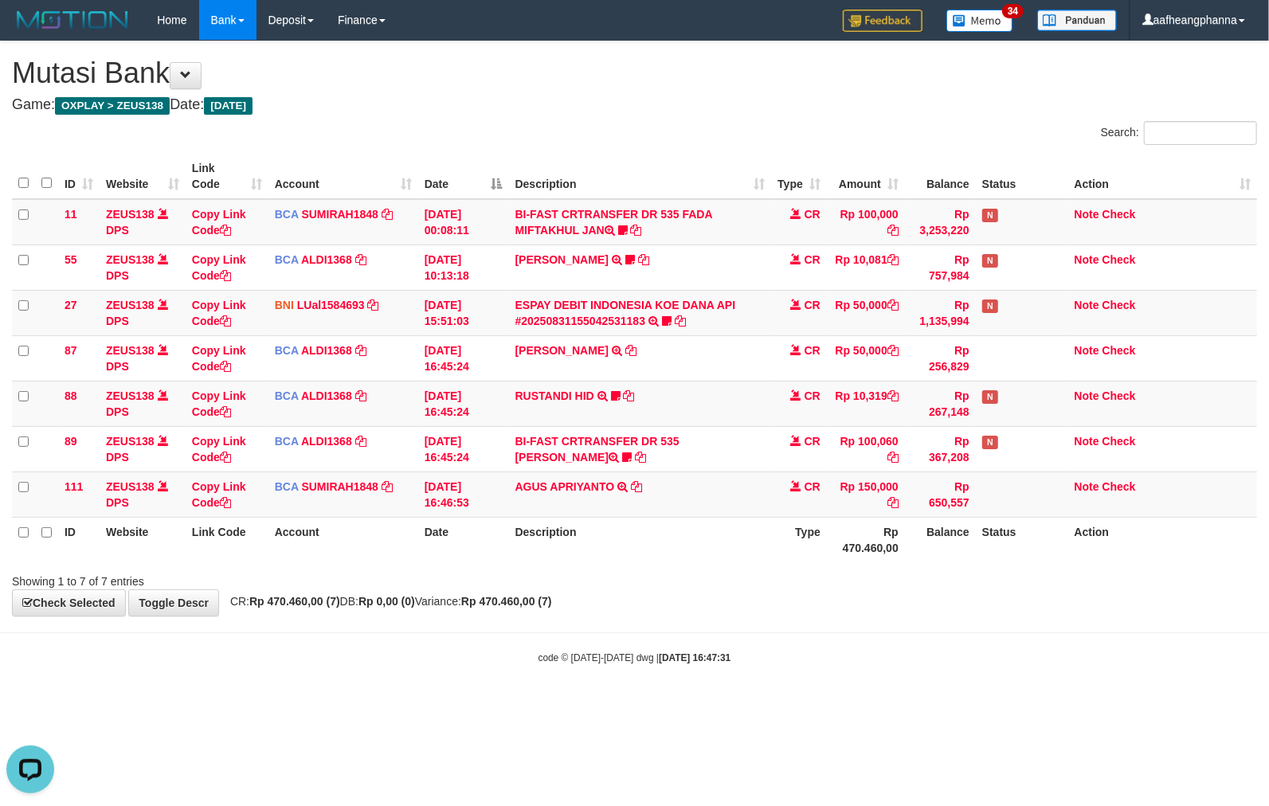
click at [763, 613] on div "**********" at bounding box center [634, 328] width 1269 height 575
drag, startPoint x: 0, startPoint y: 0, endPoint x: 760, endPoint y: 622, distance: 982.5
click at [760, 622] on body "Toggle navigation Home Bank Account List Load By Website Group [OXPLAY] ZEUS138…" at bounding box center [634, 352] width 1269 height 705
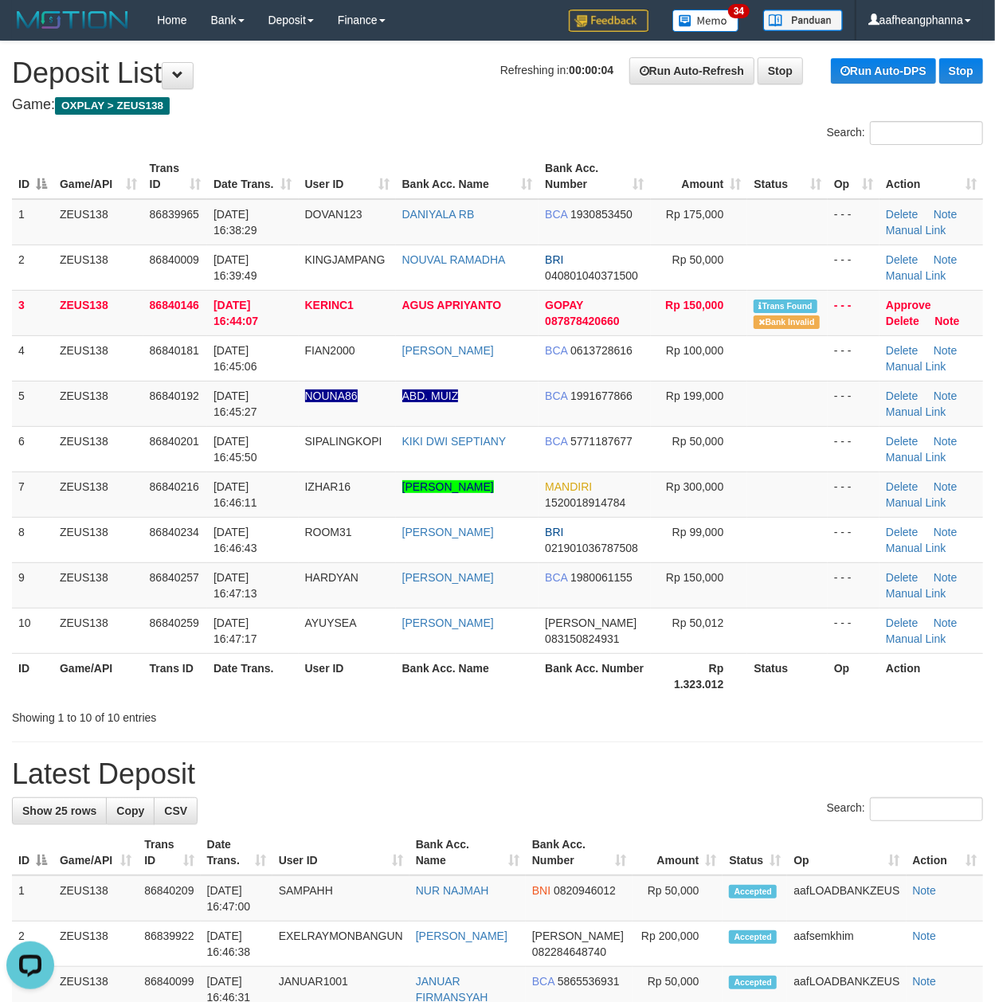
click at [444, 142] on div "Search:" at bounding box center [497, 135] width 995 height 28
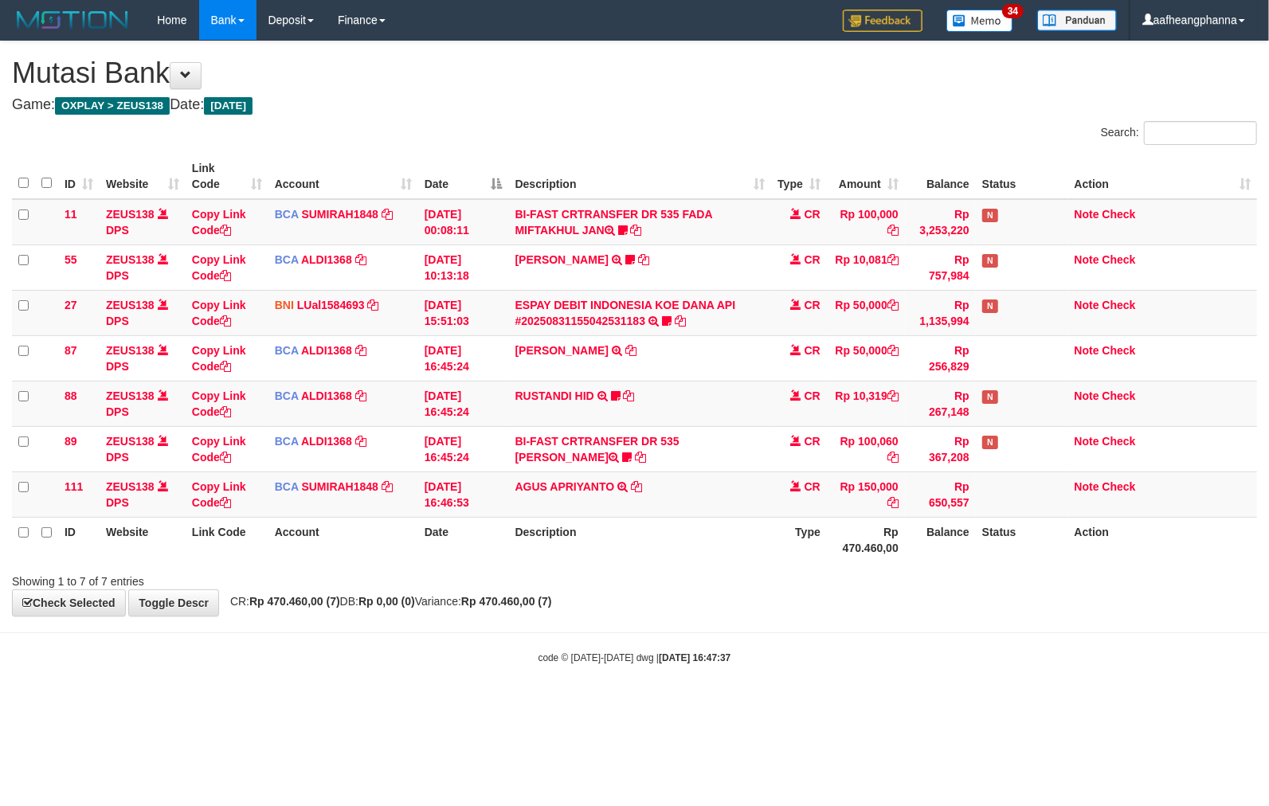
drag, startPoint x: 0, startPoint y: 0, endPoint x: 755, endPoint y: 630, distance: 983.4
click at [756, 625] on body "Toggle navigation Home Bank Account List Load By Website Group [OXPLAY] ZEUS138…" at bounding box center [634, 352] width 1269 height 705
click at [594, 300] on link "ESPAY DEBIT INDONESIA KOE DANA API #20250831155042531183" at bounding box center [626, 313] width 221 height 29
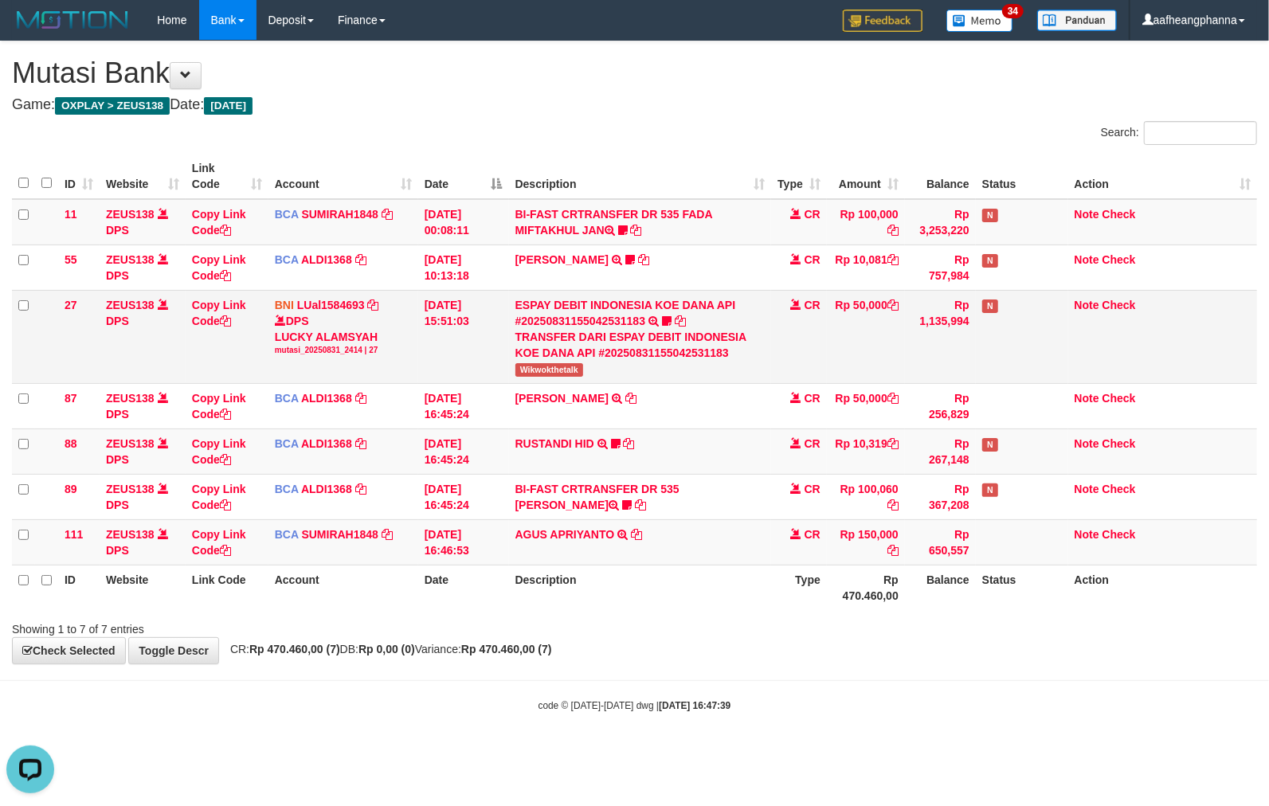
click at [540, 365] on span "Wikwokthetalk" at bounding box center [550, 370] width 68 height 14
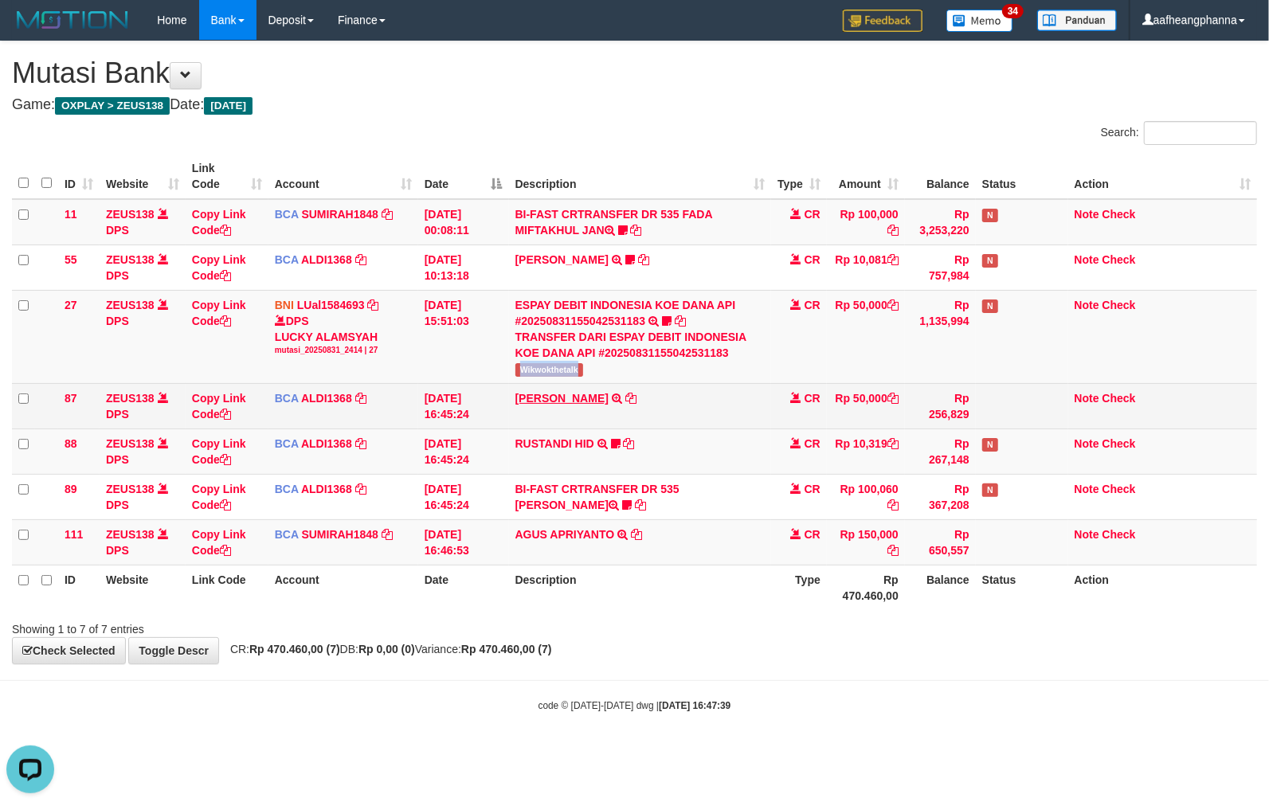
drag, startPoint x: 540, startPoint y: 365, endPoint x: 553, endPoint y: 397, distance: 34.3
click at [540, 367] on span "Wikwokthetalk" at bounding box center [550, 370] width 68 height 14
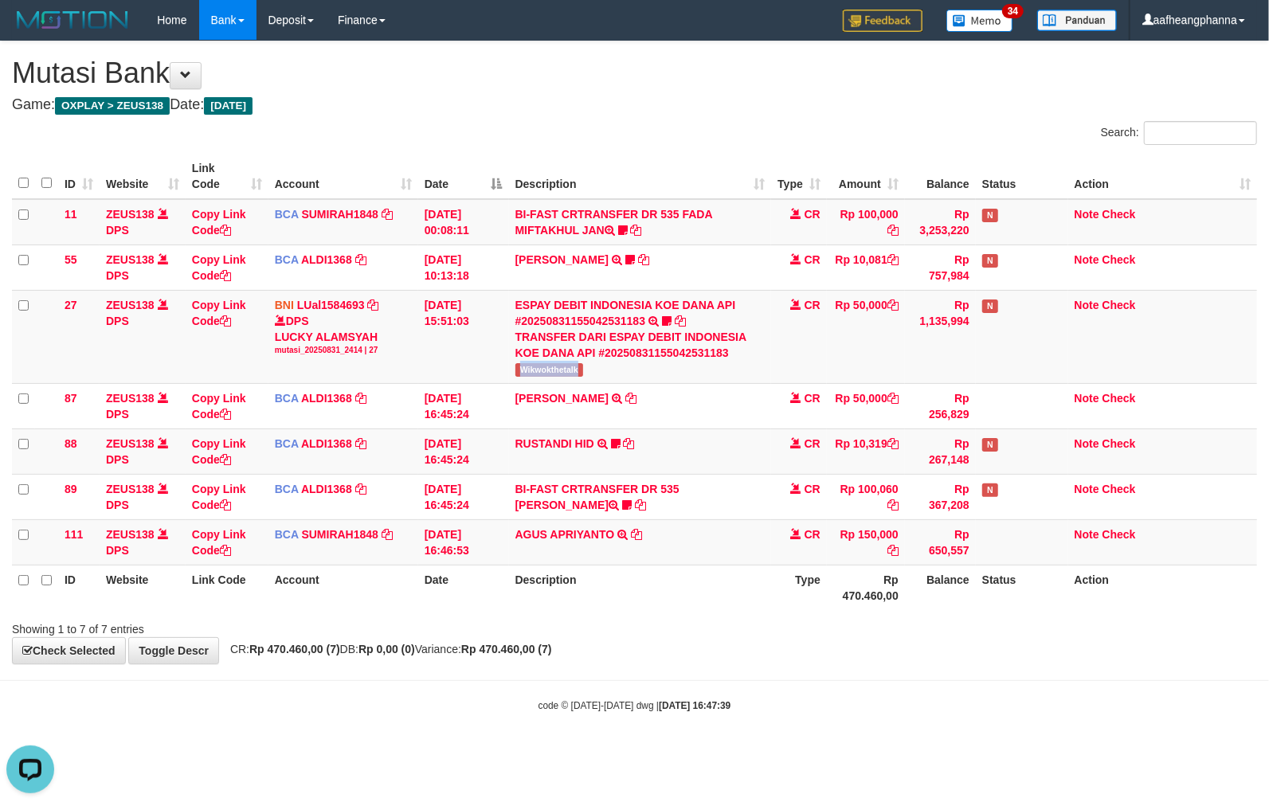
copy span "Wikwokthetalk"
click at [475, 619] on div "Showing 1 to 7 of 7 entries" at bounding box center [264, 626] width 505 height 22
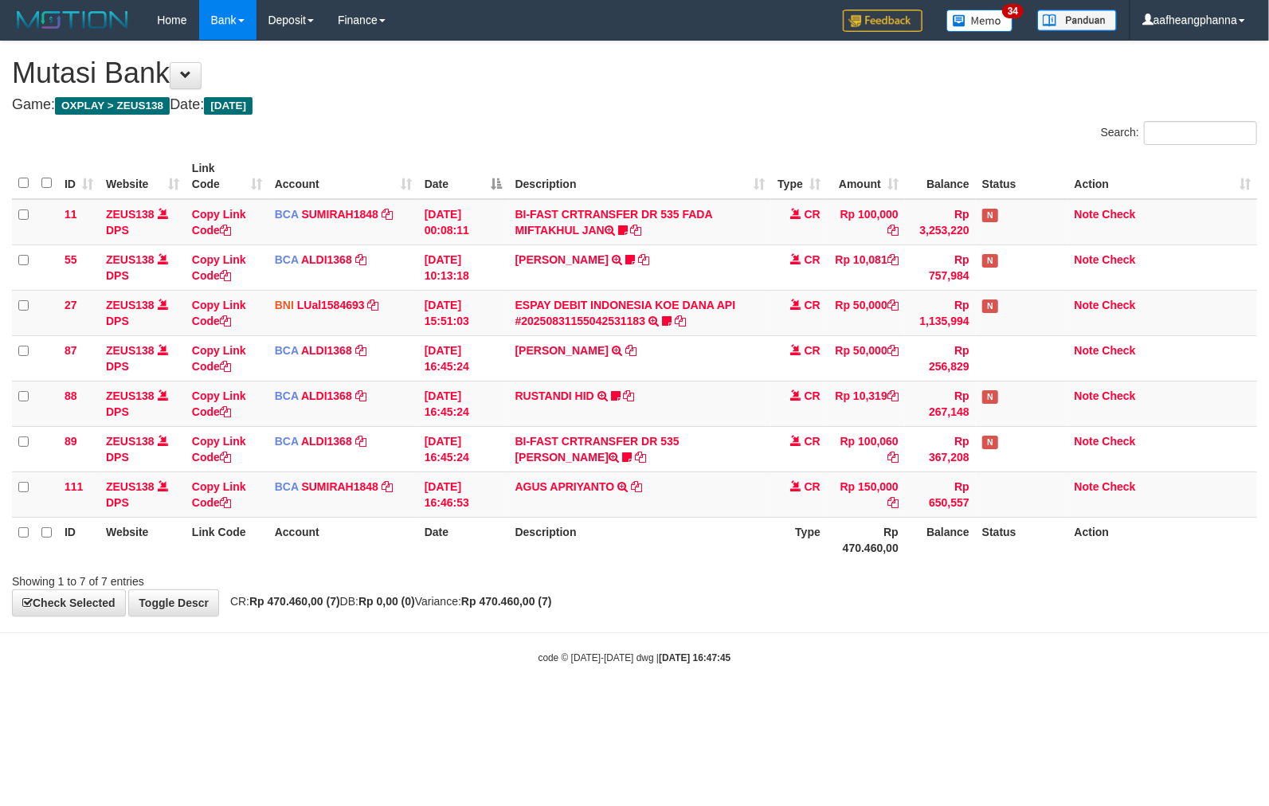
click at [685, 606] on body "Toggle navigation Home Bank Account List Load By Website Group [OXPLAY] ZEUS138…" at bounding box center [634, 352] width 1269 height 705
click at [569, 494] on td "AGUS APRIYANTO TRSF E-BANKING CR 3108/FTSCY/WS95031 150000.00AGUS APRIYANTO" at bounding box center [640, 494] width 262 height 45
click at [709, 416] on td "RUSTANDI HID TRSF E-BANKING CR 3108/FTSCY/WS95051 10319.002025083136067805 TRFD…" at bounding box center [640, 403] width 262 height 45
click at [731, 393] on td "RUSTANDI HID TRSF E-BANKING CR 3108/FTSCY/WS95051 10319.002025083136067805 TRFD…" at bounding box center [640, 403] width 262 height 45
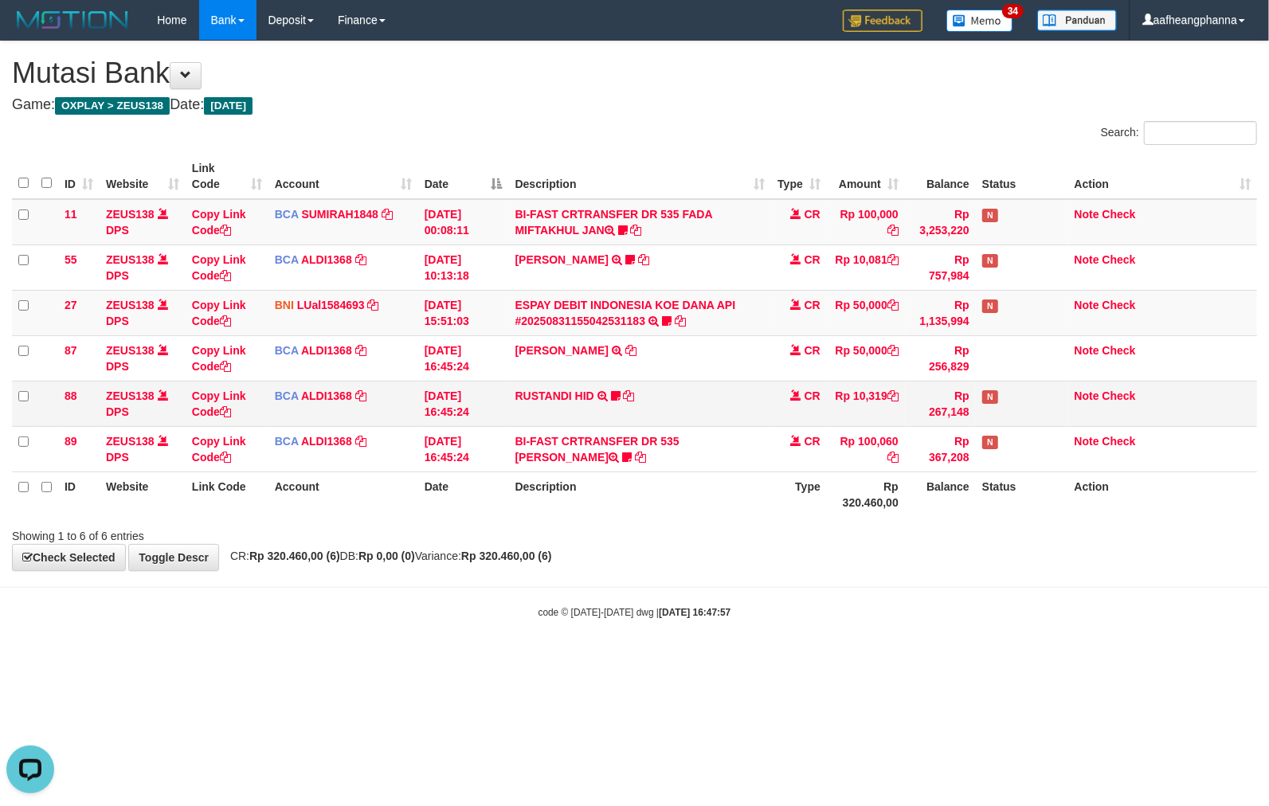
click at [701, 402] on td "RUSTANDI HID TRSF E-BANKING CR 3108/FTSCY/WS95051 10319.002025083136067805 TRFD…" at bounding box center [640, 403] width 262 height 45
click at [620, 631] on body "Toggle navigation Home Bank Account List Load By Website Group [OXPLAY] ZEUS138…" at bounding box center [634, 330] width 1269 height 660
drag, startPoint x: 671, startPoint y: 661, endPoint x: 669, endPoint y: 649, distance: 12.8
click at [669, 651] on body "Toggle navigation Home Bank Account List Load By Website Group [OXPLAY] ZEUS138…" at bounding box center [634, 330] width 1269 height 660
click at [747, 588] on body "Toggle navigation Home Bank Account List Load By Website Group [OXPLAY] ZEUS138…" at bounding box center [634, 330] width 1269 height 660
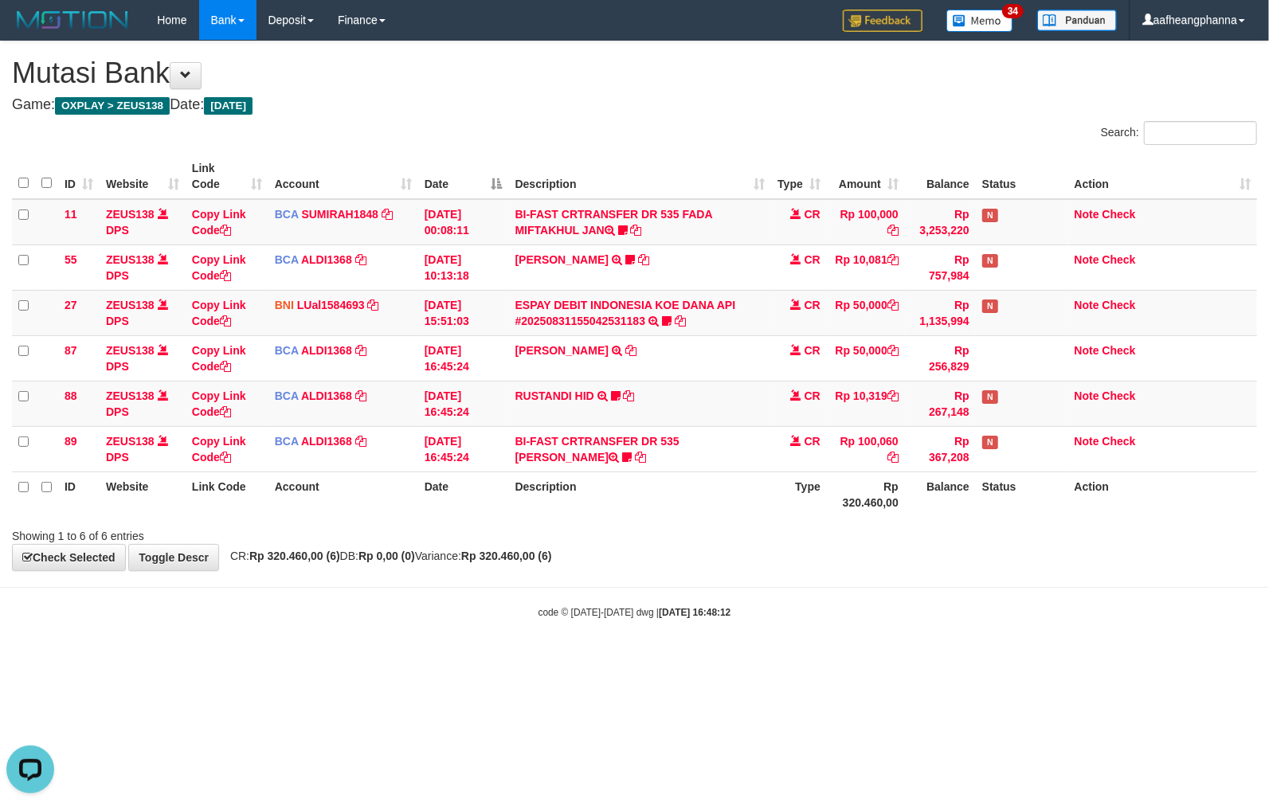
drag, startPoint x: 756, startPoint y: 579, endPoint x: 756, endPoint y: 567, distance: 11.2
click at [756, 578] on body "Toggle navigation Home Bank Account List Load By Website Group [OXPLAY] ZEUS138…" at bounding box center [634, 330] width 1269 height 660
click at [754, 508] on th "Description" at bounding box center [640, 494] width 262 height 45
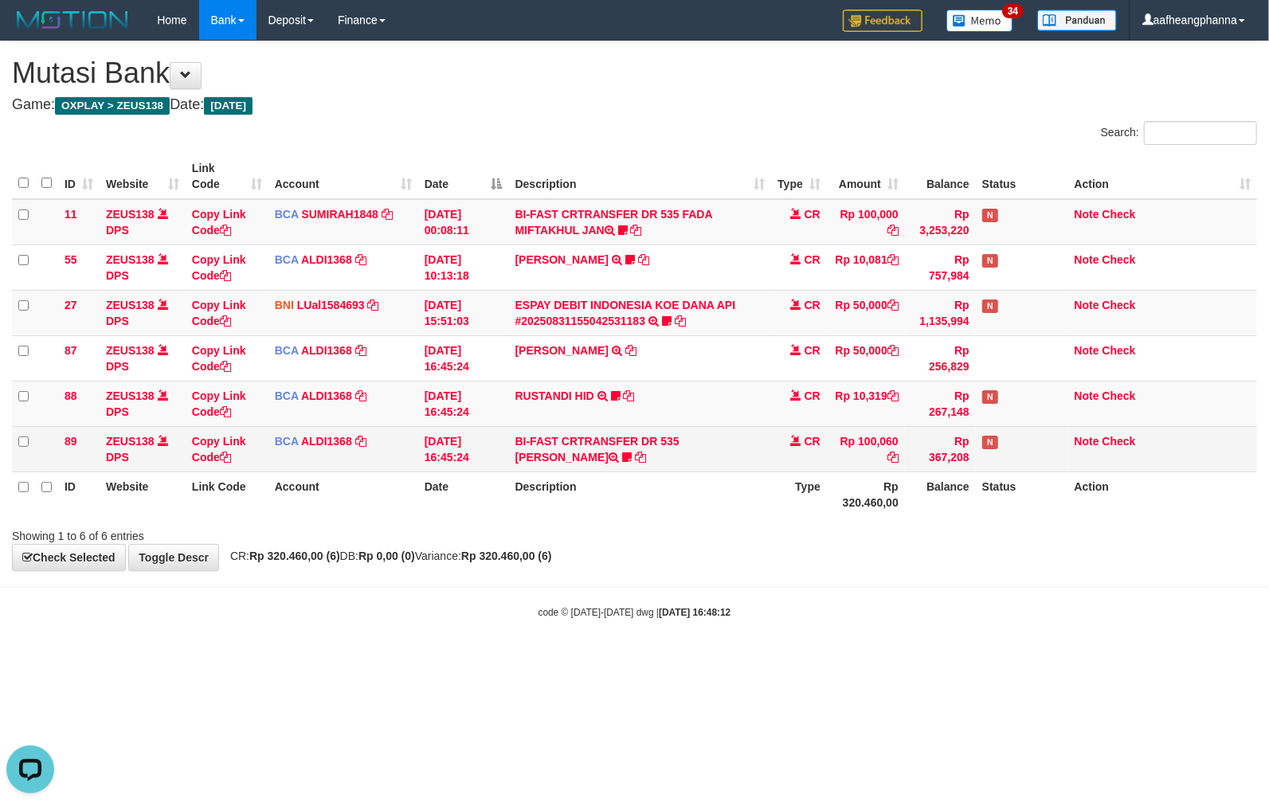
drag, startPoint x: 779, startPoint y: 485, endPoint x: 779, endPoint y: 469, distance: 15.2
click at [778, 470] on table "ID Website Link Code Account Date Description Type Amount Balance Status Action…" at bounding box center [635, 335] width 1246 height 363
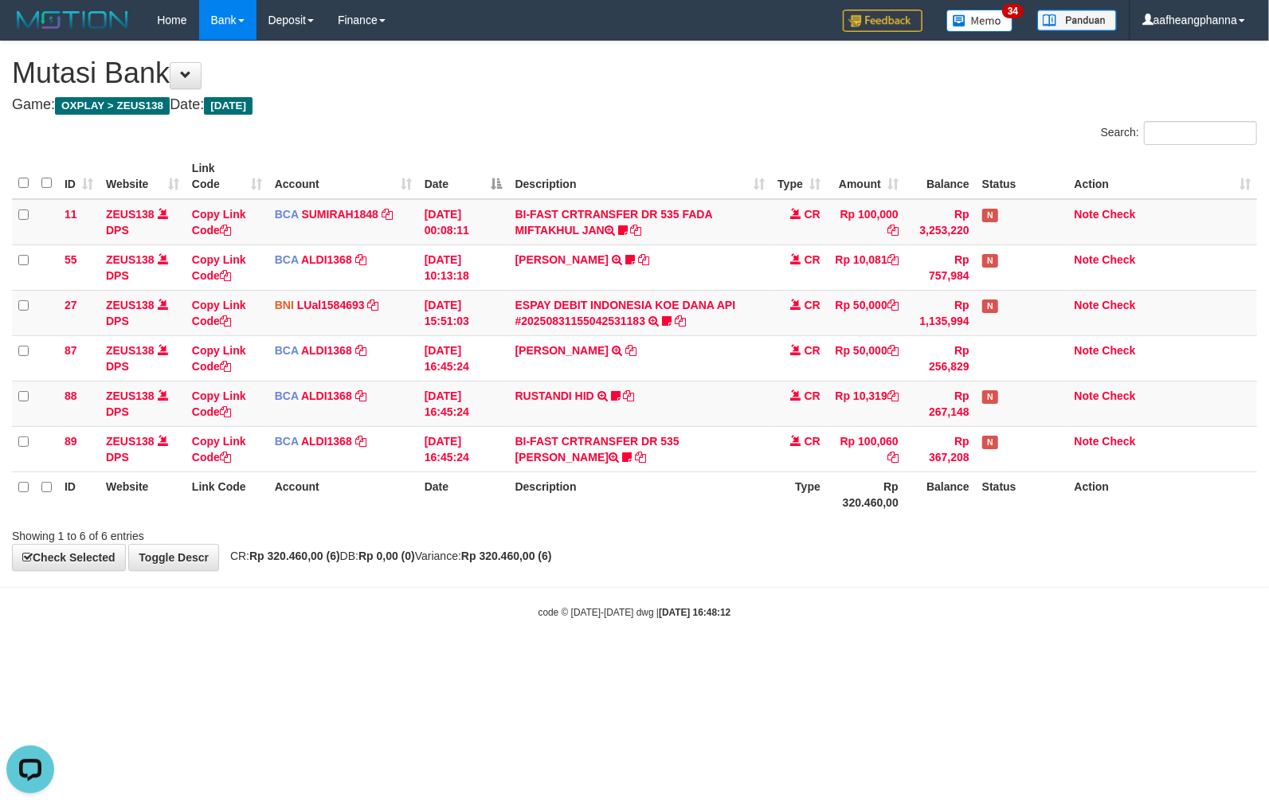
click at [727, 578] on body "Toggle navigation Home Bank Account List Load By Website Group [OXPLAY] ZEUS138…" at bounding box center [634, 330] width 1269 height 660
click at [763, 568] on div "**********" at bounding box center [634, 305] width 1269 height 529
drag, startPoint x: 0, startPoint y: 0, endPoint x: 749, endPoint y: 564, distance: 937.8
click at [749, 564] on div "**********" at bounding box center [634, 305] width 1269 height 529
click at [746, 574] on body "Toggle navigation Home Bank Account List Load By Website Group [OXPLAY] ZEUS138…" at bounding box center [634, 330] width 1269 height 660
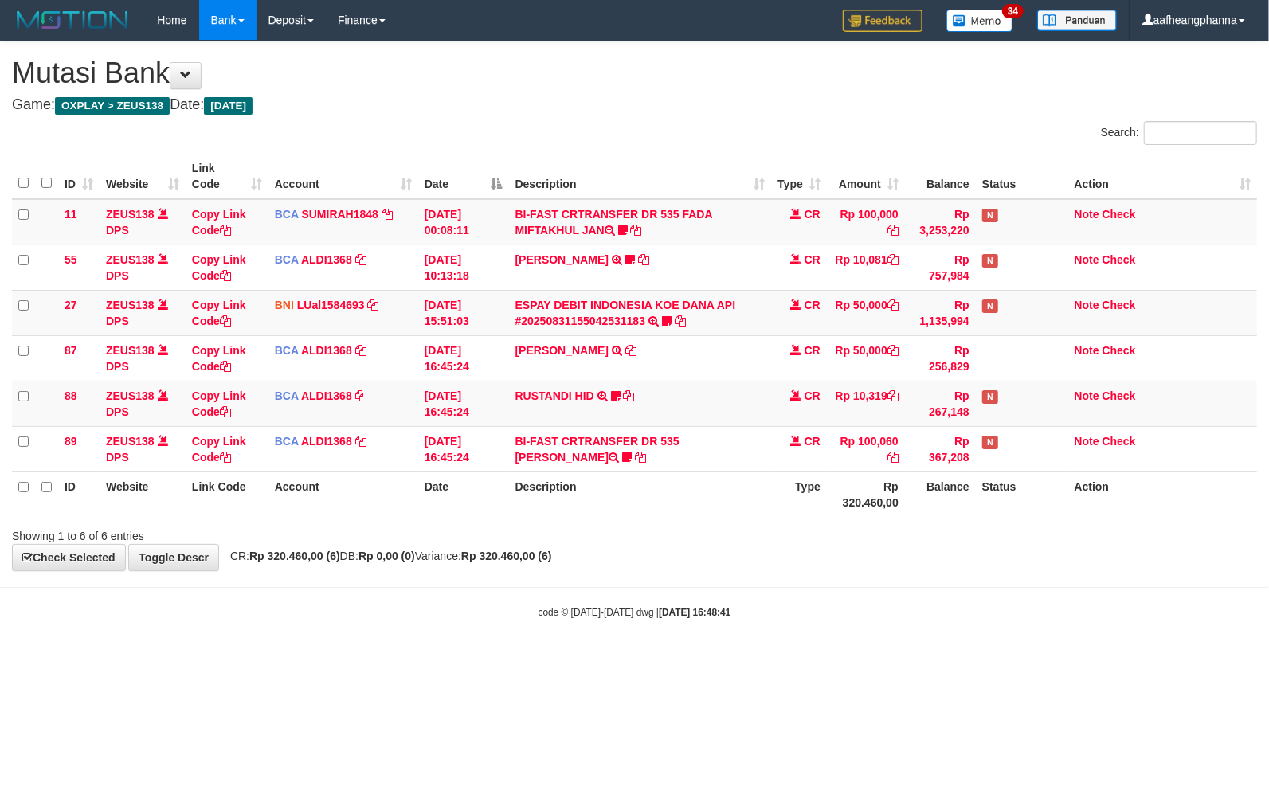
click at [744, 481] on th "Description" at bounding box center [640, 494] width 262 height 45
click at [725, 316] on td "ESPAY DEBIT INDONESIA KOE DANA API #20250831155042531183 TRANSFER DARI ESPAY DE…" at bounding box center [640, 312] width 262 height 45
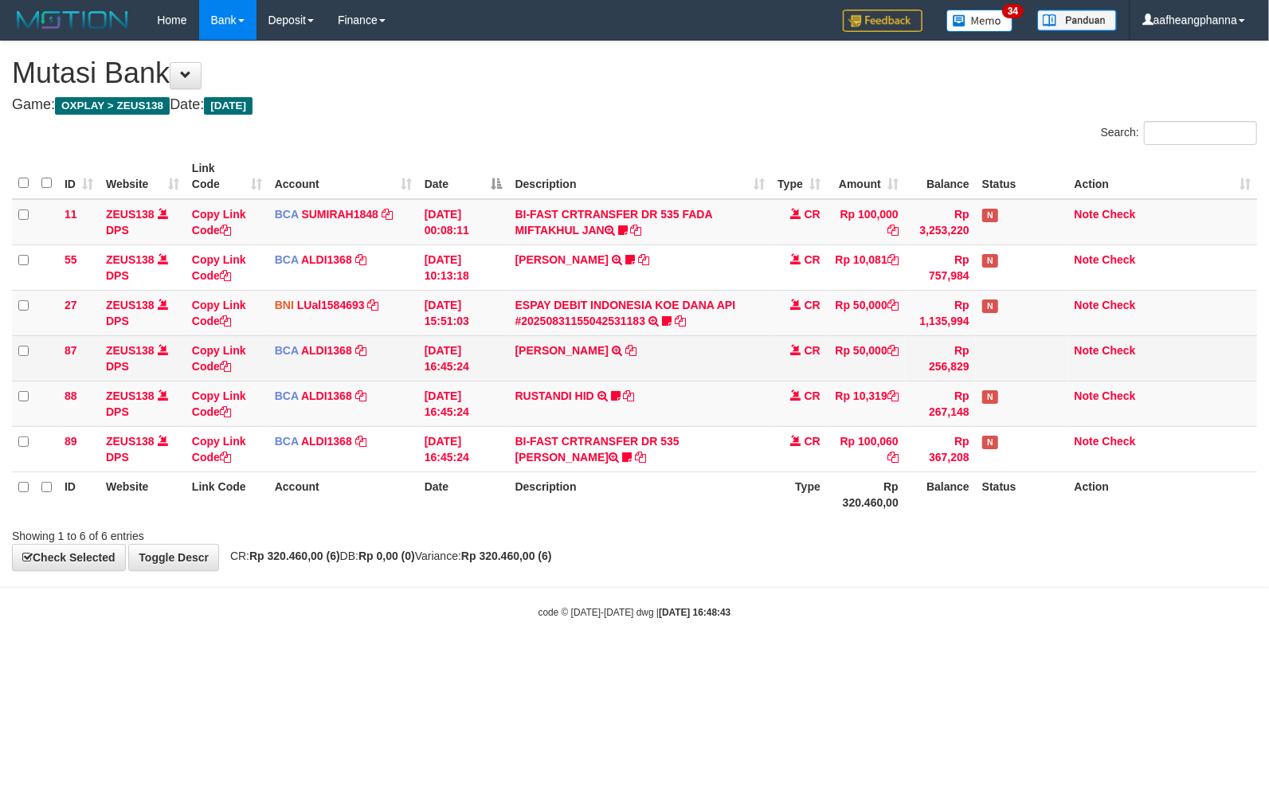
click at [728, 342] on td "NOUVAL RAMADHAN TRSF E-BANKING CR 3108/FTSCY/WS95271 50000.00NOUVAL RAMADHAN" at bounding box center [640, 357] width 262 height 45
click at [728, 347] on td "NOUVAL RAMADHAN TRSF E-BANKING CR 3108/FTSCY/WS95271 50000.00NOUVAL RAMADHAN" at bounding box center [640, 357] width 262 height 45
click at [760, 371] on td "NOUVAL RAMADHAN TRSF E-BANKING CR 3108/FTSCY/WS95271 50000.00NOUVAL RAMADHAN" at bounding box center [640, 357] width 262 height 45
click at [757, 355] on td "NOUVAL RAMADHAN TRSF E-BANKING CR 3108/FTSCY/WS95271 50000.00NOUVAL RAMADHAN" at bounding box center [640, 357] width 262 height 45
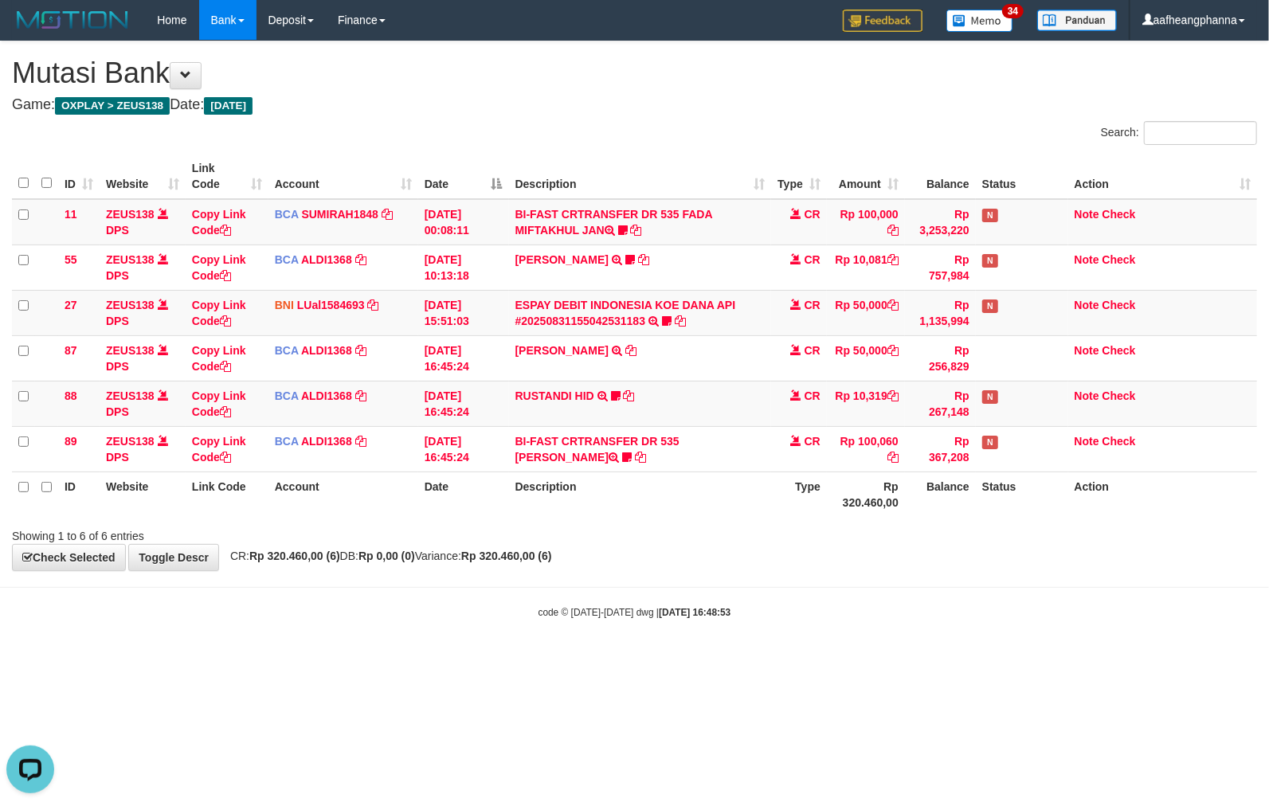
click at [628, 542] on div "Showing 1 to 6 of 6 entries" at bounding box center [634, 533] width 1269 height 22
click at [543, 641] on body "Toggle navigation Home Bank Account List Load By Website Group [OXPLAY] ZEUS138…" at bounding box center [634, 330] width 1269 height 660
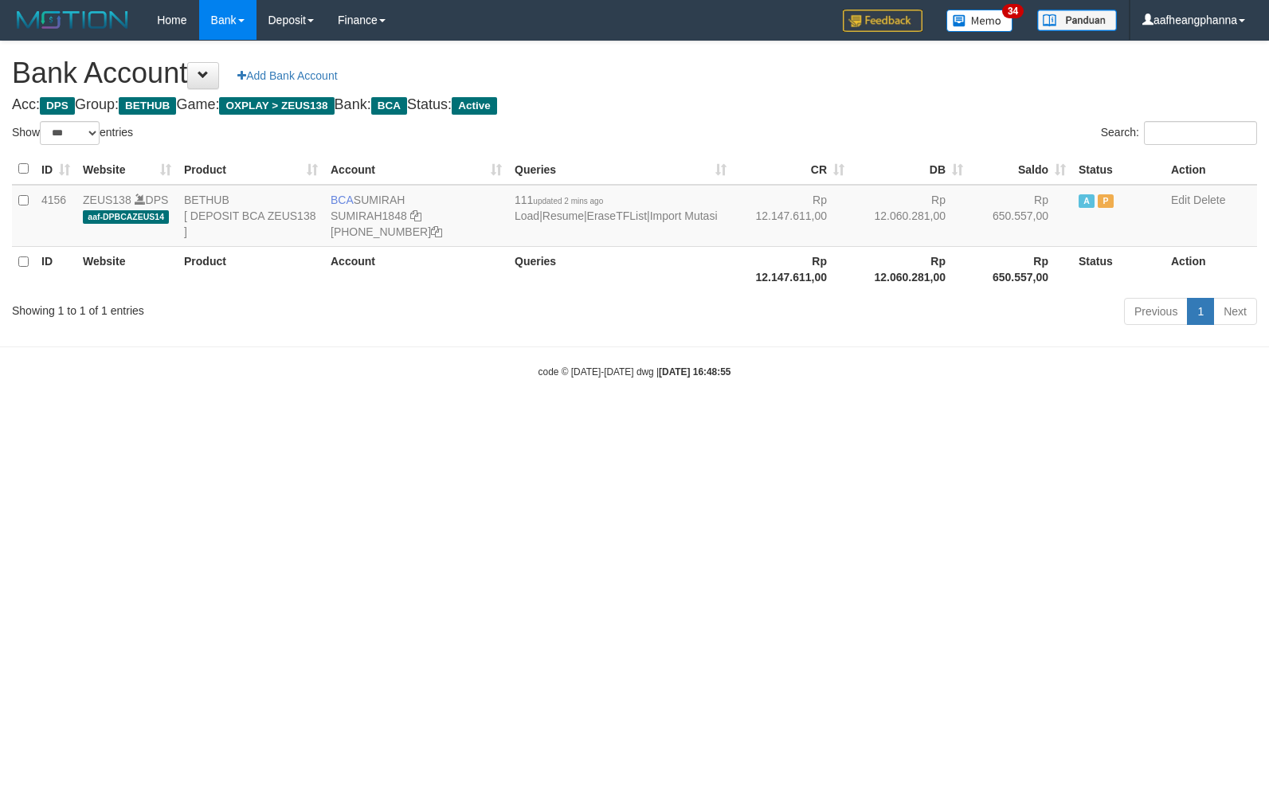
select select "***"
drag, startPoint x: 650, startPoint y: 556, endPoint x: 669, endPoint y: 543, distance: 23.0
click at [670, 419] on html "Toggle navigation Home Bank Account List Load By Website Group [OXPLAY] ZEUS138…" at bounding box center [634, 209] width 1269 height 419
click at [669, 419] on html "Toggle navigation Home Bank Account List Load By Website Group [OXPLAY] ZEUS138…" at bounding box center [634, 209] width 1269 height 419
click at [665, 419] on html "Toggle navigation Home Bank Account List Load By Website Group [OXPLAY] ZEUS138…" at bounding box center [634, 209] width 1269 height 419
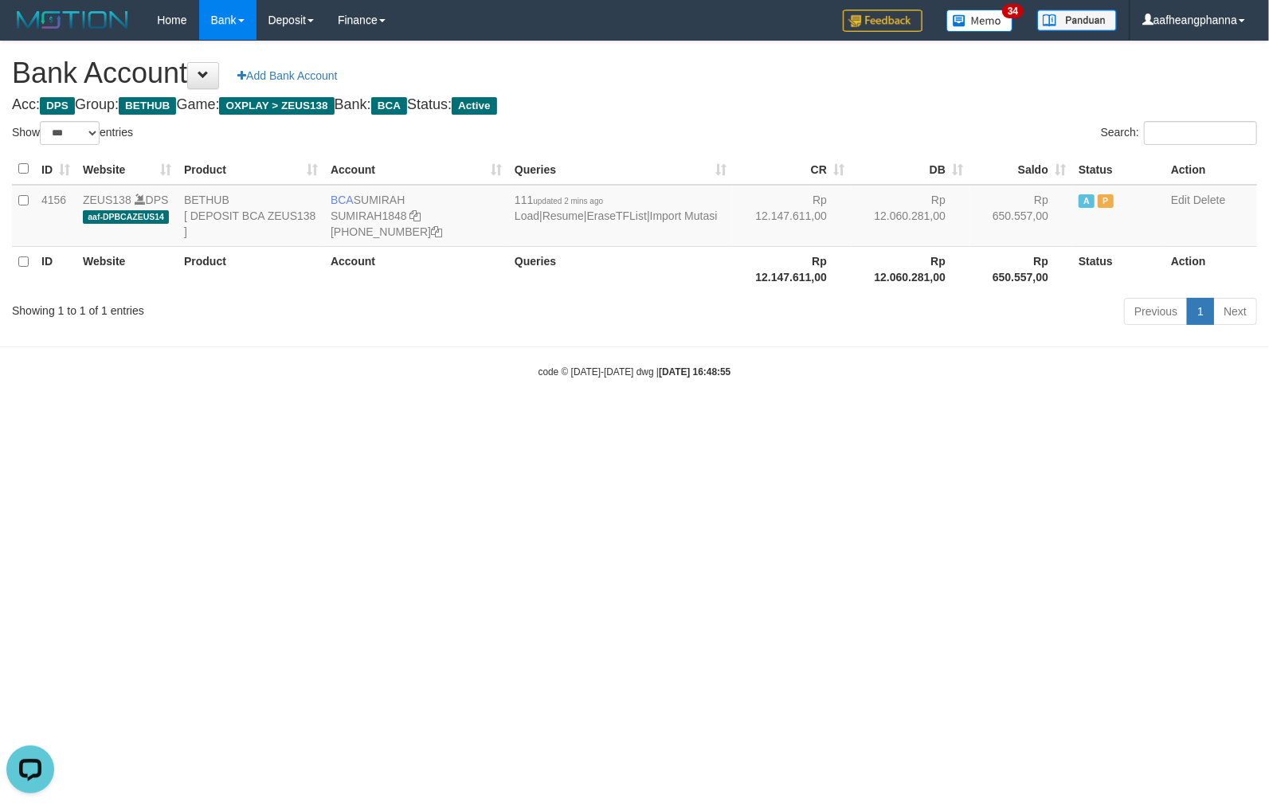
click at [661, 419] on html "Toggle navigation Home Bank Account List Load By Website Group [OXPLAY] ZEUS138…" at bounding box center [634, 209] width 1269 height 419
select select "***"
drag, startPoint x: 779, startPoint y: 516, endPoint x: 788, endPoint y: 517, distance: 9.6
click at [788, 419] on html "Toggle navigation Home Bank Account List Load By Website Group [OXPLAY] ZEUS138…" at bounding box center [634, 209] width 1269 height 419
select select "***"
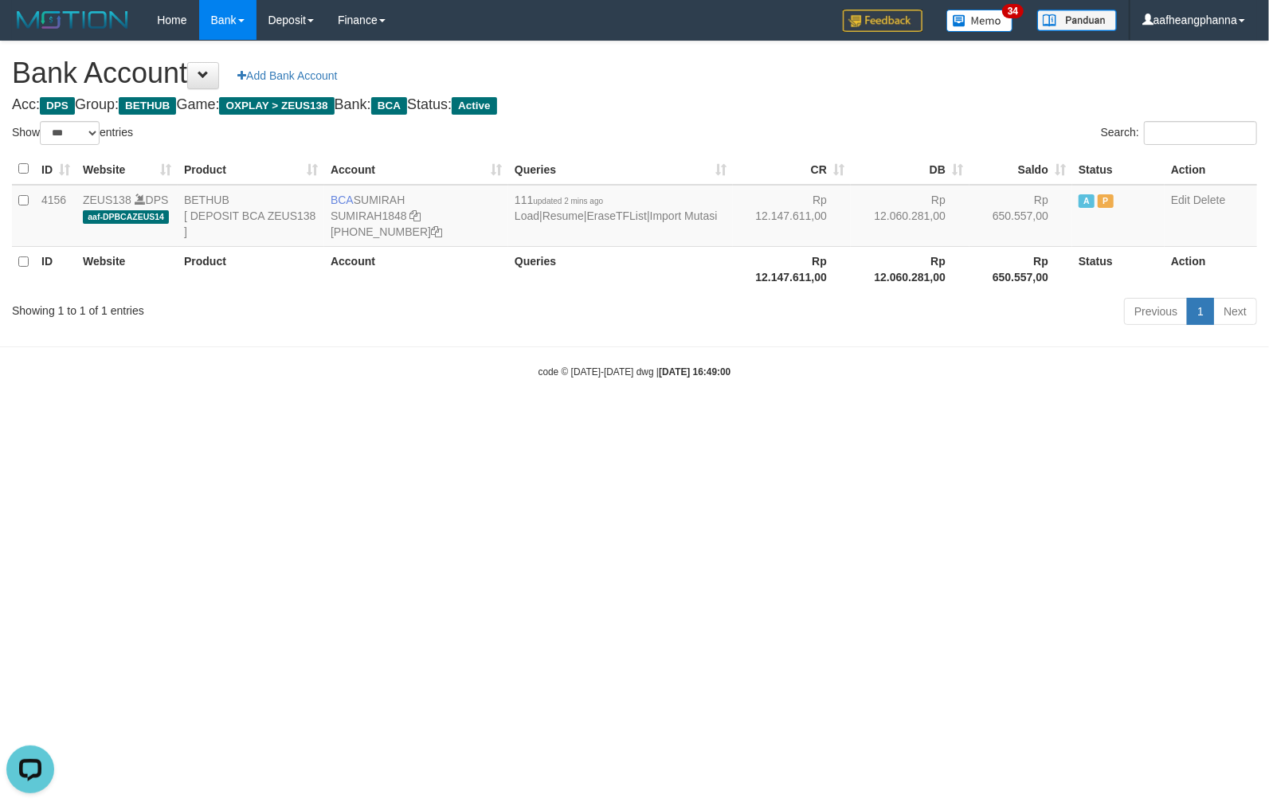
click at [749, 419] on html "Toggle navigation Home Bank Account List Load By Website Group [OXPLAY] ZEUS138…" at bounding box center [634, 209] width 1269 height 419
select select "***"
click at [704, 419] on html "Toggle navigation Home Bank Account List Load By Website Group [OXPLAY] ZEUS138…" at bounding box center [634, 209] width 1269 height 419
select select "***"
click at [689, 345] on body "Toggle navigation Home Bank Account List Load By Website Group [OXPLAY] ZEUS138…" at bounding box center [634, 209] width 1269 height 419
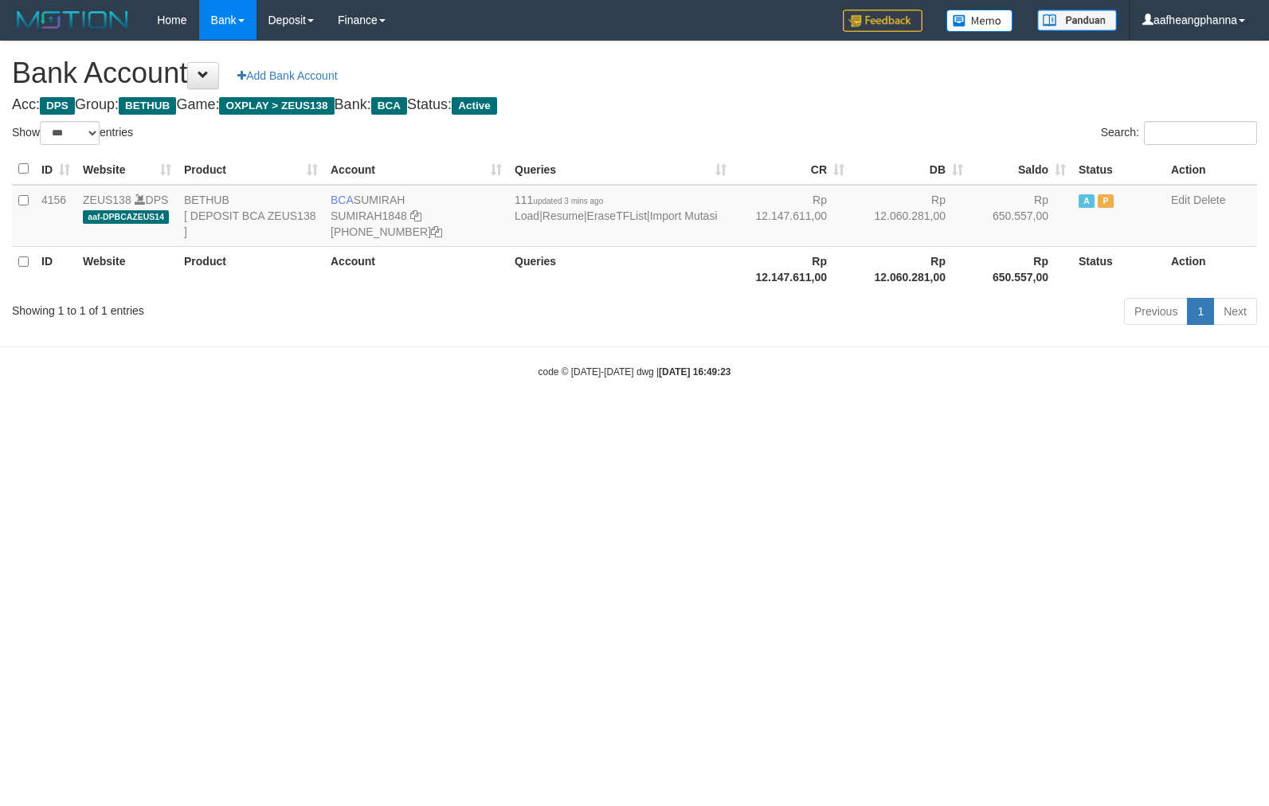
select select "***"
drag, startPoint x: 0, startPoint y: 0, endPoint x: 686, endPoint y: 345, distance: 768.0
click at [686, 346] on body "Toggle navigation Home Bank Account List Load By Website Group [OXPLAY] ZEUS138…" at bounding box center [634, 209] width 1269 height 419
select select "***"
click at [680, 349] on body "Toggle navigation Home Bank Account List Load By Website Group [OXPLAY] ZEUS138…" at bounding box center [634, 209] width 1269 height 419
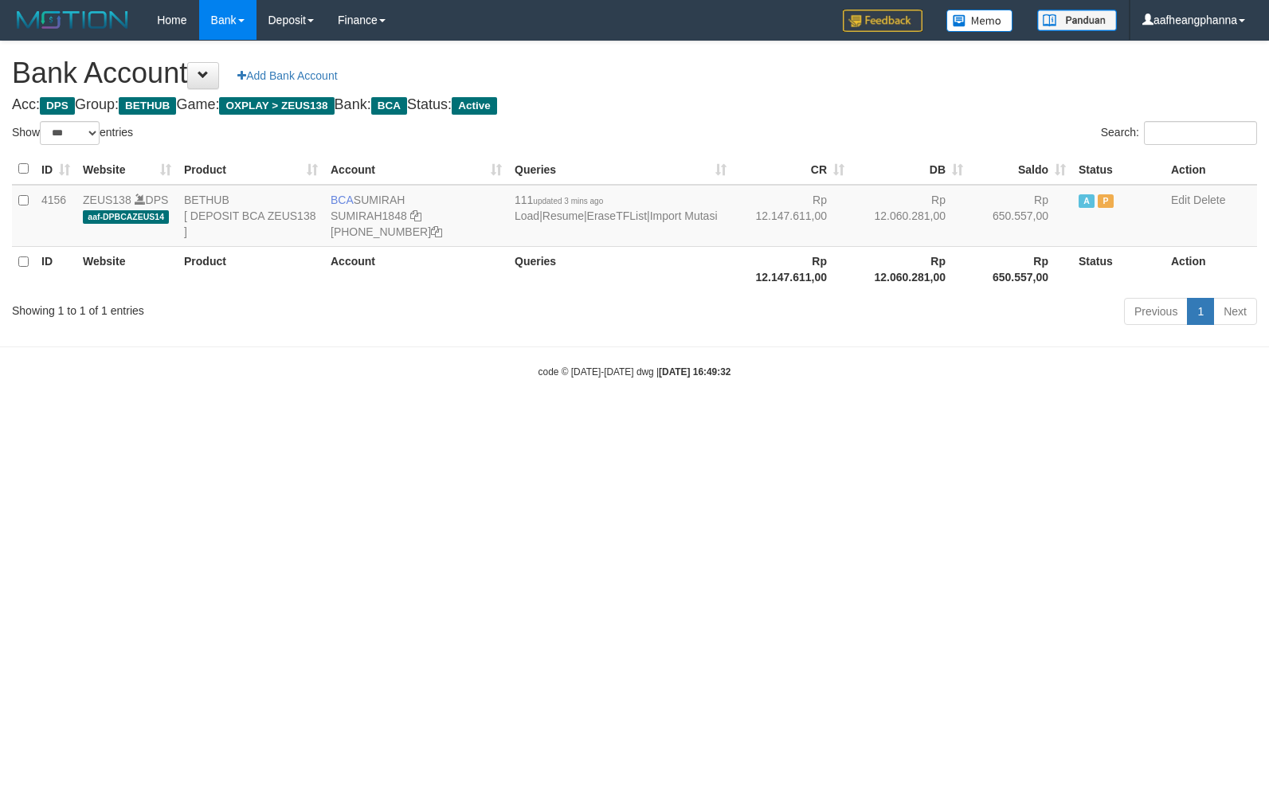
select select "***"
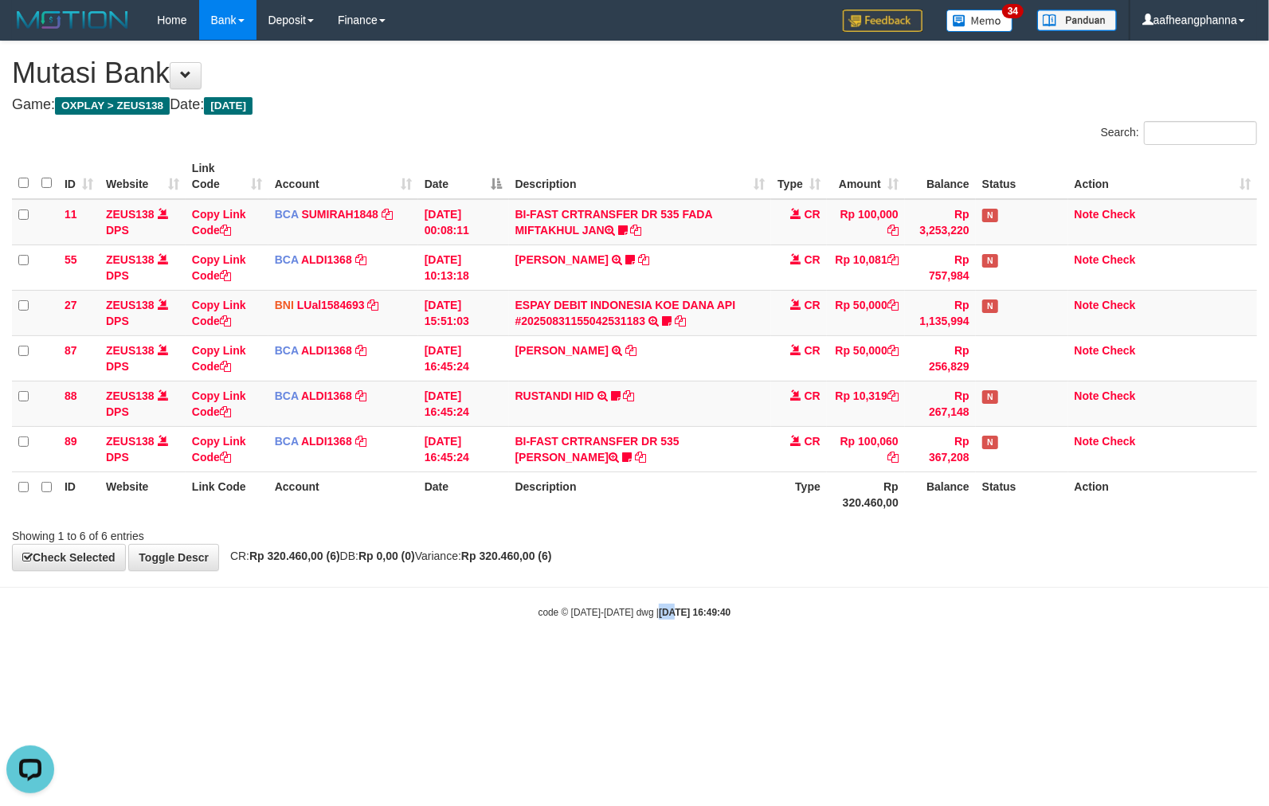
click at [658, 660] on html "Toggle navigation Home Bank Account List Load By Website Group [OXPLAY] ZEUS138…" at bounding box center [634, 330] width 1269 height 660
click at [670, 597] on body "Toggle navigation Home Bank Account List Load By Website Group [OXPLAY] ZEUS138…" at bounding box center [634, 330] width 1269 height 660
drag, startPoint x: 690, startPoint y: 580, endPoint x: 741, endPoint y: 591, distance: 52.2
click at [695, 580] on body "Toggle navigation Home Bank Account List Load By Website Group [OXPLAY] ZEUS138…" at bounding box center [634, 330] width 1269 height 660
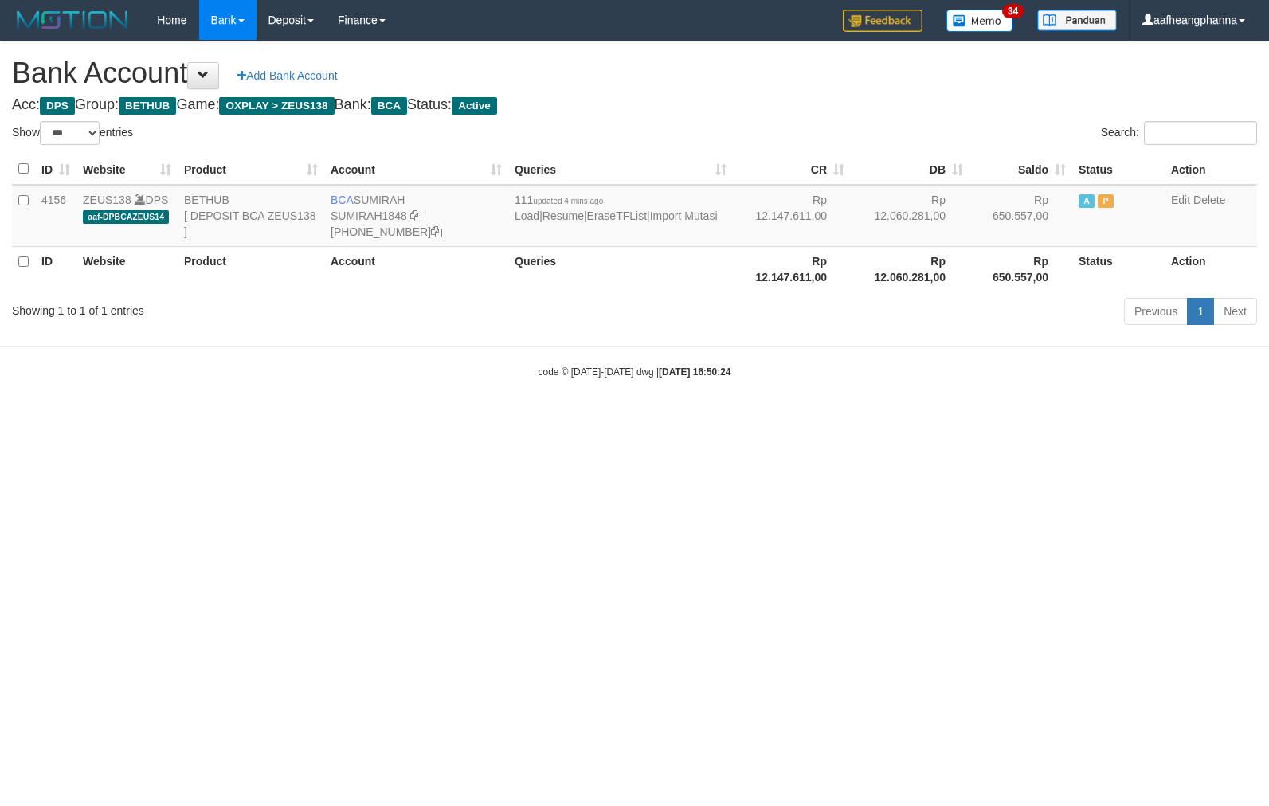
select select "***"
click at [730, 419] on html "Toggle navigation Home Bank Account List Load By Website Group [OXPLAY] ZEUS138…" at bounding box center [634, 209] width 1269 height 419
select select "***"
click at [374, 204] on td "BCA [GEOGRAPHIC_DATA] SUMIRAH1848 [PHONE_NUMBER]" at bounding box center [416, 216] width 184 height 62
click at [374, 204] on td "BCA SUMIRAH SUMIRAH1848 869-245-8906" at bounding box center [416, 216] width 184 height 62
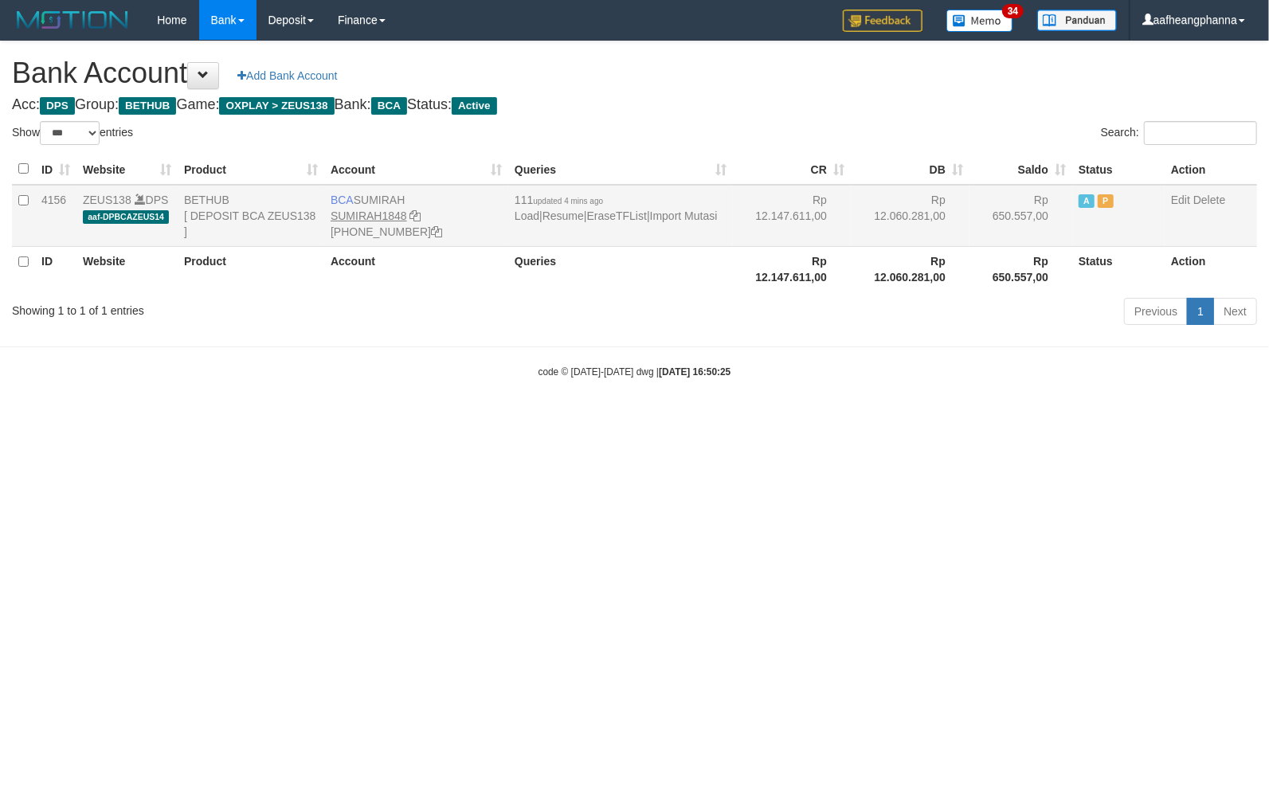
copy td "SUMIRAH"
drag, startPoint x: 806, startPoint y: 470, endPoint x: 817, endPoint y: 511, distance: 41.9
click at [807, 419] on html "Toggle navigation Home Bank Account List Load By Website Group [OXPLAY] ZEUS138…" at bounding box center [634, 209] width 1269 height 419
click at [819, 419] on html "Toggle navigation Home Bank Account List Load By Website Group [OXPLAY] ZEUS138…" at bounding box center [634, 209] width 1269 height 419
drag, startPoint x: 819, startPoint y: 517, endPoint x: 820, endPoint y: 527, distance: 9.6
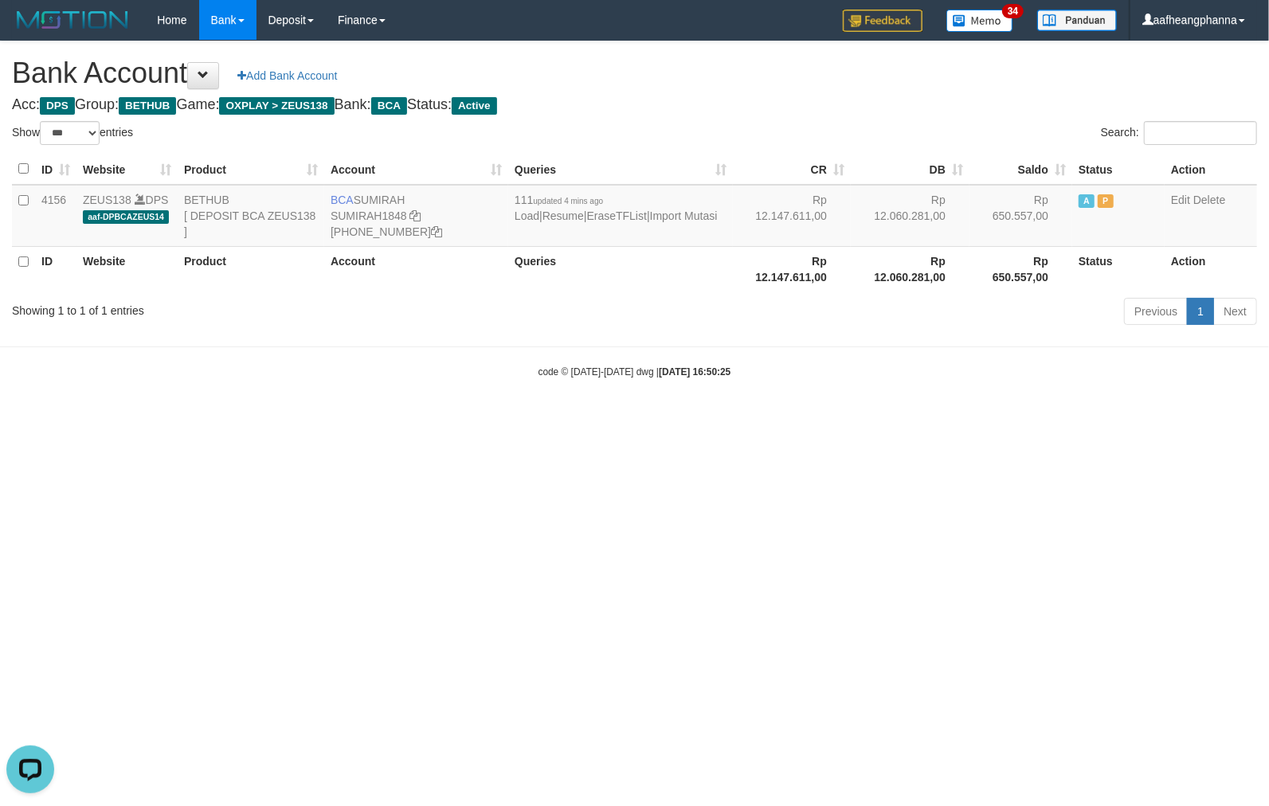
click at [819, 419] on html "Toggle navigation Home Bank Account List Load By Website Group [OXPLAY] ZEUS138…" at bounding box center [634, 209] width 1269 height 419
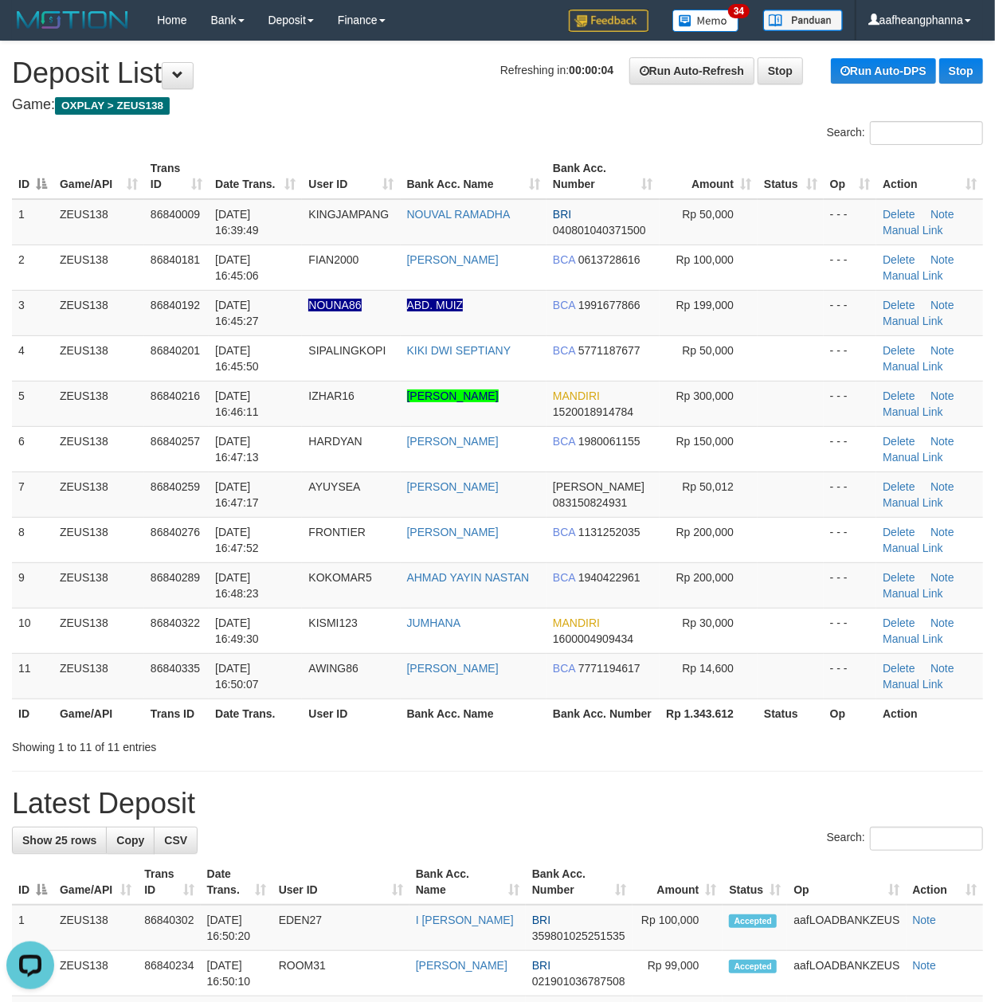
click at [383, 724] on th "User ID" at bounding box center [351, 713] width 98 height 29
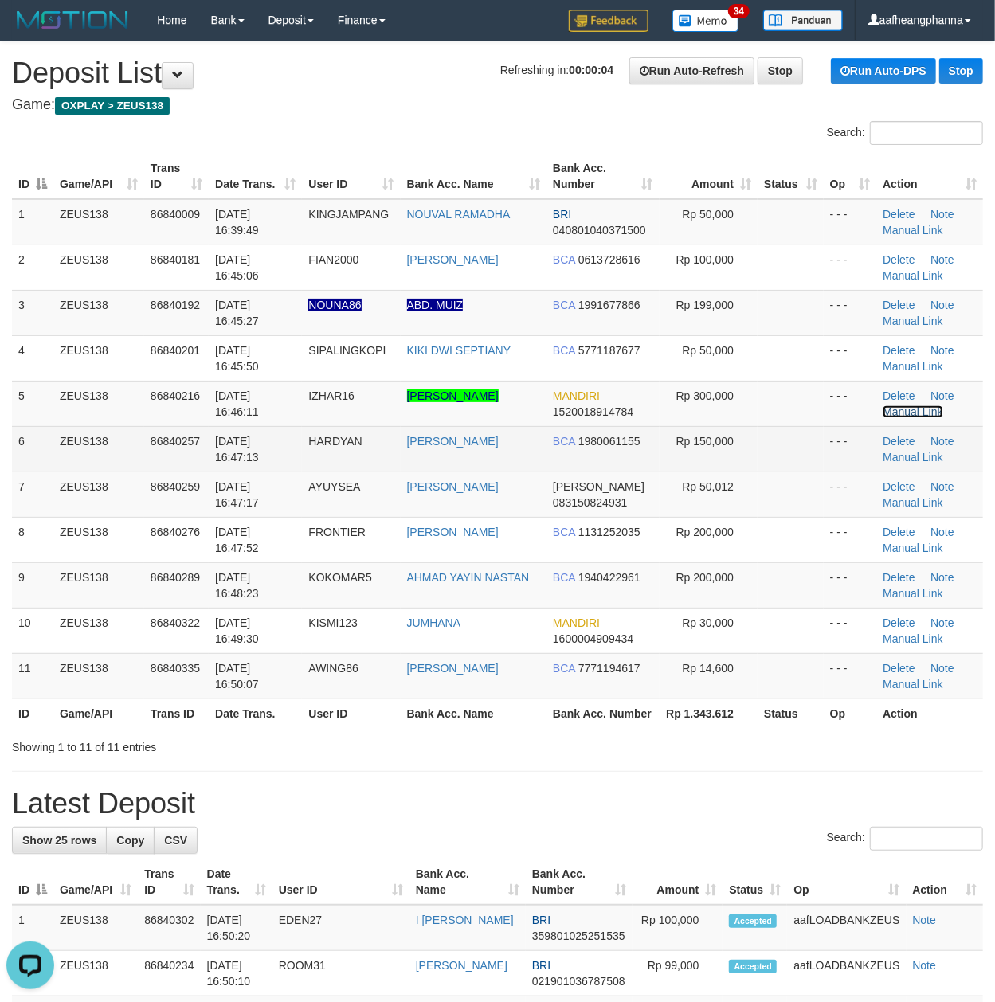
drag, startPoint x: 910, startPoint y: 412, endPoint x: 826, endPoint y: 437, distance: 88.0
click at [910, 412] on link "Manual Link" at bounding box center [913, 412] width 61 height 13
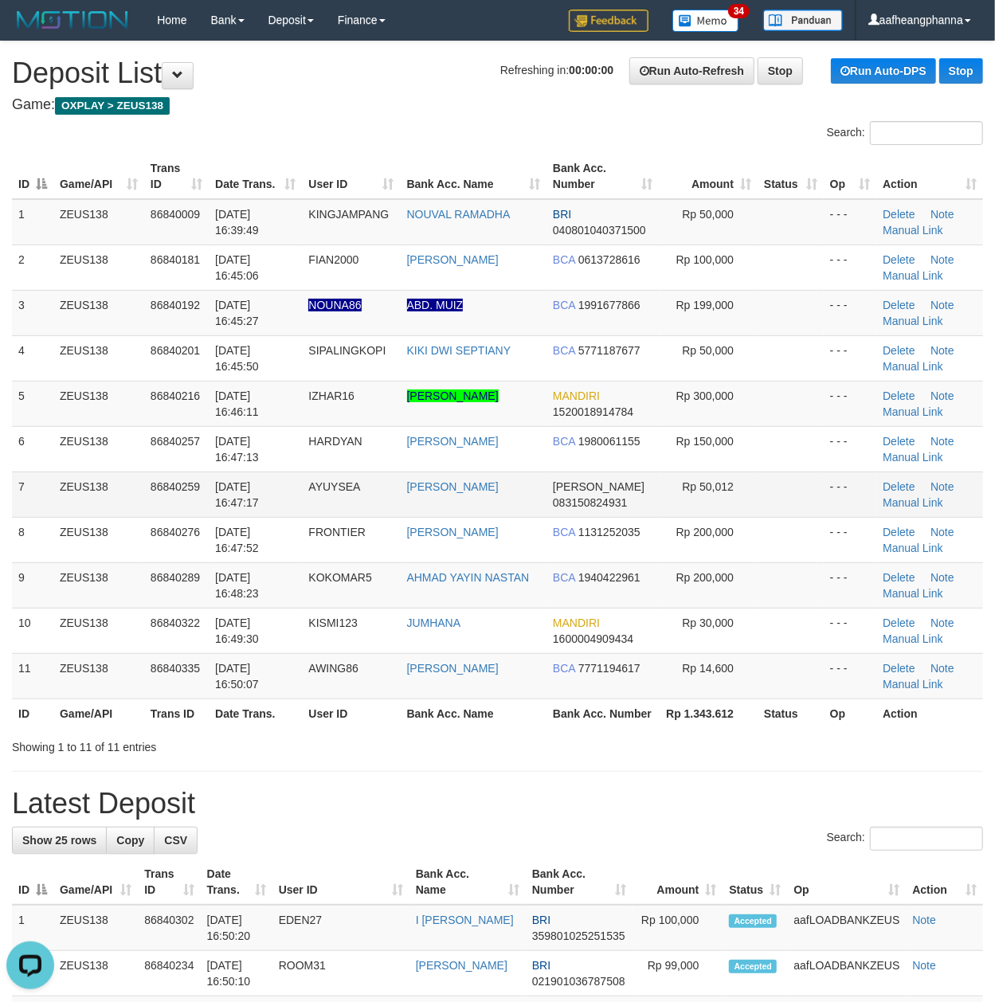
scroll to position [106, 0]
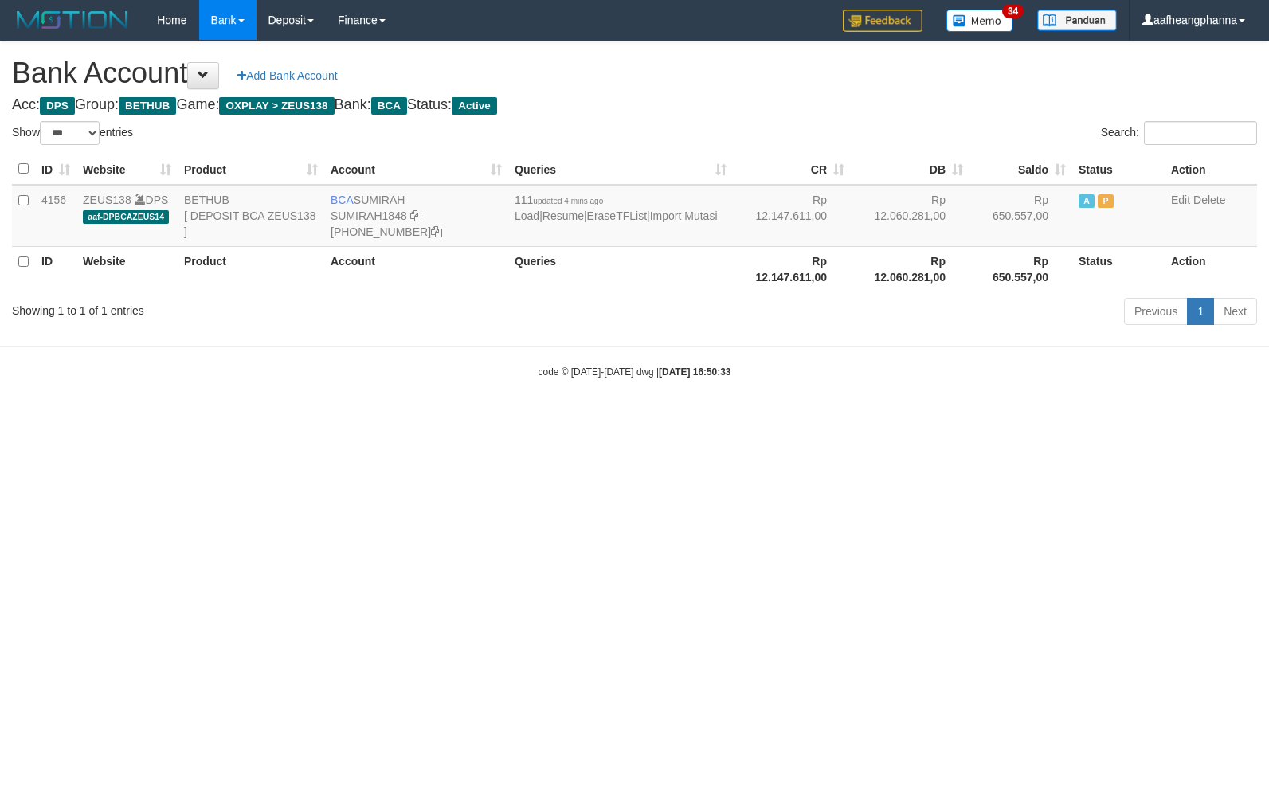
select select "***"
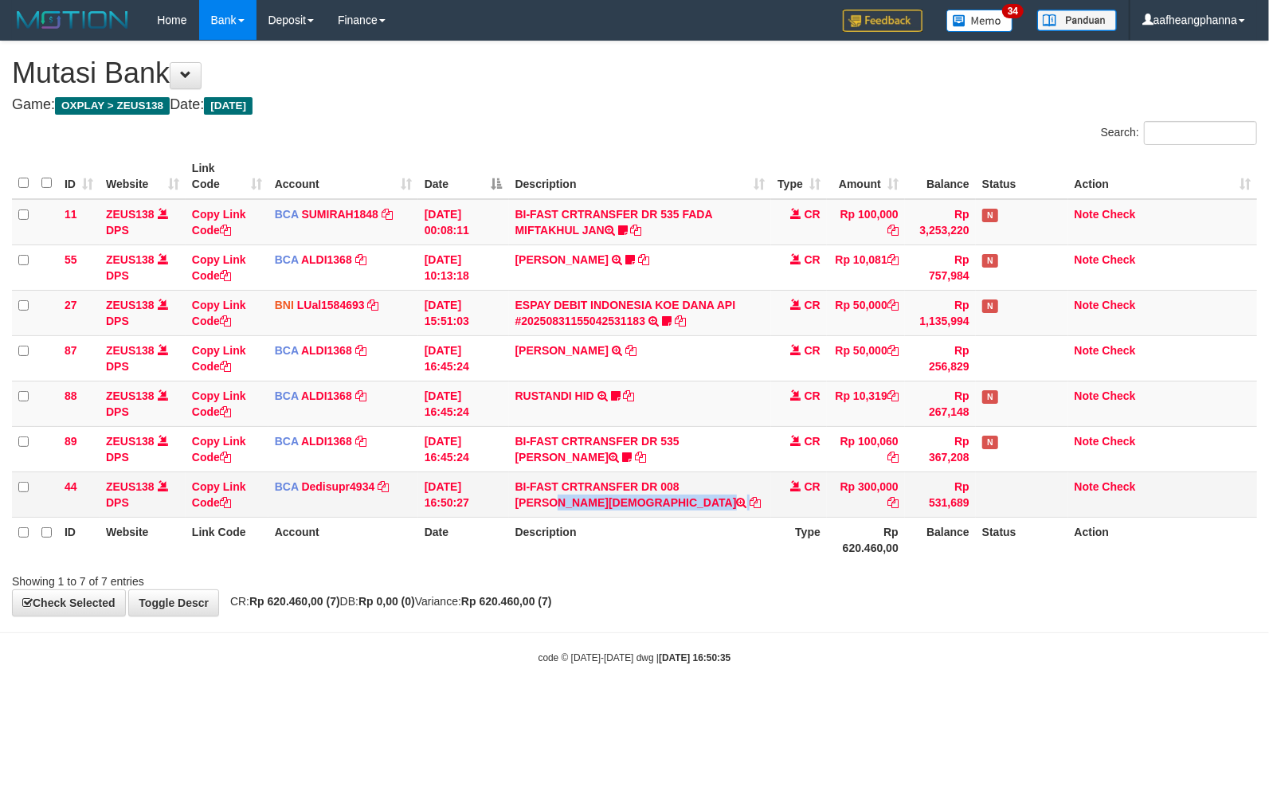
drag, startPoint x: 682, startPoint y: 491, endPoint x: 686, endPoint y: 501, distance: 11.1
click at [686, 501] on td "BI-FAST CRTRANSFER DR 008 [PERSON_NAME][DEMOGRAPHIC_DATA]" at bounding box center [640, 494] width 262 height 45
copy td "FEIZAR MUHAMMAD ZU"
click at [402, 674] on body "Toggle navigation Home Bank Account List Load By Website Group [OXPLAY] ZEUS138…" at bounding box center [634, 352] width 1269 height 705
click at [202, 497] on td "Copy Link Code" at bounding box center [227, 494] width 83 height 45
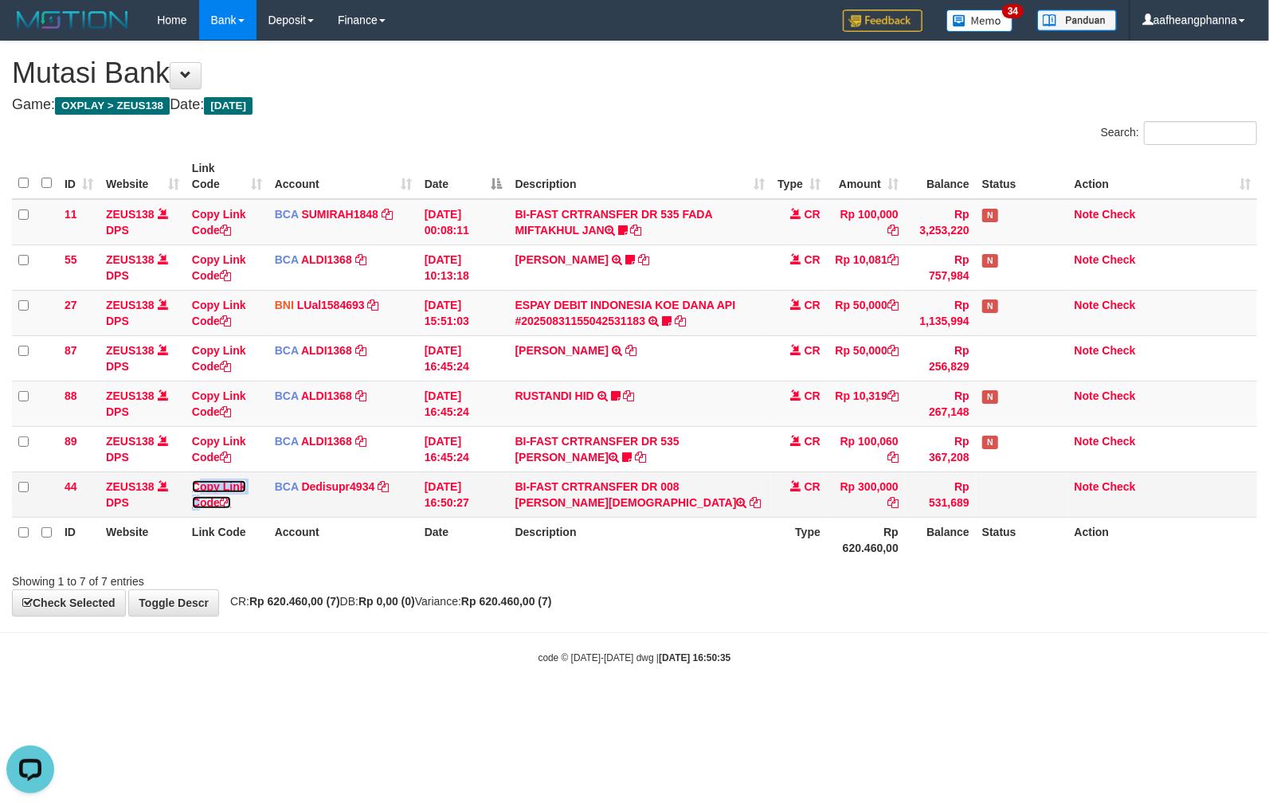
click at [202, 500] on link "Copy Link Code" at bounding box center [219, 495] width 54 height 29
copy link "opy Link C"
drag, startPoint x: 202, startPoint y: 500, endPoint x: 716, endPoint y: 508, distance: 513.2
click at [212, 496] on td "Copy Link Code" at bounding box center [227, 494] width 83 height 45
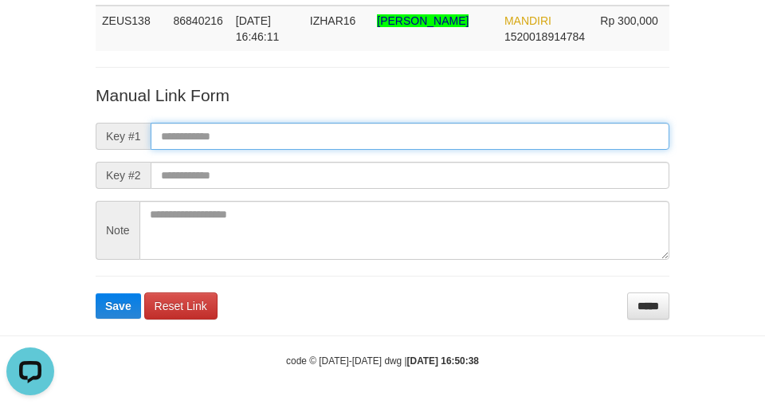
paste input "**********"
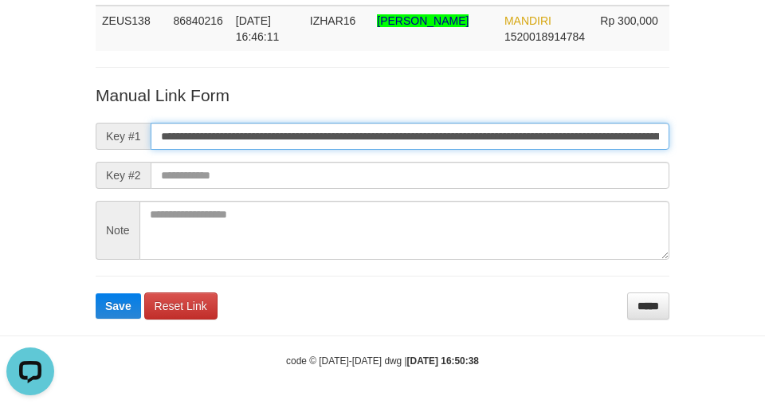
click at [367, 148] on input "**********" at bounding box center [410, 136] width 519 height 27
type input "**********"
click at [96, 293] on button "Save" at bounding box center [118, 306] width 45 height 26
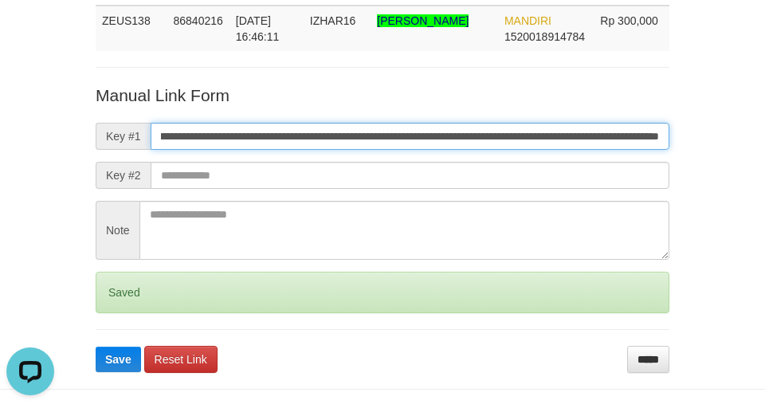
click at [96, 347] on button "Save" at bounding box center [118, 360] width 45 height 26
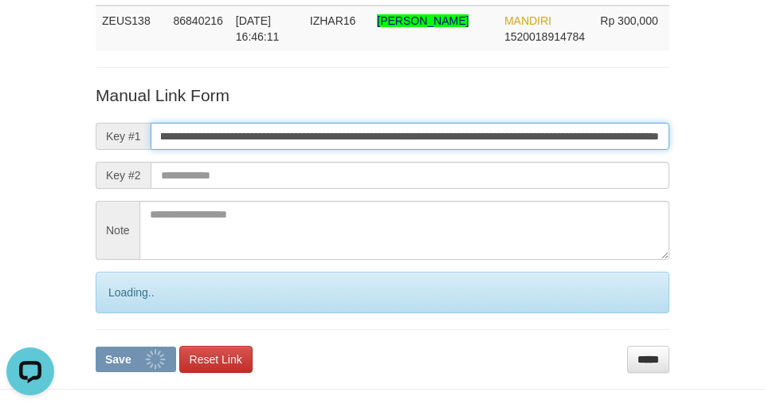
click at [96, 347] on button "Save" at bounding box center [136, 360] width 80 height 26
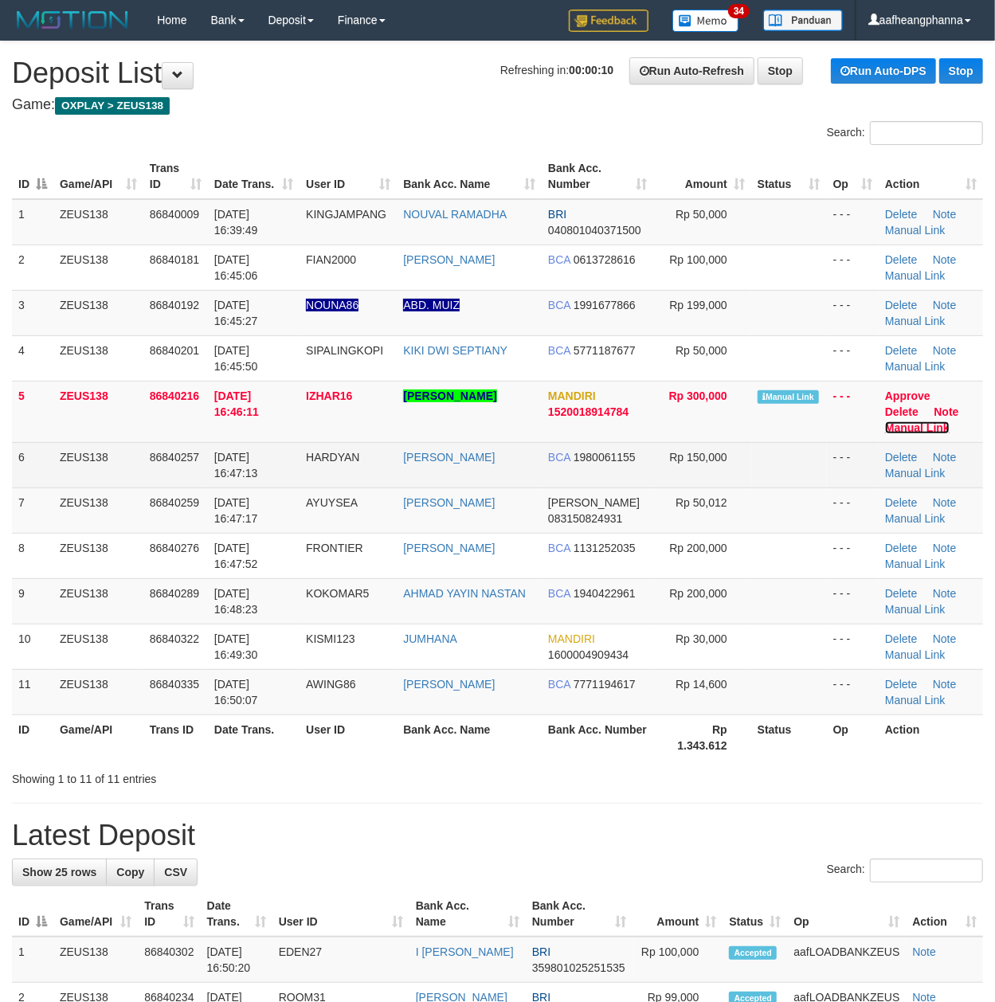
drag, startPoint x: 918, startPoint y: 424, endPoint x: 854, endPoint y: 453, distance: 69.9
click at [918, 422] on link "Manual Link" at bounding box center [917, 428] width 65 height 13
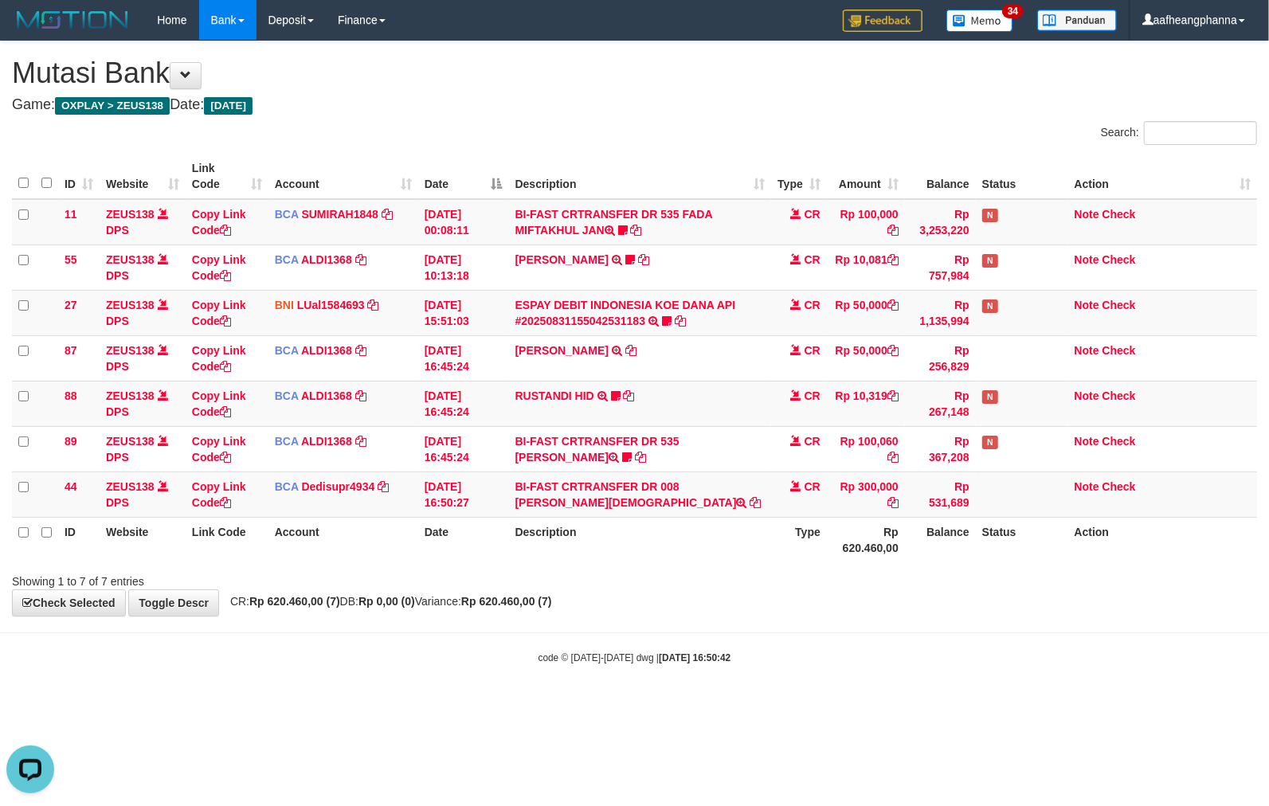
click at [542, 679] on body "Toggle navigation Home Bank Account List Load By Website Group [OXPLAY] ZEUS138…" at bounding box center [634, 352] width 1269 height 705
click at [546, 676] on body "Toggle navigation Home Bank Account List Load By Website Group [OXPLAY] ZEUS138…" at bounding box center [634, 352] width 1269 height 705
click at [551, 658] on small "code © 2012-2018 dwg | 2025/08/31 16:50:42" at bounding box center [635, 658] width 193 height 11
click at [669, 661] on body "Toggle navigation Home Bank Account List Load By Website Group [OXPLAY] ZEUS138…" at bounding box center [634, 352] width 1269 height 705
click at [776, 400] on td "CR" at bounding box center [799, 403] width 56 height 45
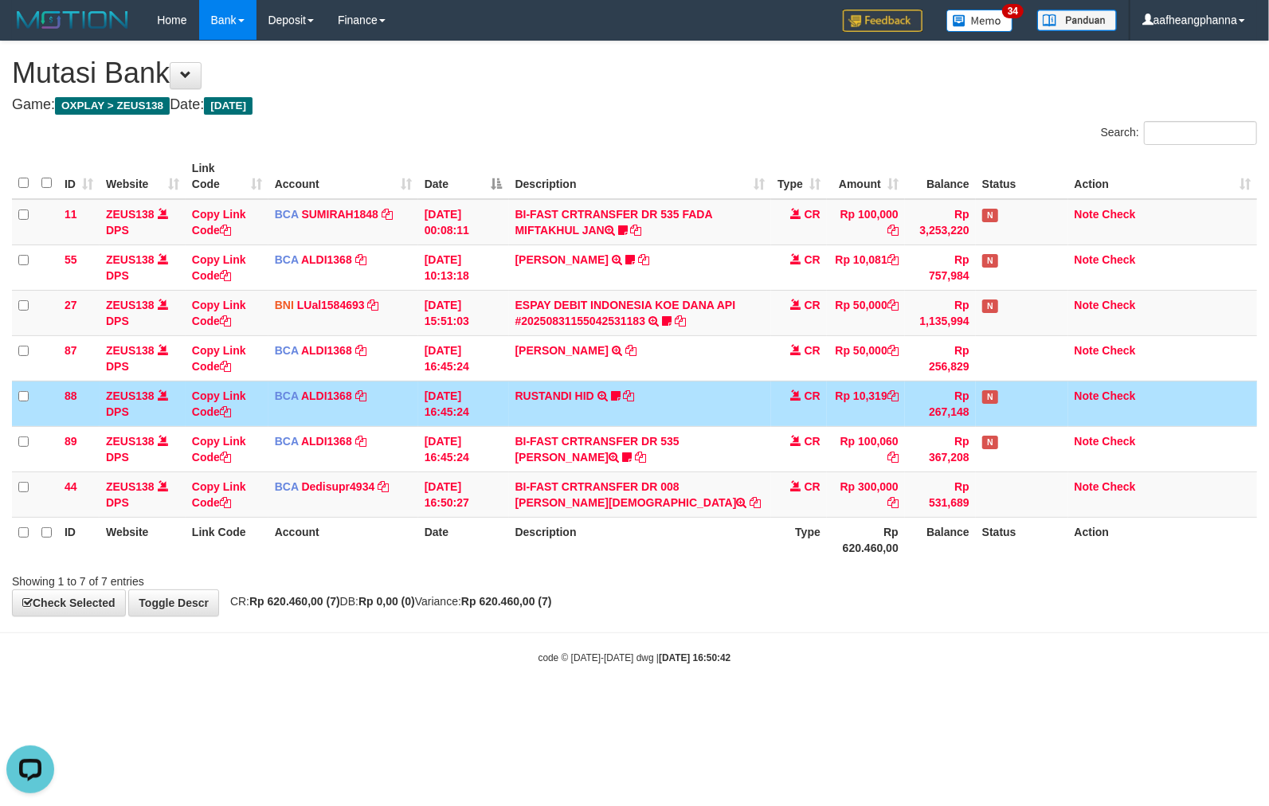
click at [813, 612] on div "**********" at bounding box center [634, 328] width 1269 height 575
click at [811, 612] on div "**********" at bounding box center [634, 328] width 1269 height 575
click at [807, 604] on div "**********" at bounding box center [634, 328] width 1269 height 575
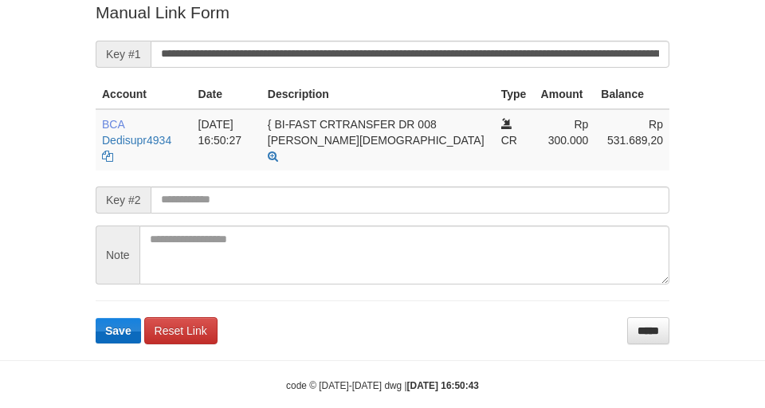
click at [125, 317] on form "**********" at bounding box center [383, 172] width 574 height 343
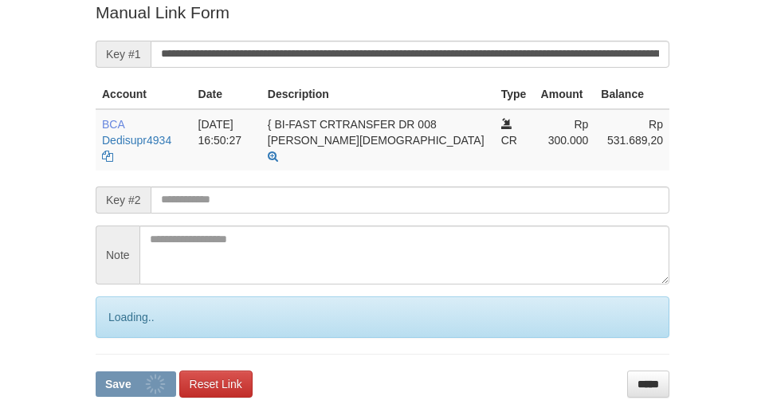
click at [119, 320] on div "Loading.." at bounding box center [383, 316] width 574 height 41
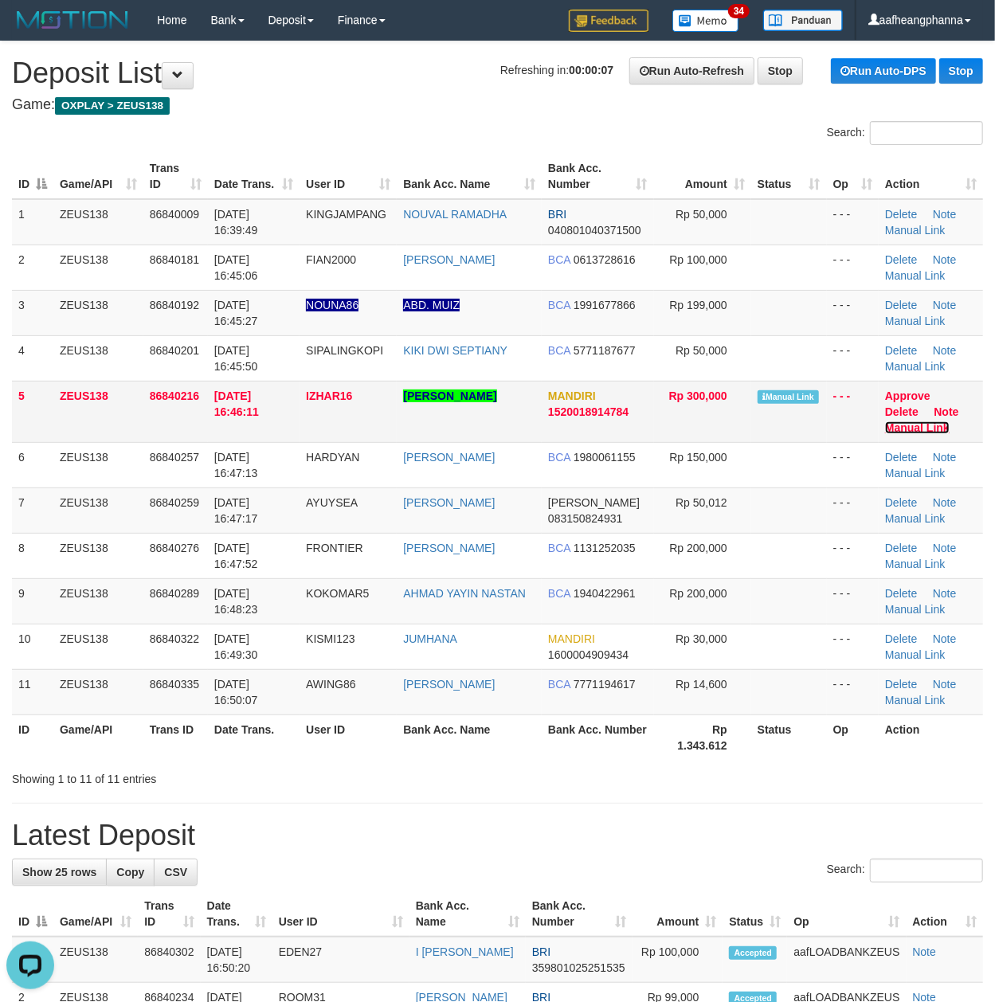
click at [889, 425] on link "Manual Link" at bounding box center [917, 428] width 65 height 13
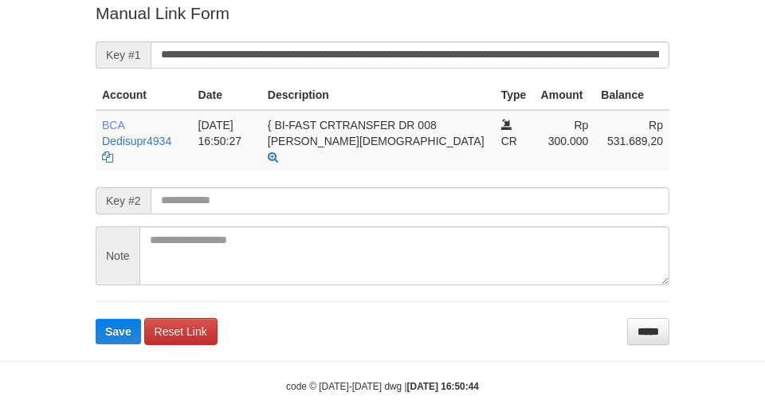
click at [115, 324] on form "**********" at bounding box center [383, 173] width 574 height 343
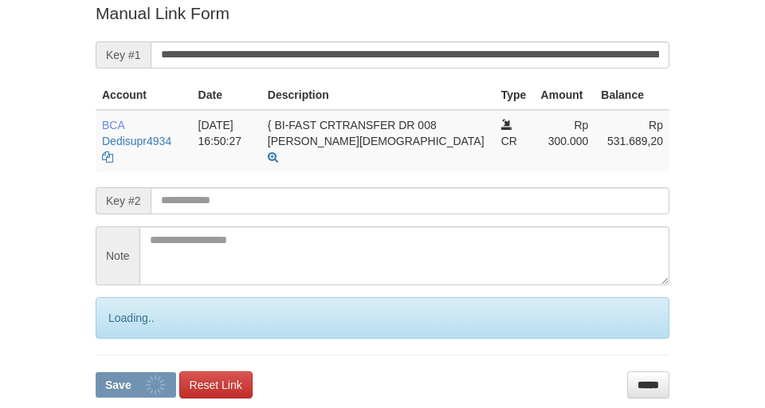
click at [115, 324] on form "**********" at bounding box center [383, 200] width 574 height 396
click at [112, 324] on form "**********" at bounding box center [383, 200] width 574 height 396
click at [112, 323] on form "**********" at bounding box center [383, 200] width 574 height 396
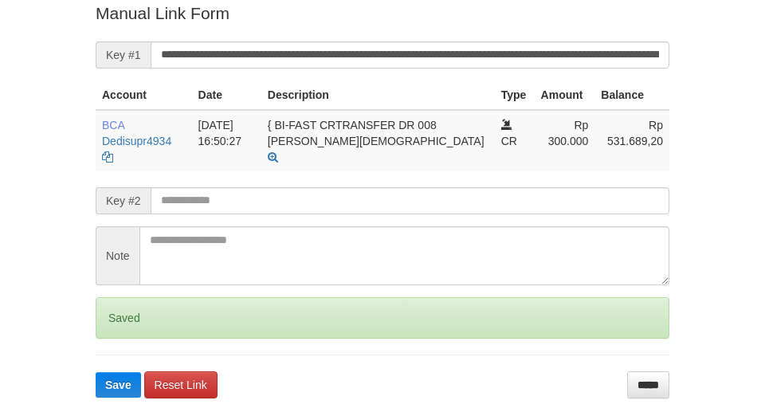
click at [112, 323] on form "**********" at bounding box center [383, 200] width 574 height 396
click at [113, 322] on div "Saved" at bounding box center [383, 317] width 574 height 41
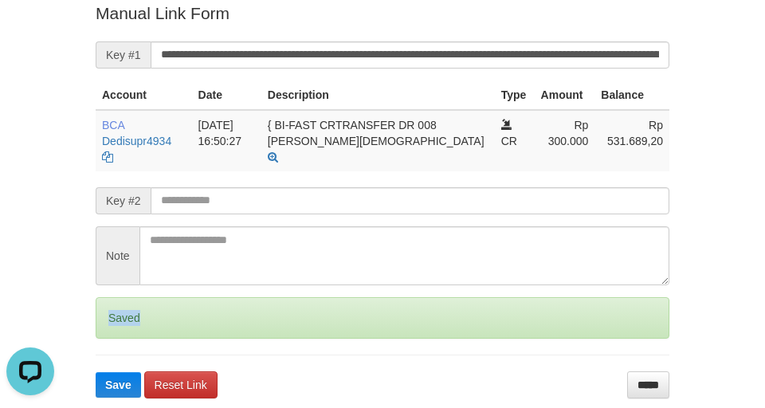
click at [116, 320] on div "Saved" at bounding box center [383, 317] width 574 height 41
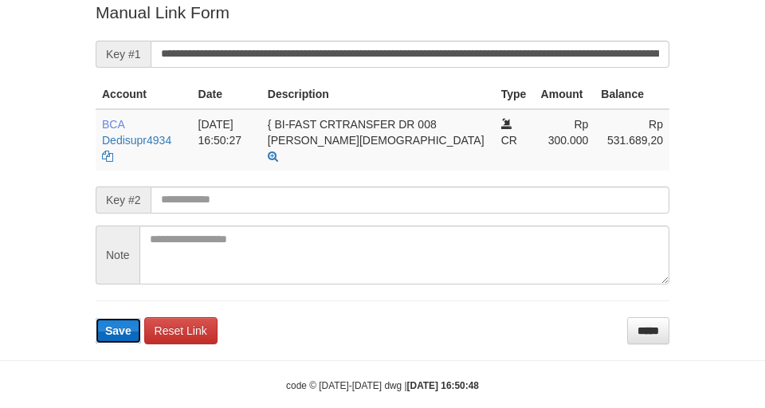
click at [103, 319] on button "Save" at bounding box center [118, 331] width 45 height 26
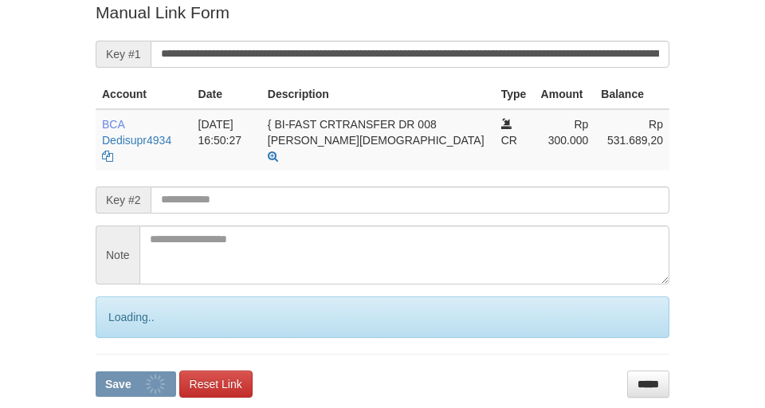
click at [115, 325] on form "**********" at bounding box center [383, 199] width 574 height 396
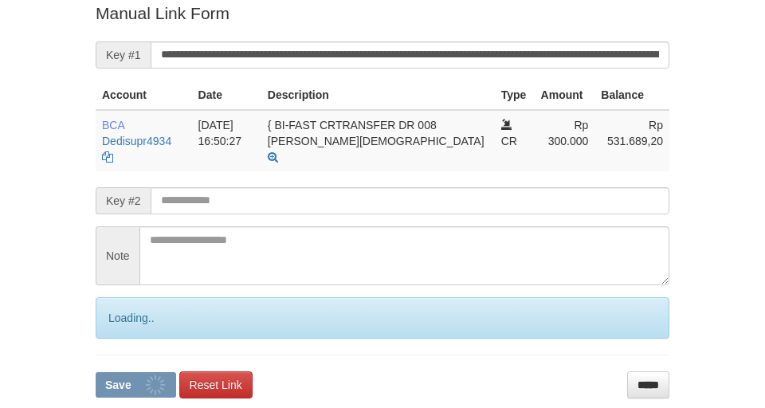
click at [116, 325] on form "**********" at bounding box center [383, 200] width 574 height 396
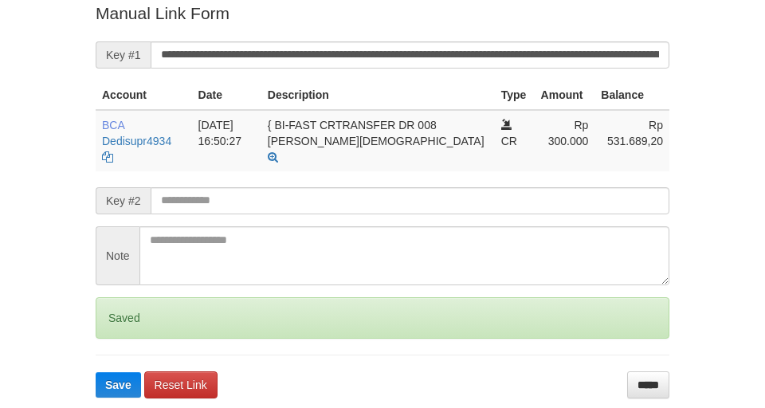
click at [113, 326] on form "**********" at bounding box center [383, 200] width 574 height 396
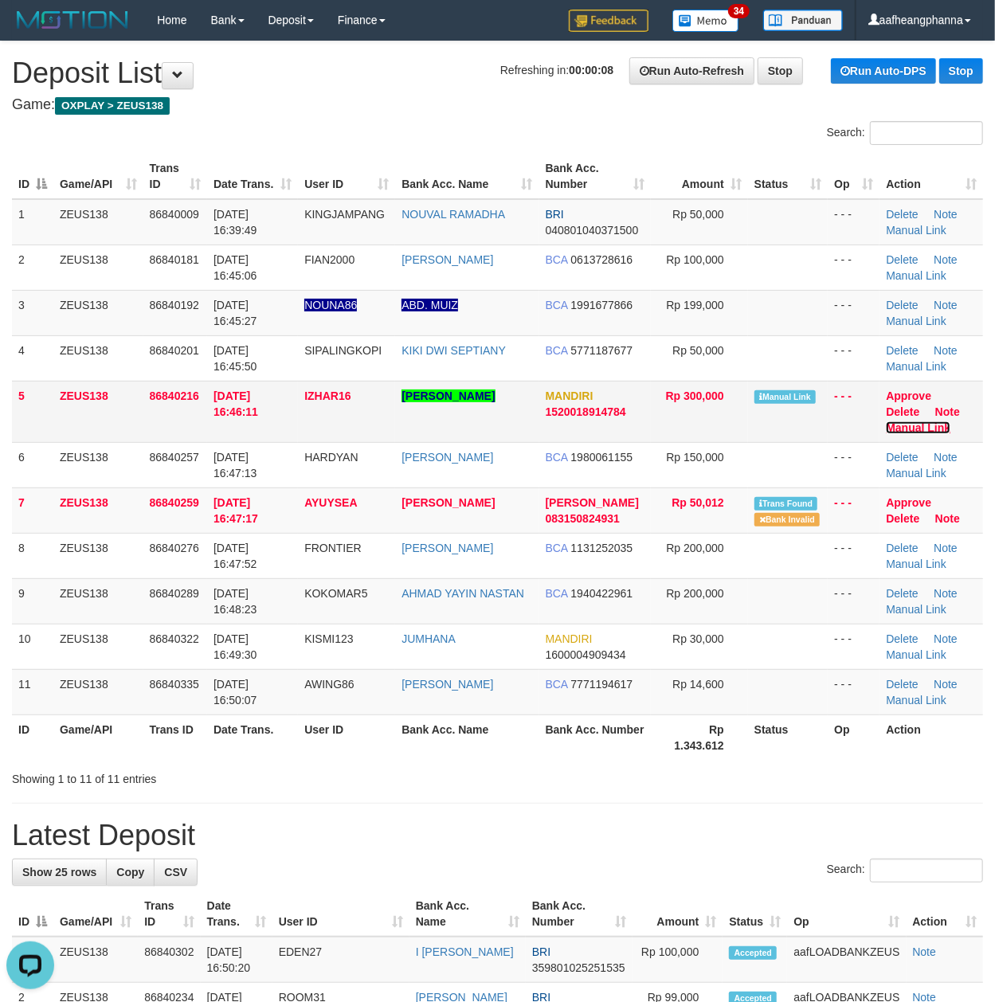
click at [919, 430] on link "Manual Link" at bounding box center [918, 428] width 65 height 13
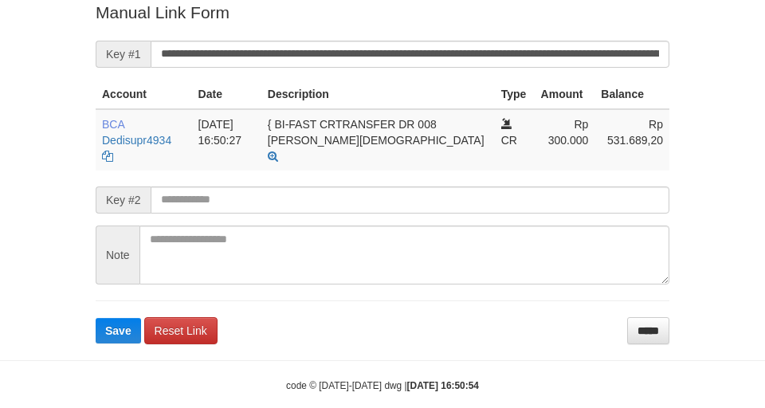
click at [131, 329] on body "Deposit Detail Game/API Trans ID Date Trans. User ID Bank Acc. Name Bank Acc. N…" at bounding box center [382, 51] width 765 height 763
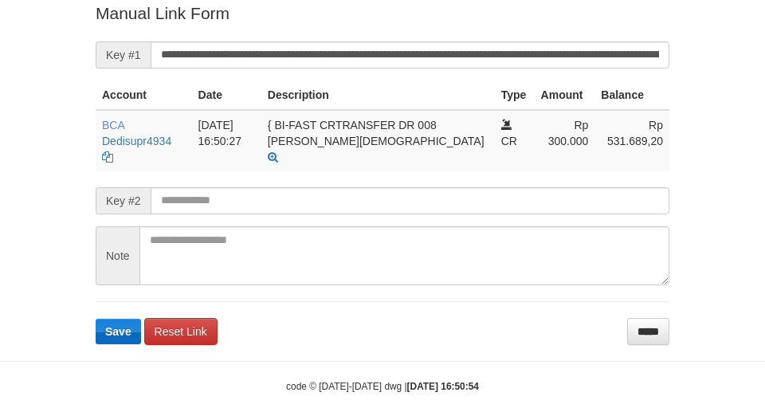
click at [122, 327] on form "**********" at bounding box center [383, 173] width 574 height 343
click at [122, 327] on button "Save" at bounding box center [118, 332] width 45 height 26
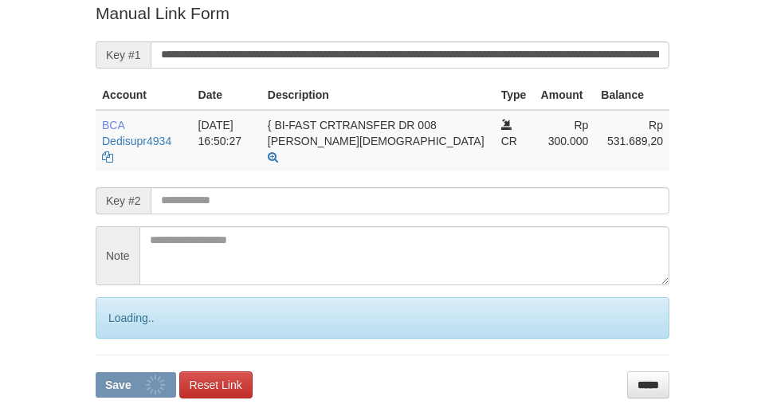
click at [122, 326] on form "**********" at bounding box center [383, 200] width 574 height 396
click at [113, 326] on form "**********" at bounding box center [383, 200] width 574 height 396
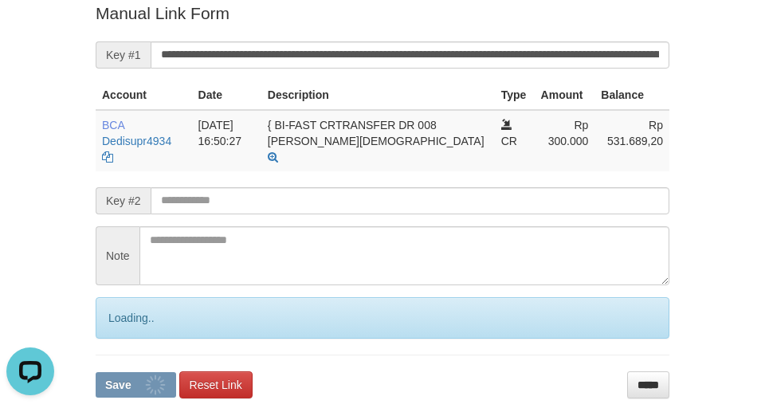
click at [113, 326] on form "**********" at bounding box center [383, 200] width 574 height 396
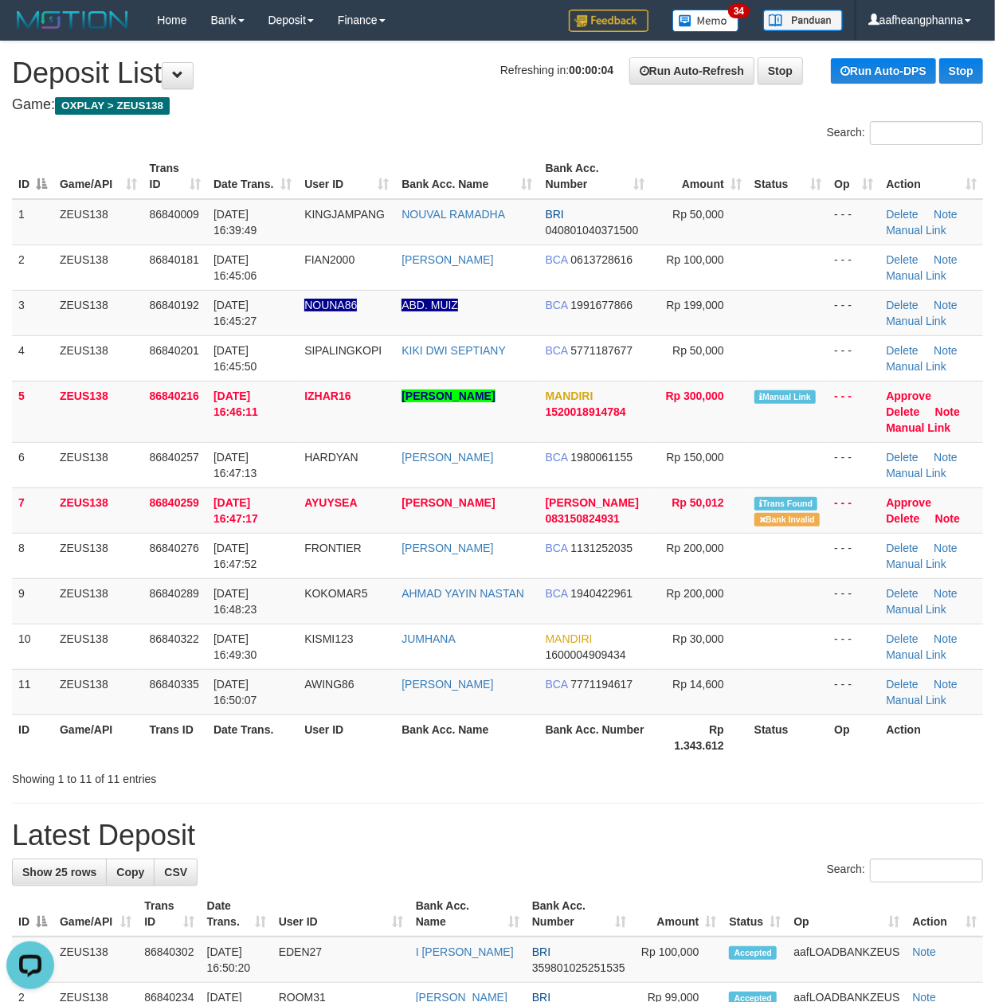
drag, startPoint x: 336, startPoint y: 116, endPoint x: 225, endPoint y: 155, distance: 117.9
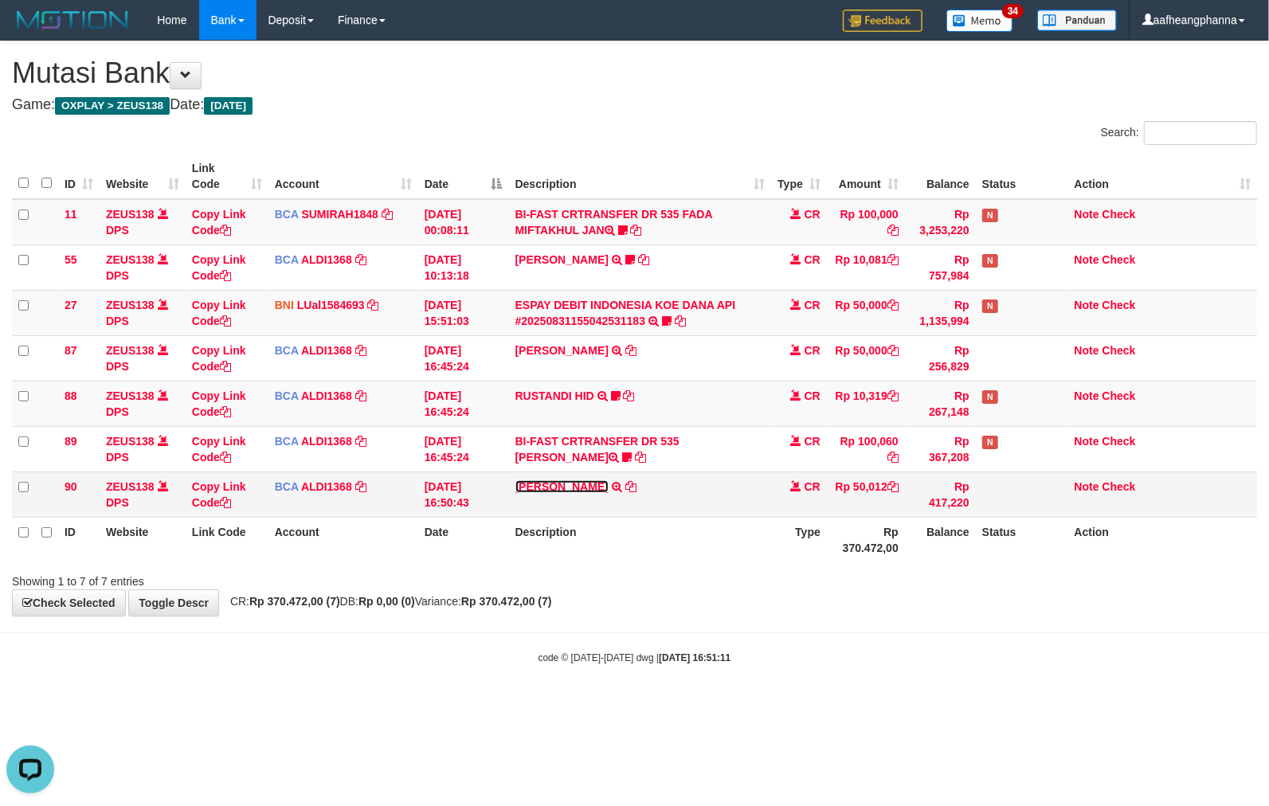
click at [558, 491] on link "[PERSON_NAME]" at bounding box center [562, 487] width 93 height 13
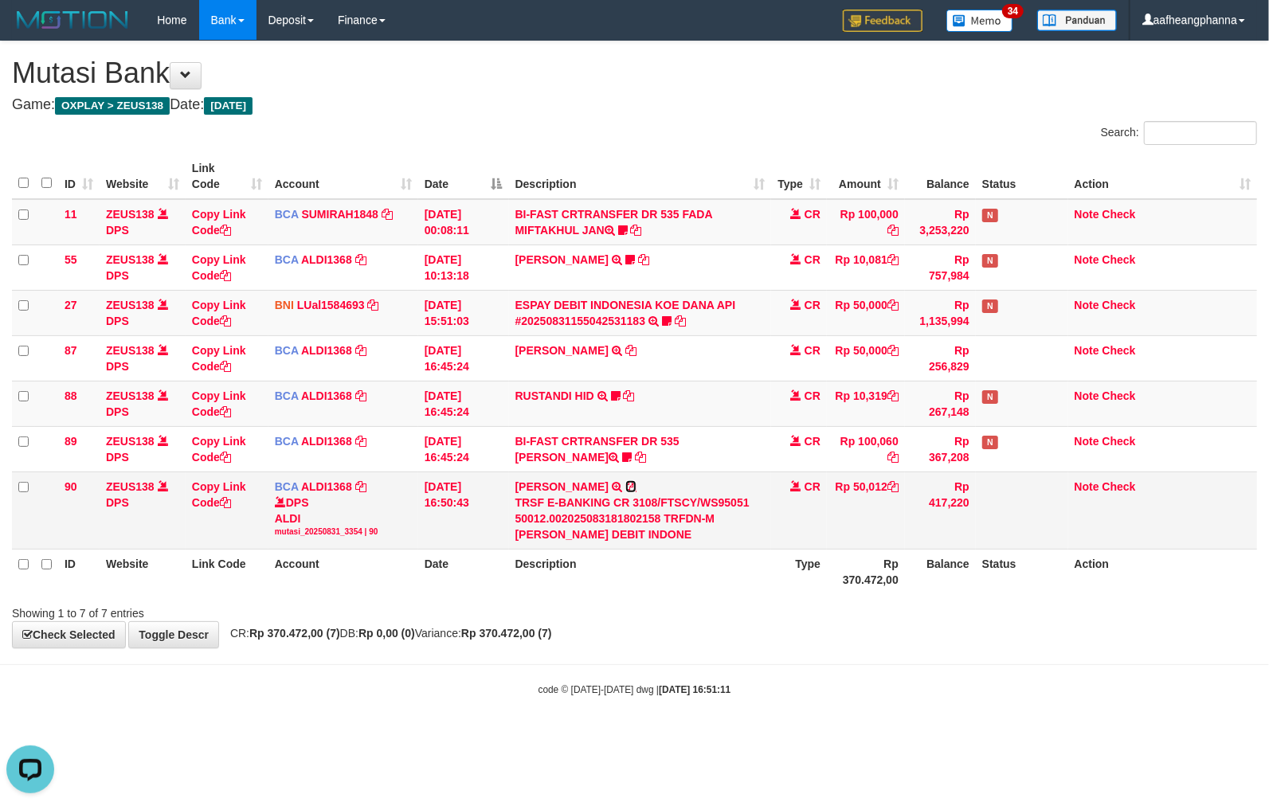
click at [626, 488] on icon at bounding box center [631, 486] width 11 height 11
click at [861, 393] on td "Rp 10,319" at bounding box center [866, 403] width 78 height 45
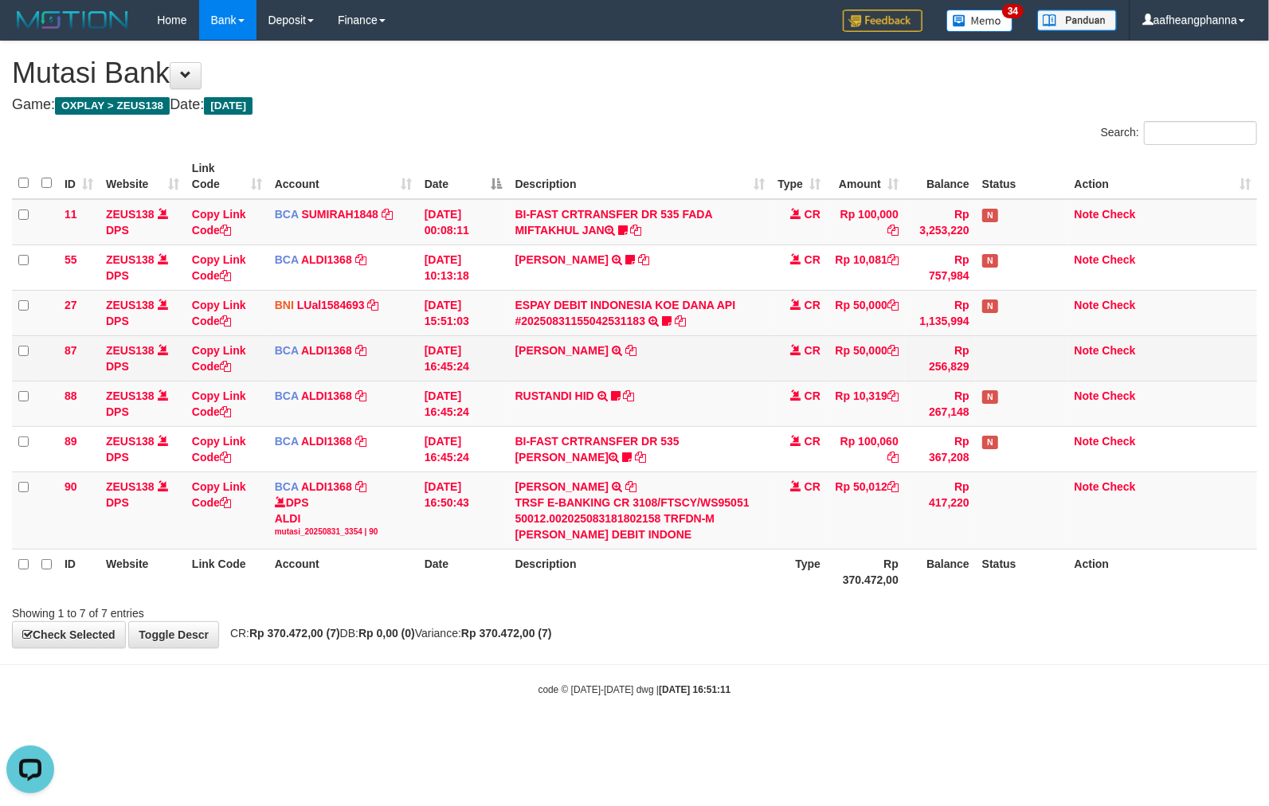
click at [813, 371] on td "CR" at bounding box center [799, 357] width 56 height 45
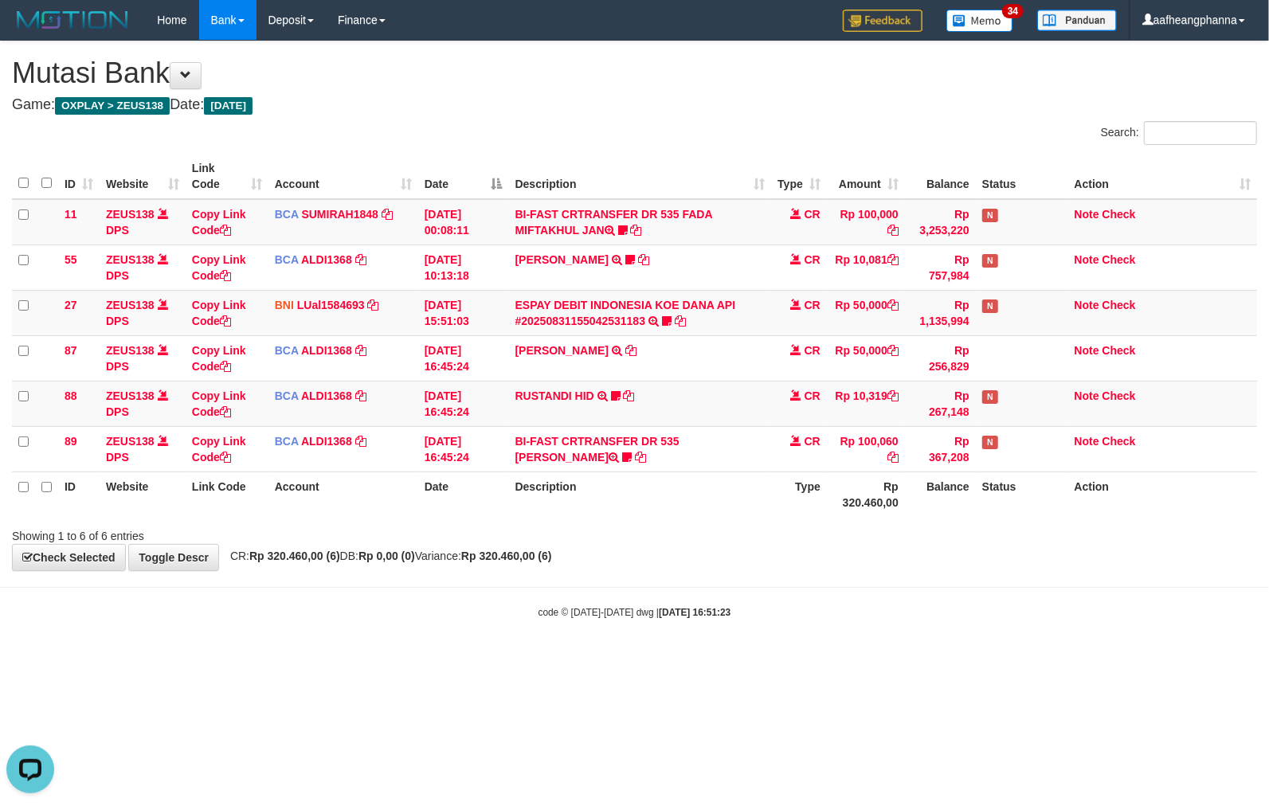
click at [716, 549] on div "**********" at bounding box center [634, 305] width 1269 height 529
click at [677, 520] on div "ID Website Link Code Account Date Description Type Amount Balance Status Action…" at bounding box center [634, 335] width 1269 height 373
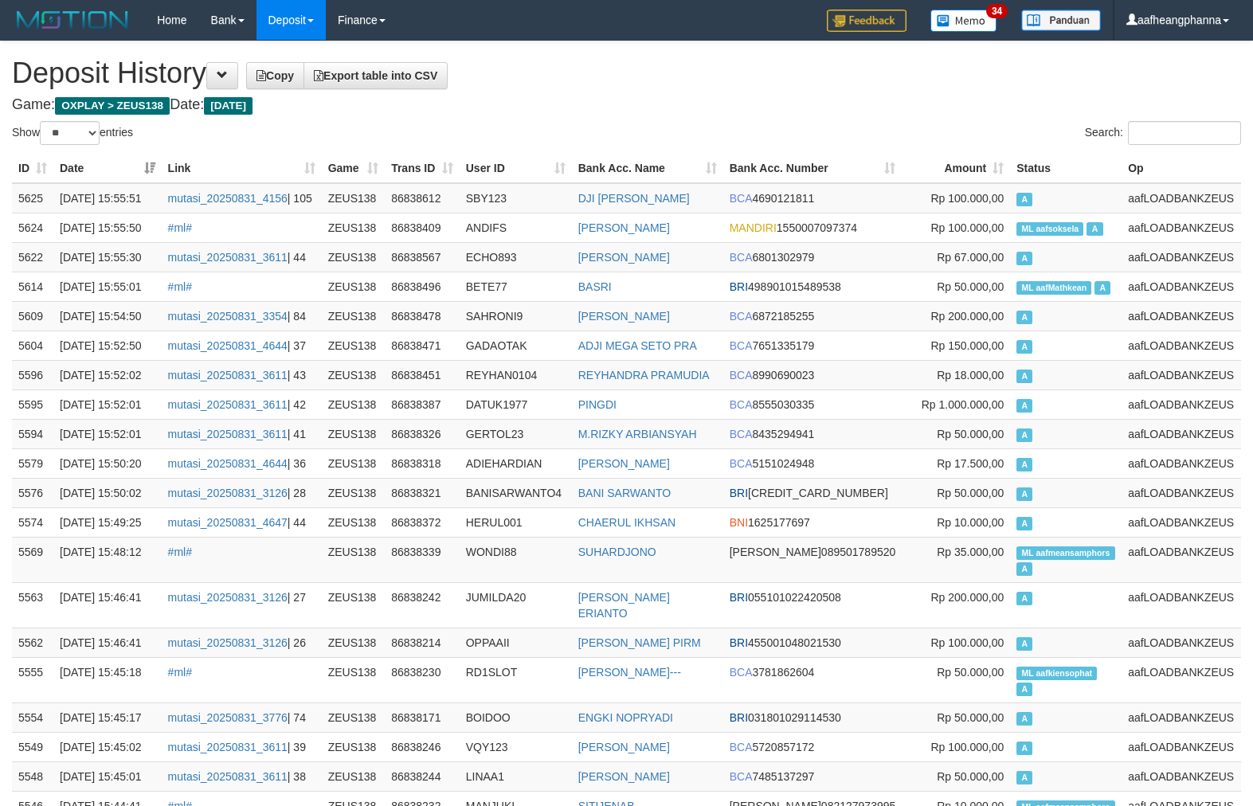
select select "**"
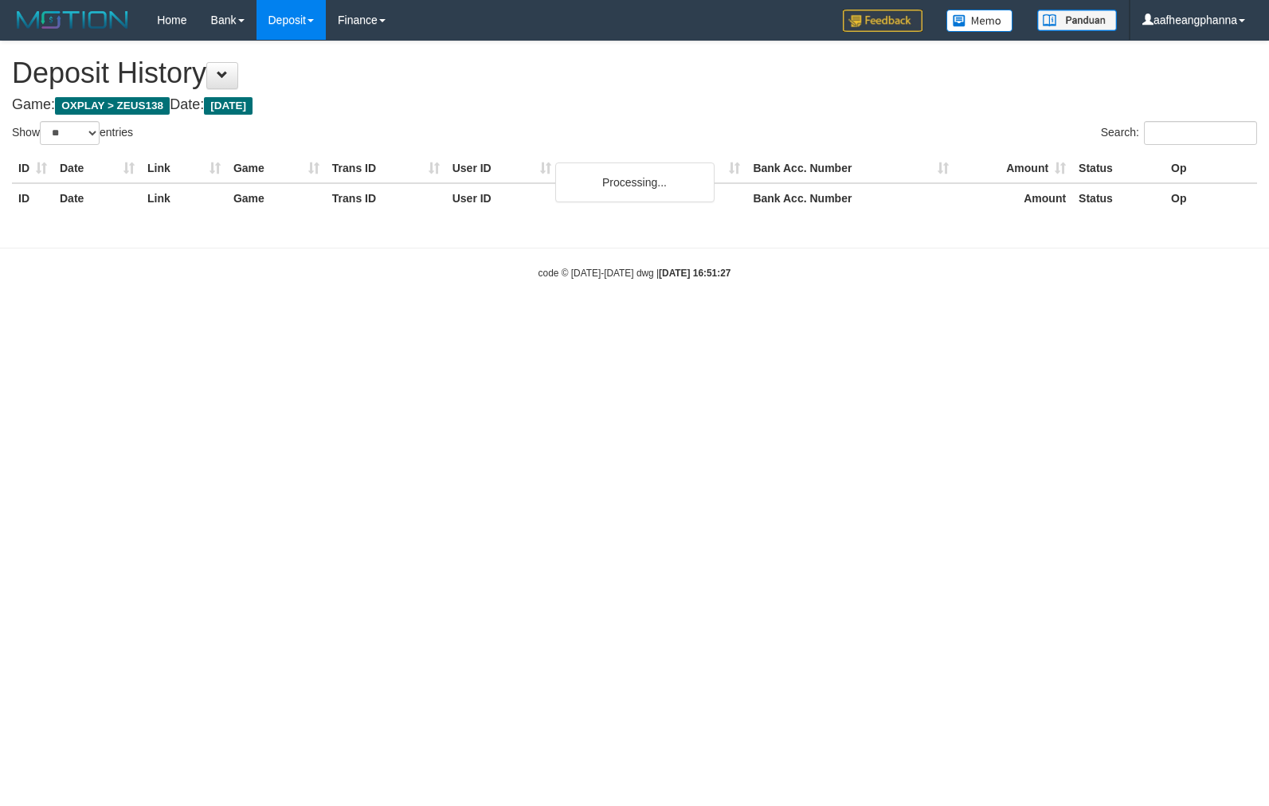
select select "**"
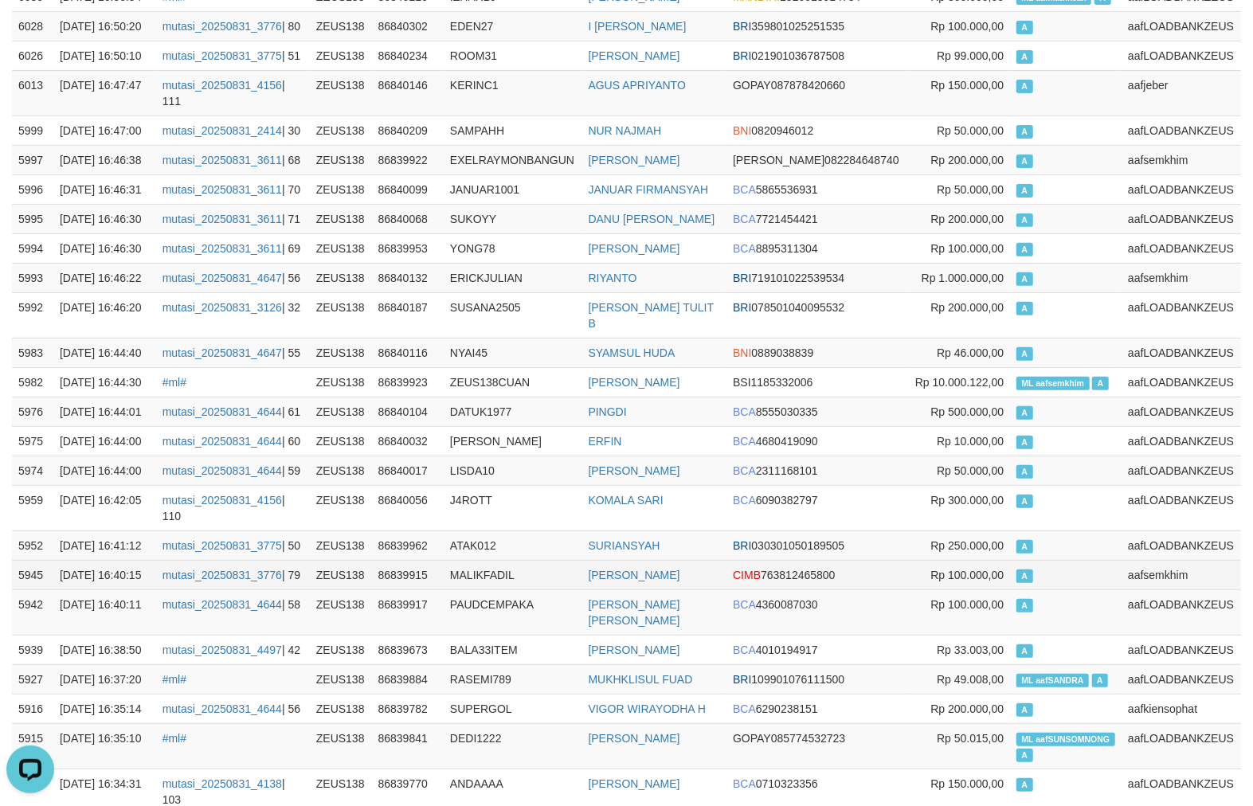
scroll to position [425, 0]
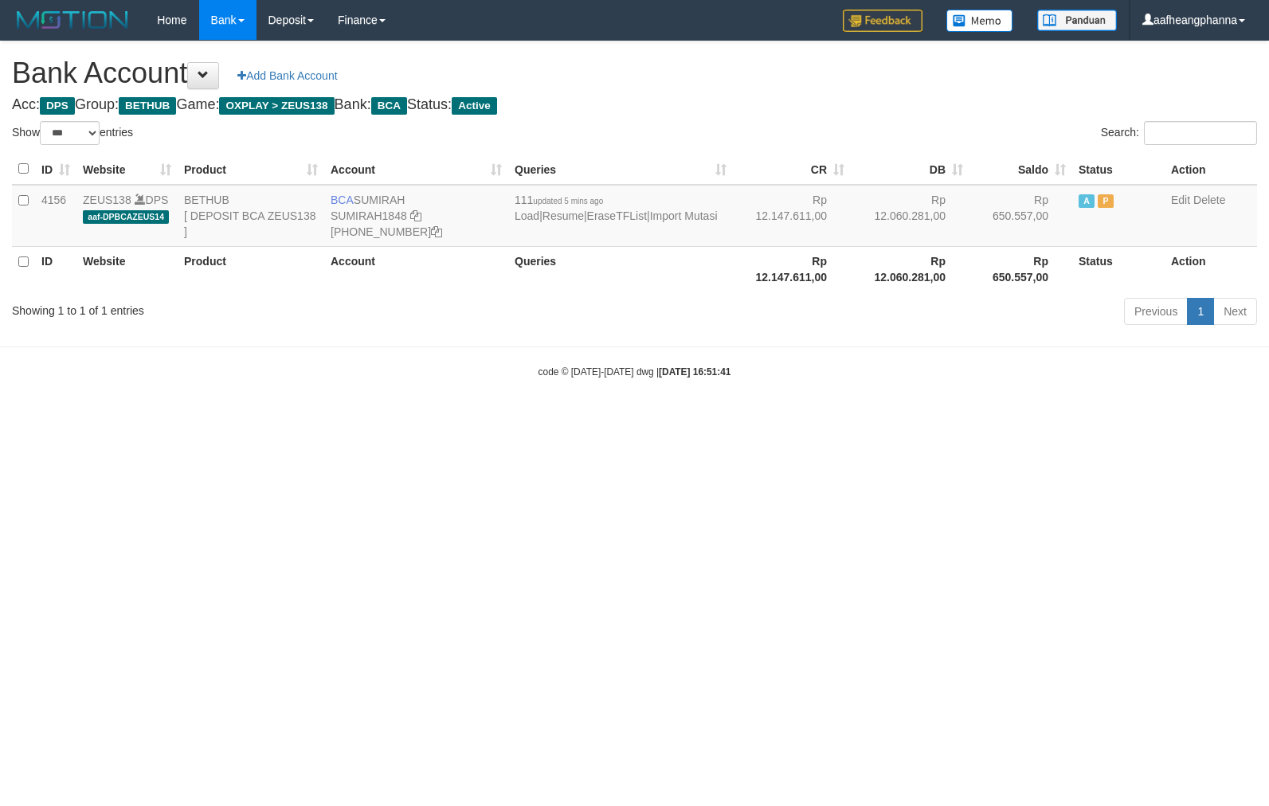
select select "***"
click at [364, 199] on td "BCA SUMIRAH SUMIRAH1848 869-245-8906" at bounding box center [416, 216] width 184 height 62
copy td "SUMIRAH"
click at [835, 419] on html "Toggle navigation Home Bank Account List Load By Website Group [OXPLAY] ZEUS138…" at bounding box center [634, 209] width 1269 height 419
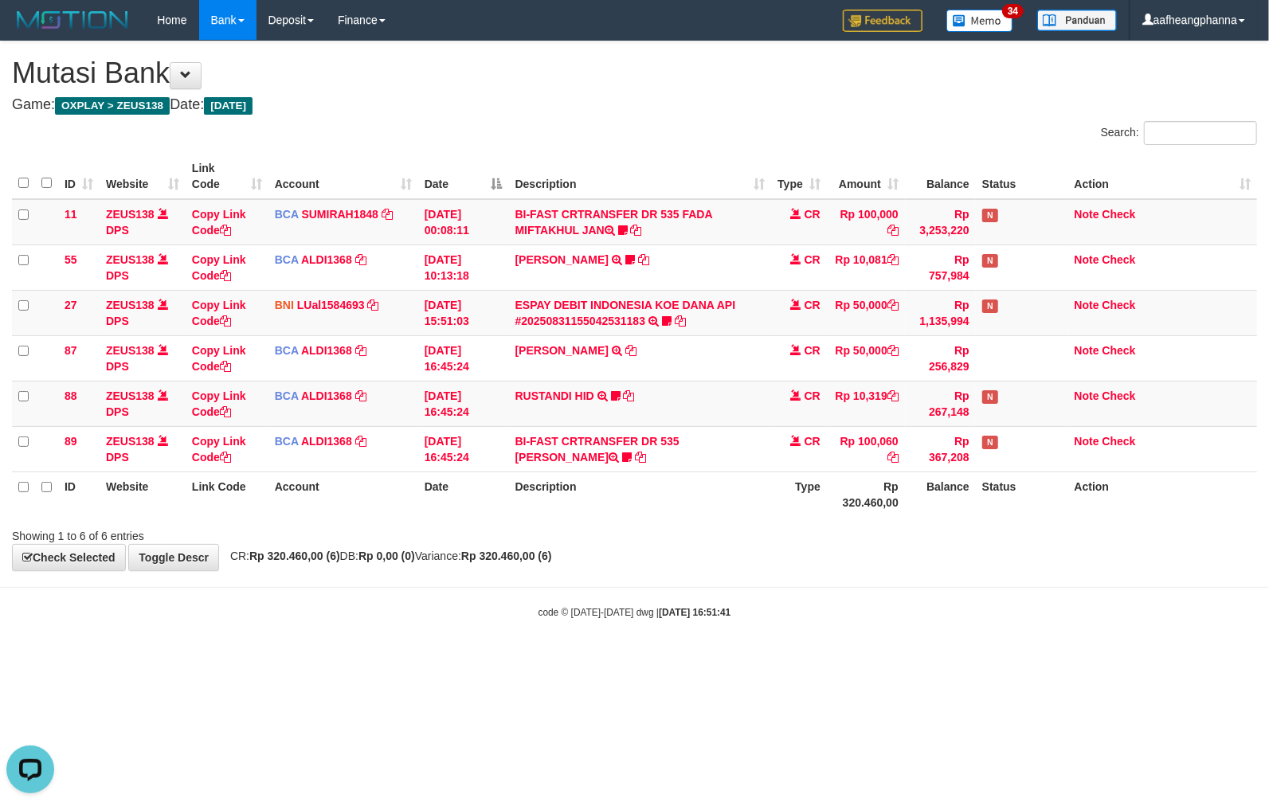
click at [683, 581] on body "Toggle navigation Home Bank Account List Load By Website Group [OXPLAY] ZEUS138…" at bounding box center [634, 330] width 1269 height 660
click at [708, 630] on body "Toggle navigation Home Bank Account List Load By Website Group [OXPLAY] ZEUS138…" at bounding box center [634, 330] width 1269 height 660
drag, startPoint x: 708, startPoint y: 630, endPoint x: 717, endPoint y: 645, distance: 17.9
click at [708, 639] on body "Toggle navigation Home Bank Account List Load By Website Group [OXPLAY] ZEUS138…" at bounding box center [634, 330] width 1269 height 660
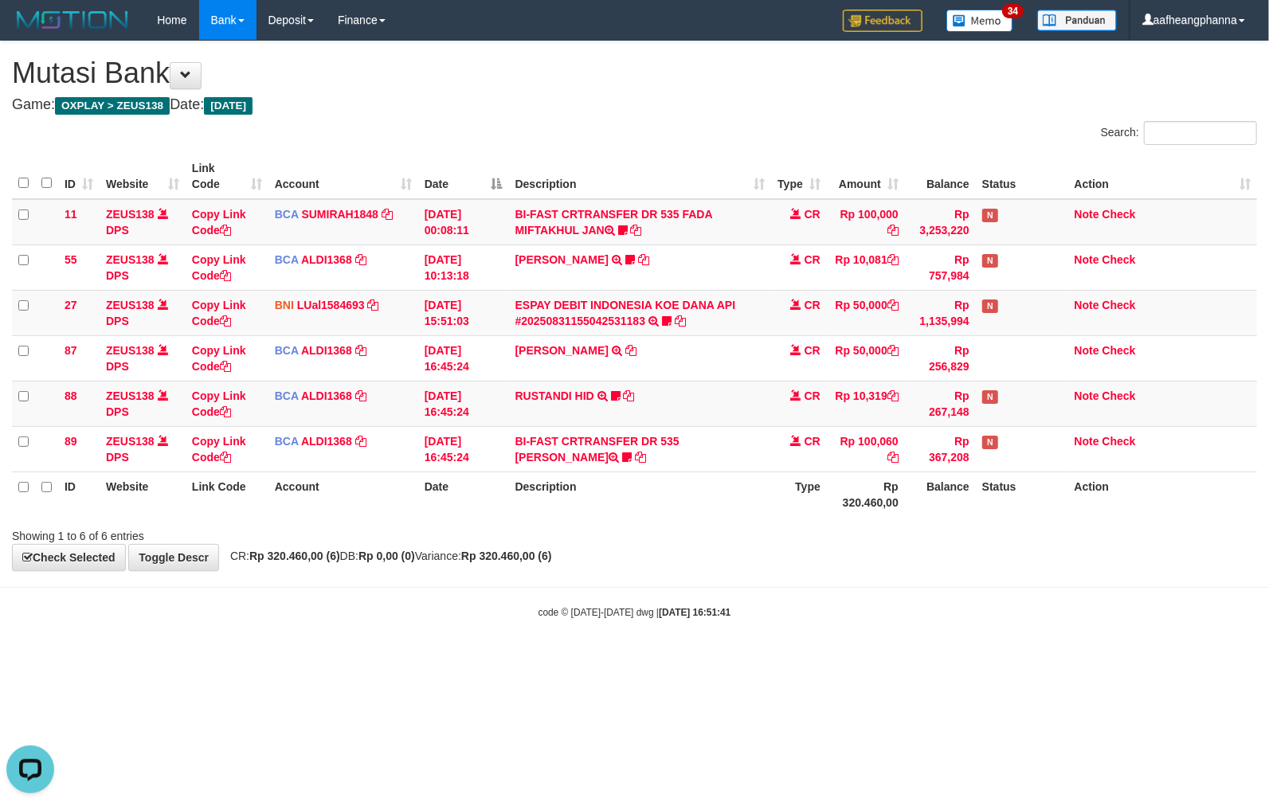
click at [712, 648] on body "Toggle navigation Home Bank Account List Load By Website Group [OXPLAY] ZEUS138…" at bounding box center [634, 330] width 1269 height 660
click at [622, 600] on body "Toggle navigation Home Bank Account List Load By Website Group [OXPLAY] ZEUS138…" at bounding box center [634, 330] width 1269 height 660
drag, startPoint x: 855, startPoint y: 587, endPoint x: 843, endPoint y: 593, distance: 13.5
click at [843, 593] on body "Toggle navigation Home Bank Account List Load By Website Group [OXPLAY] ZEUS138…" at bounding box center [634, 330] width 1269 height 660
click at [838, 594] on body "Toggle navigation Home Bank Account List Load By Website Group [OXPLAY] ZEUS138…" at bounding box center [634, 330] width 1269 height 660
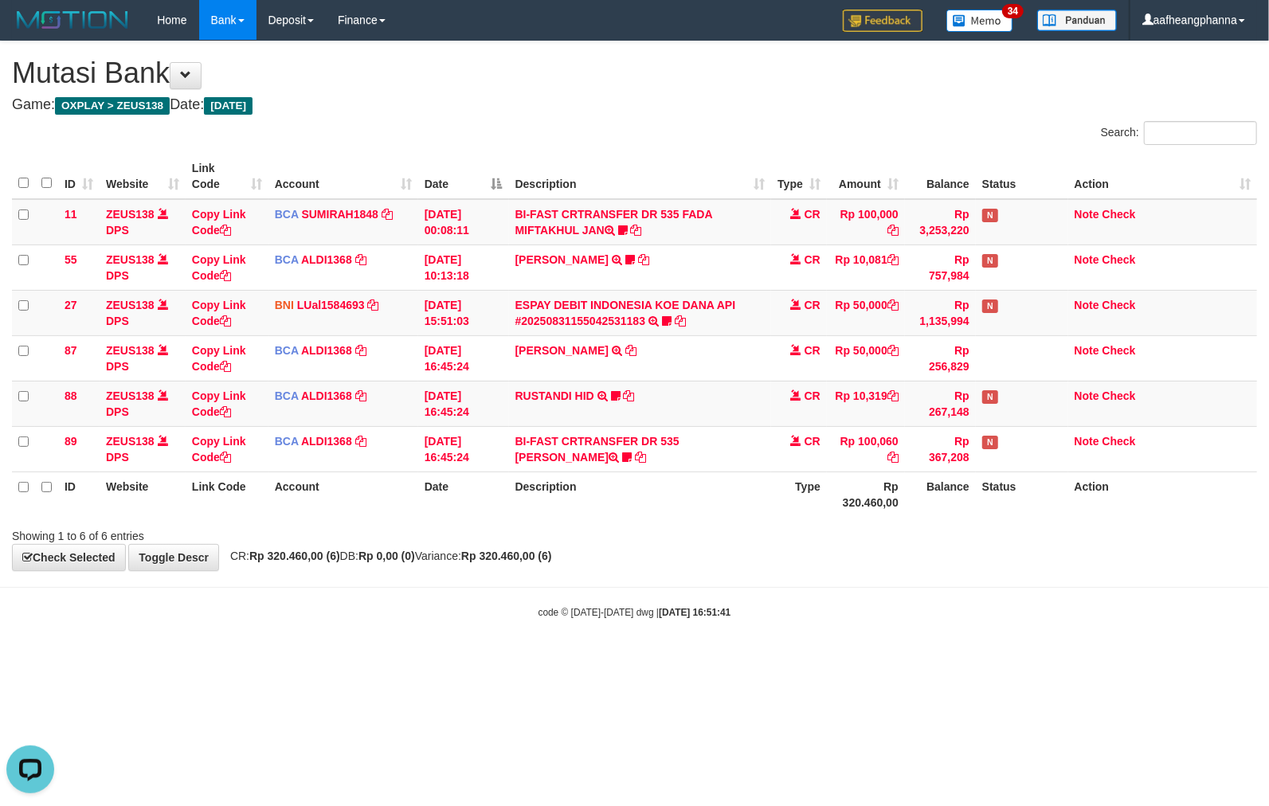
click at [838, 599] on body "Toggle navigation Home Bank Account List Load By Website Group [OXPLAY] ZEUS138…" at bounding box center [634, 330] width 1269 height 660
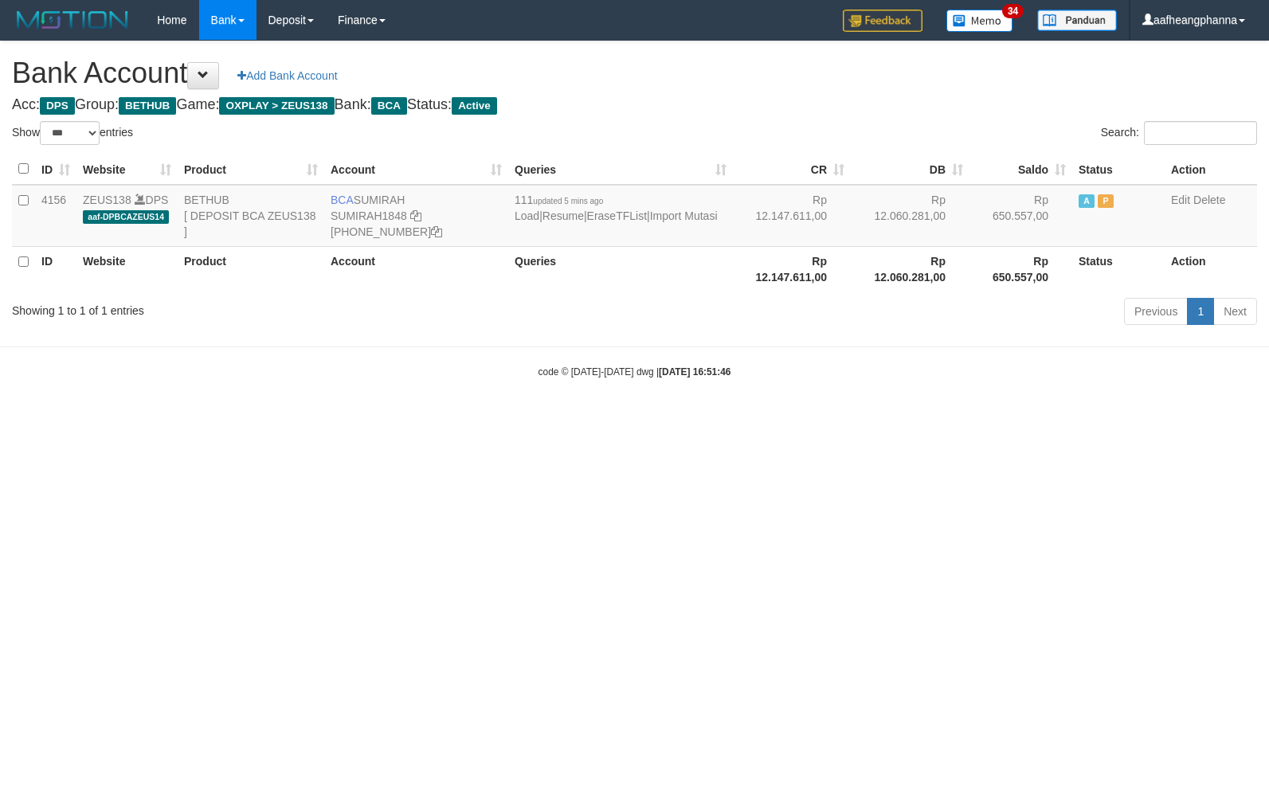
select select "***"
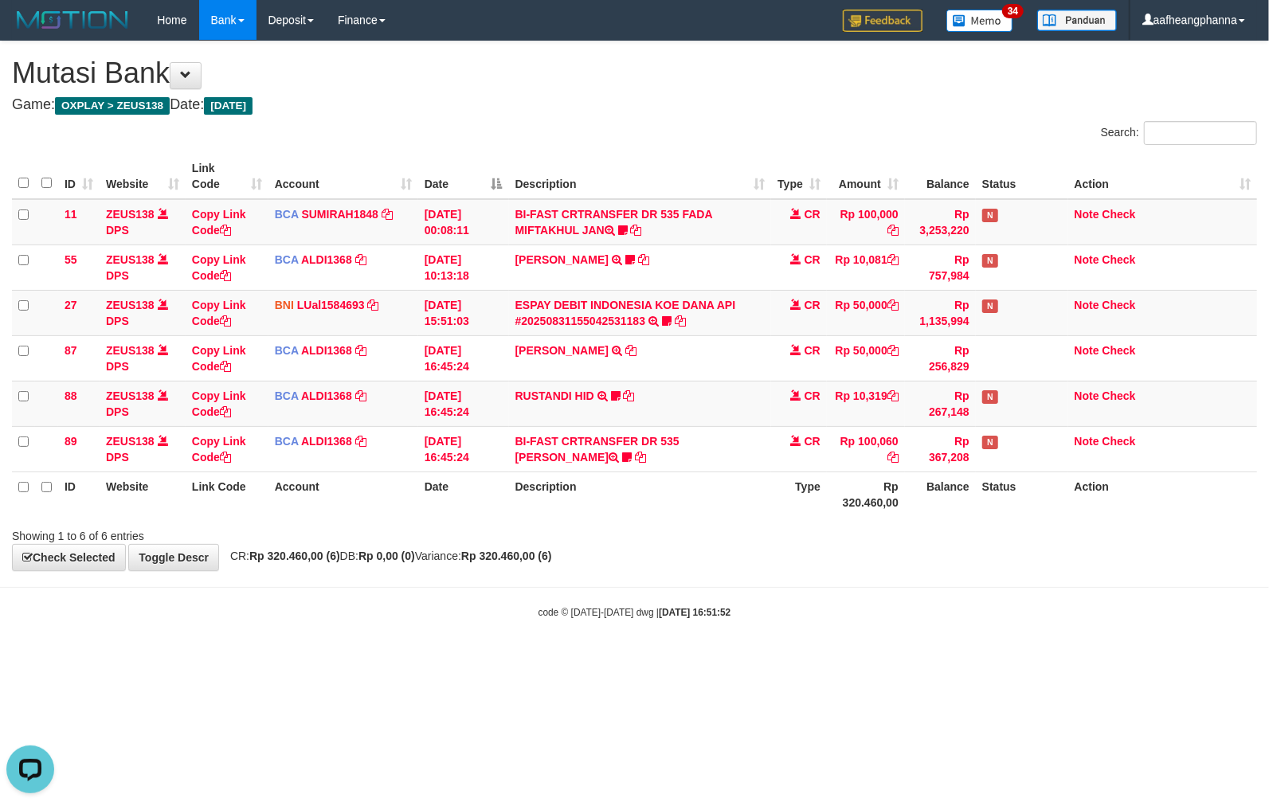
click at [728, 647] on body "Toggle navigation Home Bank Account List Load By Website Group [OXPLAY] ZEUS138…" at bounding box center [634, 330] width 1269 height 660
click at [717, 660] on html "Toggle navigation Home Bank Account List Load By Website Group [OXPLAY] ZEUS138…" at bounding box center [634, 330] width 1269 height 660
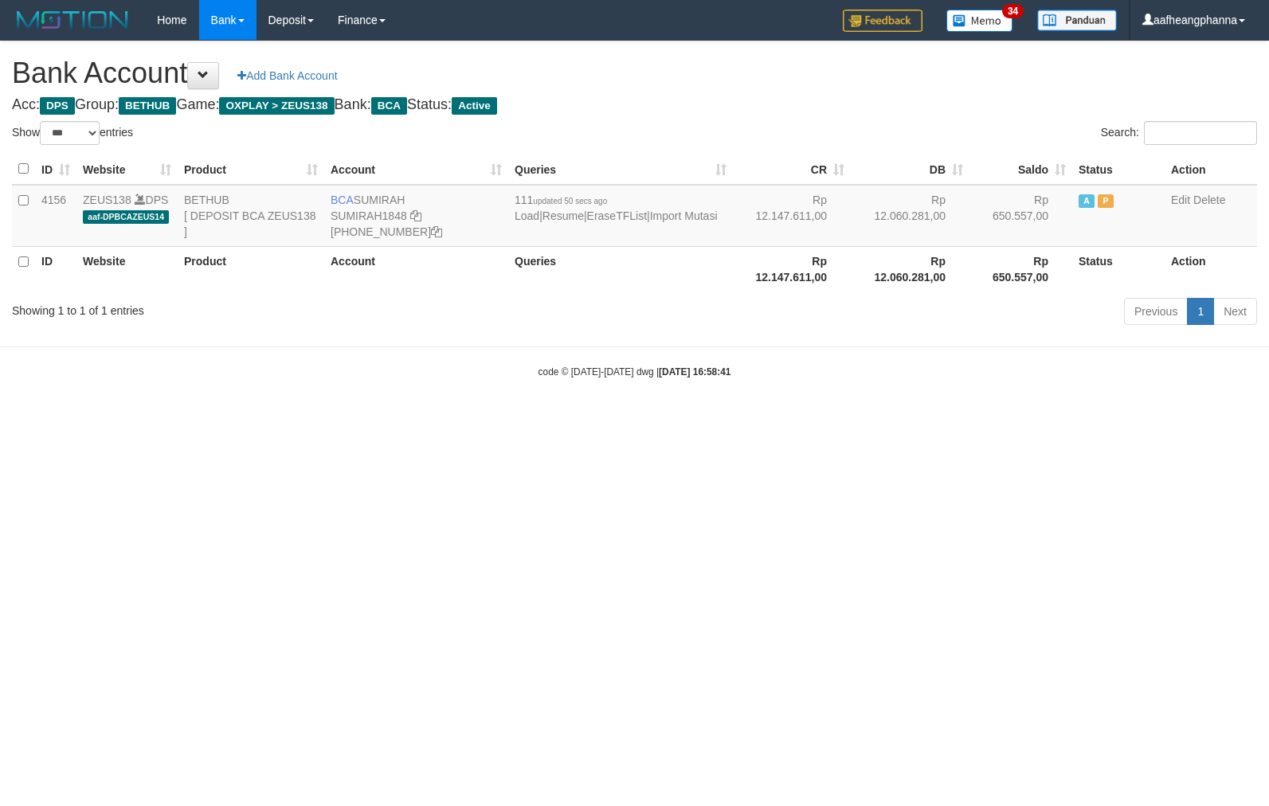
select select "***"
drag, startPoint x: 674, startPoint y: 606, endPoint x: 294, endPoint y: 489, distance: 397.8
click at [649, 419] on html "Toggle navigation Home Bank Account List Load By Website Group [OXPLAY] ZEUS138…" at bounding box center [634, 209] width 1269 height 419
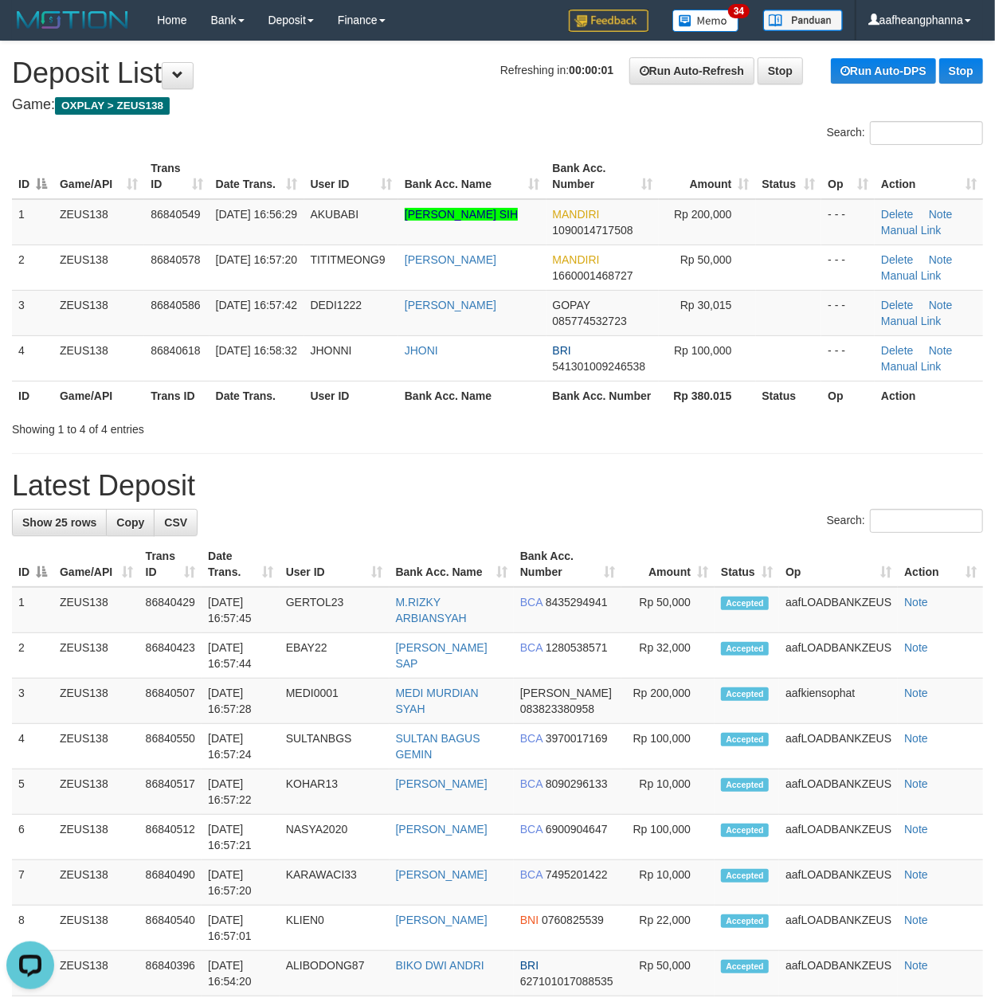
click at [397, 543] on th "Bank Acc. Name" at bounding box center [452, 564] width 124 height 45
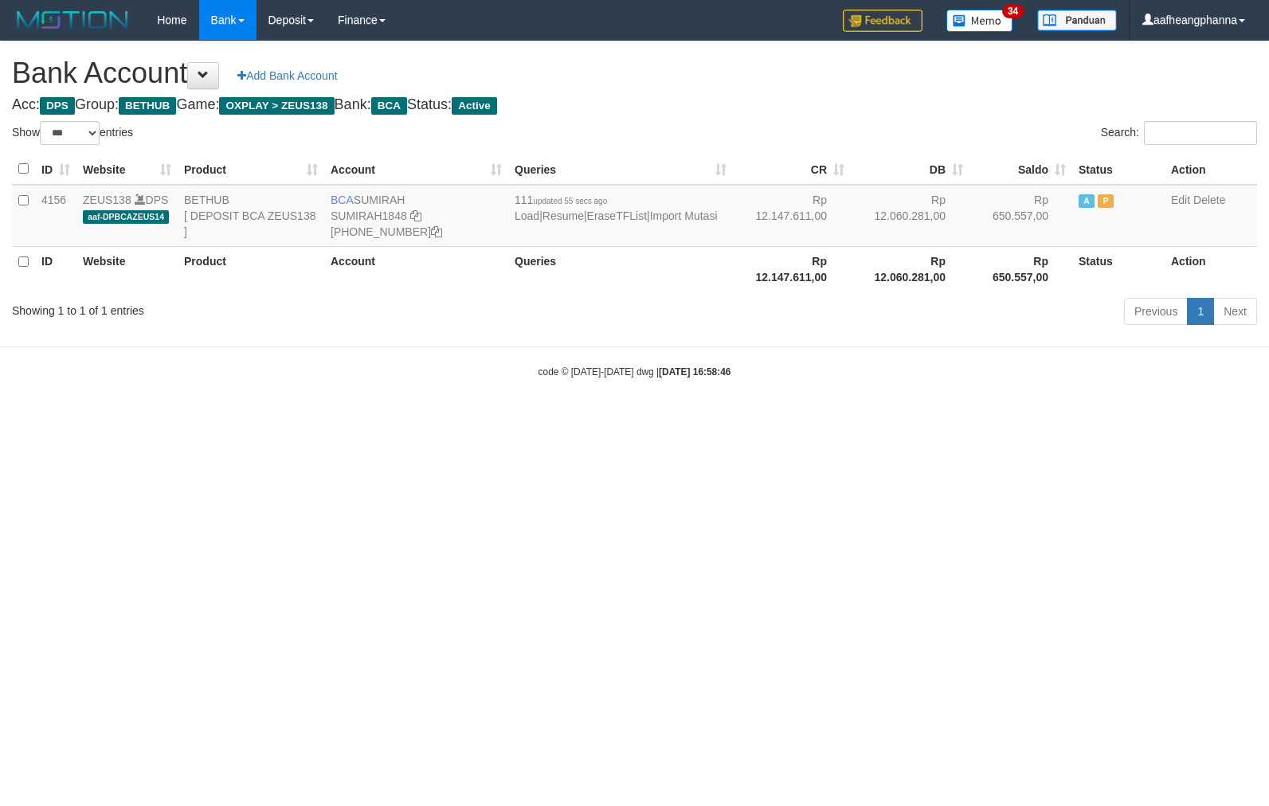
select select "***"
click at [610, 410] on body "Toggle navigation Home Bank Account List Load By Website Group [OXPLAY] ZEUS138…" at bounding box center [634, 209] width 1269 height 419
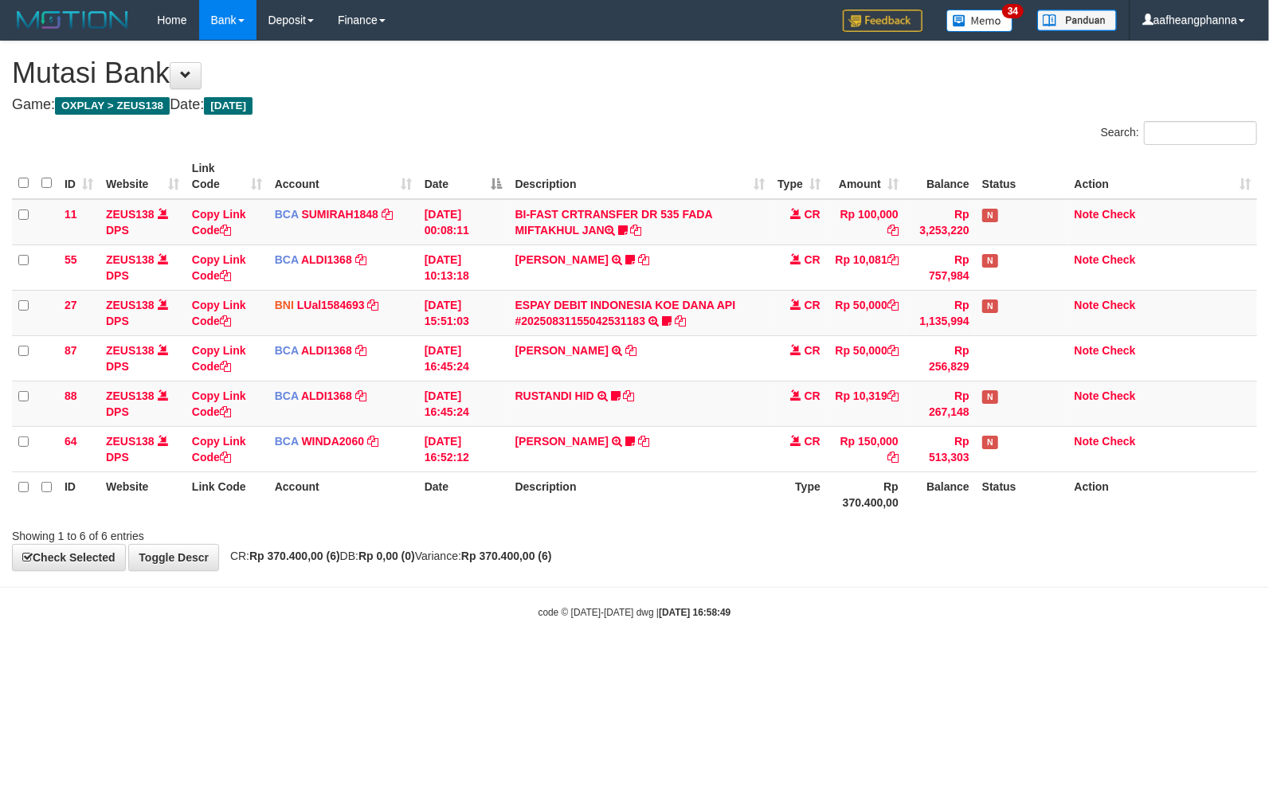
click at [670, 612] on div "code © [DATE]-[DATE] dwg | [DATE] 16:58:49" at bounding box center [634, 612] width 1269 height 16
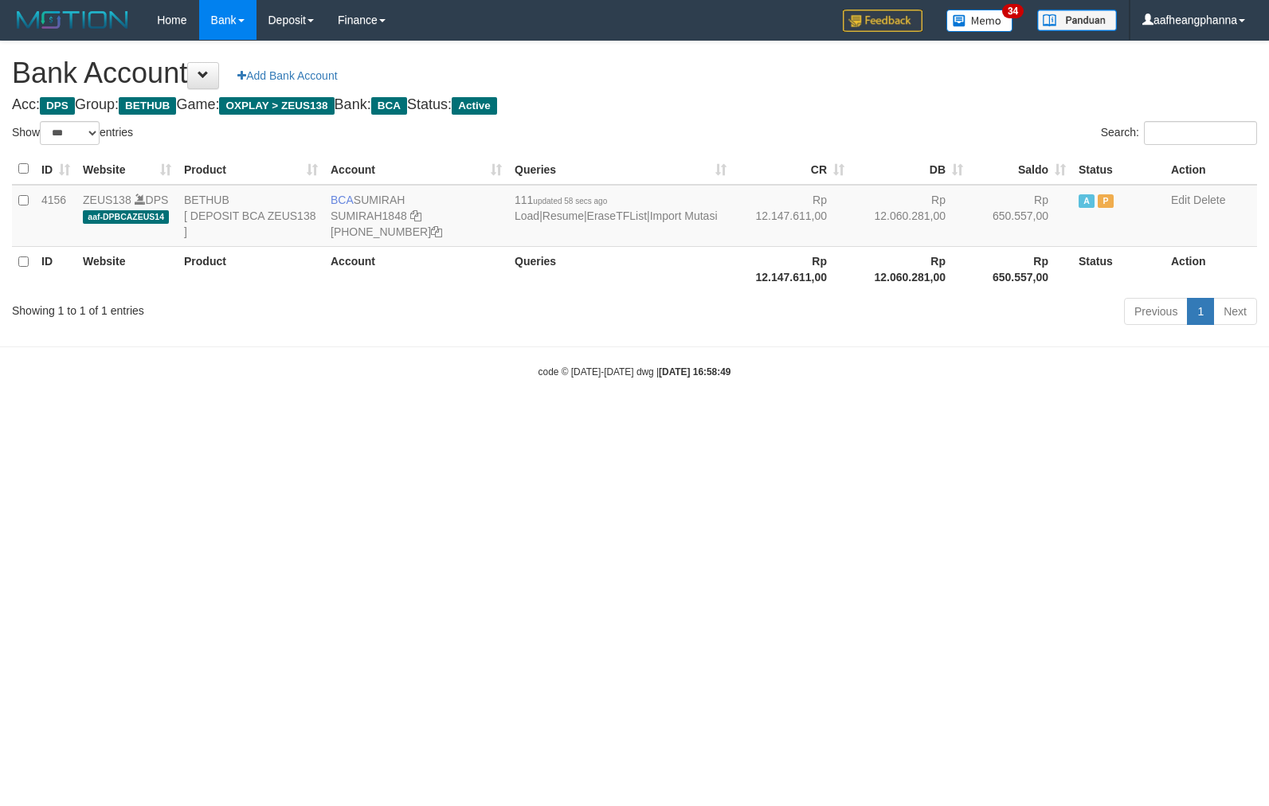
select select "***"
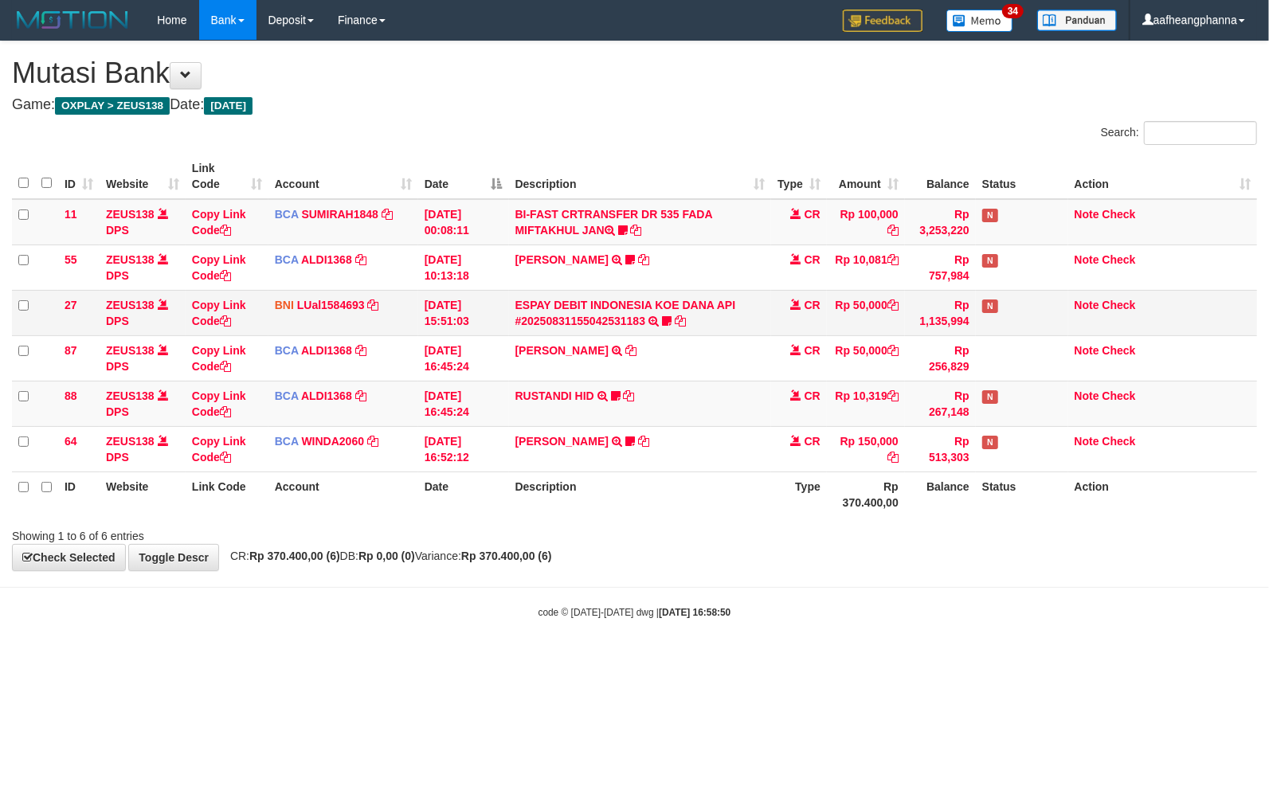
click at [561, 312] on td "ESPAY DEBIT INDONESIA KOE DANA API #20250831155042531183 TRANSFER DARI ESPAY DE…" at bounding box center [640, 312] width 262 height 45
click at [549, 319] on link "ESPAY DEBIT INDONESIA KOE DANA API #20250831155042531183" at bounding box center [626, 313] width 221 height 29
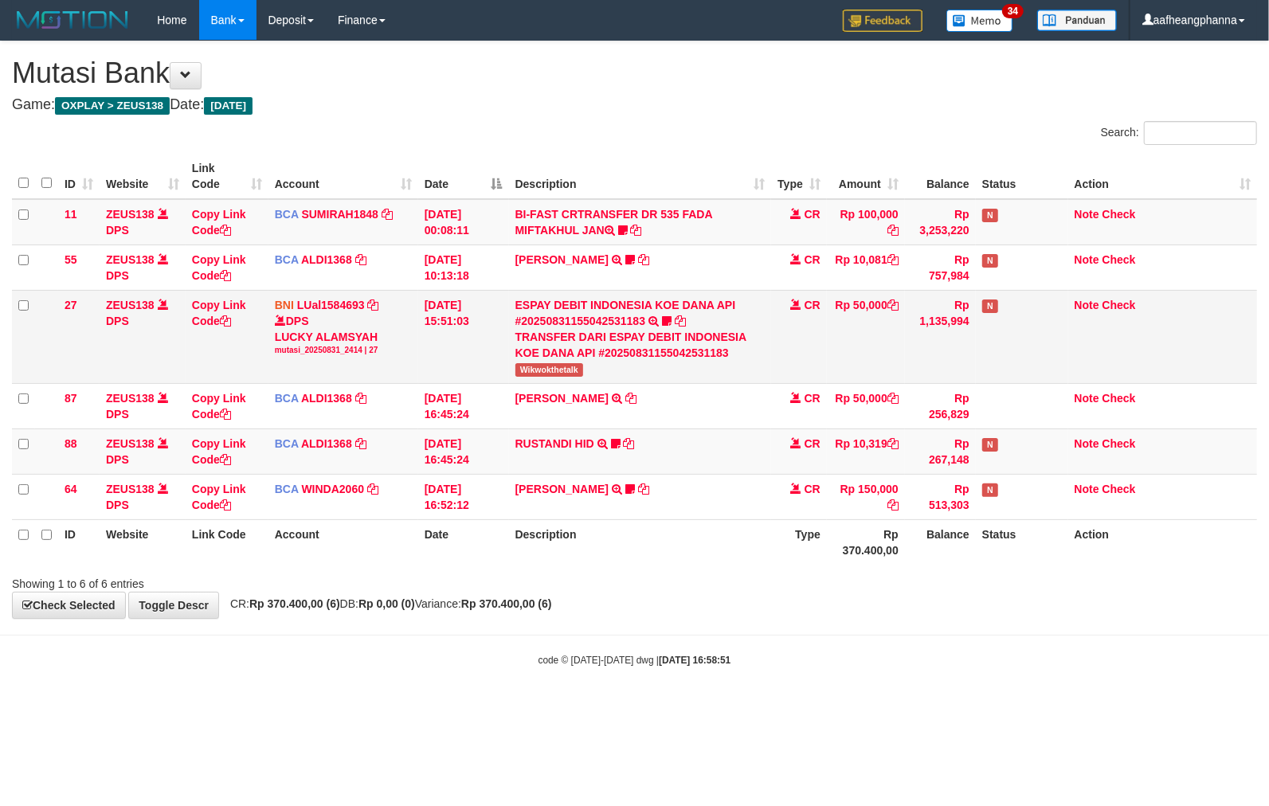
click at [542, 367] on span "Wikwokthetalk" at bounding box center [550, 370] width 68 height 14
copy span "Wikwokthetalk"
drag, startPoint x: 542, startPoint y: 367, endPoint x: 648, endPoint y: 377, distance: 106.4
click at [547, 367] on span "Wikwokthetalk" at bounding box center [550, 370] width 68 height 14
click at [610, 648] on body "Toggle navigation Home Bank Account List Load By Website Group [OXPLAY] ZEUS138…" at bounding box center [634, 354] width 1269 height 708
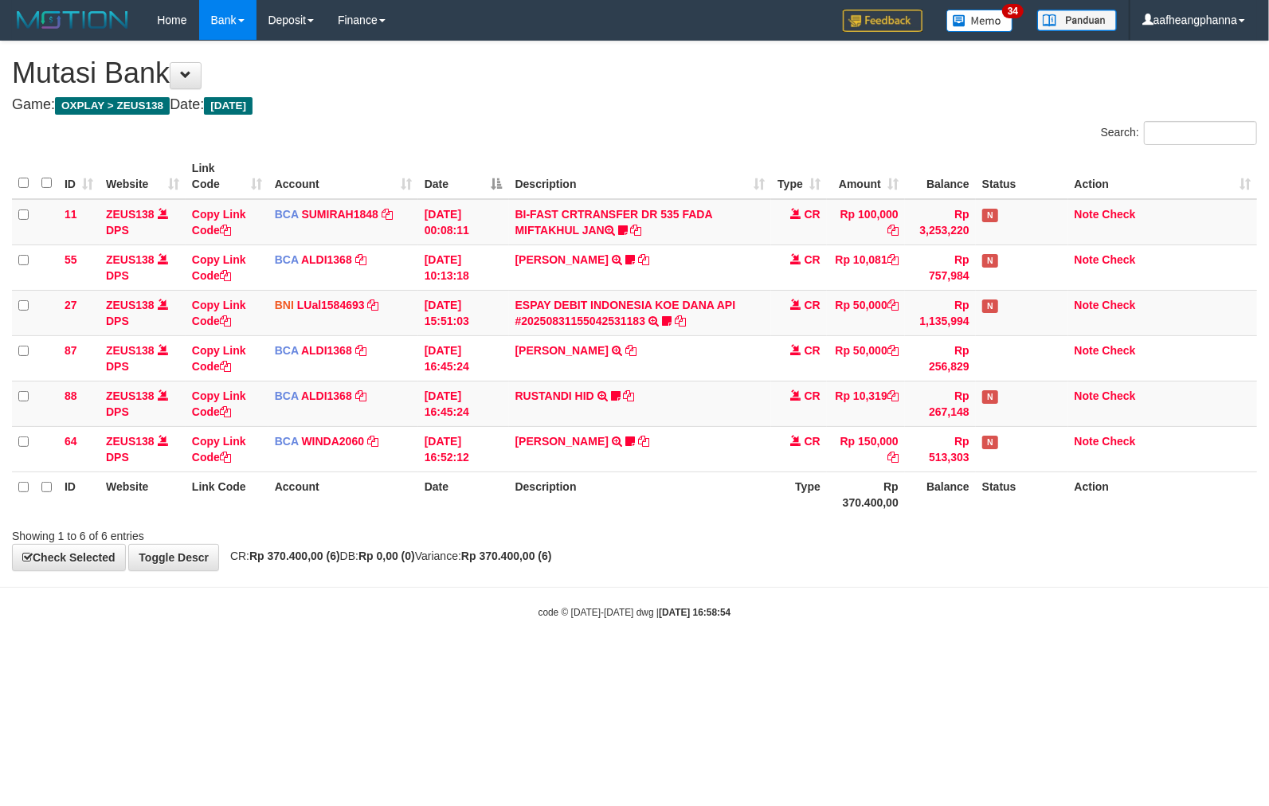
click at [690, 626] on body "Toggle navigation Home Bank Account List Load By Website Group [OXPLAY] ZEUS138…" at bounding box center [634, 330] width 1269 height 660
click at [695, 660] on html "Toggle navigation Home Bank Account List Load By Website Group [OXPLAY] ZEUS138…" at bounding box center [634, 330] width 1269 height 660
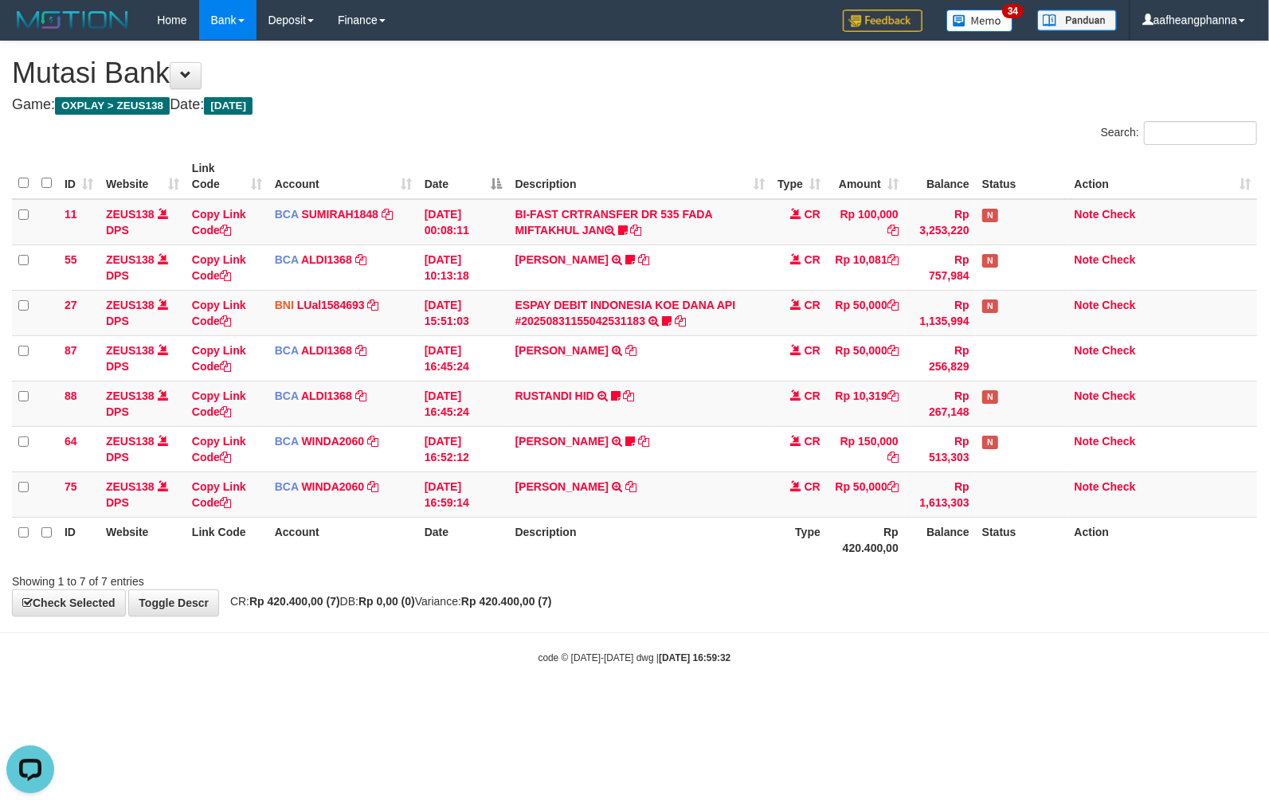
click at [763, 705] on html "Toggle navigation Home Bank Account List Load By Website Group [OXPLAY] ZEUS138…" at bounding box center [634, 352] width 1269 height 705
click at [719, 679] on body "Toggle navigation Home Bank Account List Load By Website Group [OXPLAY] ZEUS138…" at bounding box center [634, 352] width 1269 height 705
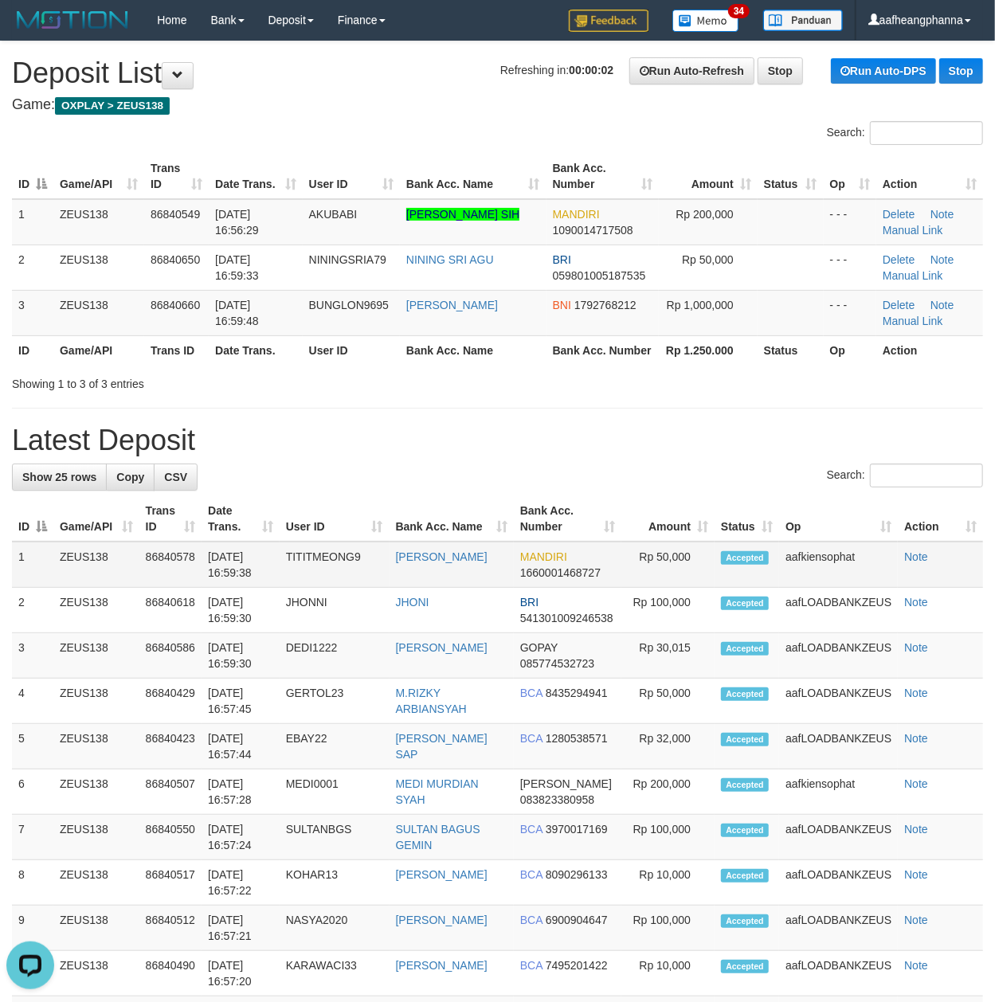
drag, startPoint x: 422, startPoint y: 578, endPoint x: 405, endPoint y: 546, distance: 36.0
click at [422, 577] on td "OKY PRASETYA" at bounding box center [452, 565] width 124 height 46
